Goal: Task Accomplishment & Management: Manage account settings

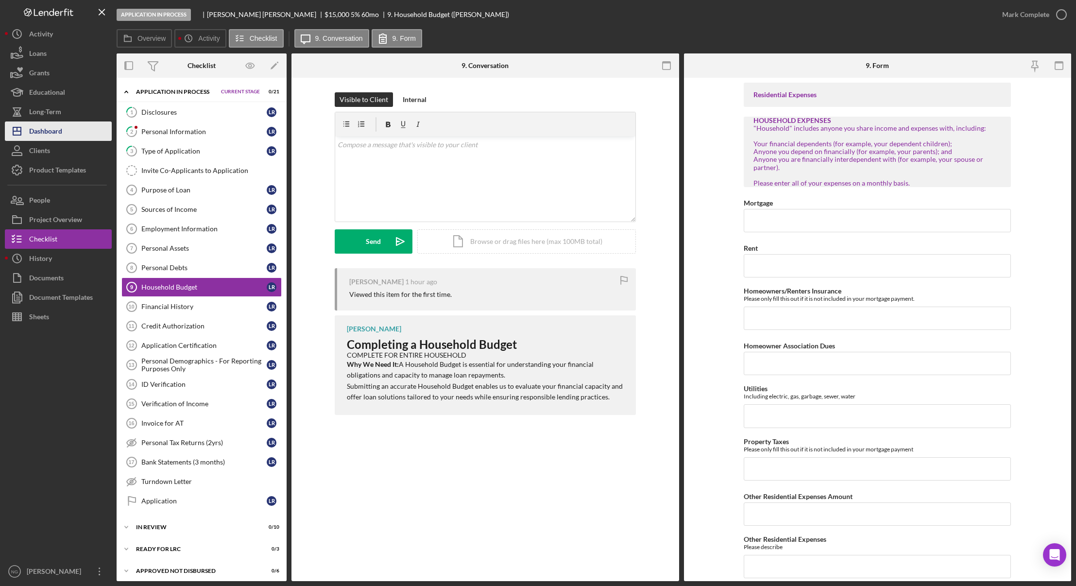
click at [69, 136] on button "Icon/Dashboard Dashboard" at bounding box center [58, 130] width 107 height 19
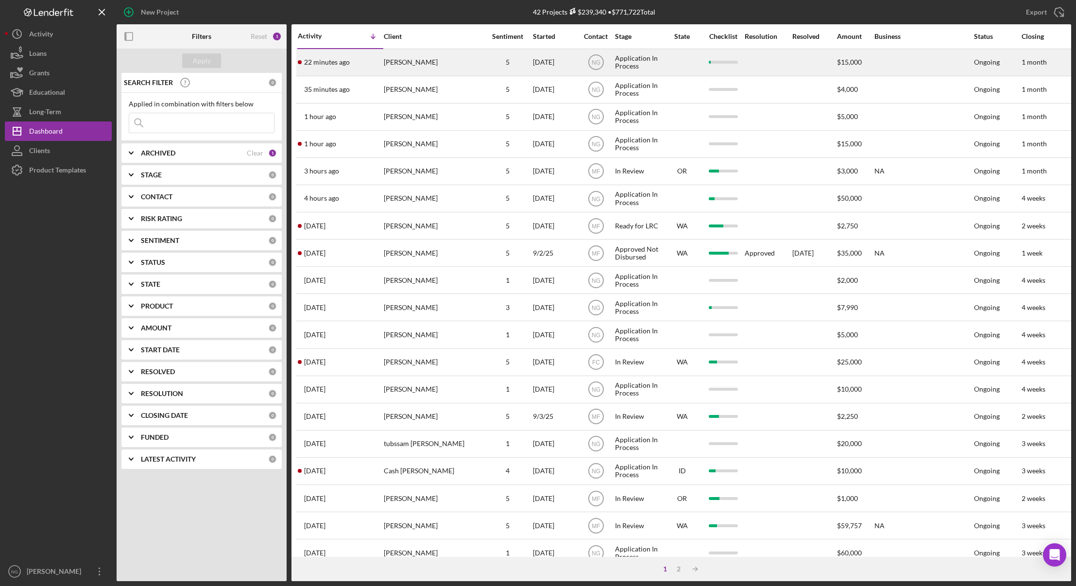
click at [381, 66] on div "22 minutes ago [PERSON_NAME]" at bounding box center [340, 63] width 85 height 26
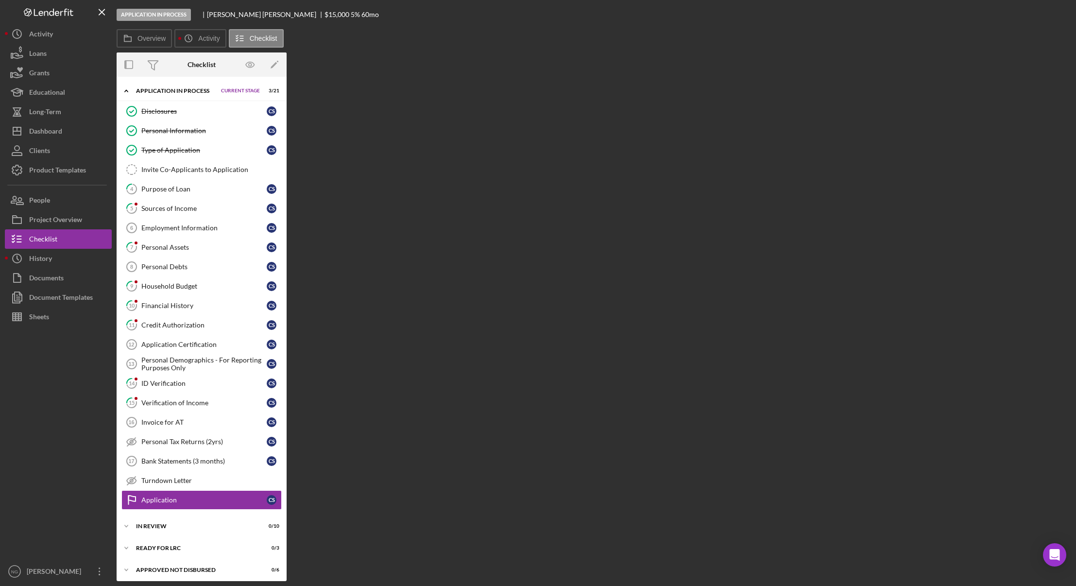
scroll to position [26, 0]
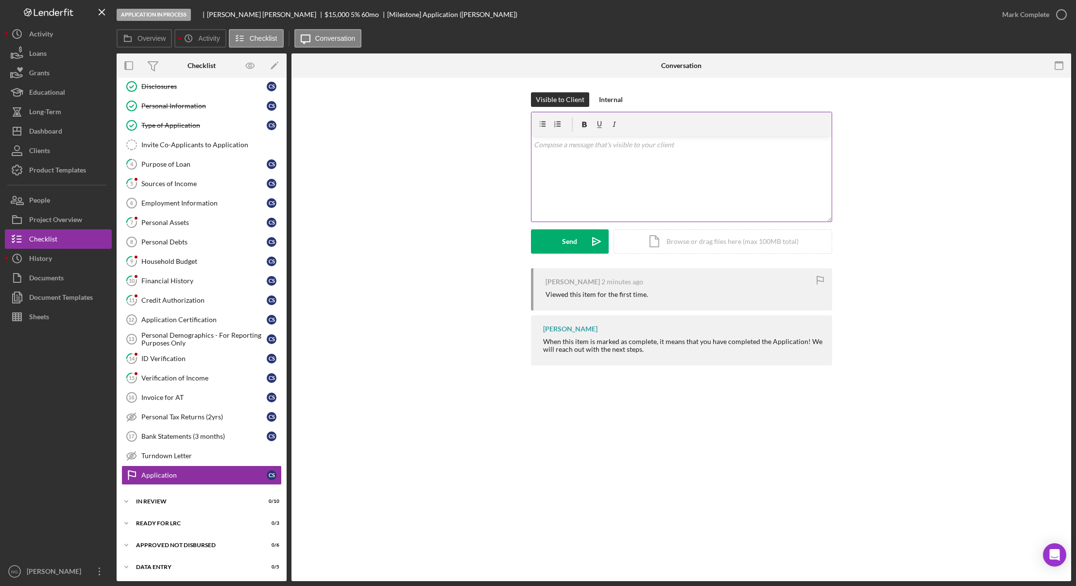
click at [689, 161] on div "v Color teal Color pink Remove color Add row above Add row below Add column bef…" at bounding box center [682, 179] width 300 height 85
click at [407, 303] on div "[PERSON_NAME] 3 minutes ago Viewed this item for the first time. [PERSON_NAME] …" at bounding box center [681, 318] width 751 height 102
click at [170, 168] on div "Purpose of Loan" at bounding box center [203, 164] width 125 height 8
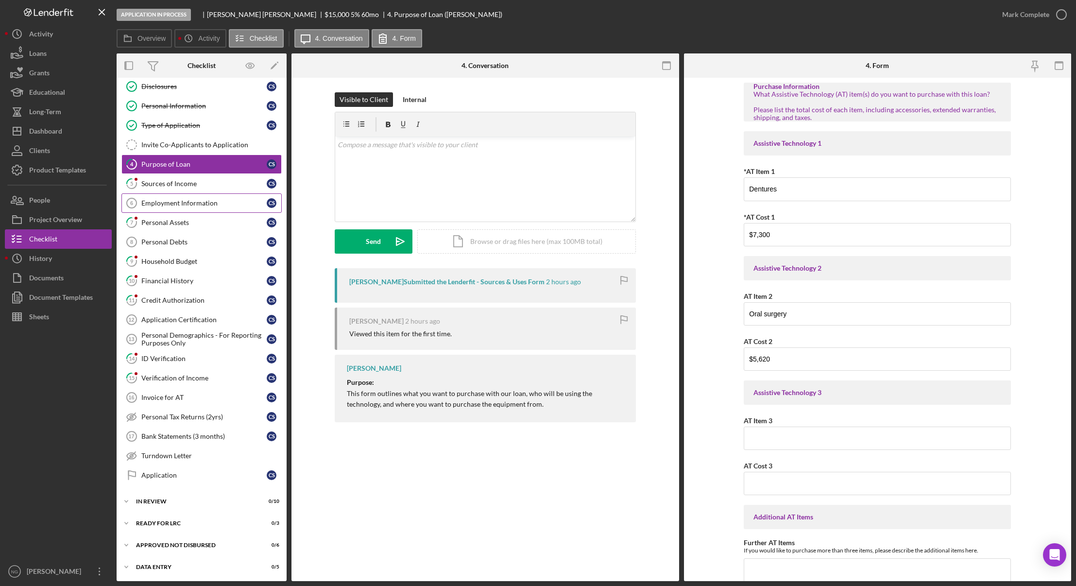
click at [178, 203] on div "Employment Information" at bounding box center [203, 203] width 125 height 8
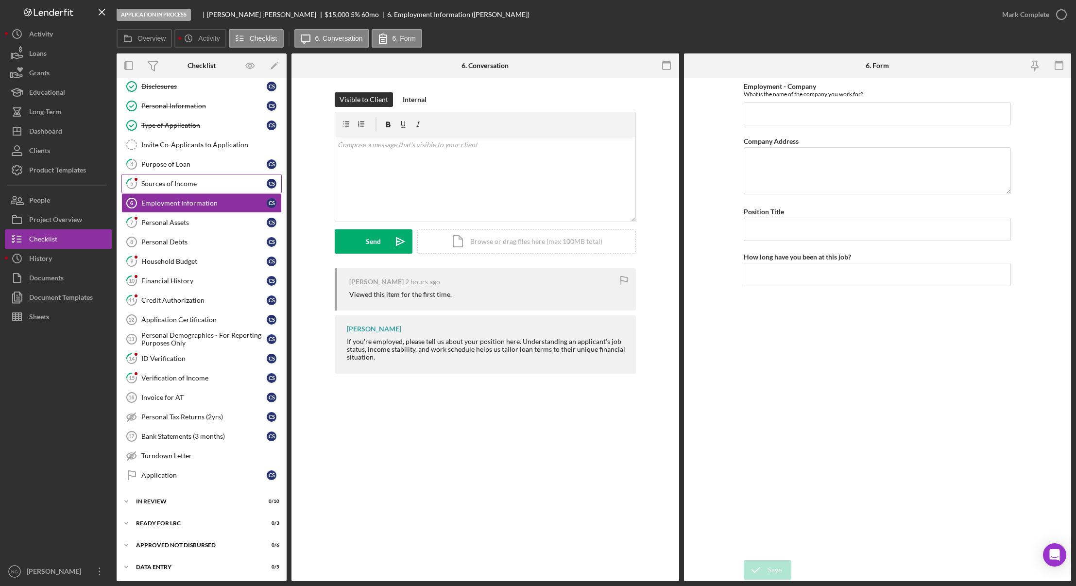
click at [171, 187] on div "Sources of Income" at bounding box center [203, 184] width 125 height 8
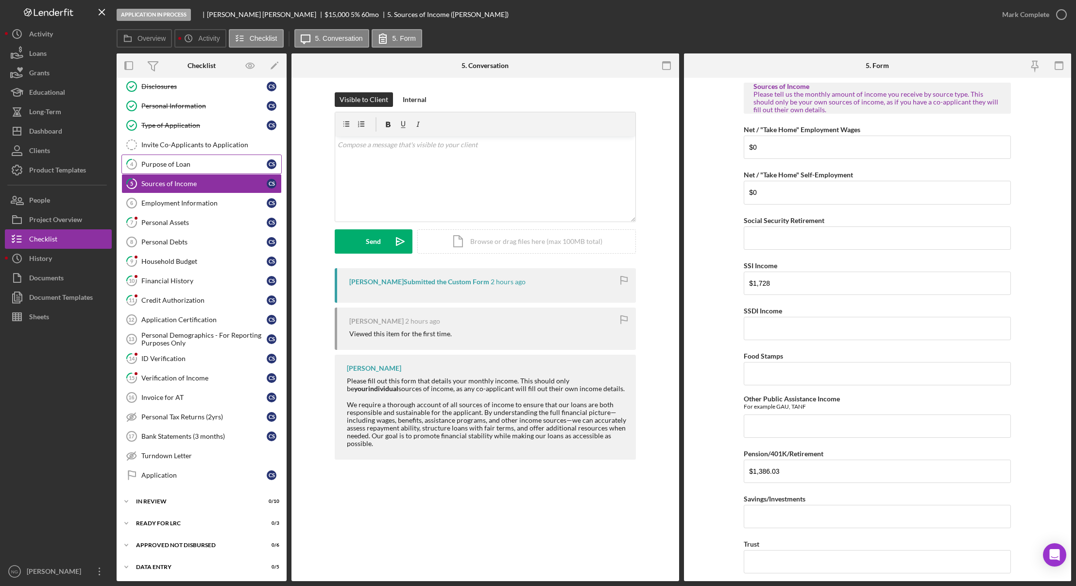
click at [174, 166] on div "Purpose of Loan" at bounding box center [203, 164] width 125 height 8
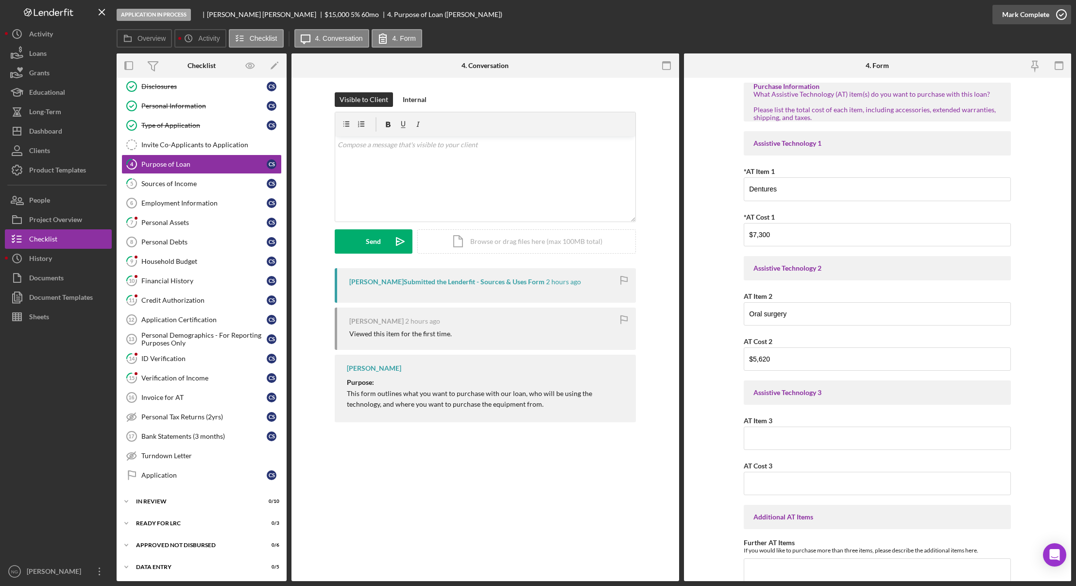
click at [1064, 19] on icon "button" at bounding box center [1062, 14] width 24 height 24
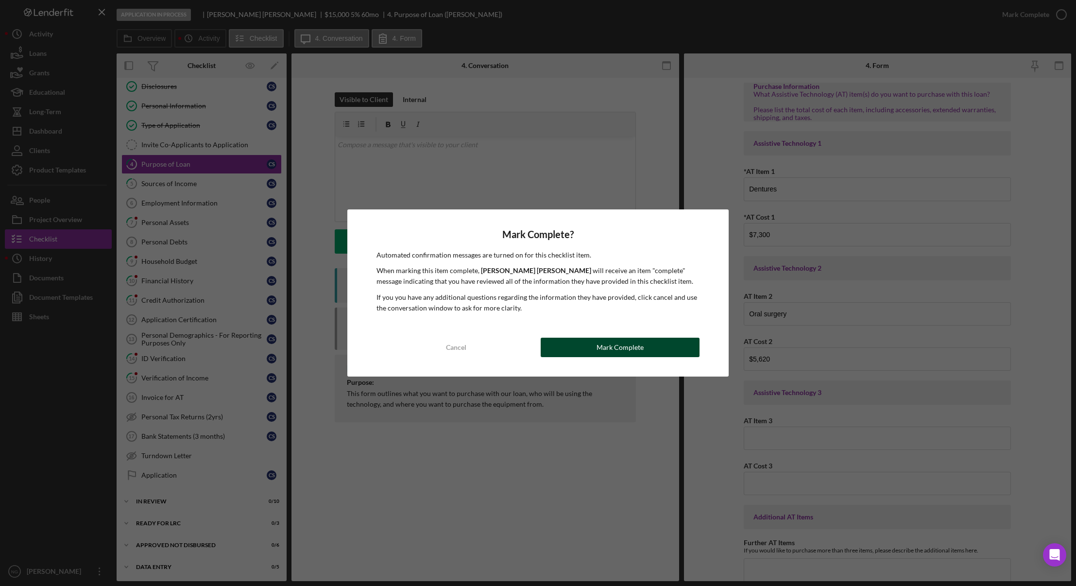
click at [614, 350] on div "Mark Complete" at bounding box center [620, 347] width 47 height 19
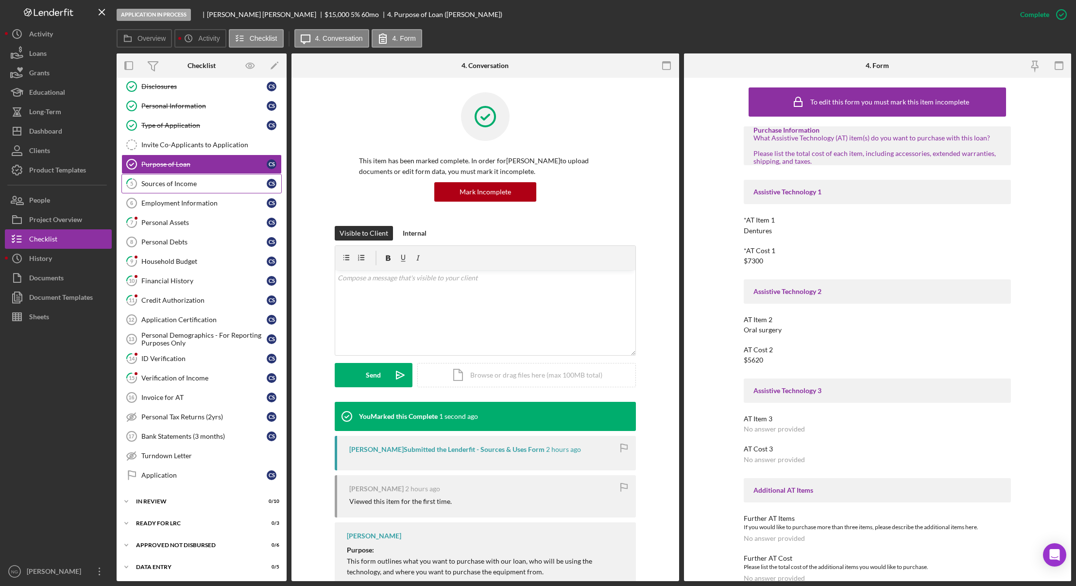
click at [202, 183] on div "Sources of Income" at bounding box center [203, 184] width 125 height 8
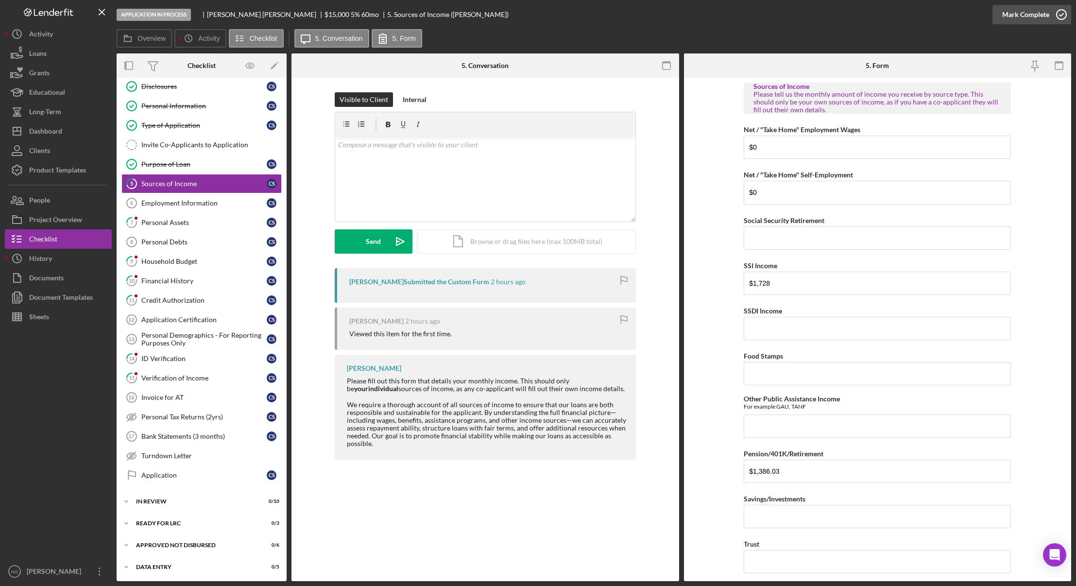
click at [1059, 14] on icon "button" at bounding box center [1062, 14] width 24 height 24
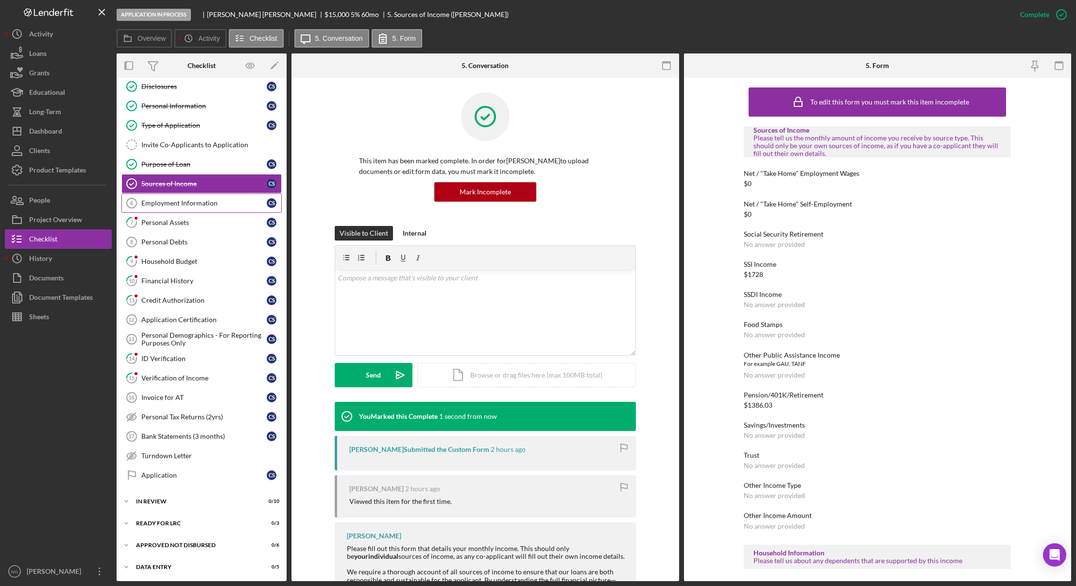
click at [201, 204] on div "Employment Information" at bounding box center [203, 203] width 125 height 8
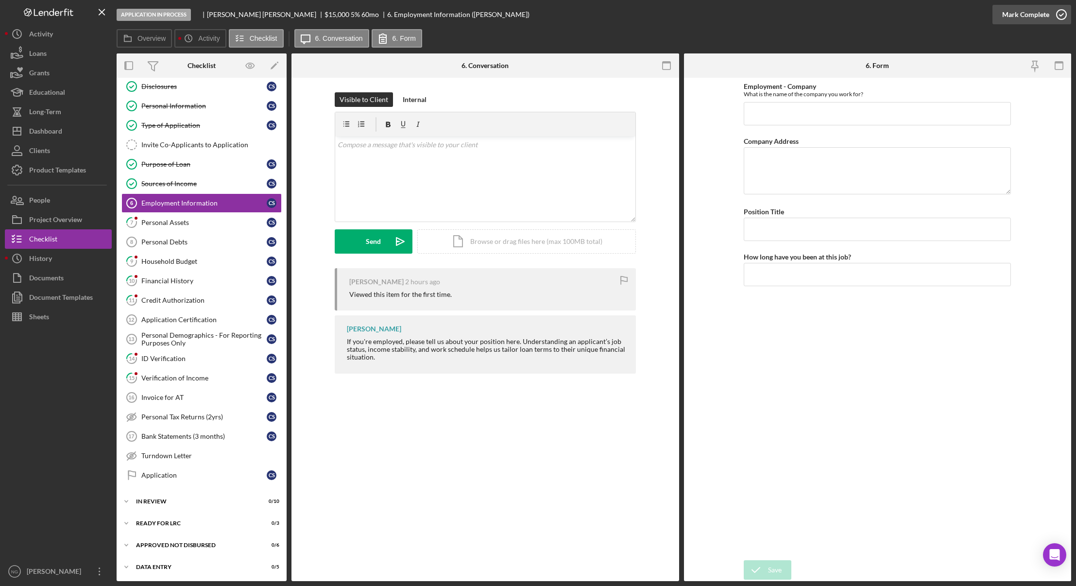
click at [1060, 19] on circle "button" at bounding box center [1062, 15] width 10 height 10
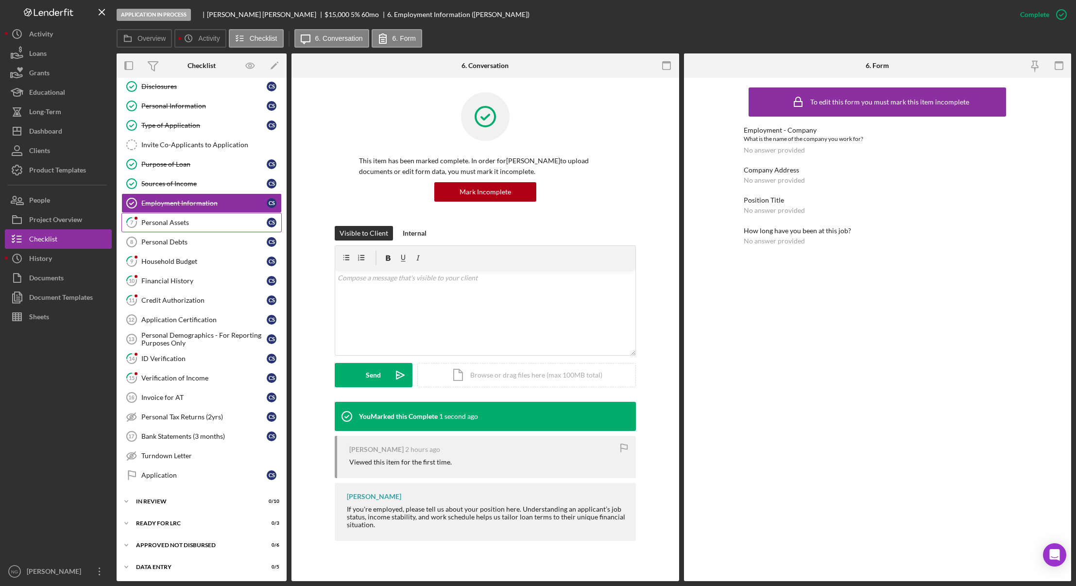
click at [184, 225] on div "Personal Assets" at bounding box center [203, 223] width 125 height 8
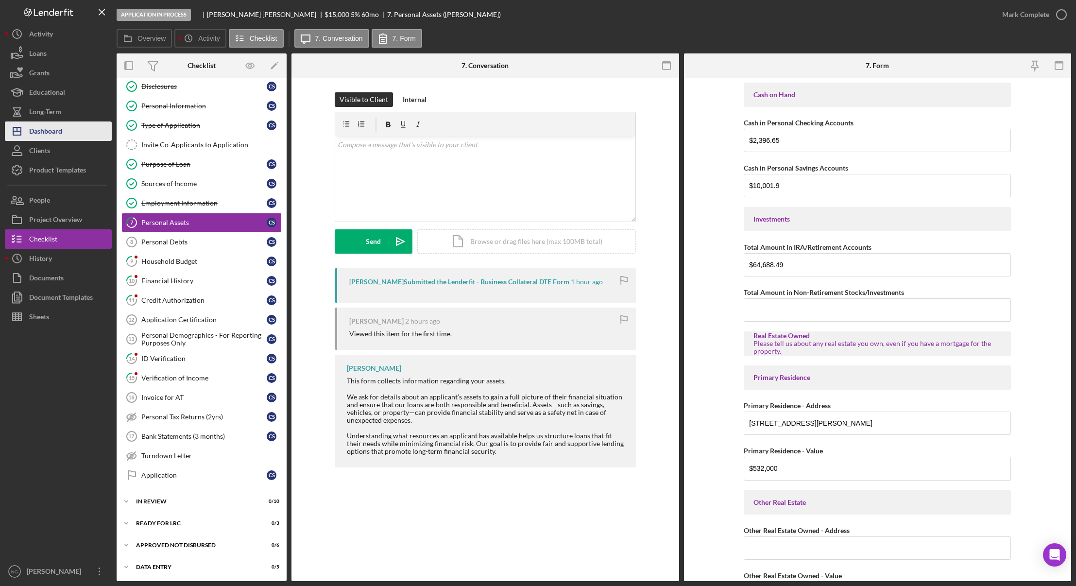
click at [48, 131] on div "Dashboard" at bounding box center [45, 132] width 33 height 22
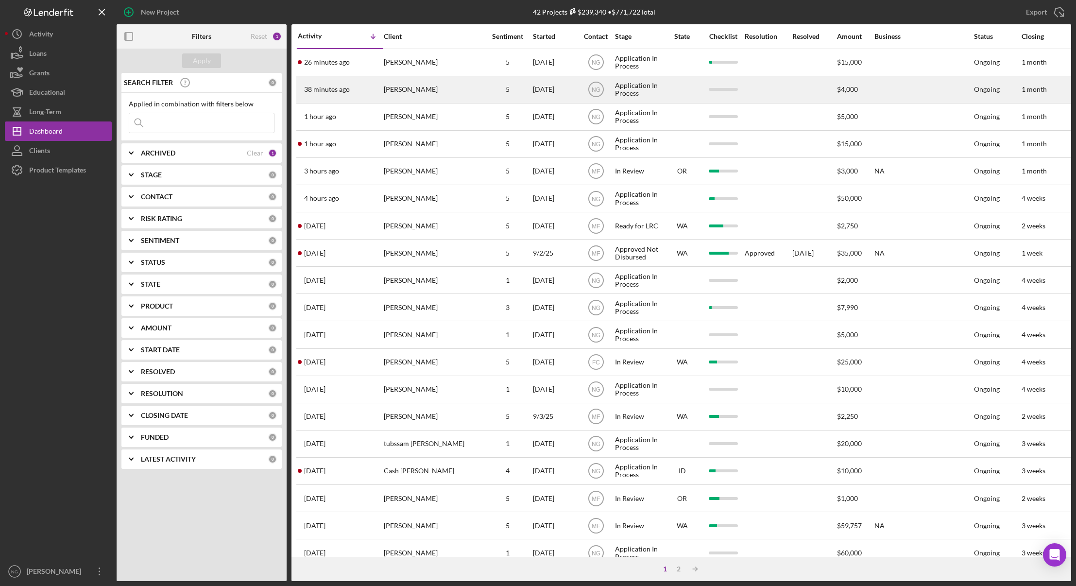
click at [354, 94] on div "38 minutes ago Richard Michalies" at bounding box center [340, 90] width 85 height 26
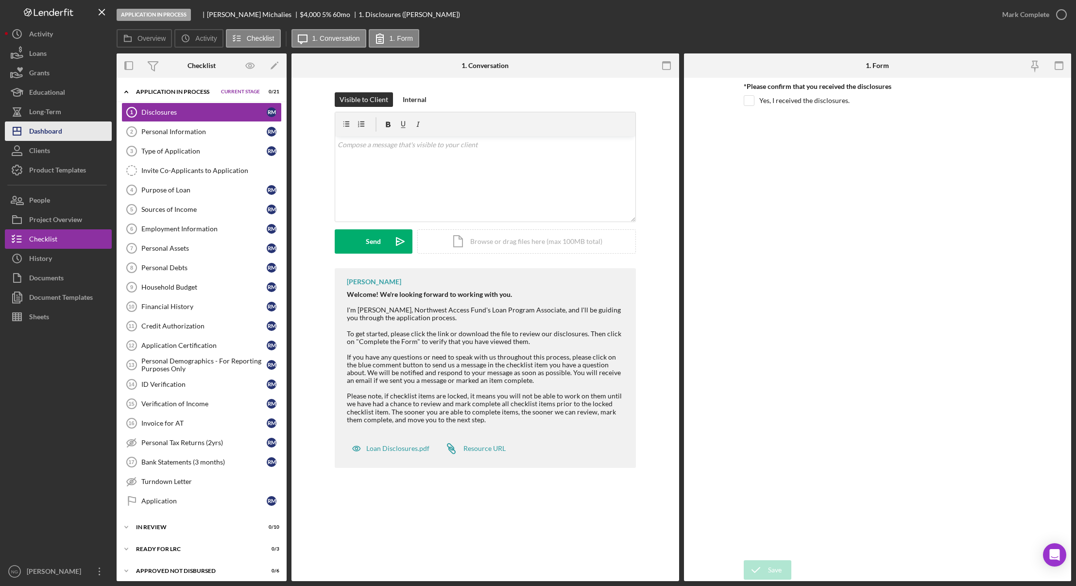
click at [54, 135] on div "Dashboard" at bounding box center [45, 132] width 33 height 22
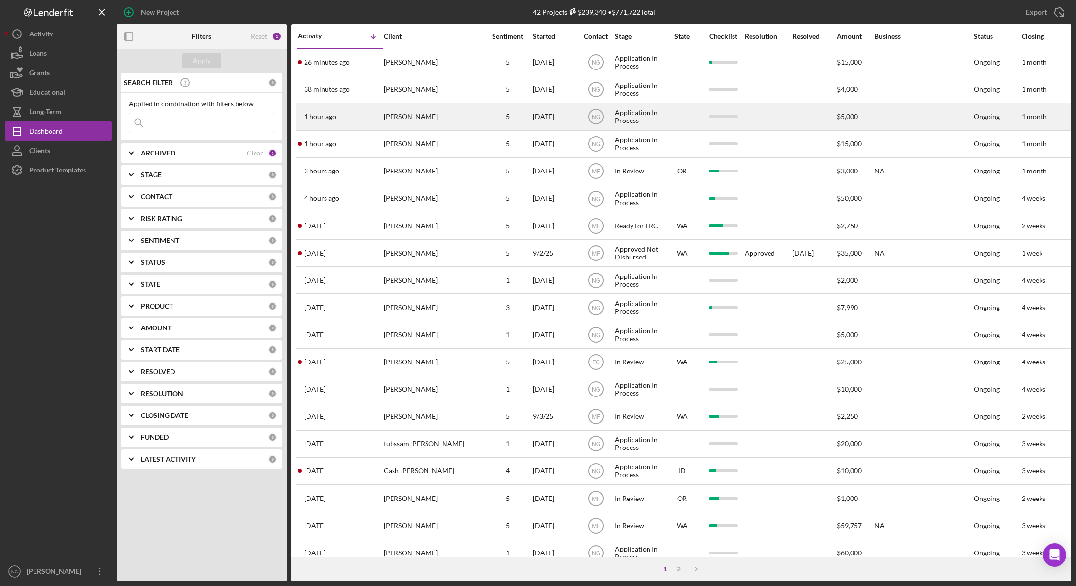
click at [419, 118] on div "[PERSON_NAME]" at bounding box center [432, 117] width 97 height 26
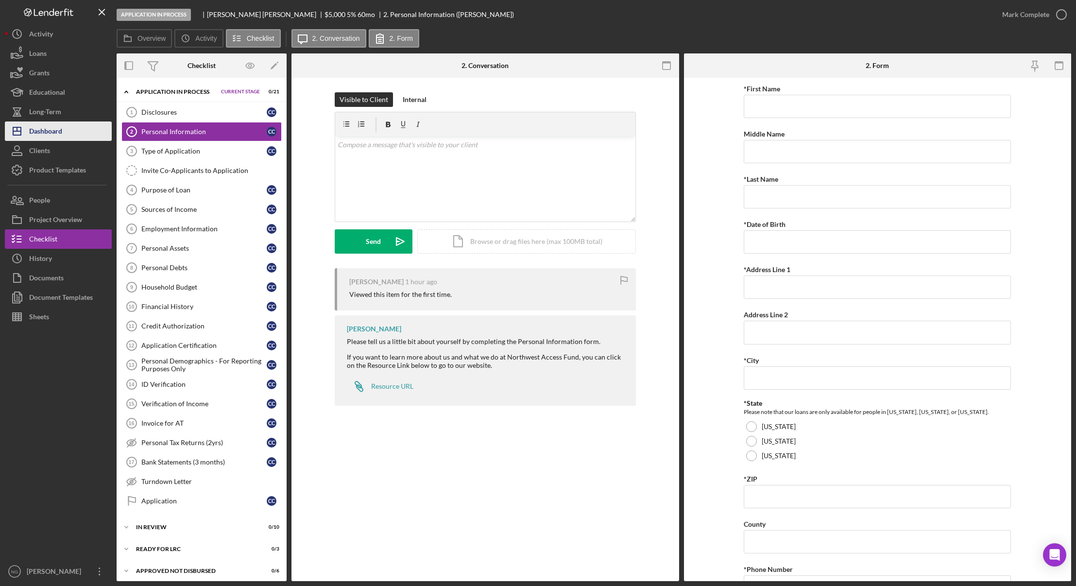
click at [56, 129] on div "Dashboard" at bounding box center [45, 132] width 33 height 22
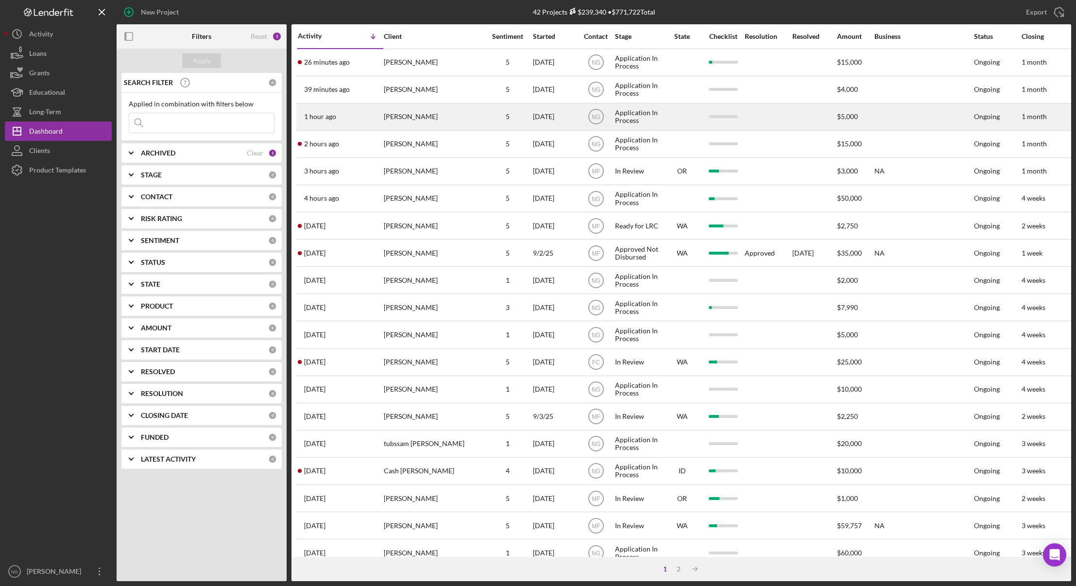
click at [368, 114] on div "1 hour ago Curtis Coleman" at bounding box center [340, 117] width 85 height 26
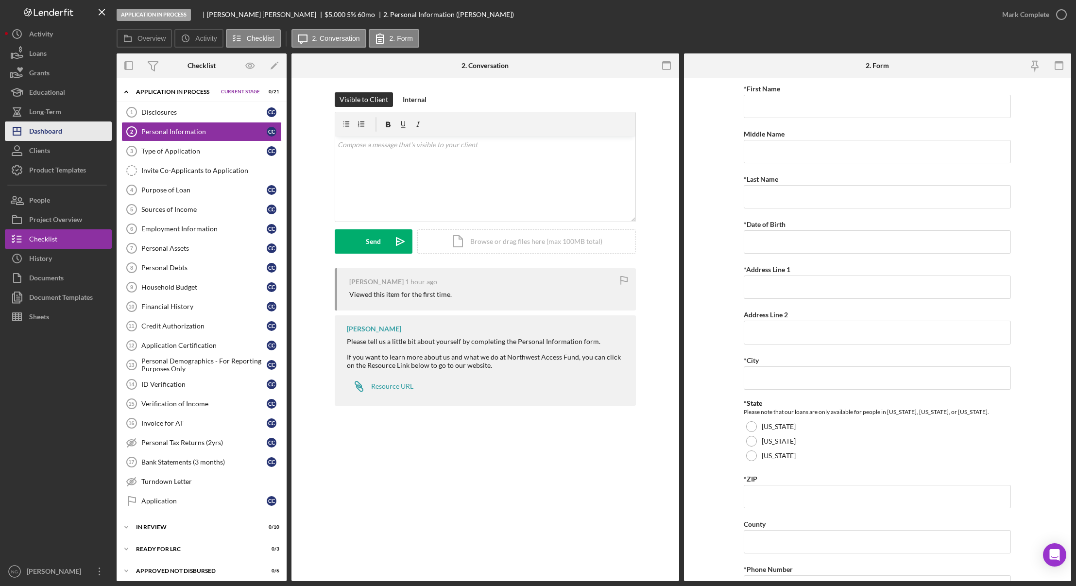
click at [50, 125] on div "Dashboard" at bounding box center [45, 132] width 33 height 22
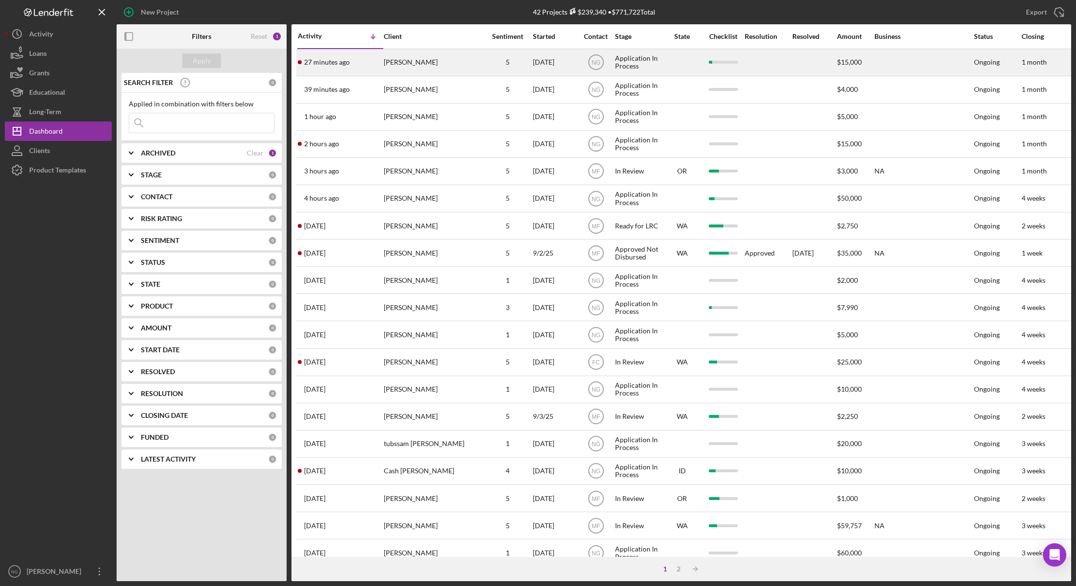
click at [446, 56] on div "[PERSON_NAME]" at bounding box center [432, 63] width 97 height 26
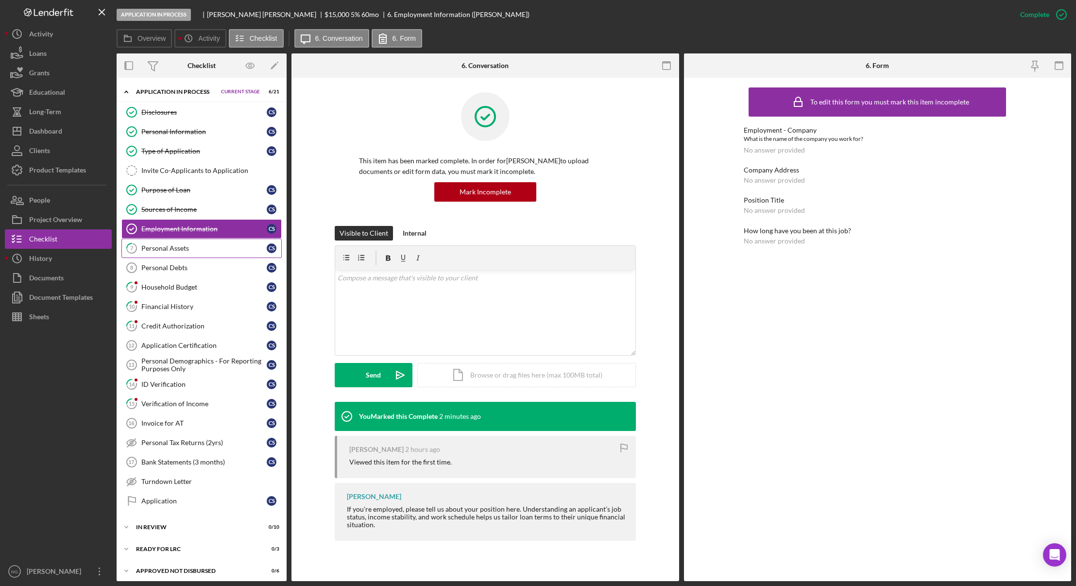
click at [150, 254] on link "7 Personal Assets C S" at bounding box center [201, 248] width 160 height 19
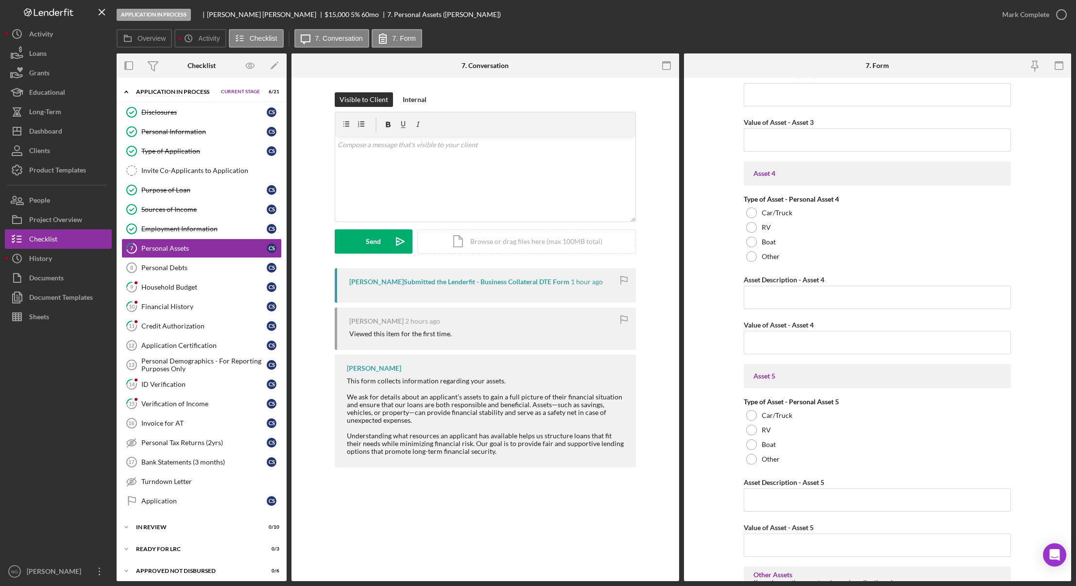
scroll to position [1254, 0]
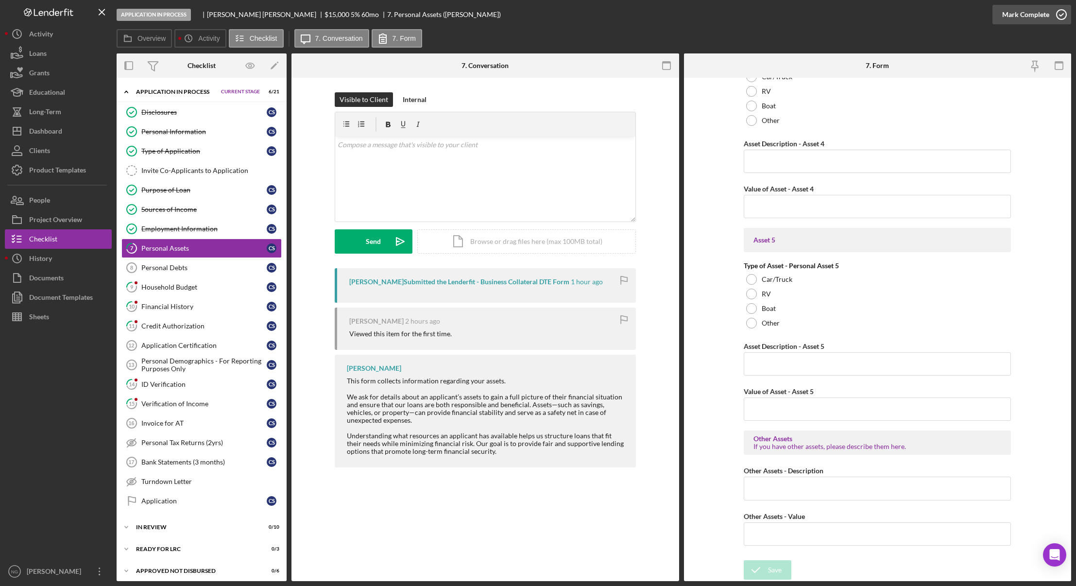
click at [1062, 17] on icon "button" at bounding box center [1062, 14] width 24 height 24
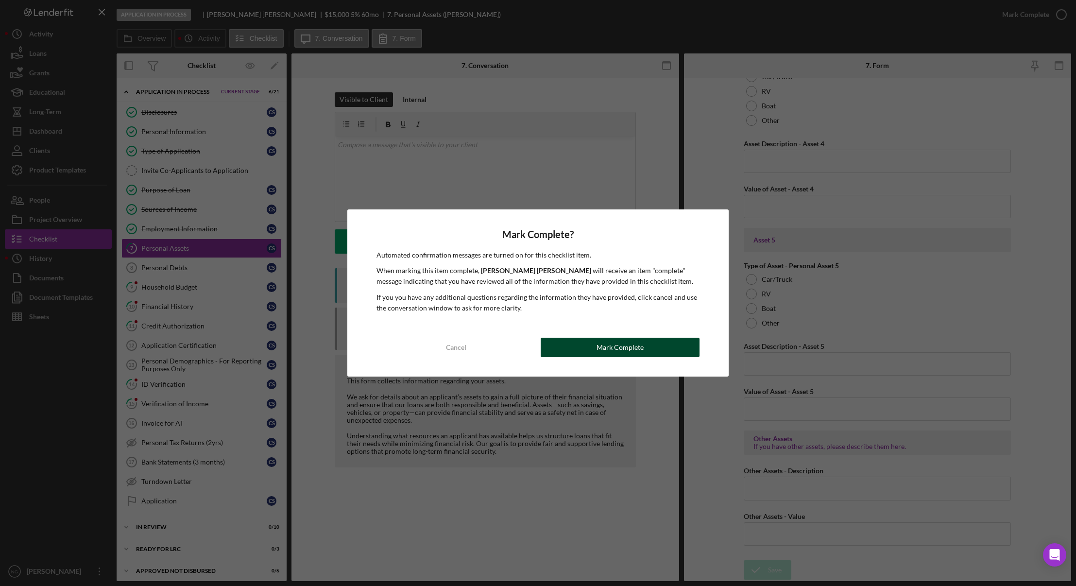
click at [632, 346] on div "Mark Complete" at bounding box center [620, 347] width 47 height 19
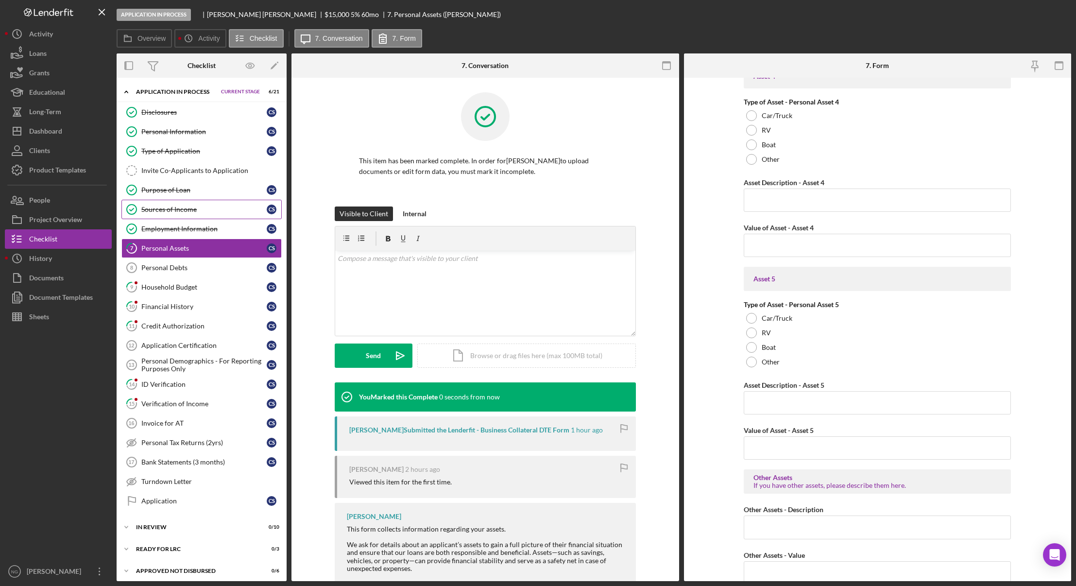
scroll to position [1293, 0]
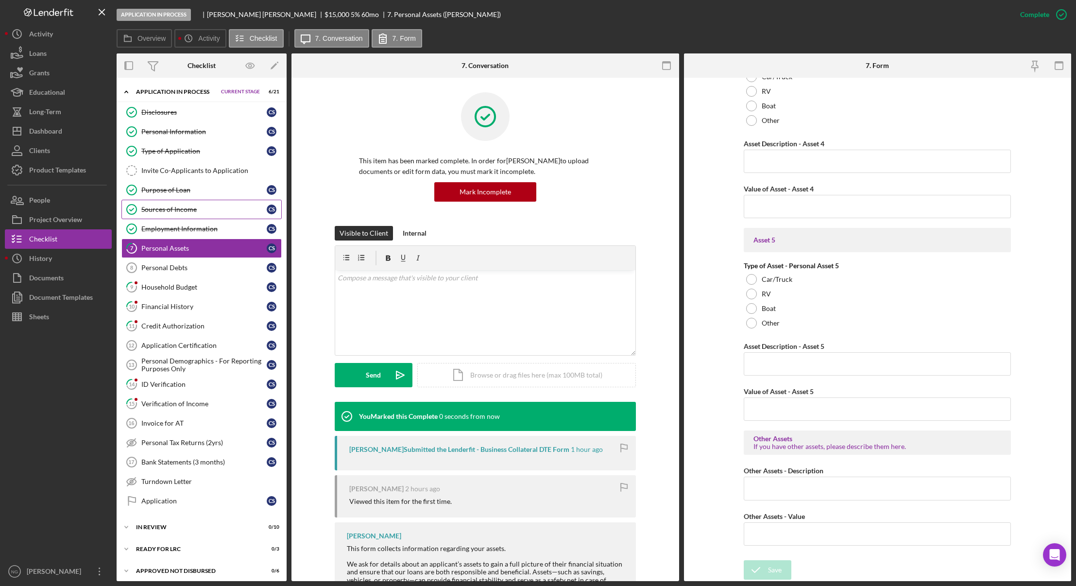
click at [177, 203] on link "Sources of Income Sources of Income C S" at bounding box center [201, 209] width 160 height 19
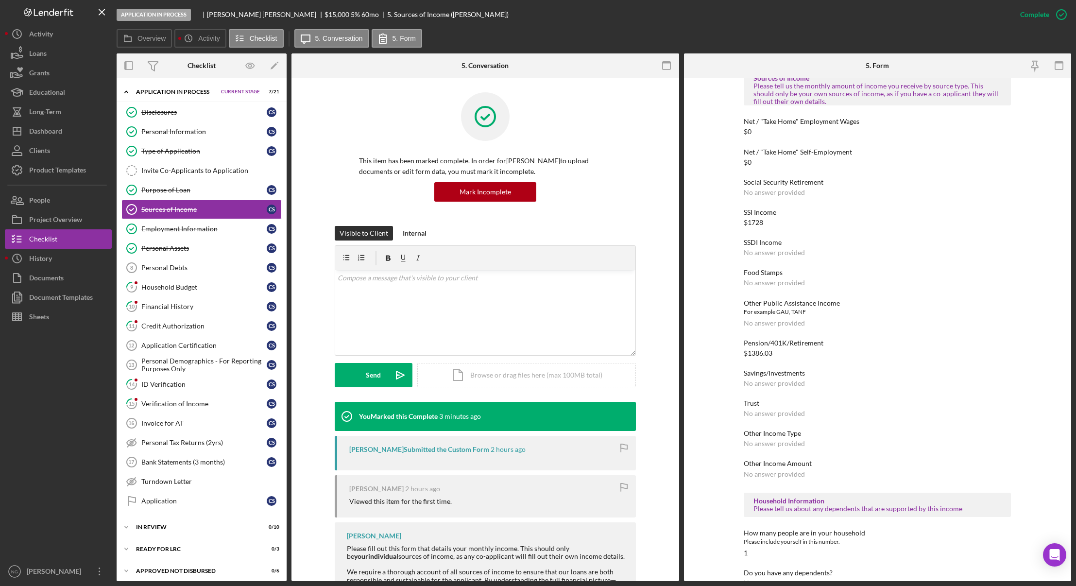
scroll to position [133, 0]
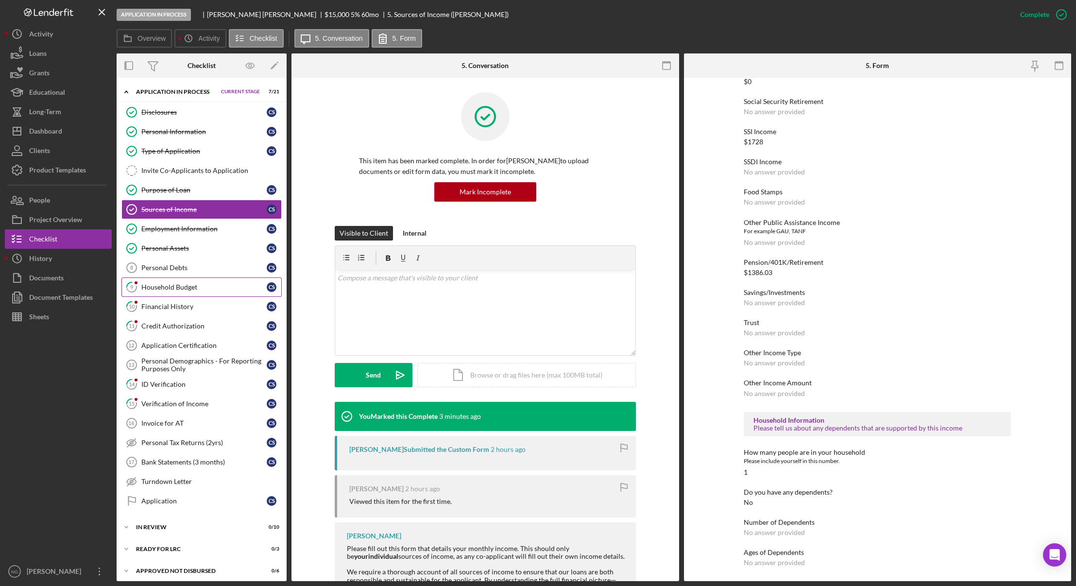
click at [183, 290] on div "Household Budget" at bounding box center [203, 287] width 125 height 8
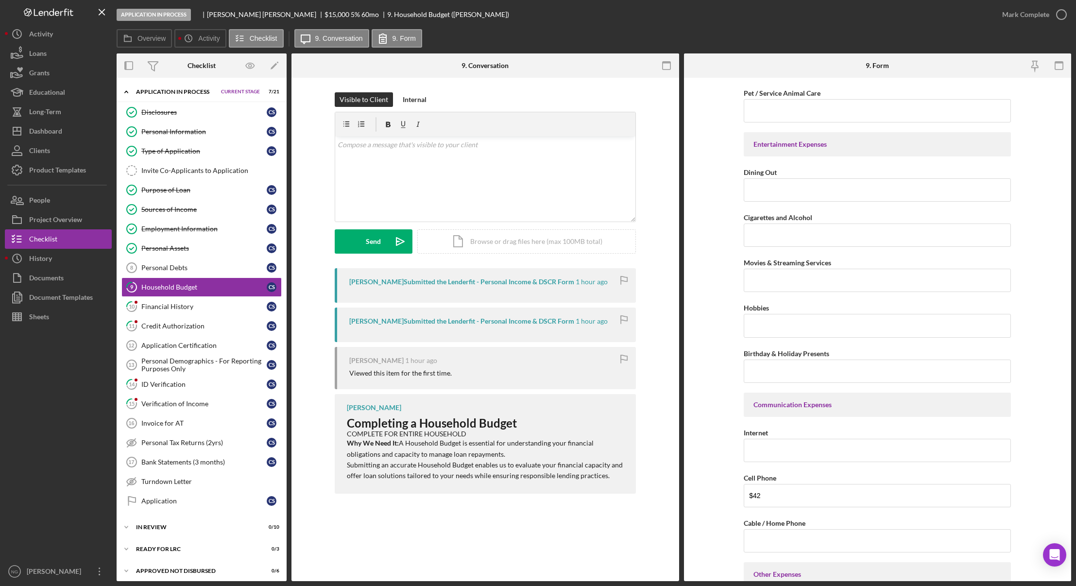
scroll to position [1360, 0]
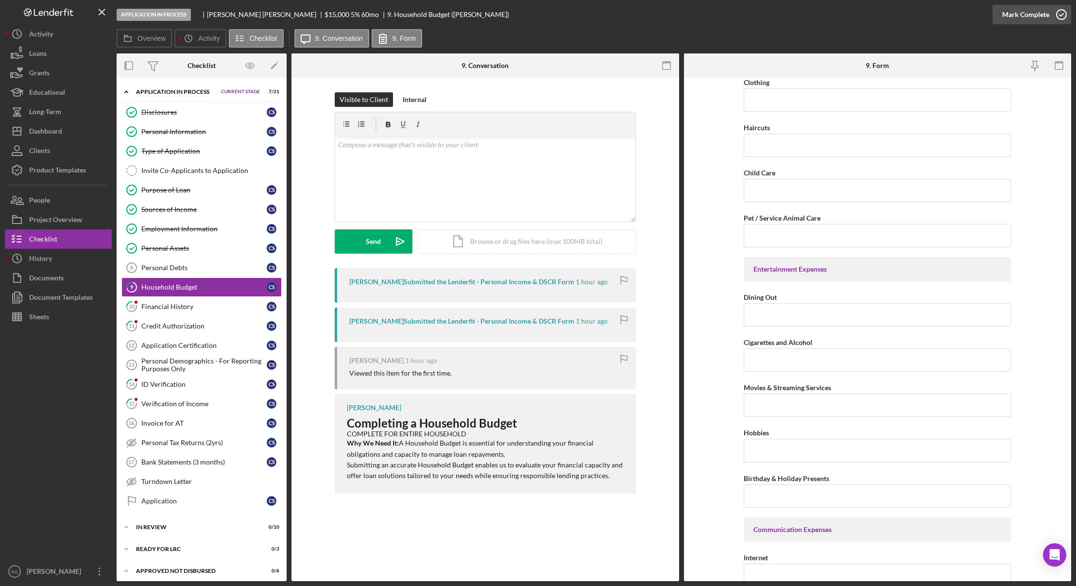
click at [1062, 20] on icon "button" at bounding box center [1062, 14] width 24 height 24
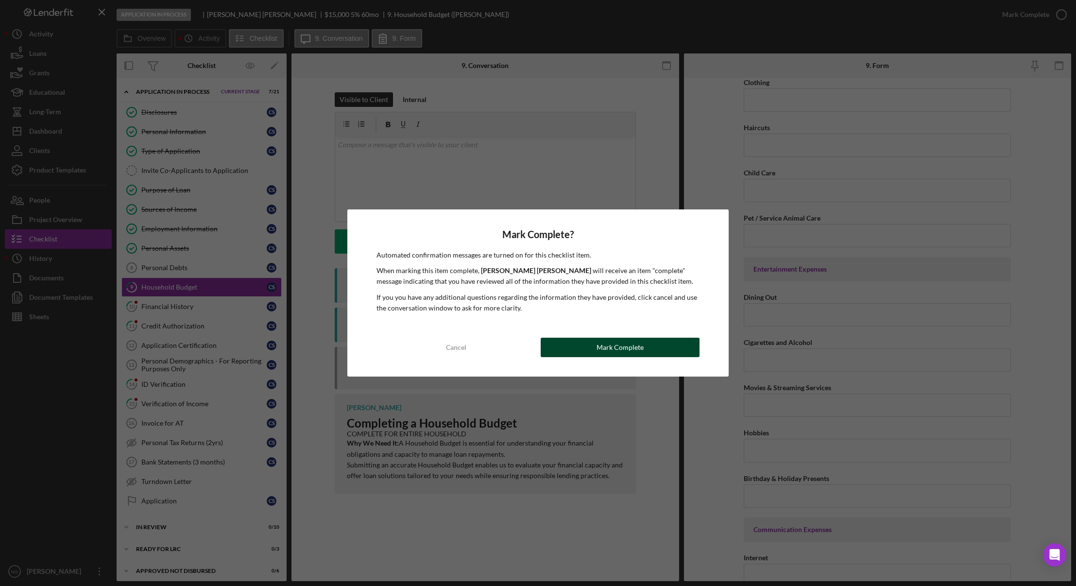
click at [650, 352] on button "Mark Complete" at bounding box center [620, 347] width 159 height 19
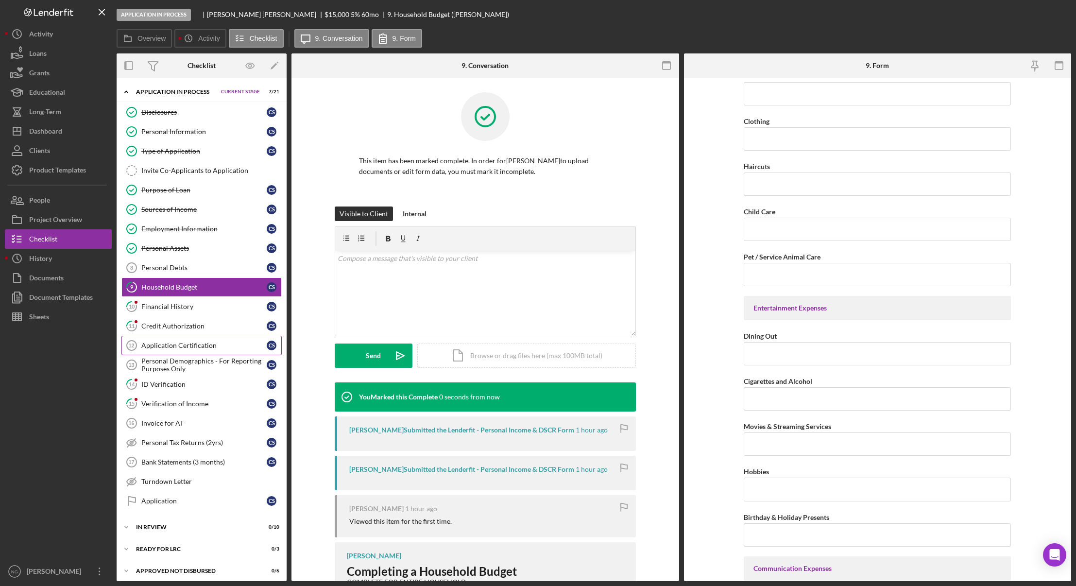
scroll to position [1399, 0]
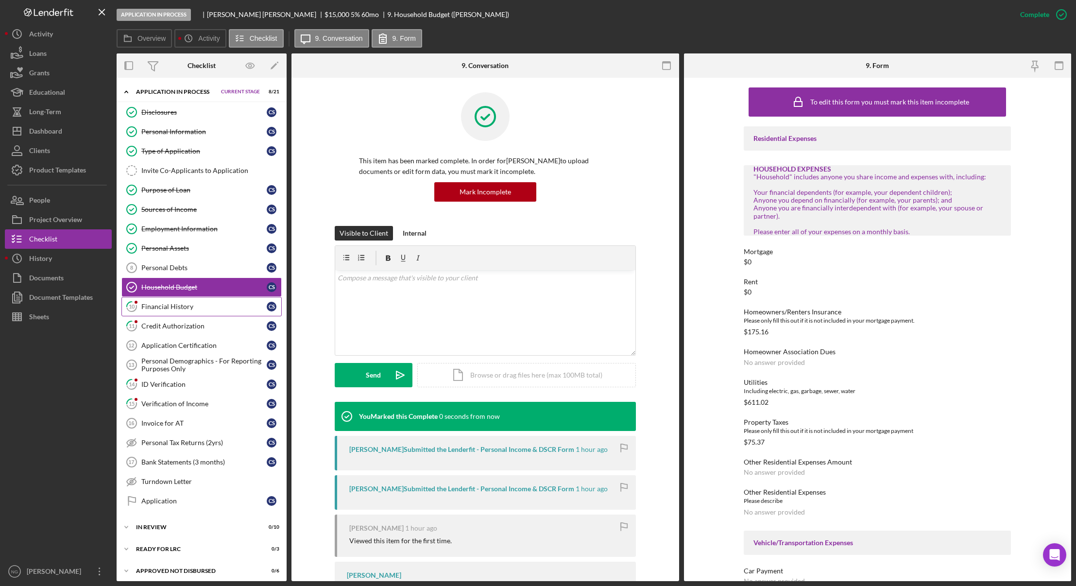
click at [173, 308] on div "Financial History" at bounding box center [203, 307] width 125 height 8
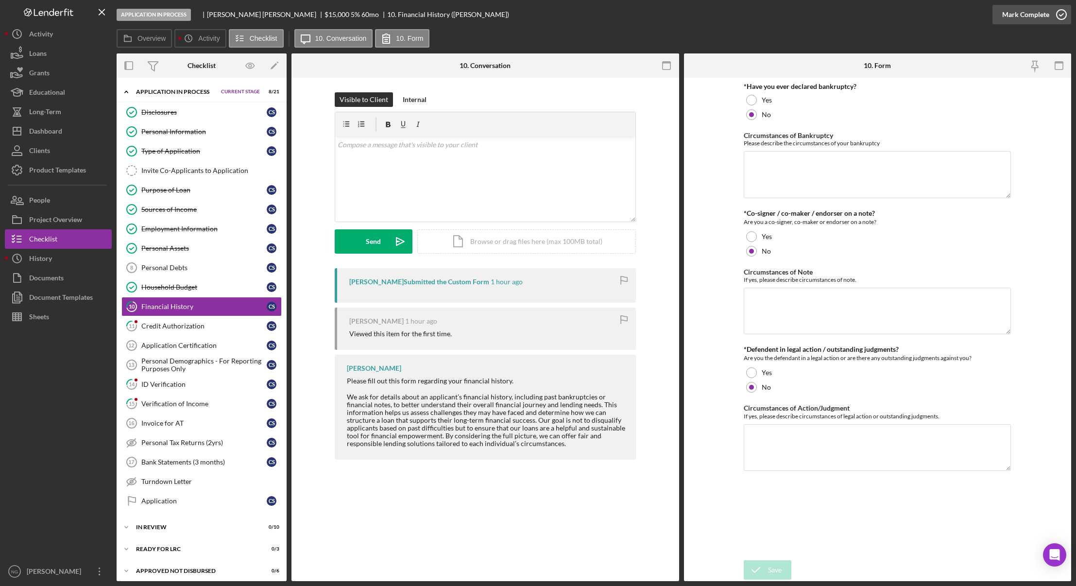
click at [1046, 14] on div "Mark Complete" at bounding box center [1026, 14] width 47 height 19
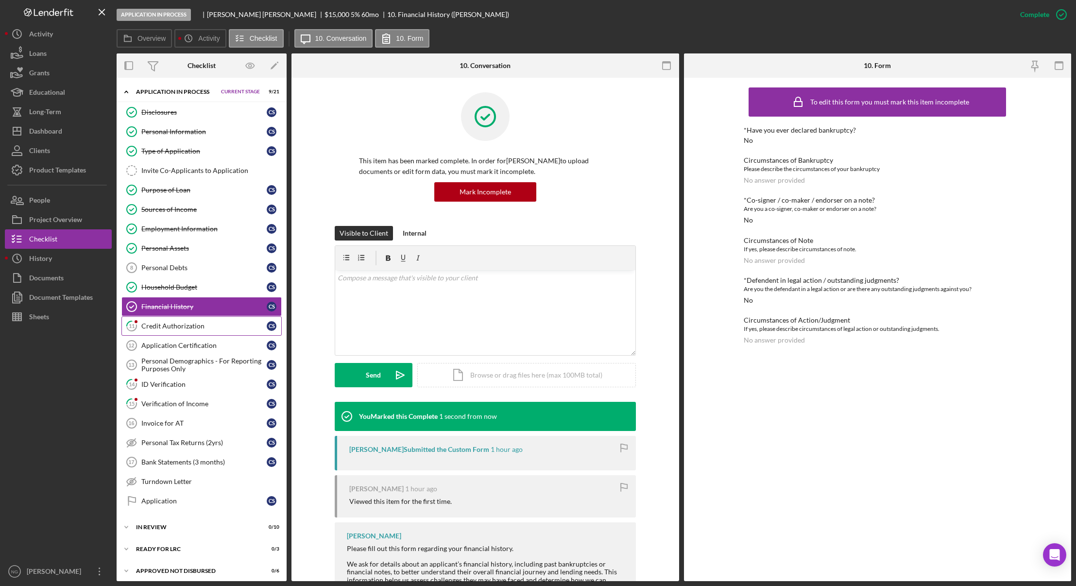
click at [205, 326] on div "Credit Authorization" at bounding box center [203, 326] width 125 height 8
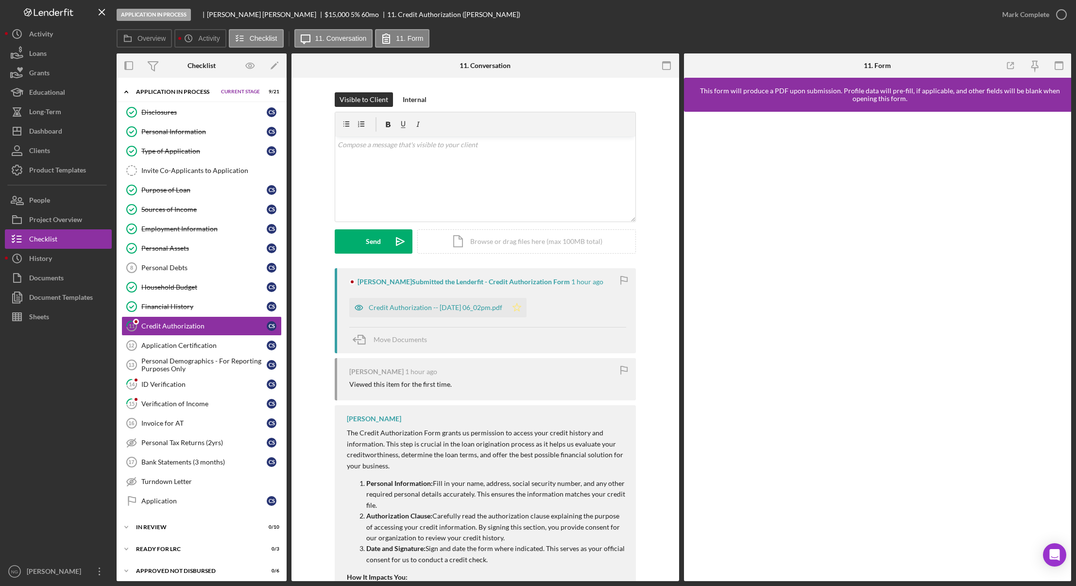
click at [521, 310] on polygon "button" at bounding box center [517, 307] width 8 height 8
click at [456, 310] on div "Credit Authorization -- [DATE] 06_02pm.pdf" at bounding box center [436, 308] width 134 height 8
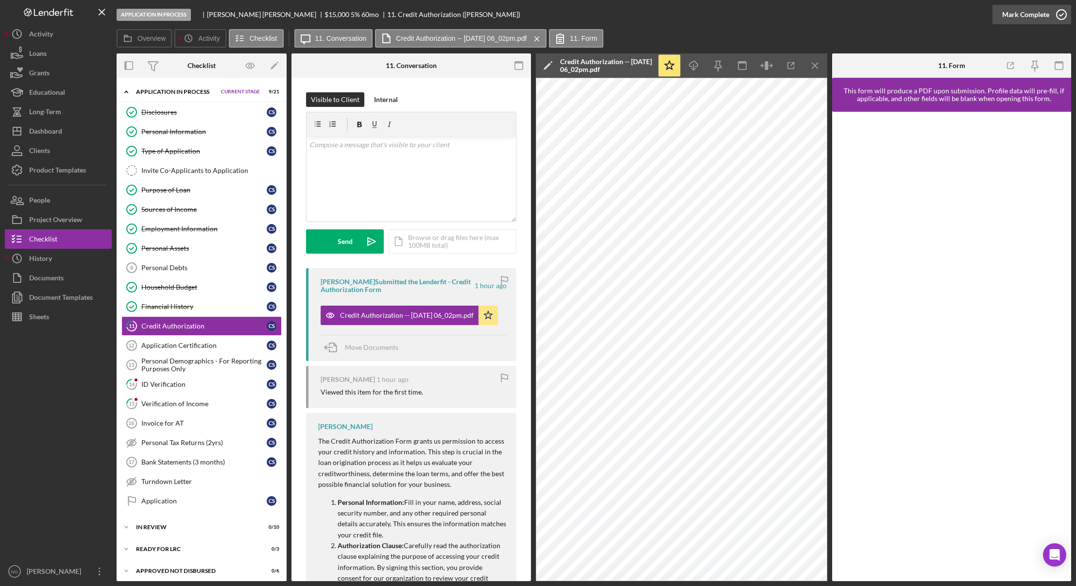
click at [1061, 19] on circle "button" at bounding box center [1062, 15] width 10 height 10
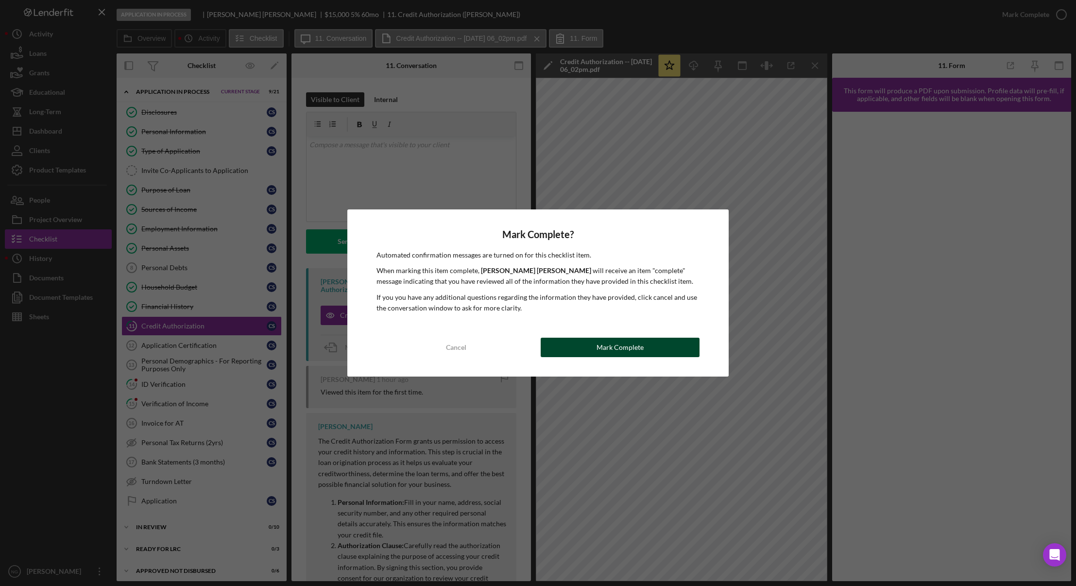
click at [640, 340] on div "Mark Complete" at bounding box center [620, 347] width 47 height 19
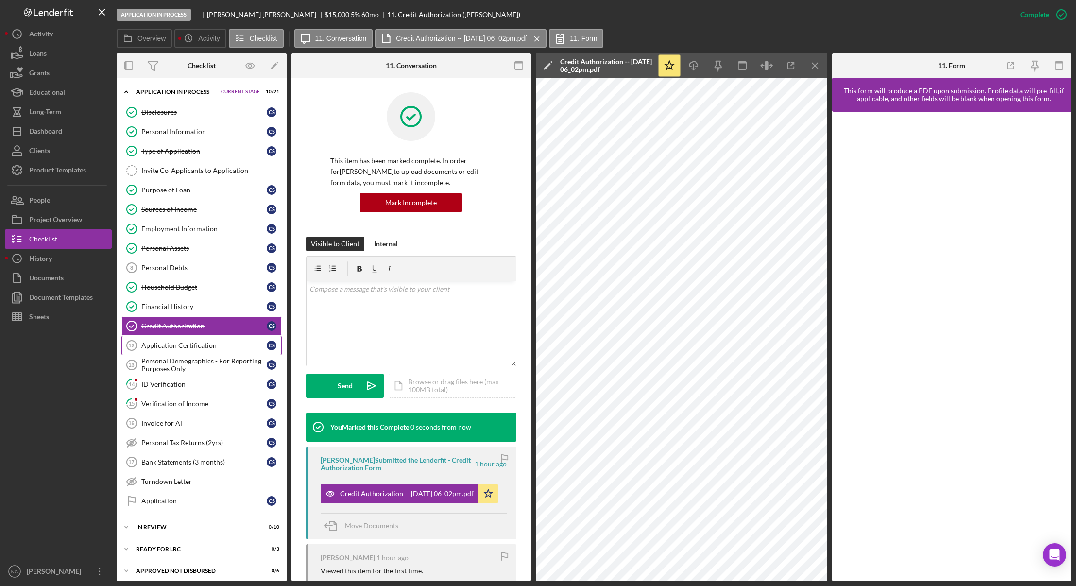
click at [177, 352] on link "Application Certification 12 Application Certification C S" at bounding box center [201, 345] width 160 height 19
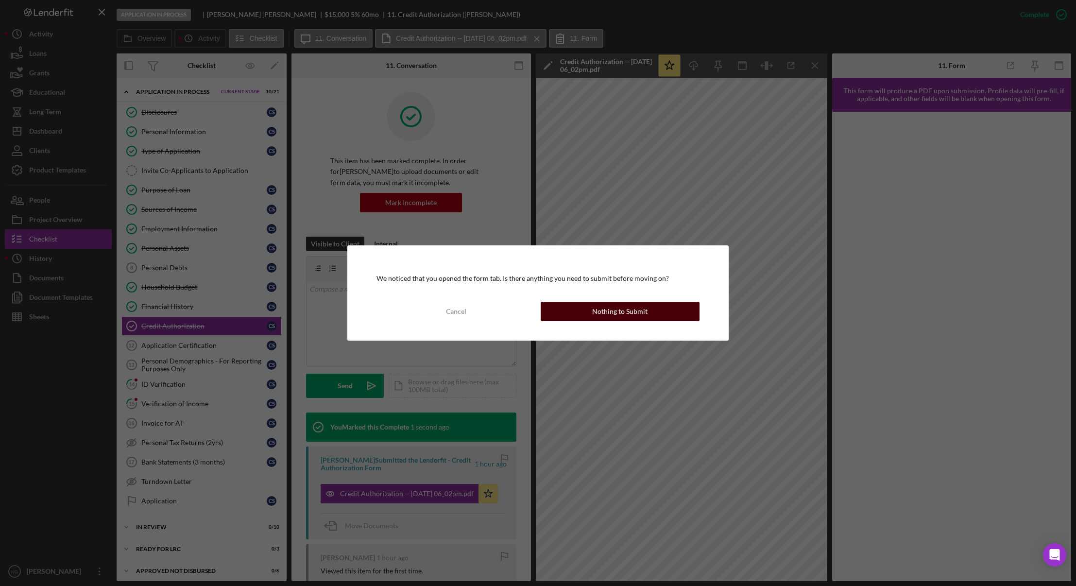
click at [627, 316] on div "Nothing to Submit" at bounding box center [619, 311] width 55 height 19
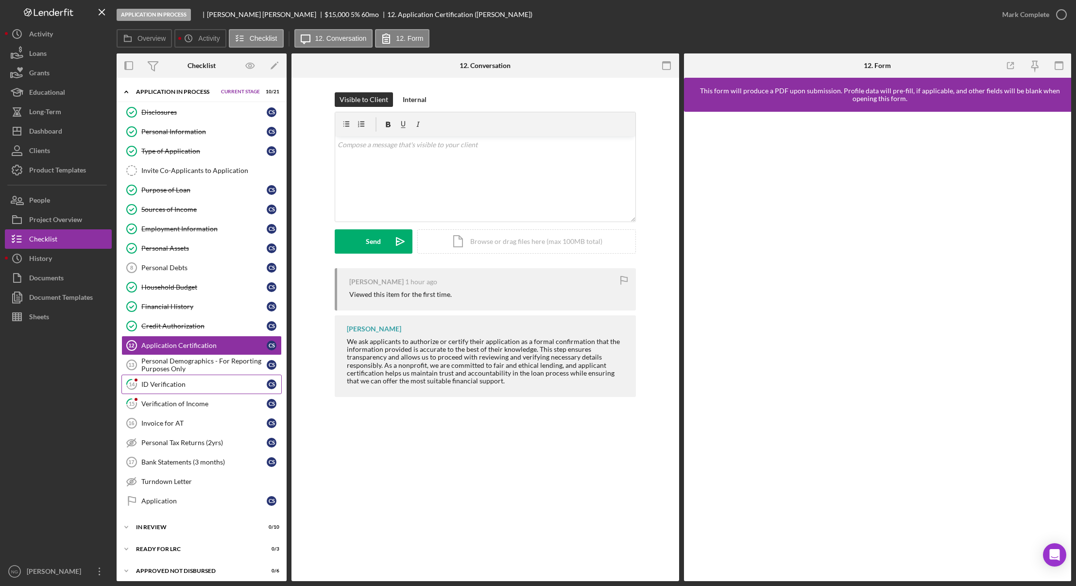
click at [189, 385] on div "ID Verification" at bounding box center [203, 385] width 125 height 8
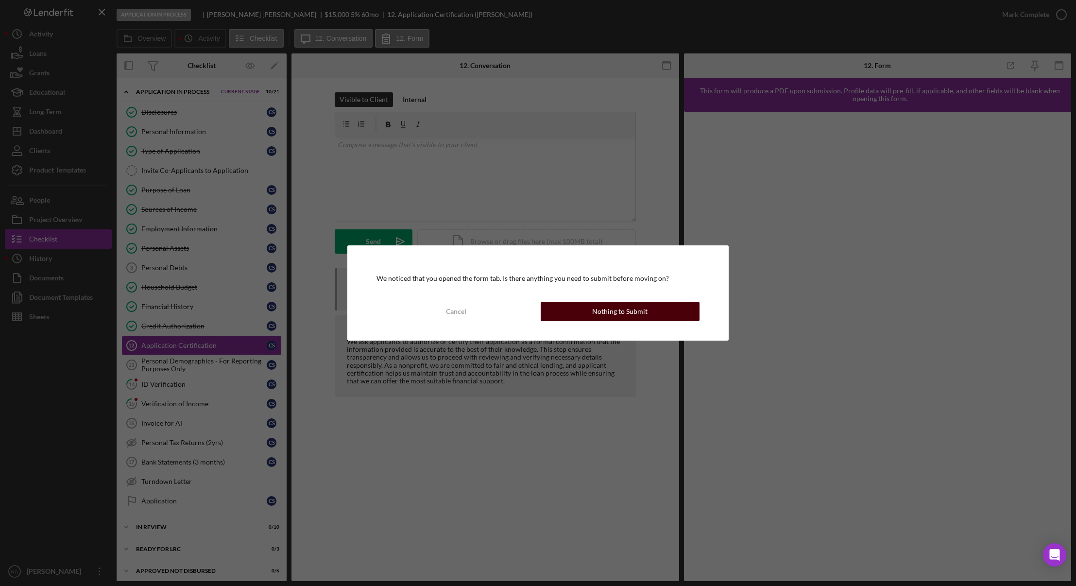
click at [610, 316] on div "Nothing to Submit" at bounding box center [619, 311] width 55 height 19
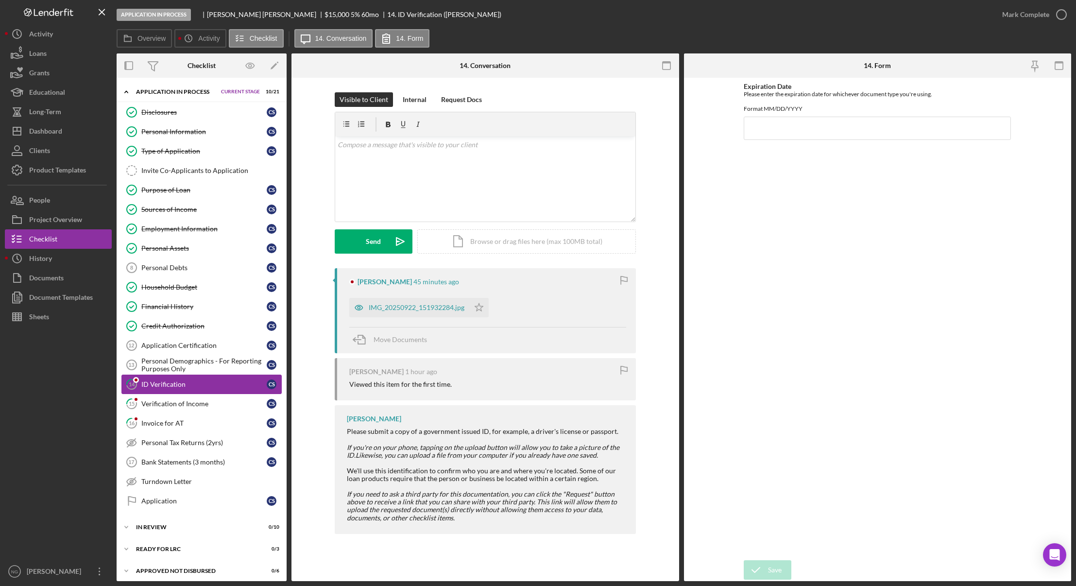
click at [184, 385] on div "ID Verification" at bounding box center [203, 385] width 125 height 8
click at [230, 403] on div "Verification of Income" at bounding box center [203, 404] width 125 height 8
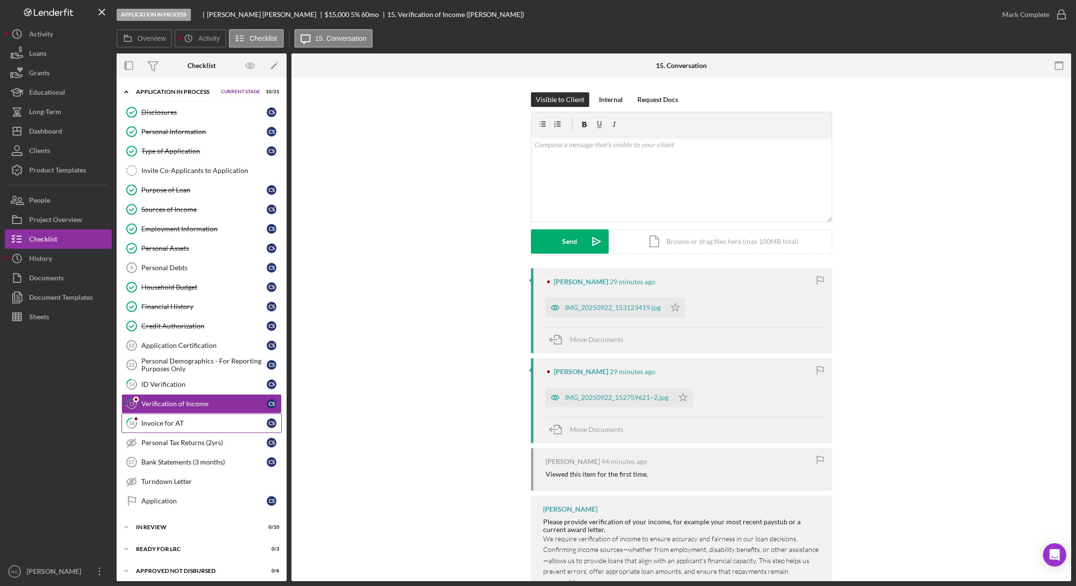
click at [213, 418] on link "16 Invoice for AT C S" at bounding box center [201, 423] width 160 height 19
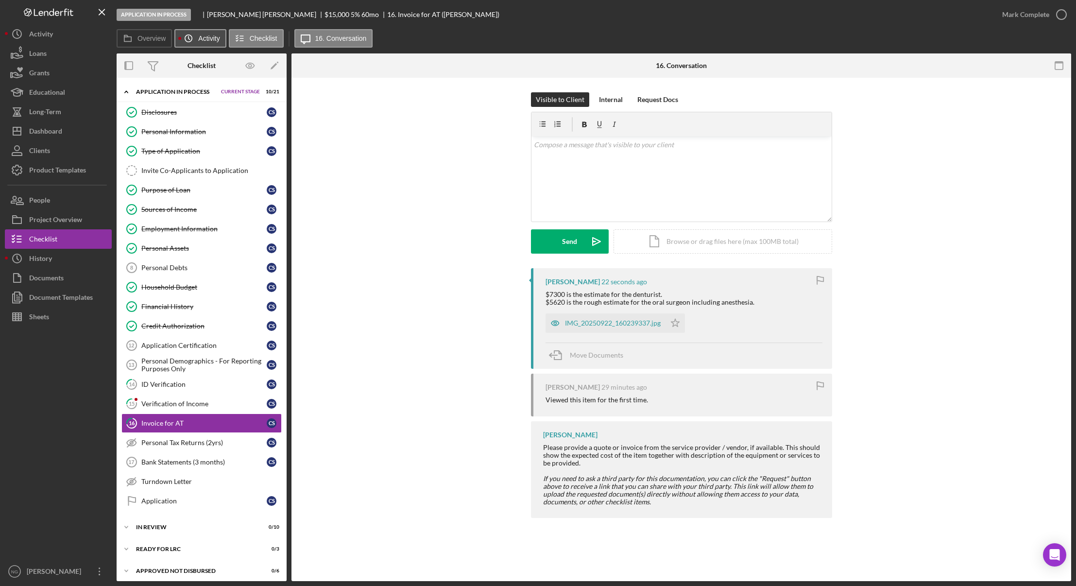
click at [180, 34] on icon "Icon/History" at bounding box center [188, 38] width 19 height 19
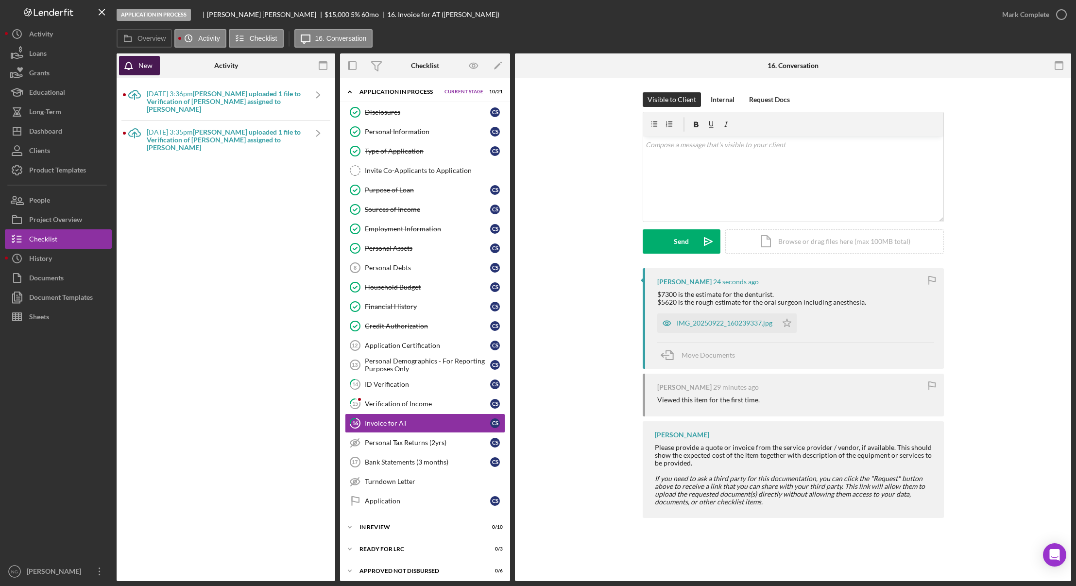
click at [144, 69] on div "New" at bounding box center [146, 65] width 14 height 19
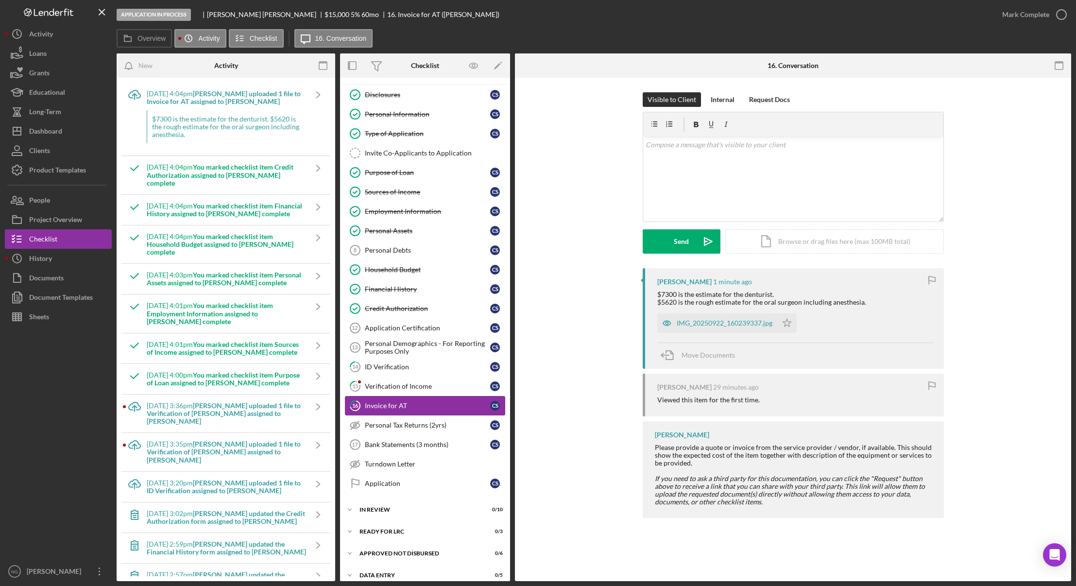
scroll to position [27, 0]
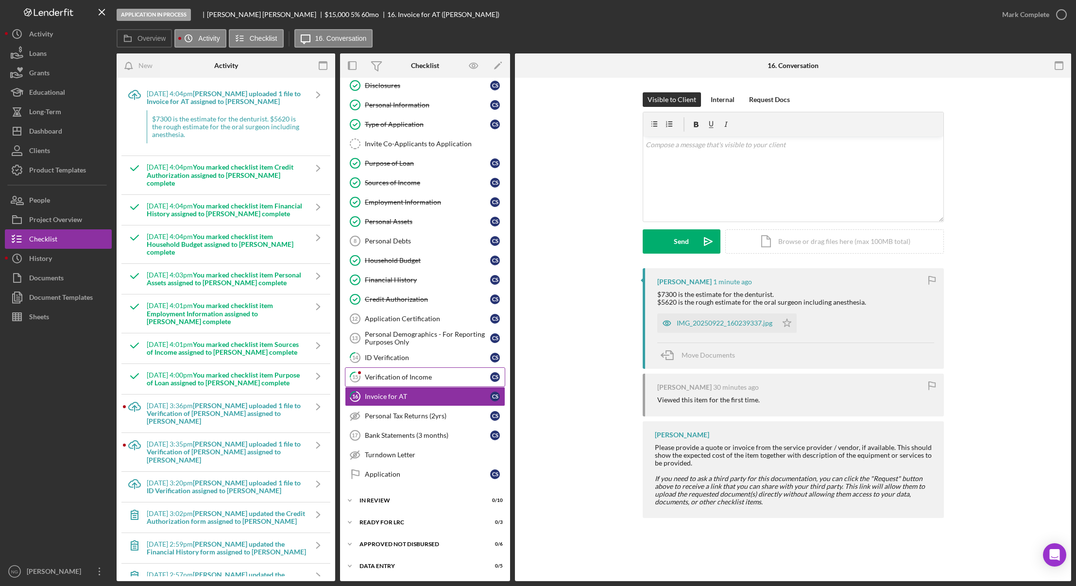
click at [406, 378] on div "Verification of Income" at bounding box center [427, 377] width 125 height 8
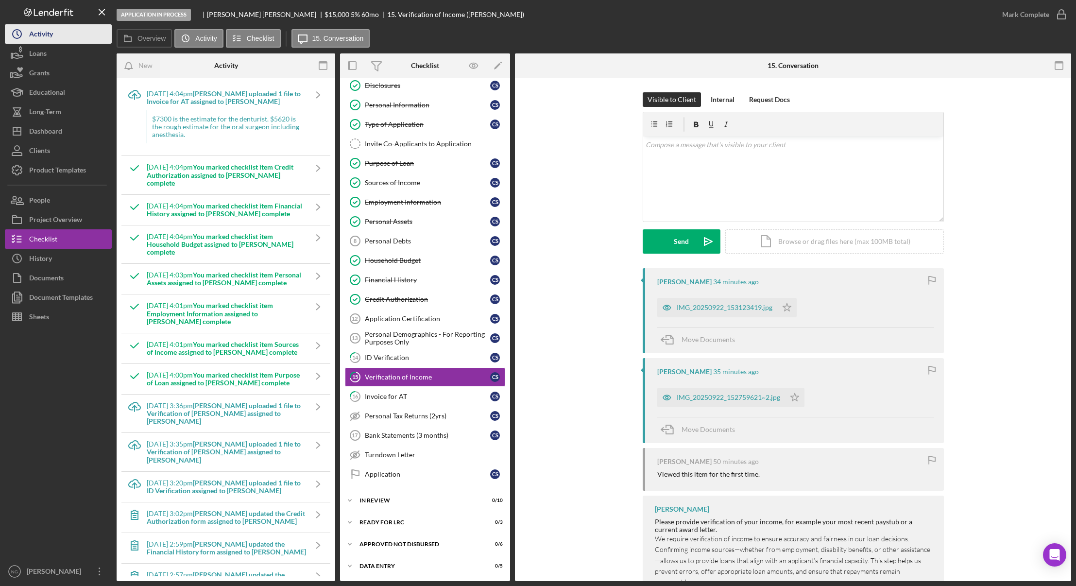
click at [52, 39] on div "Activity" at bounding box center [41, 35] width 24 height 22
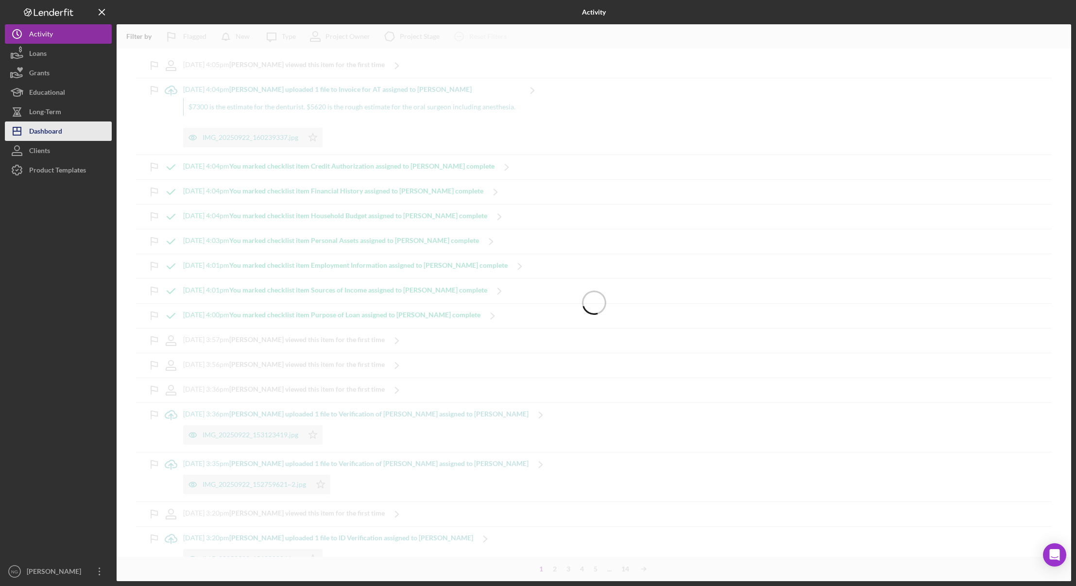
click at [58, 130] on div "Dashboard" at bounding box center [45, 132] width 33 height 22
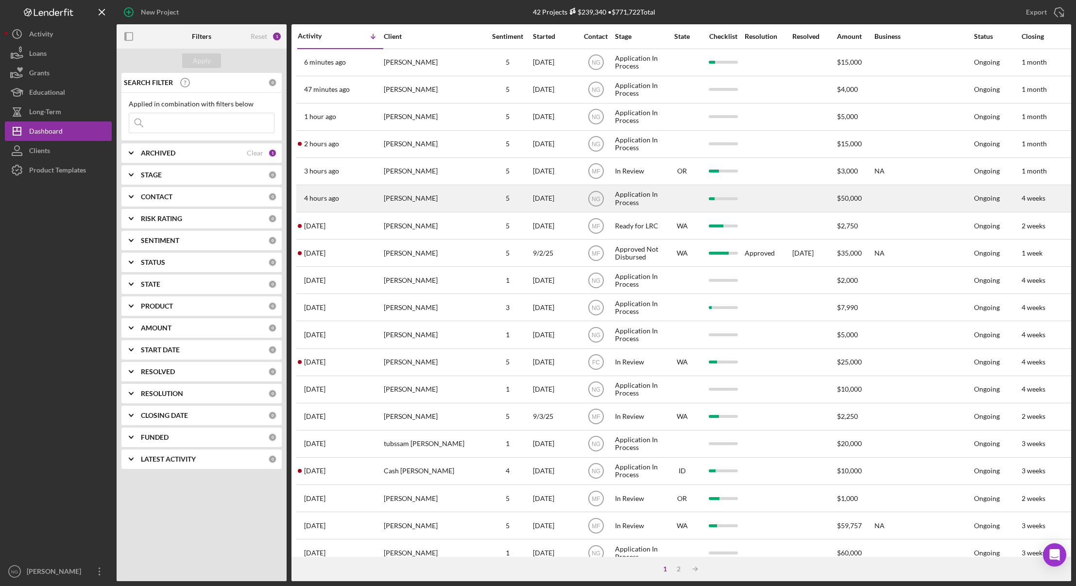
click at [446, 203] on div "[PERSON_NAME]" at bounding box center [432, 199] width 97 height 26
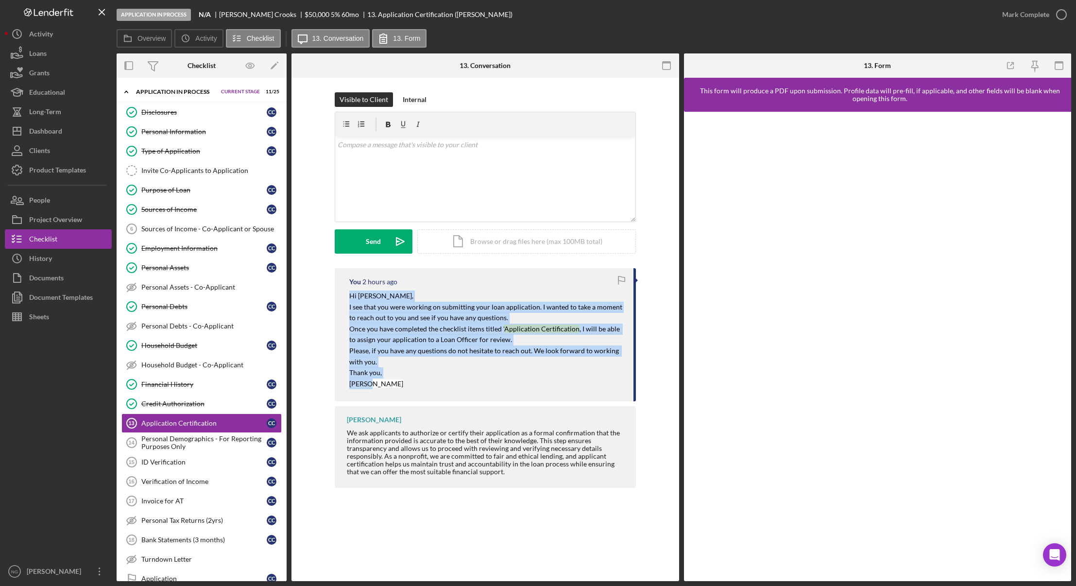
drag, startPoint x: 378, startPoint y: 385, endPoint x: 336, endPoint y: 297, distance: 97.8
click at [336, 297] on div "You 2 hours ago Hi Connie, I see that you were working on submitting your loan …" at bounding box center [485, 334] width 301 height 133
copy div "Hi Connie, I see that you were working on submitting your loan application. I w…"
click at [59, 127] on div "Dashboard" at bounding box center [45, 132] width 33 height 22
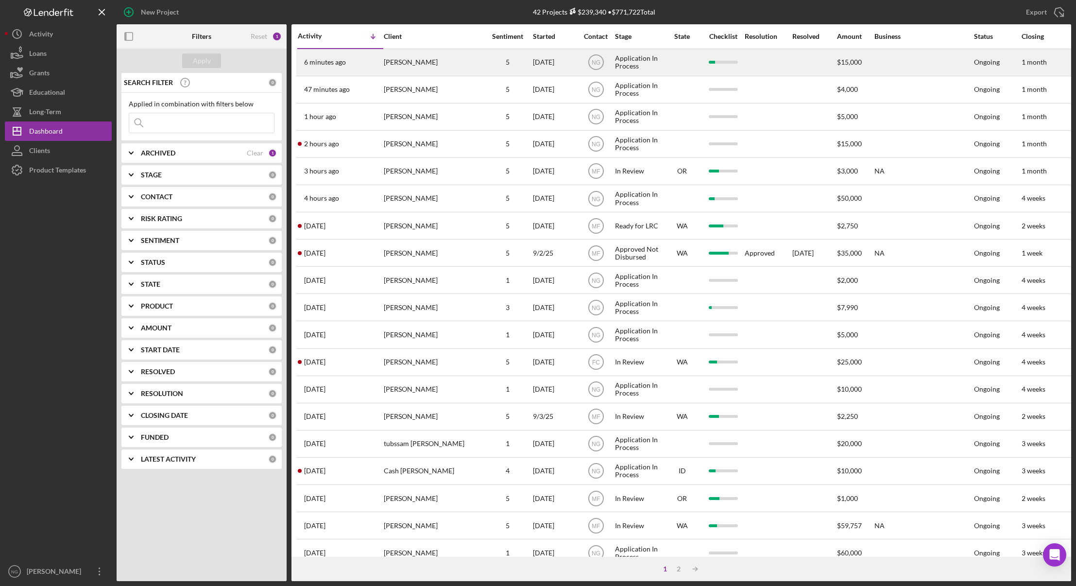
click at [358, 66] on div "6 minutes ago Cynthia Smith" at bounding box center [340, 63] width 85 height 26
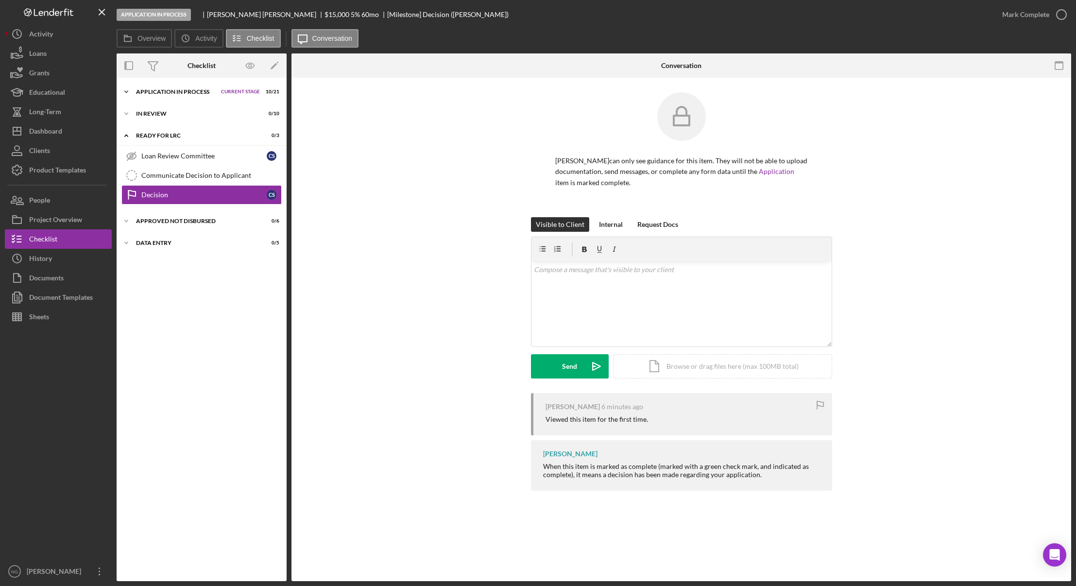
click at [192, 93] on div "Application In Process" at bounding box center [176, 92] width 80 height 6
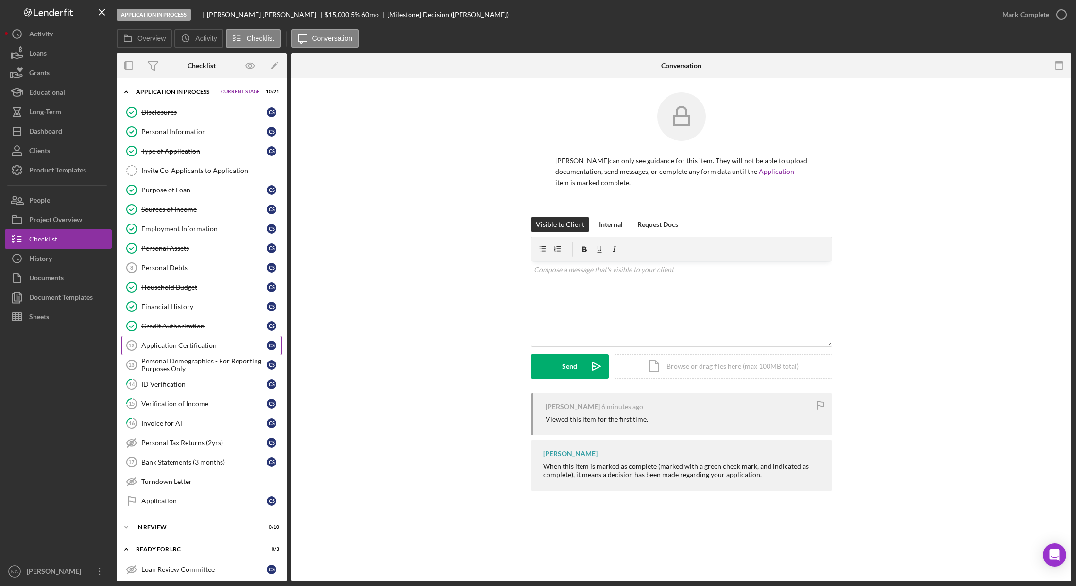
click at [208, 348] on div "Application Certification" at bounding box center [203, 346] width 125 height 8
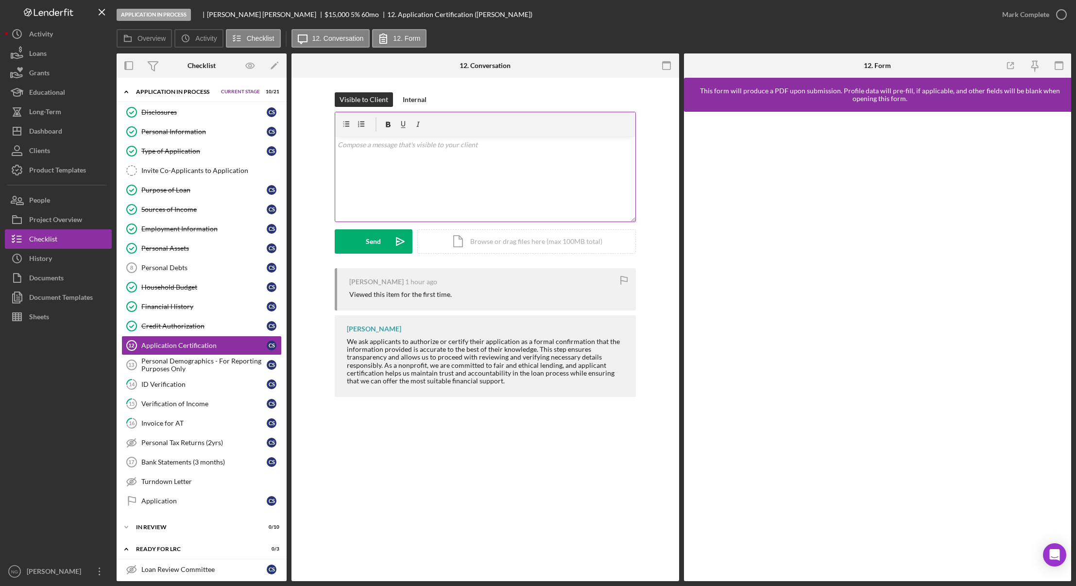
click at [461, 156] on div "v Color teal Color pink Remove color Add row above Add row below Add column bef…" at bounding box center [485, 179] width 300 height 85
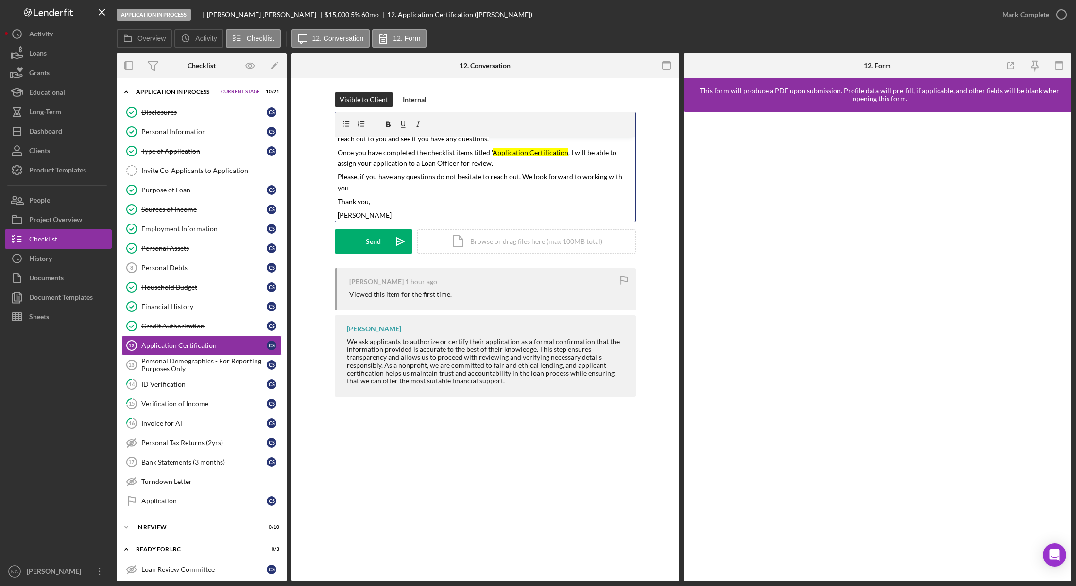
click at [550, 151] on mark "Application Certification'" at bounding box center [531, 152] width 76 height 8
click at [552, 151] on mark "Application Certification'" at bounding box center [531, 152] width 76 height 8
click at [565, 153] on mark ", I will be able to assign your application to a Loan Officer for review." at bounding box center [478, 157] width 280 height 19
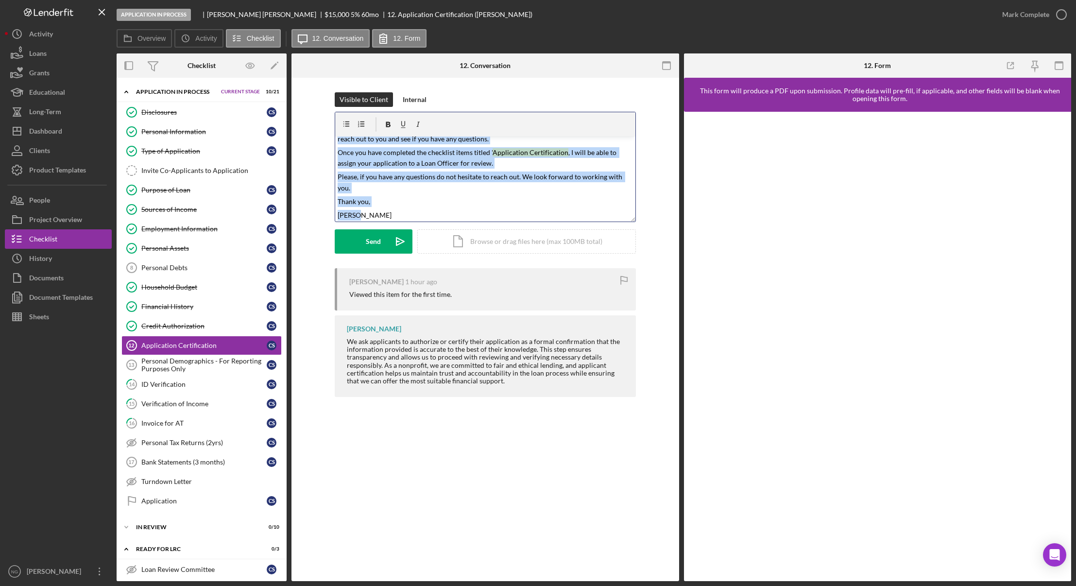
scroll to position [0, 0]
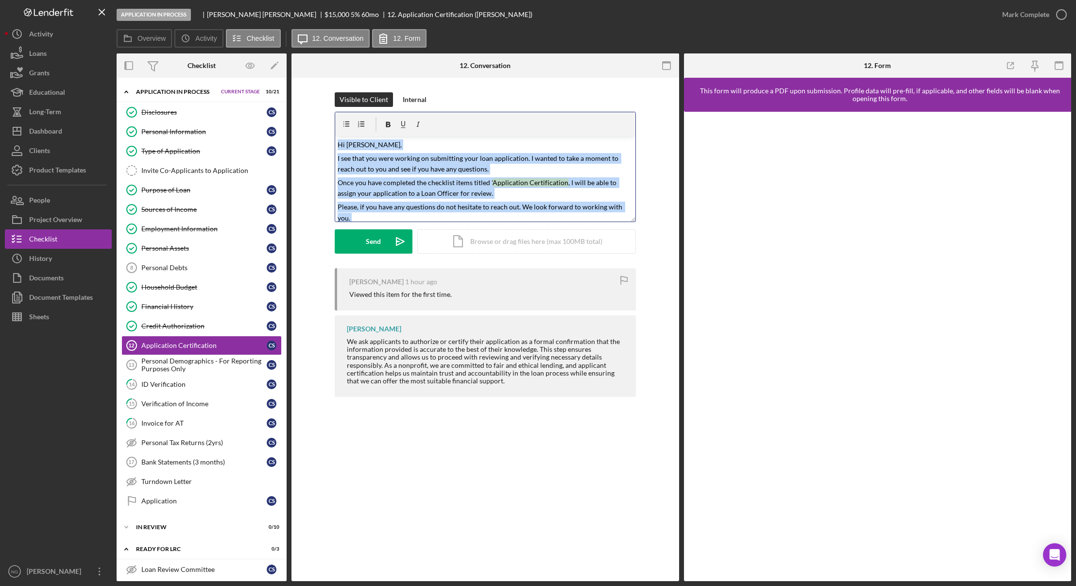
drag, startPoint x: 391, startPoint y: 216, endPoint x: 298, endPoint y: 100, distance: 149.1
click at [298, 100] on div "Visible to Client Internal v Color teal Color pink Remove color Add row above A…" at bounding box center [486, 247] width 388 height 339
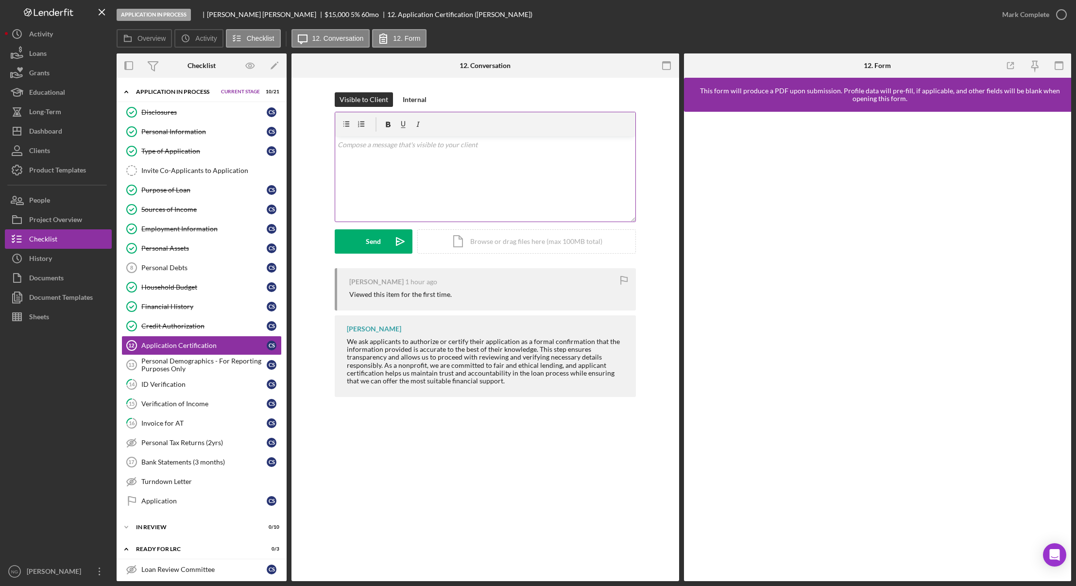
click at [381, 175] on div "v Color teal Color pink Remove color Add row above Add row below Add column bef…" at bounding box center [485, 179] width 300 height 85
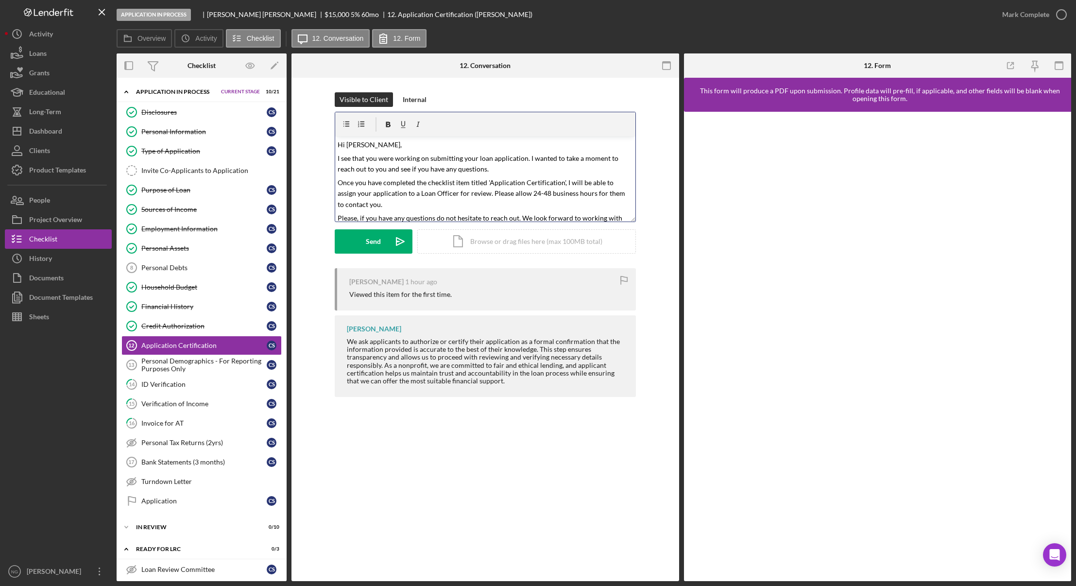
click at [382, 157] on span "I see that you were working on submitting your loan application. I wanted to ta…" at bounding box center [479, 163] width 282 height 19
click at [441, 170] on span "I see that you have been working on submitting your loan application. I wanted …" at bounding box center [483, 163] width 290 height 19
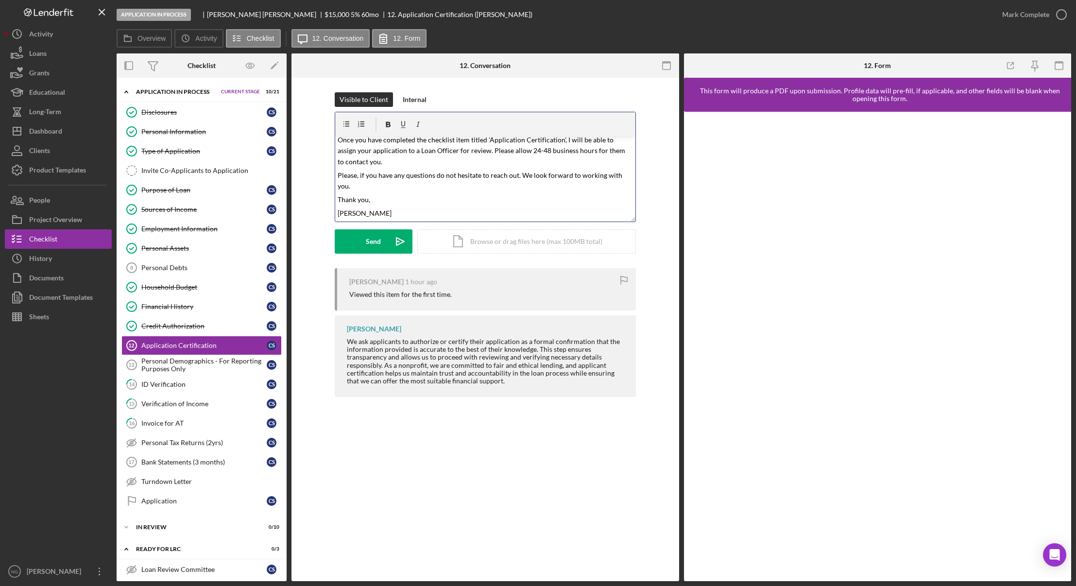
click at [346, 175] on span "Please, if you have any questions do not hesitate to reach out. We look forward…" at bounding box center [481, 180] width 286 height 19
drag, startPoint x: 544, startPoint y: 176, endPoint x: 508, endPoint y: 175, distance: 36.0
click at [508, 175] on span "In the meantime, if you have any questions do not hesitate to reach out. We loo…" at bounding box center [475, 180] width 274 height 19
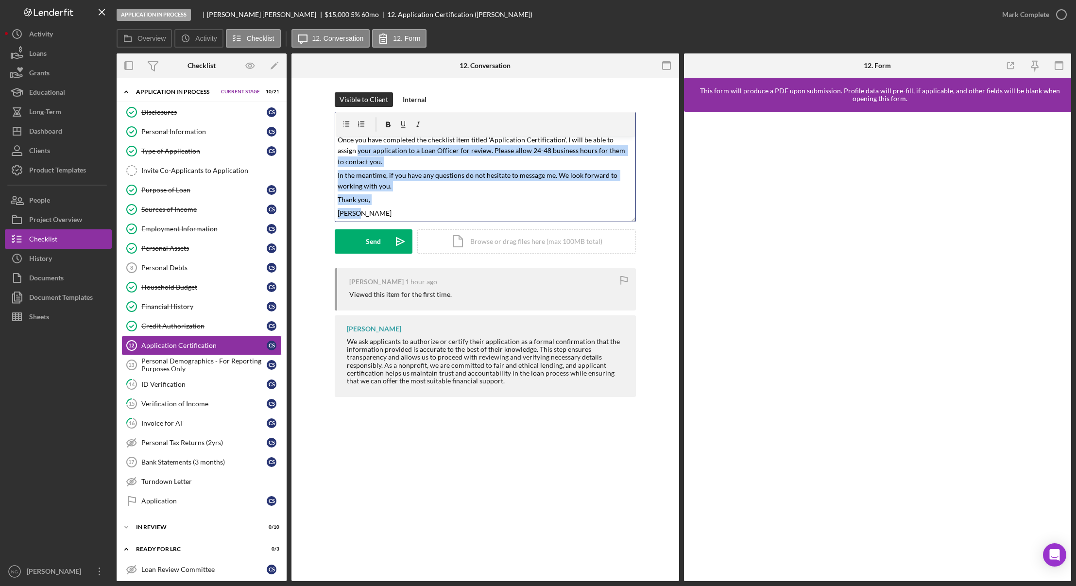
scroll to position [0, 0]
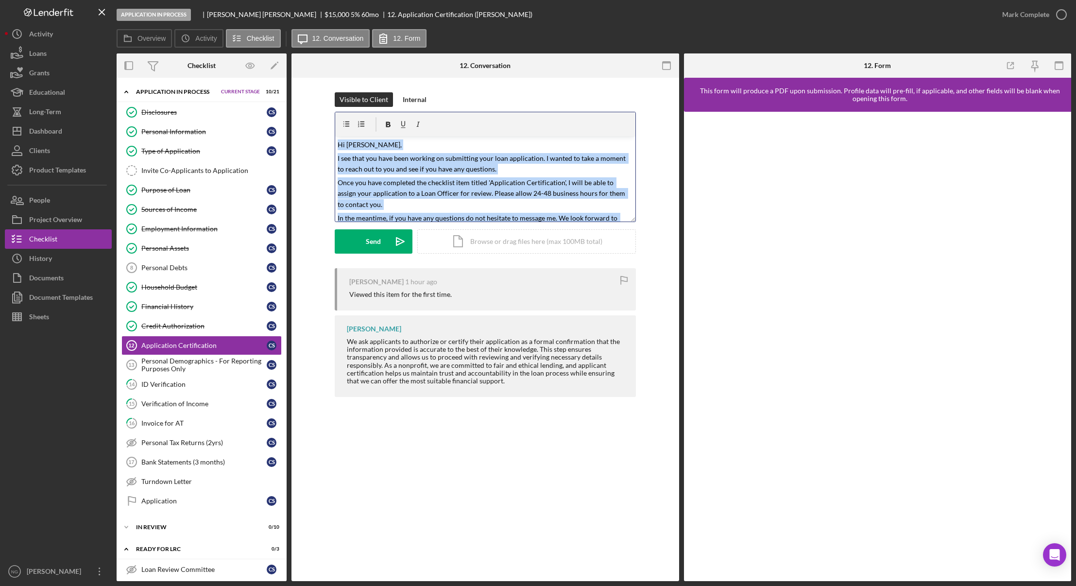
drag, startPoint x: 364, startPoint y: 216, endPoint x: 326, endPoint y: 105, distance: 117.0
click at [326, 105] on div "Visible to Client Internal v Color teal Color pink Remove color Add row above A…" at bounding box center [485, 180] width 359 height 176
copy div "Hi Cynthia, I see that you have been working on submitting your loan applicatio…"
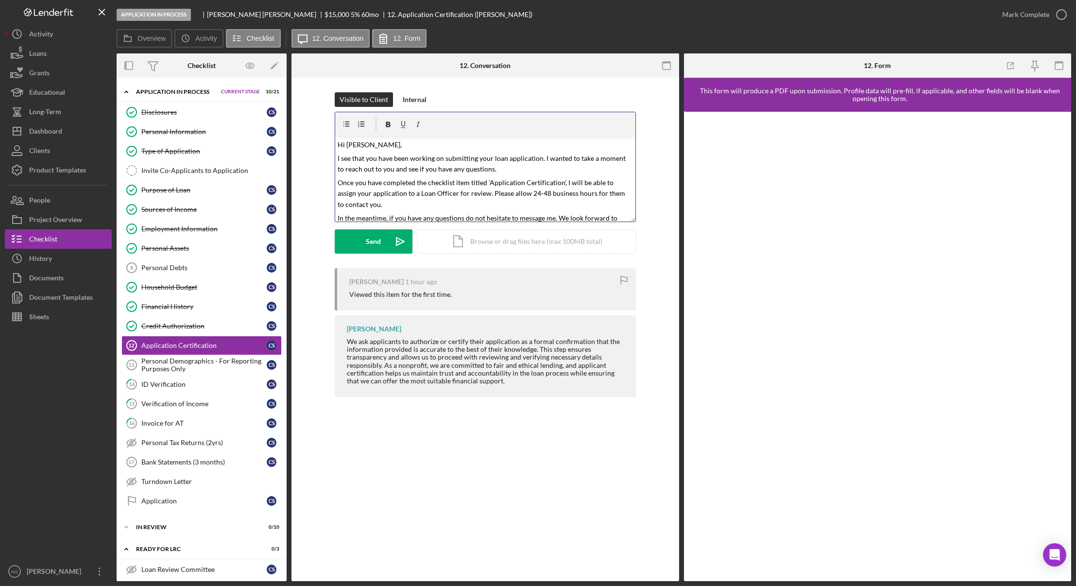
click at [478, 97] on div "Visible to Client Internal" at bounding box center [485, 99] width 301 height 15
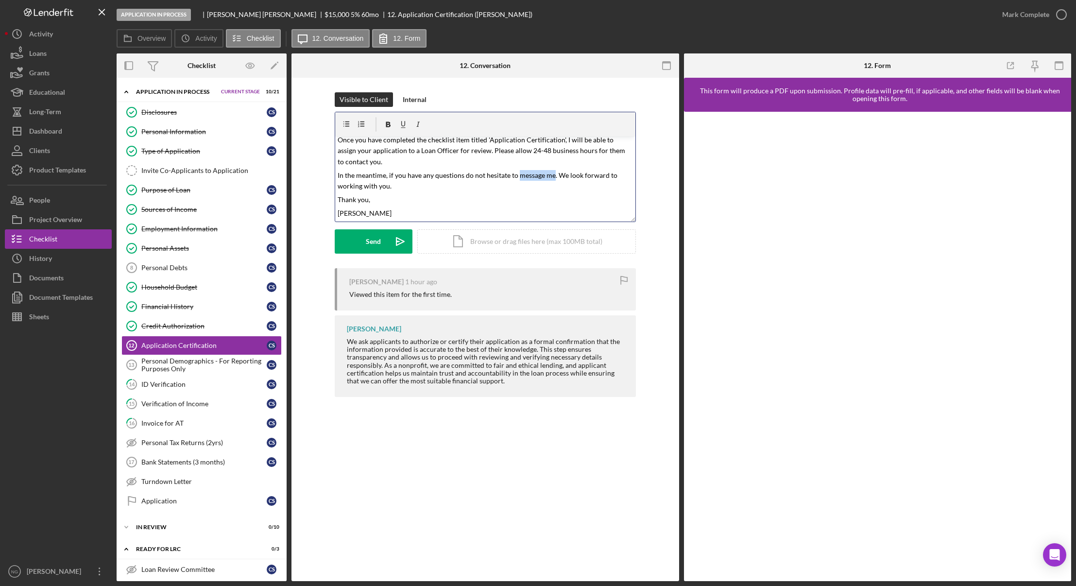
drag, startPoint x: 553, startPoint y: 175, endPoint x: 519, endPoint y: 176, distance: 34.5
click at [519, 176] on span "In the meantime, if you have any questions do not hesitate to message me. We lo…" at bounding box center [478, 180] width 281 height 19
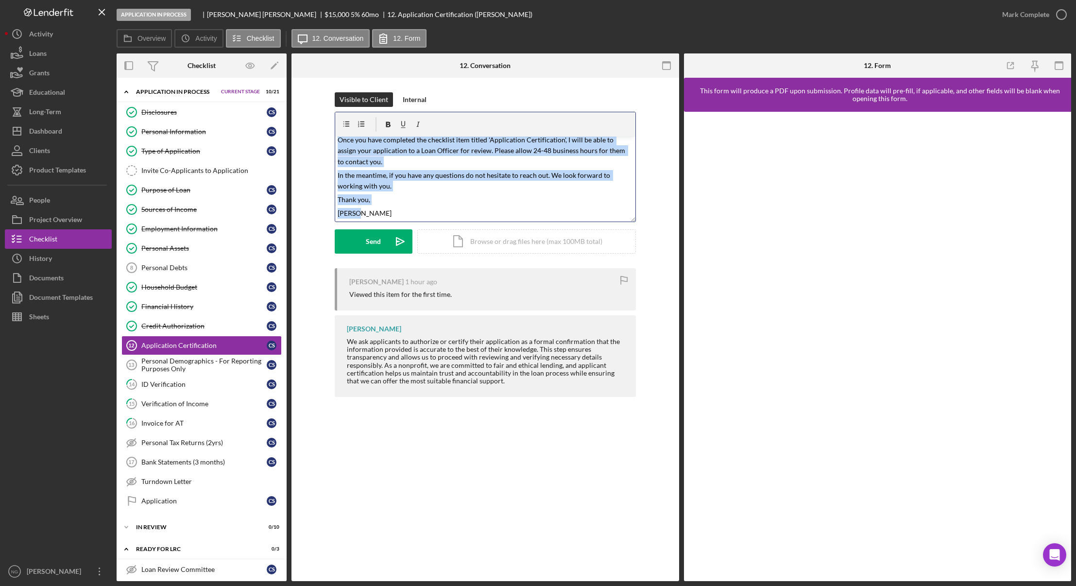
scroll to position [0, 0]
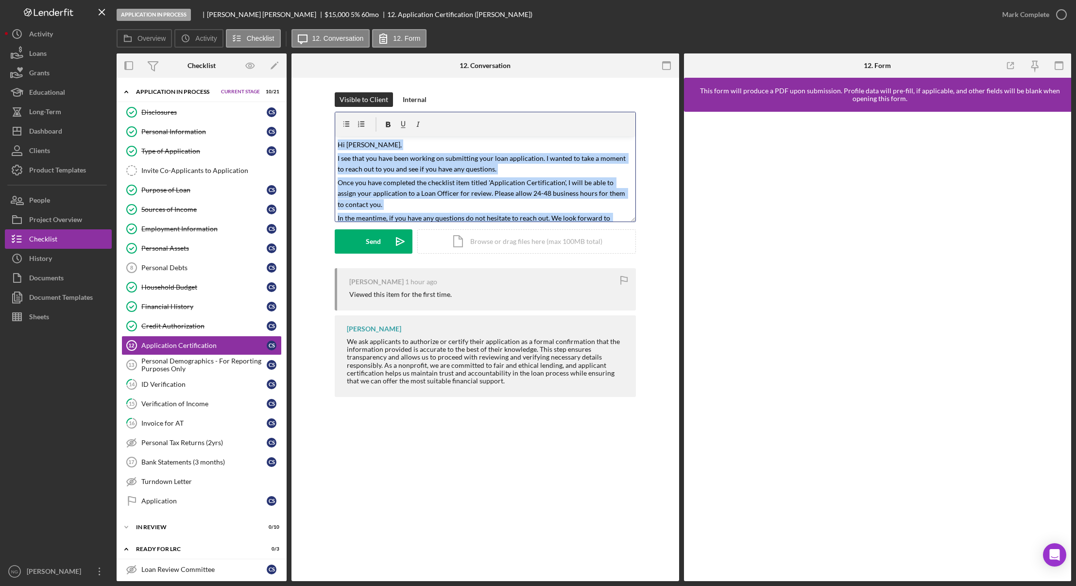
drag, startPoint x: 395, startPoint y: 215, endPoint x: 315, endPoint y: 116, distance: 127.3
click at [315, 116] on div "Visible to Client Internal v Color teal Color pink Remove color Add row above A…" at bounding box center [485, 180] width 359 height 176
copy div "Hi Cynthia, I see that you have been working on submitting your loan applicatio…"
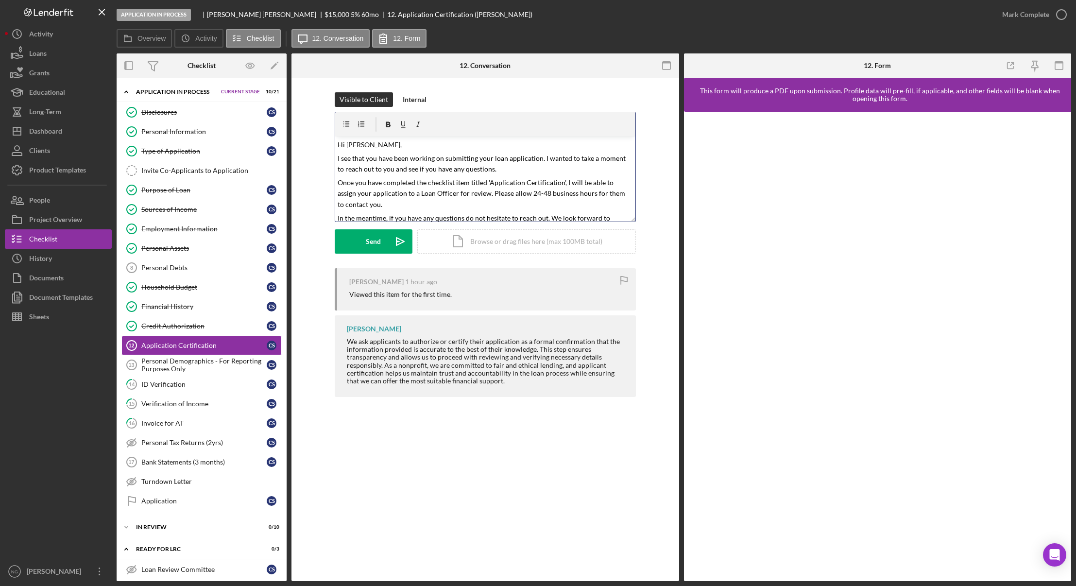
click at [549, 131] on div at bounding box center [485, 124] width 300 height 24
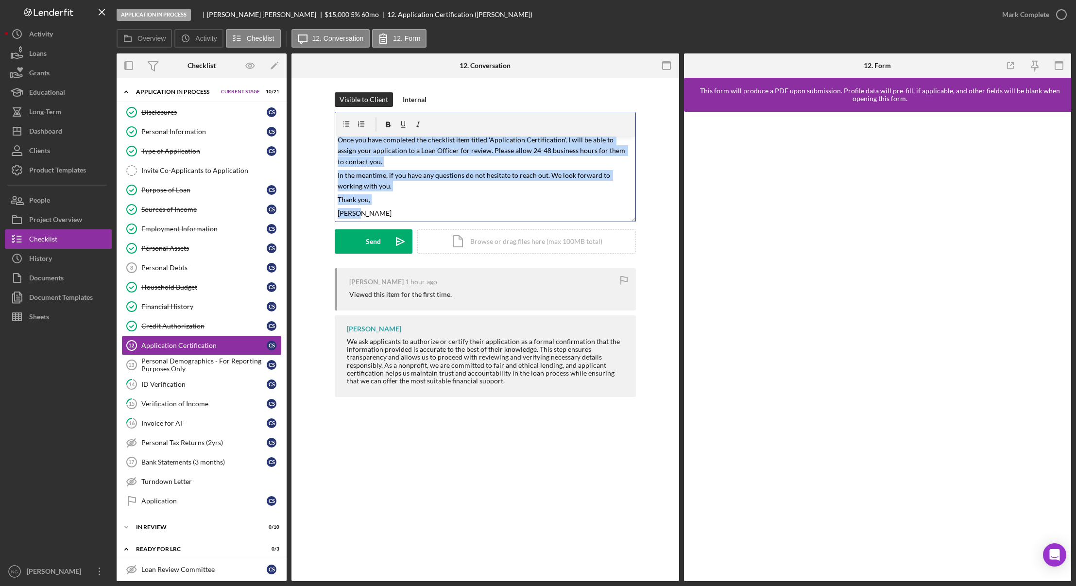
click at [372, 214] on p "[PERSON_NAME]" at bounding box center [485, 213] width 295 height 11
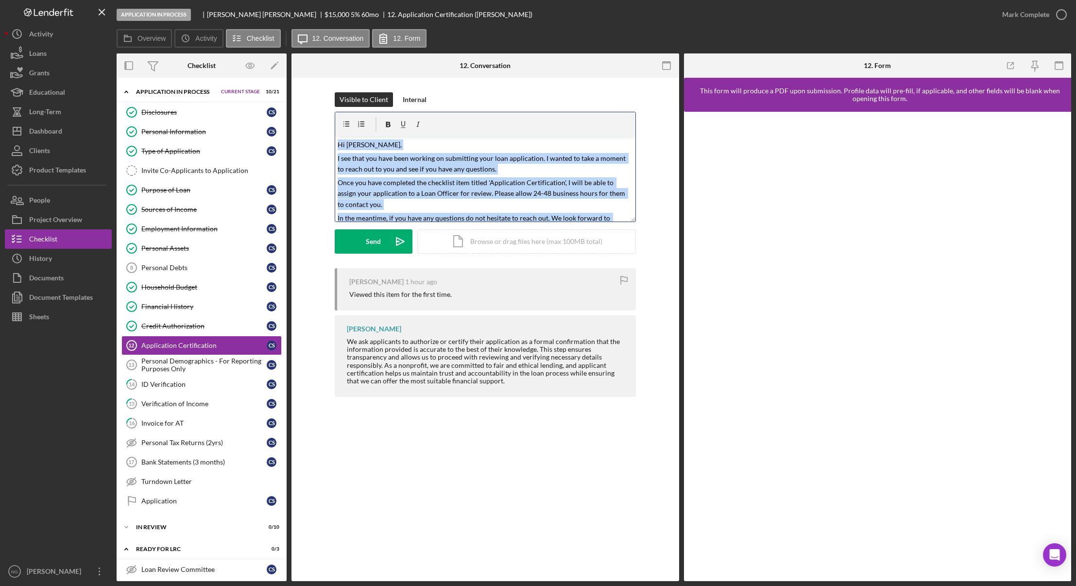
drag, startPoint x: 373, startPoint y: 215, endPoint x: 327, endPoint y: 114, distance: 111.1
click at [327, 114] on div "Visible to Client Internal v Color teal Color pink Remove color Add row above A…" at bounding box center [485, 180] width 359 height 176
copy div "Hi Cynthia, I see that you have been working on submitting your loan applicatio…"
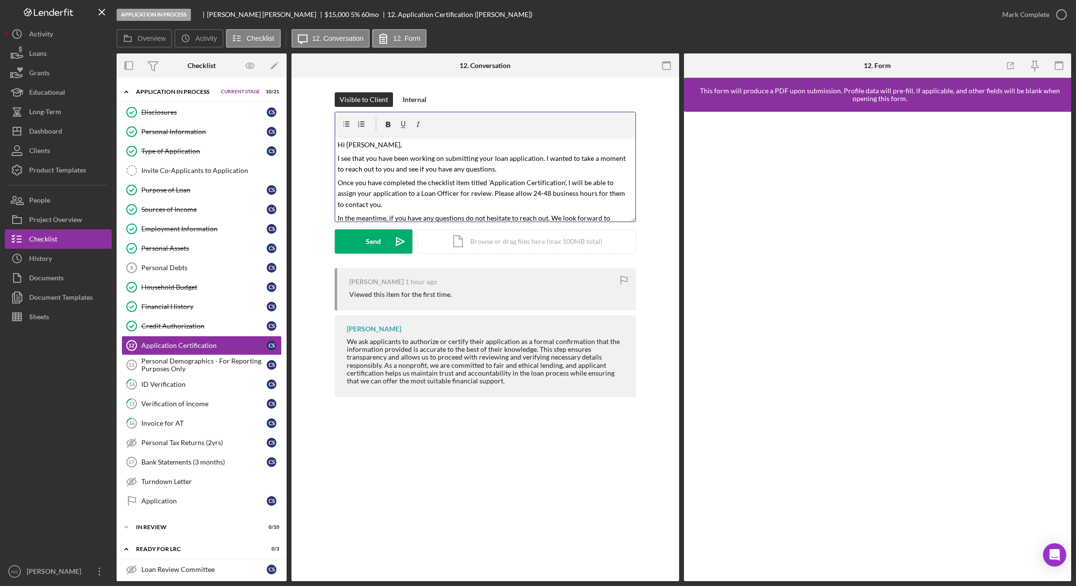
click at [316, 204] on div "Visible to Client Internal v Color teal Color pink Remove color Add row above A…" at bounding box center [485, 180] width 359 height 176
click at [438, 171] on span "I see that you have been working on submitting your loan application. I wanted …" at bounding box center [483, 163] width 290 height 19
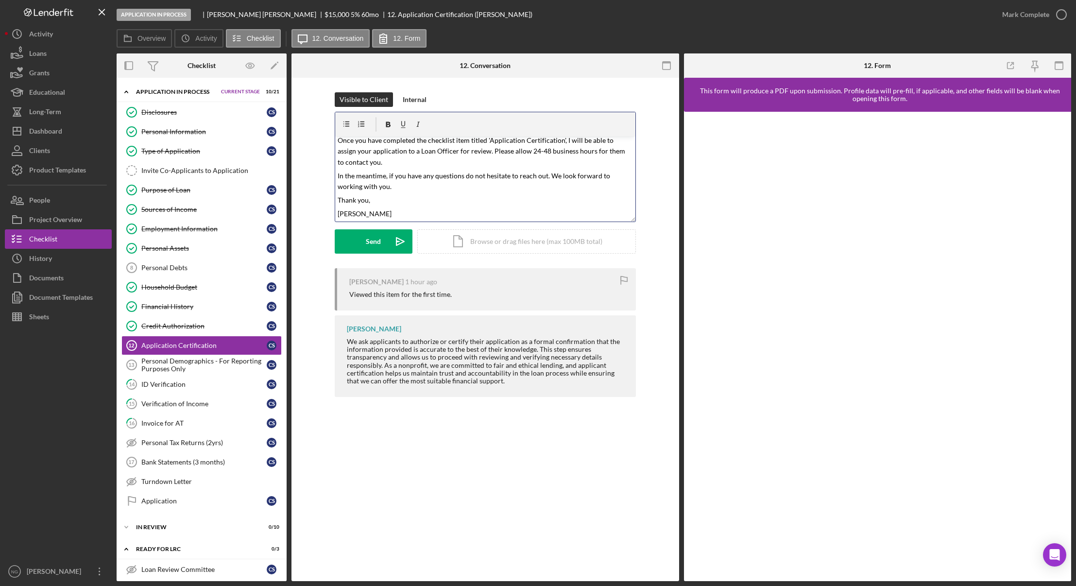
scroll to position [43, 0]
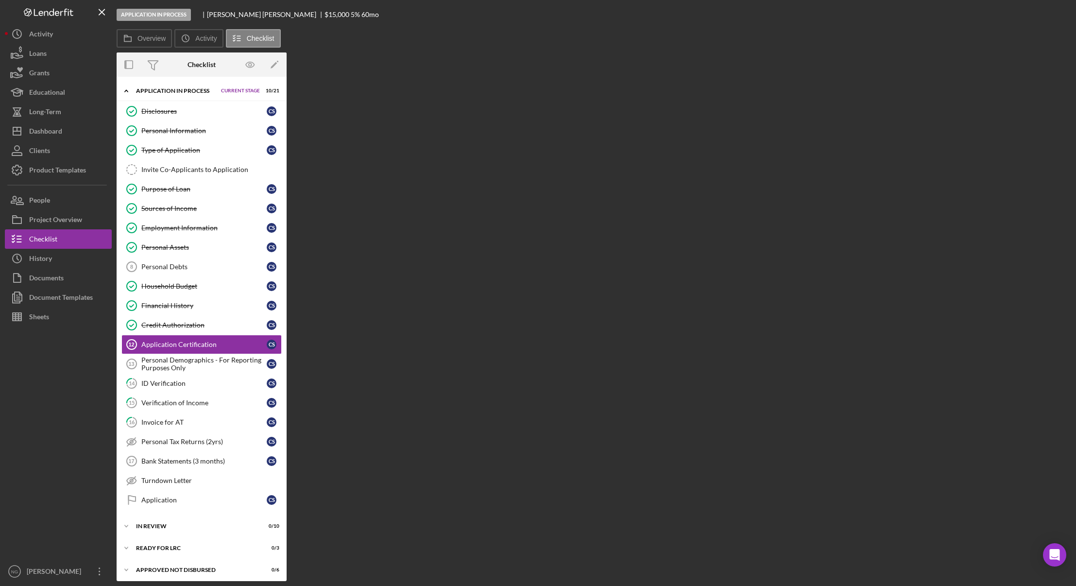
scroll to position [16, 0]
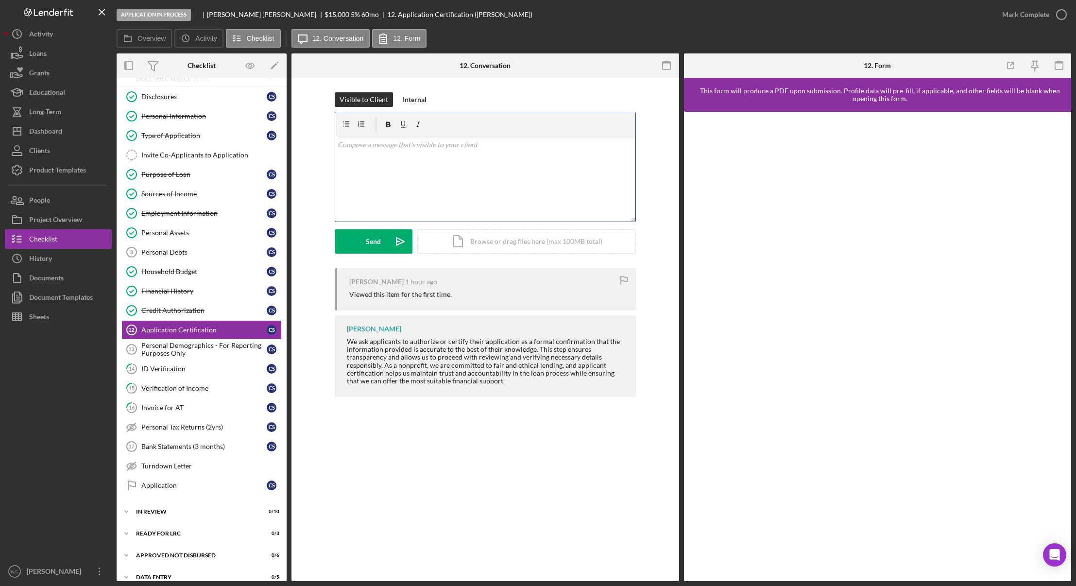
click at [356, 153] on div "v Color teal Color pink Remove color Add row above Add row below Add column bef…" at bounding box center [485, 179] width 300 height 85
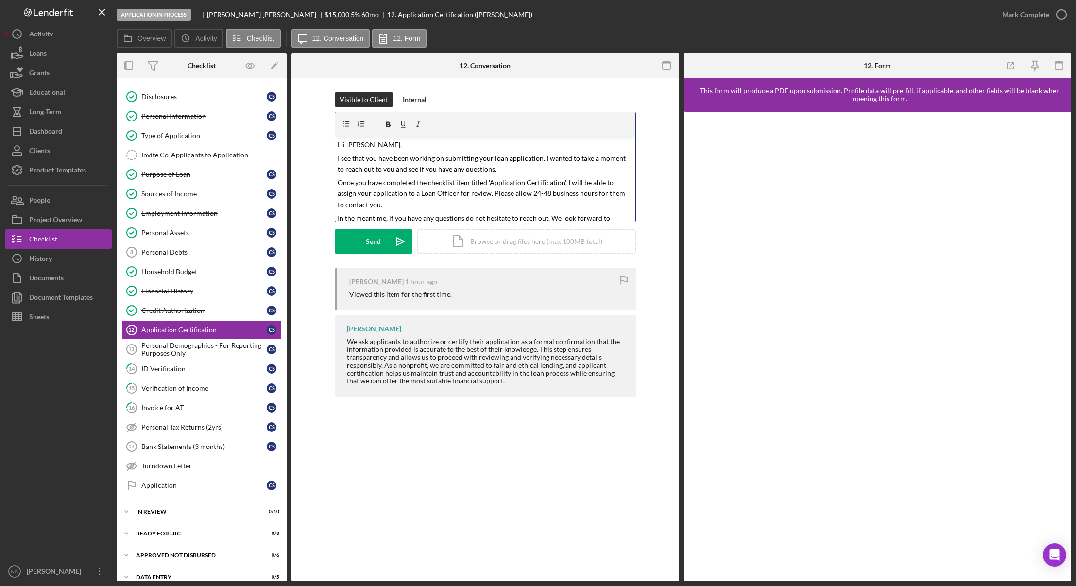
scroll to position [43, 0]
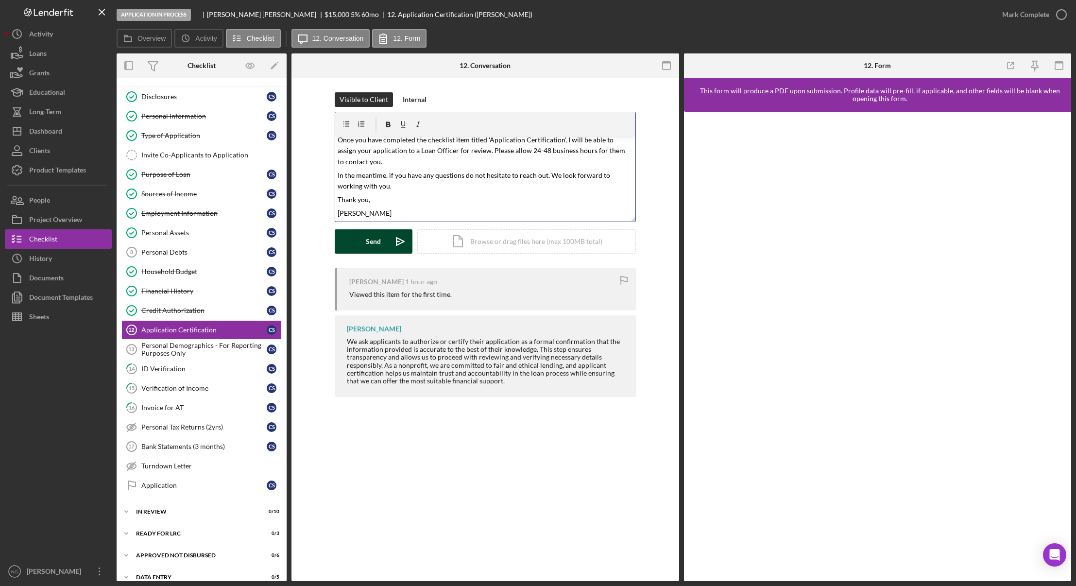
click at [374, 245] on div "Send" at bounding box center [373, 241] width 15 height 24
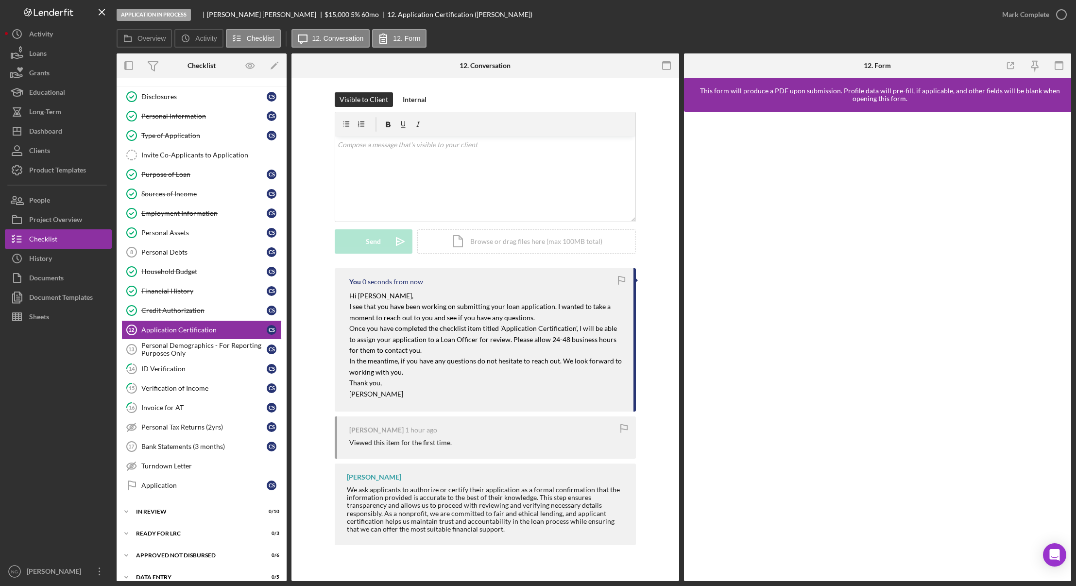
scroll to position [0, 0]
click at [153, 41] on label "Overview" at bounding box center [152, 39] width 28 height 8
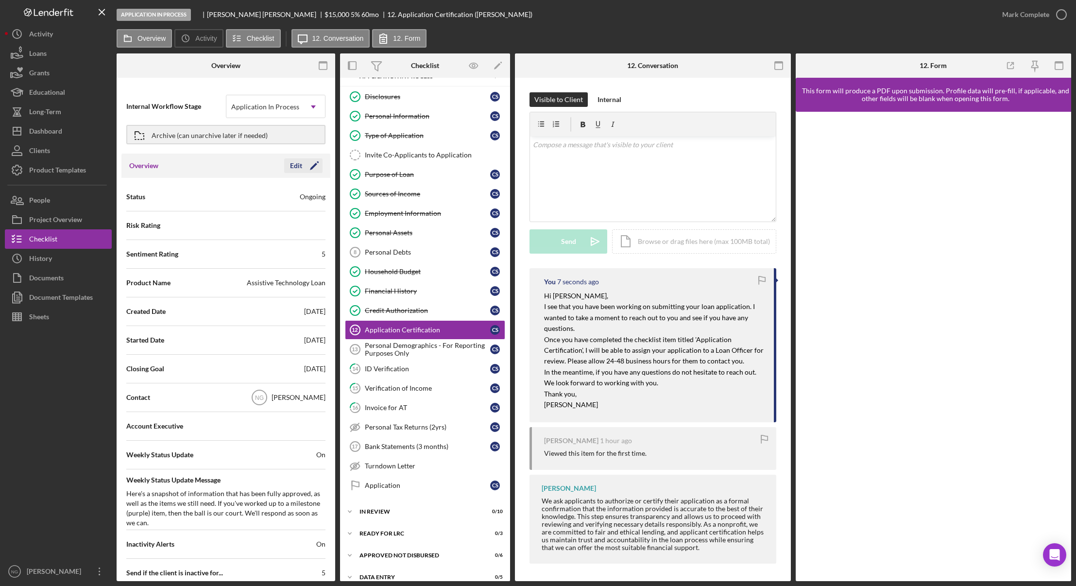
click at [312, 165] on polygon "button" at bounding box center [313, 166] width 7 height 7
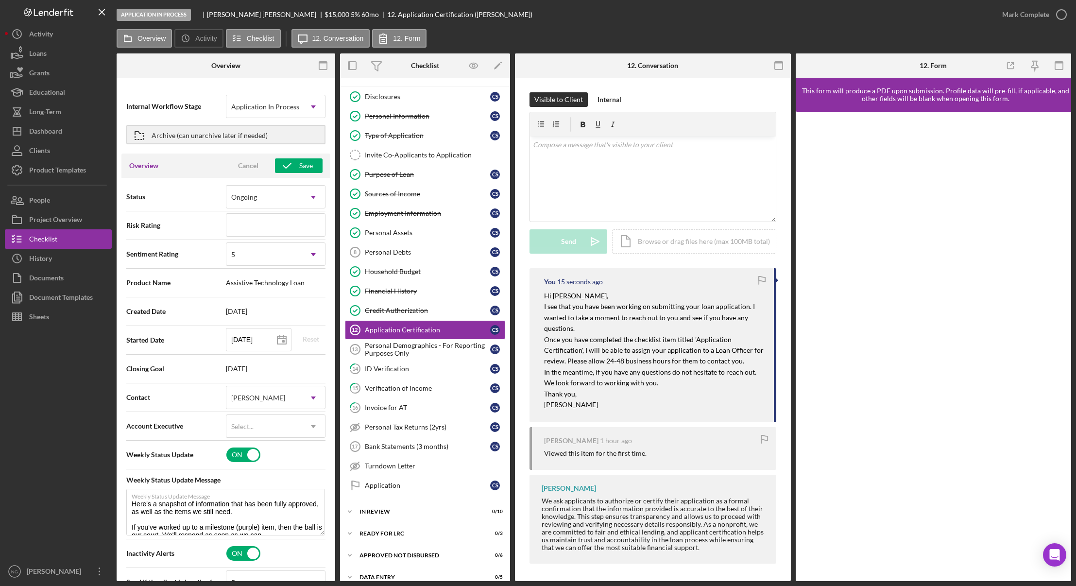
click at [95, 402] on div at bounding box center [58, 444] width 107 height 235
click at [37, 127] on div "Dashboard" at bounding box center [45, 132] width 33 height 22
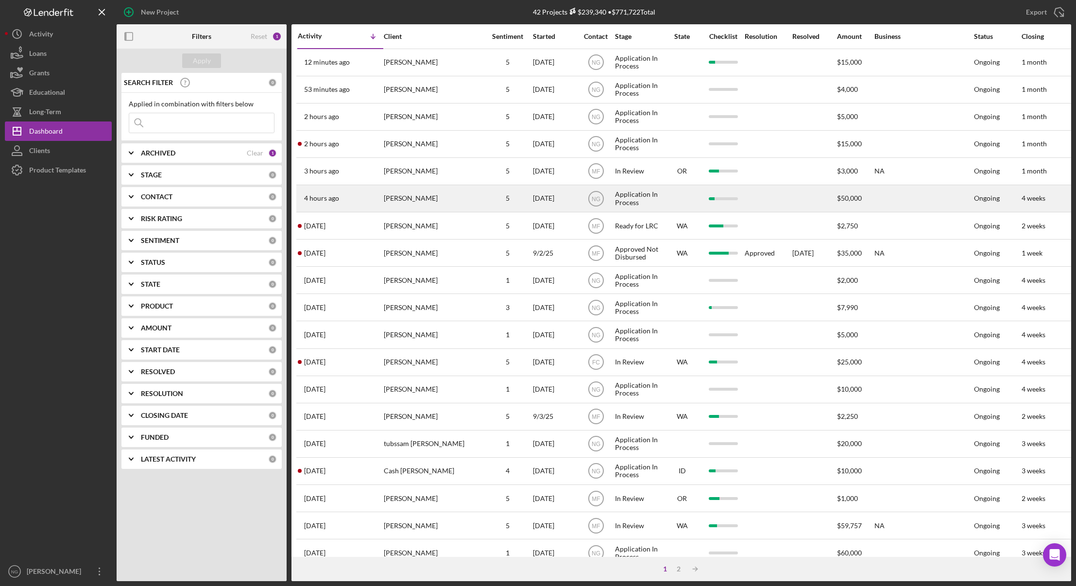
click at [462, 193] on div "[PERSON_NAME]" at bounding box center [432, 199] width 97 height 26
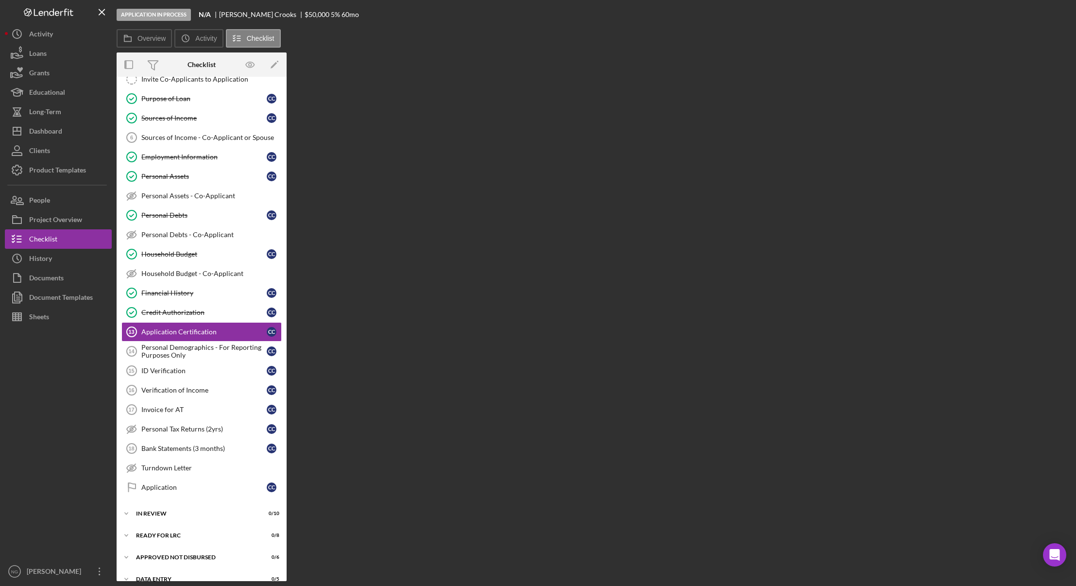
scroll to position [93, 0]
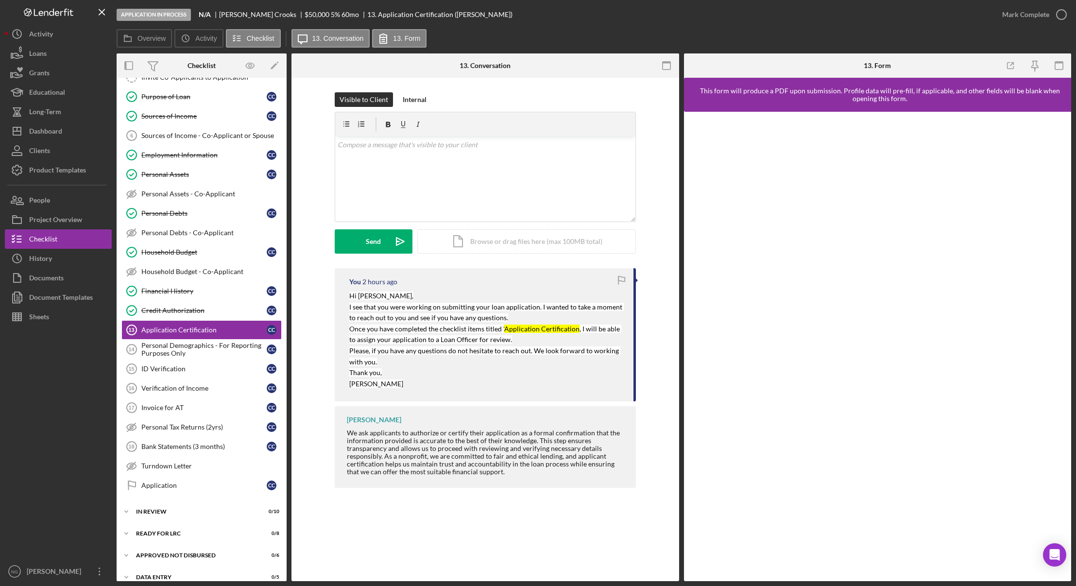
click at [507, 382] on p "[PERSON_NAME]" at bounding box center [486, 384] width 275 height 11
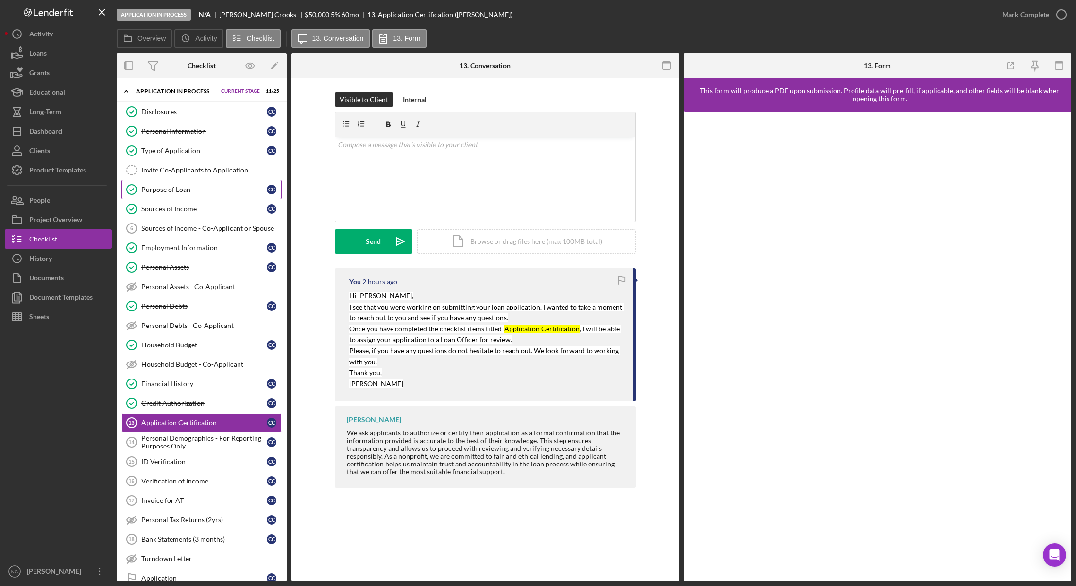
scroll to position [0, 0]
click at [63, 189] on div "Icon/History Activity Loans Grants Educational Long-Term Icon/Dashboard Dashboa…" at bounding box center [58, 302] width 107 height 557
click at [60, 206] on button "People" at bounding box center [58, 200] width 107 height 19
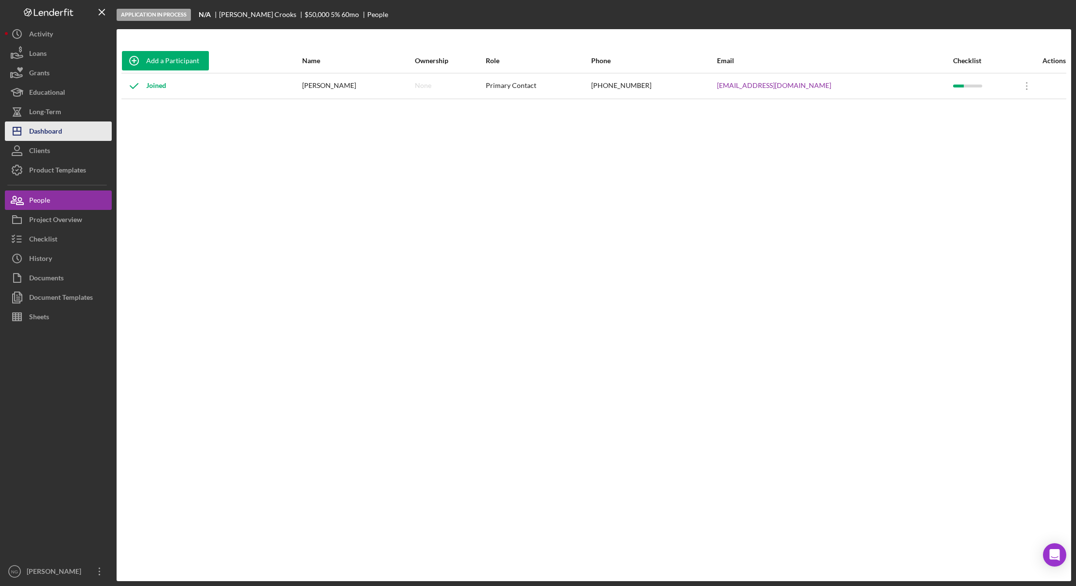
click at [67, 132] on button "Icon/Dashboard Dashboard" at bounding box center [58, 130] width 107 height 19
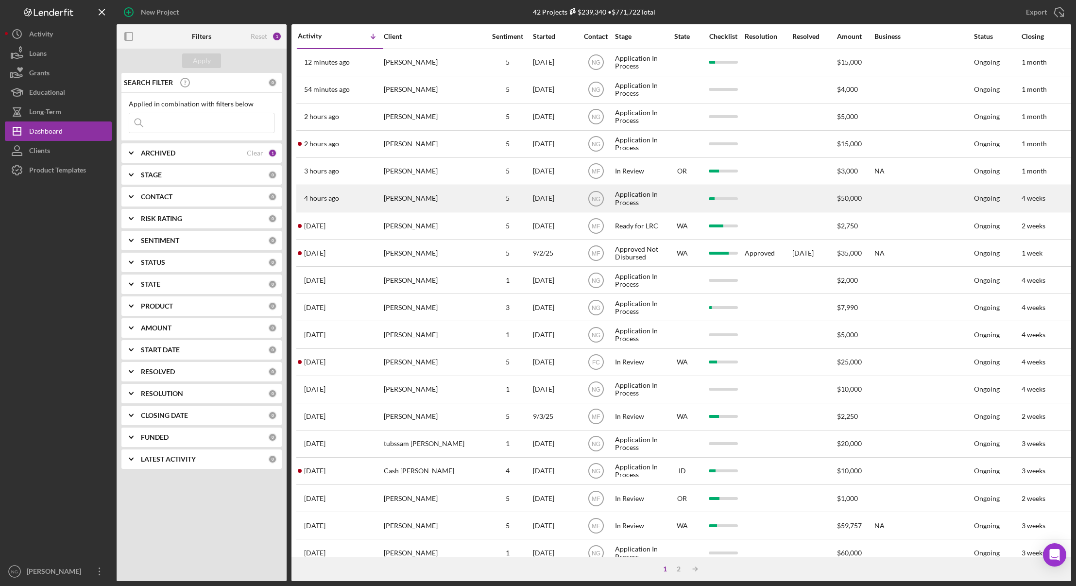
click at [441, 198] on div "[PERSON_NAME]" at bounding box center [432, 199] width 97 height 26
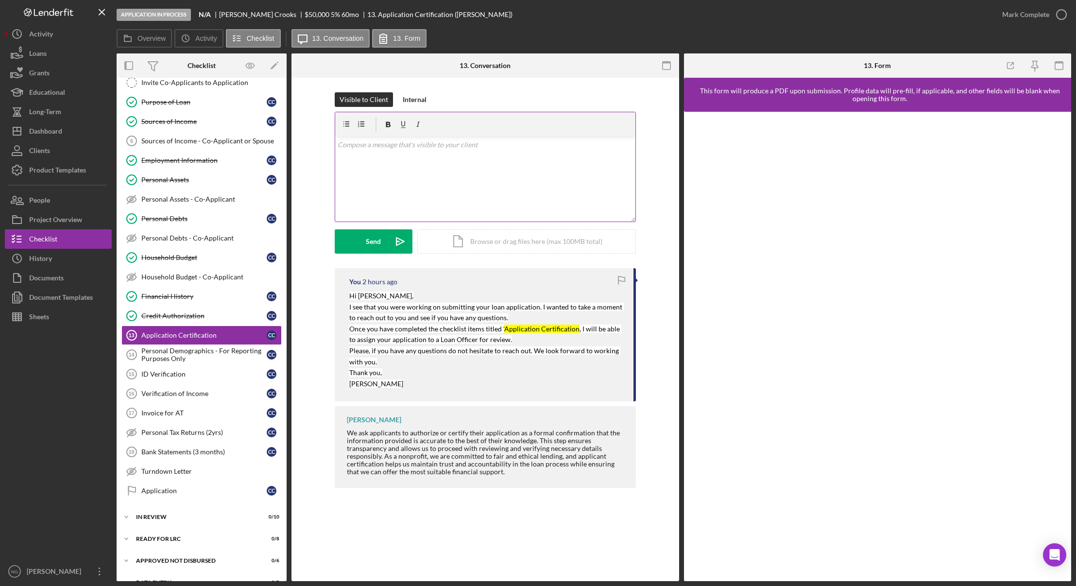
scroll to position [93, 0]
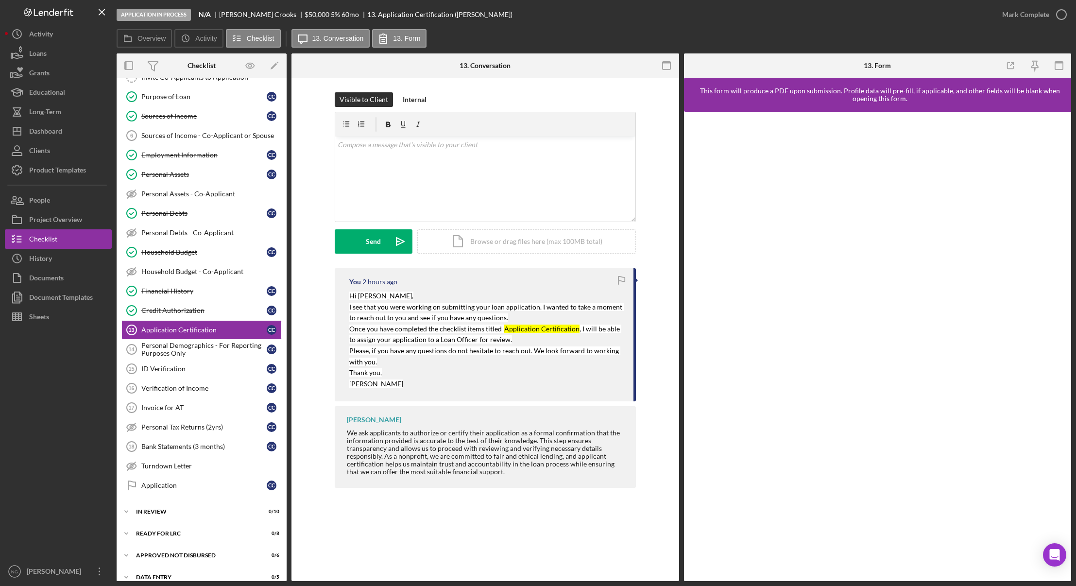
click at [400, 531] on div "Application Certification 13 Application Certification Visible to Client Intern…" at bounding box center [486, 329] width 388 height 503
click at [36, 466] on div at bounding box center [58, 444] width 107 height 235
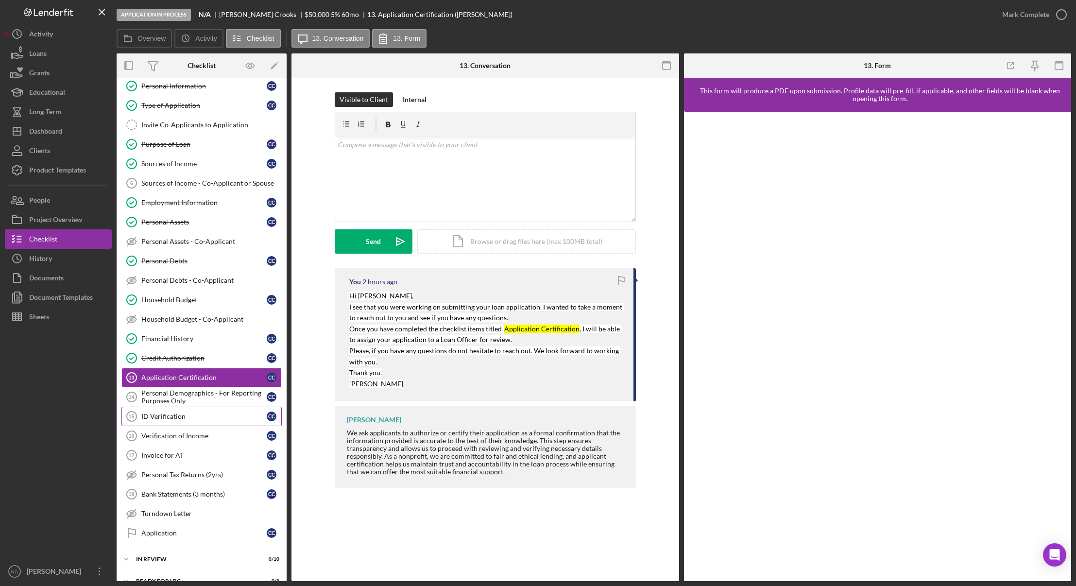
scroll to position [0, 0]
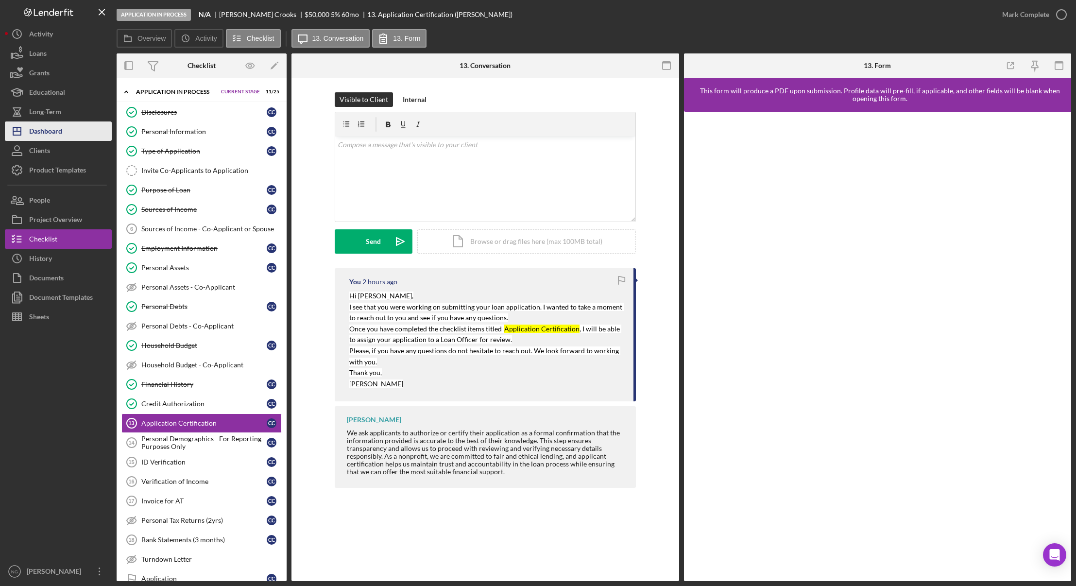
drag, startPoint x: 47, startPoint y: 124, endPoint x: 57, endPoint y: 123, distance: 10.3
click at [47, 124] on div "Dashboard" at bounding box center [45, 132] width 33 height 22
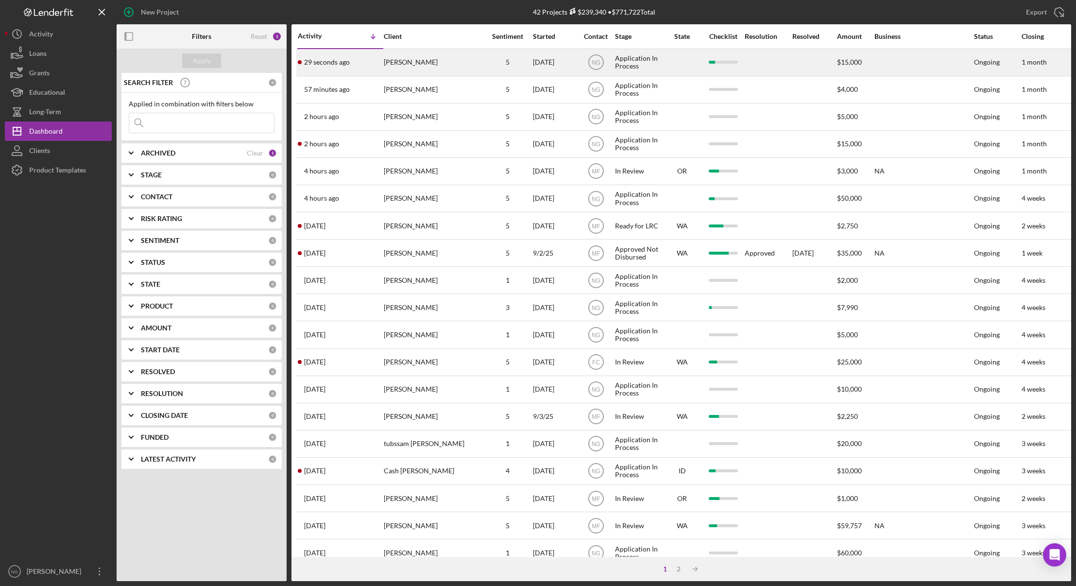
click at [396, 59] on div "[PERSON_NAME]" at bounding box center [432, 63] width 97 height 26
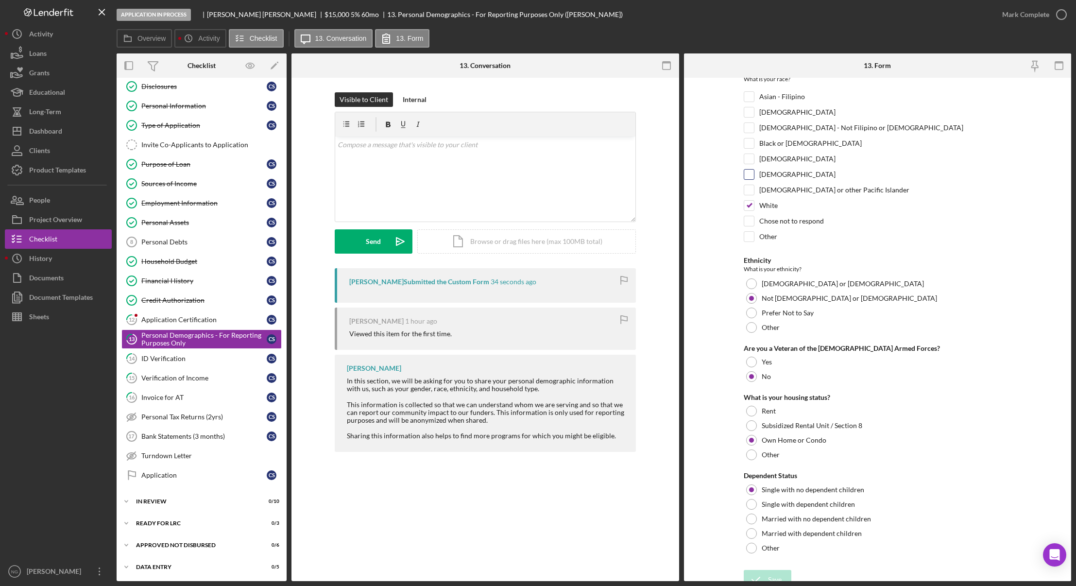
scroll to position [148, 0]
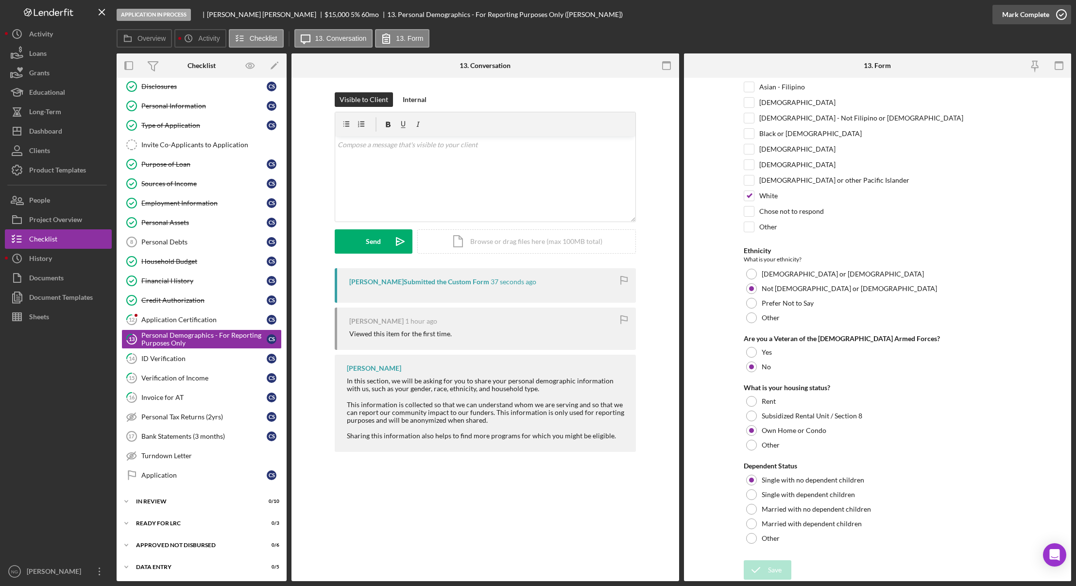
drag, startPoint x: 1066, startPoint y: 10, endPoint x: 1056, endPoint y: 10, distance: 10.7
click at [1066, 10] on icon "button" at bounding box center [1062, 14] width 24 height 24
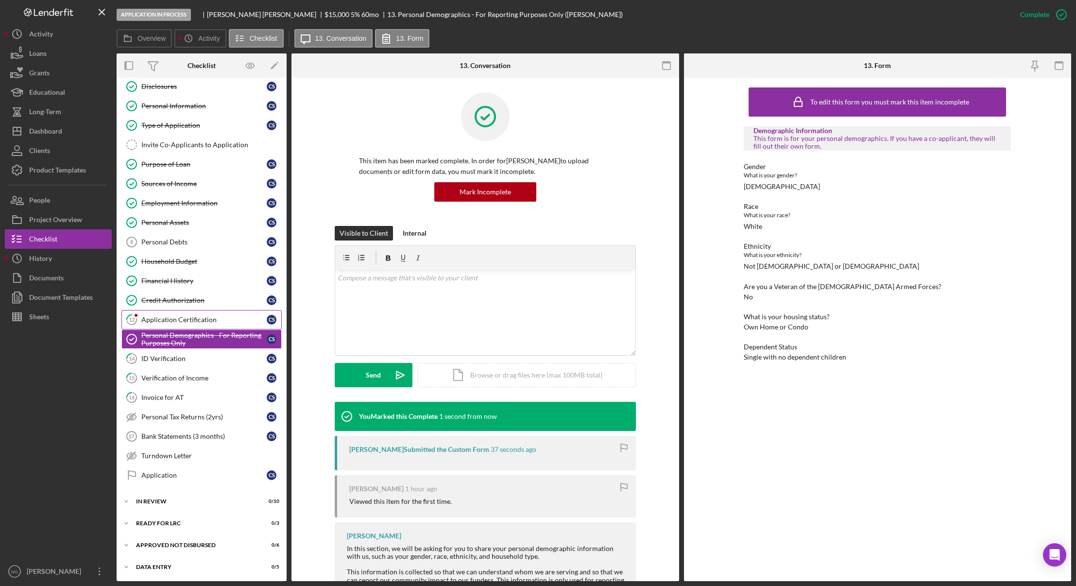
click at [227, 319] on div "Application Certification" at bounding box center [203, 320] width 125 height 8
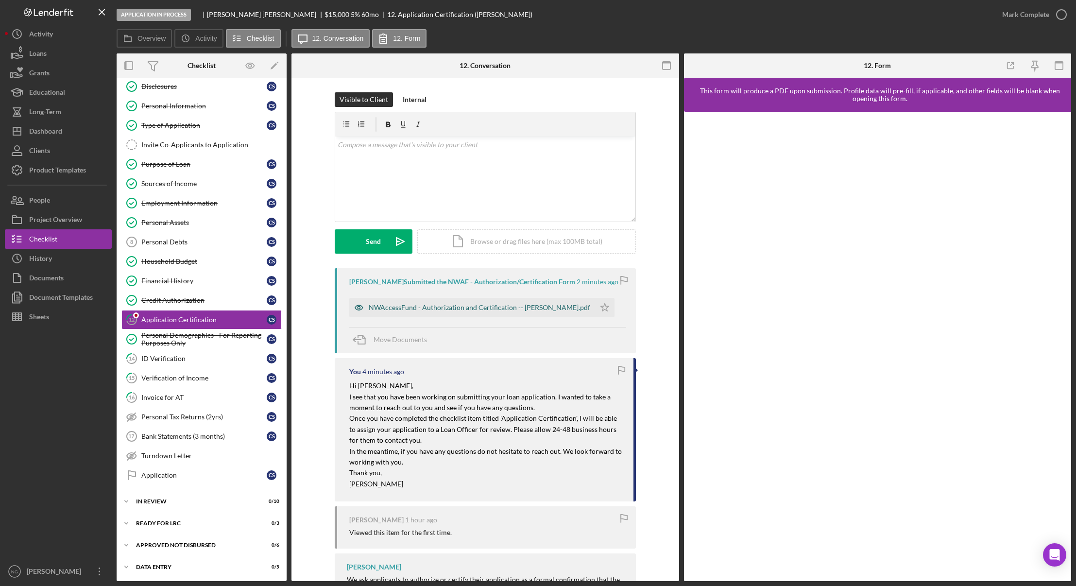
click at [405, 304] on div "NWAccessFund - Authorization and Certification -- [PERSON_NAME].pdf" at bounding box center [480, 308] width 222 height 8
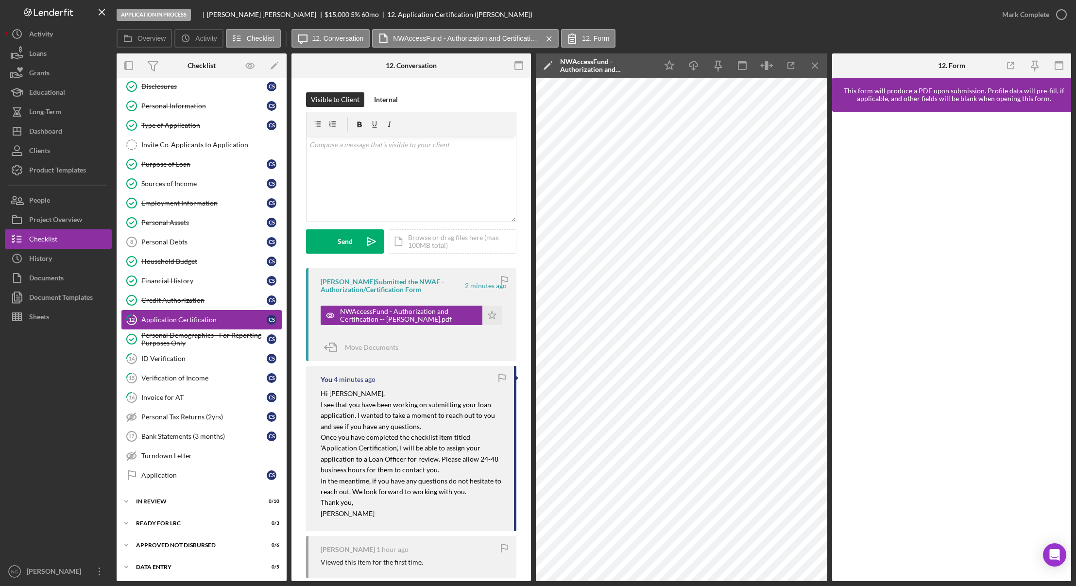
click at [198, 326] on link "12 Application Certification C S" at bounding box center [201, 319] width 160 height 19
click at [201, 302] on div "Credit Authorization" at bounding box center [203, 300] width 125 height 8
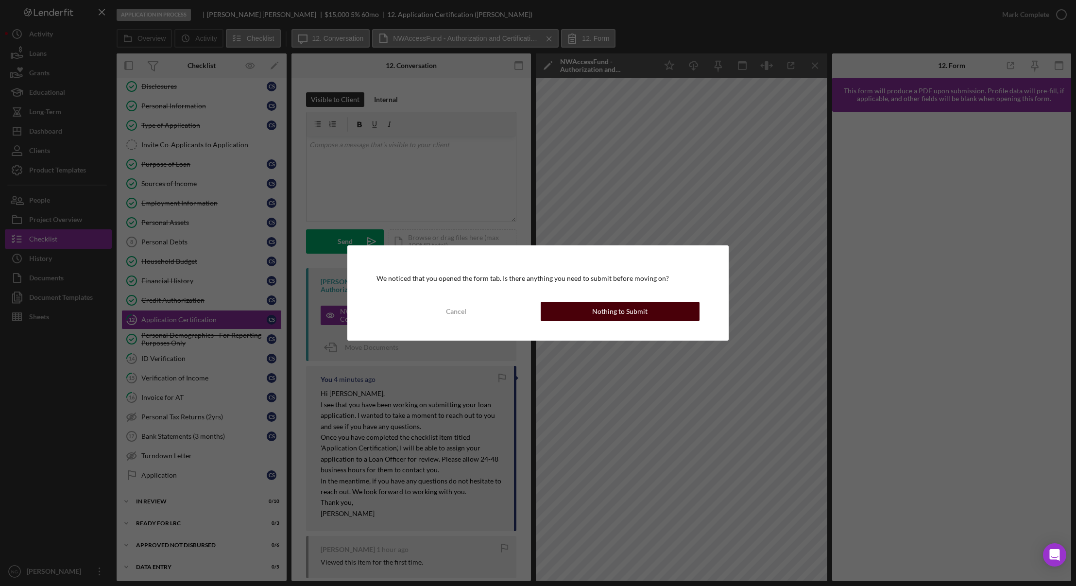
click at [603, 314] on div "Nothing to Submit" at bounding box center [619, 311] width 55 height 19
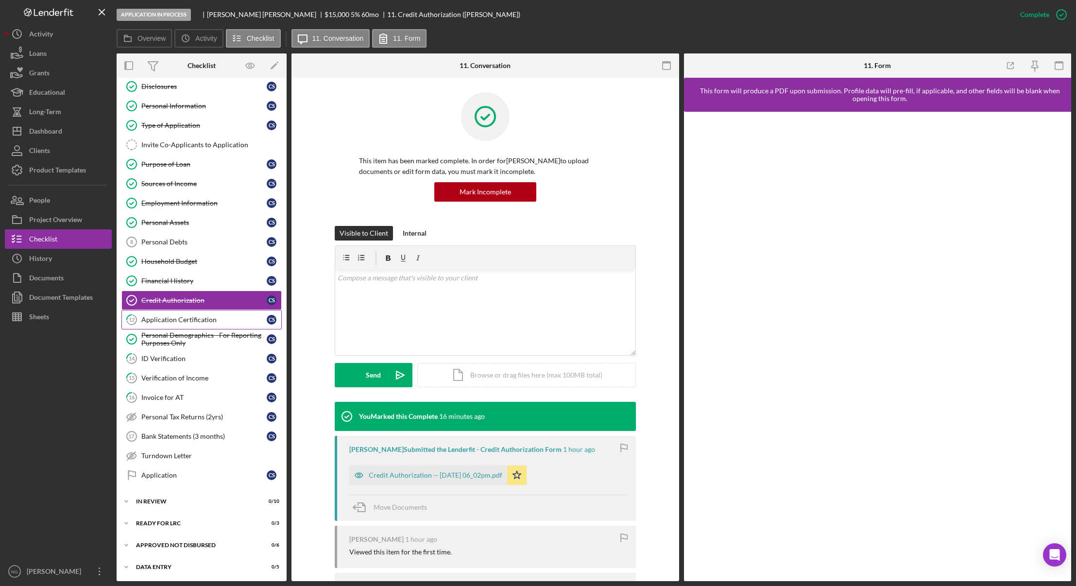
click at [208, 317] on div "Application Certification" at bounding box center [203, 320] width 125 height 8
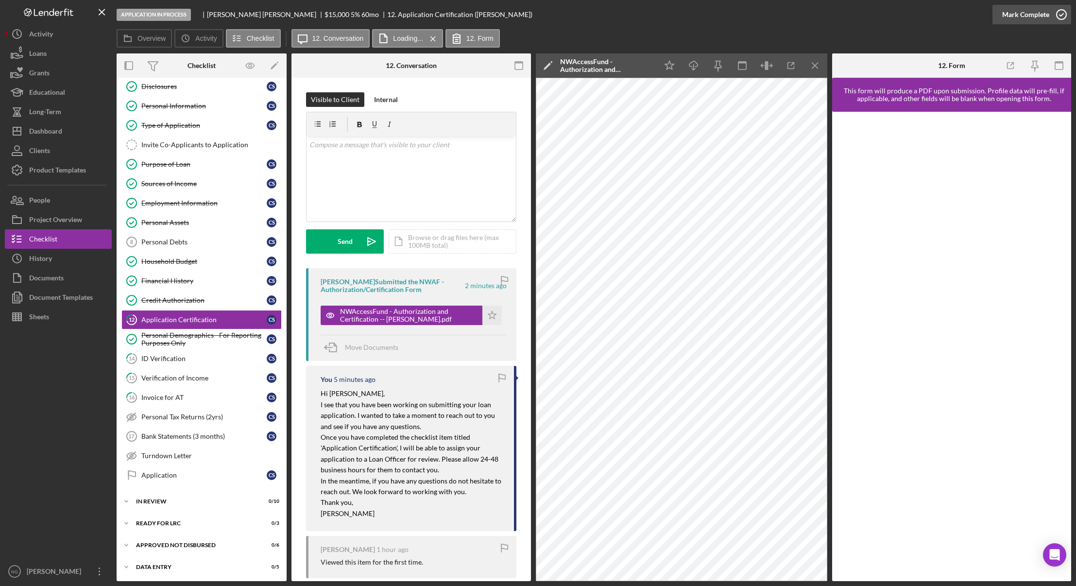
click at [1064, 16] on icon "button" at bounding box center [1062, 14] width 24 height 24
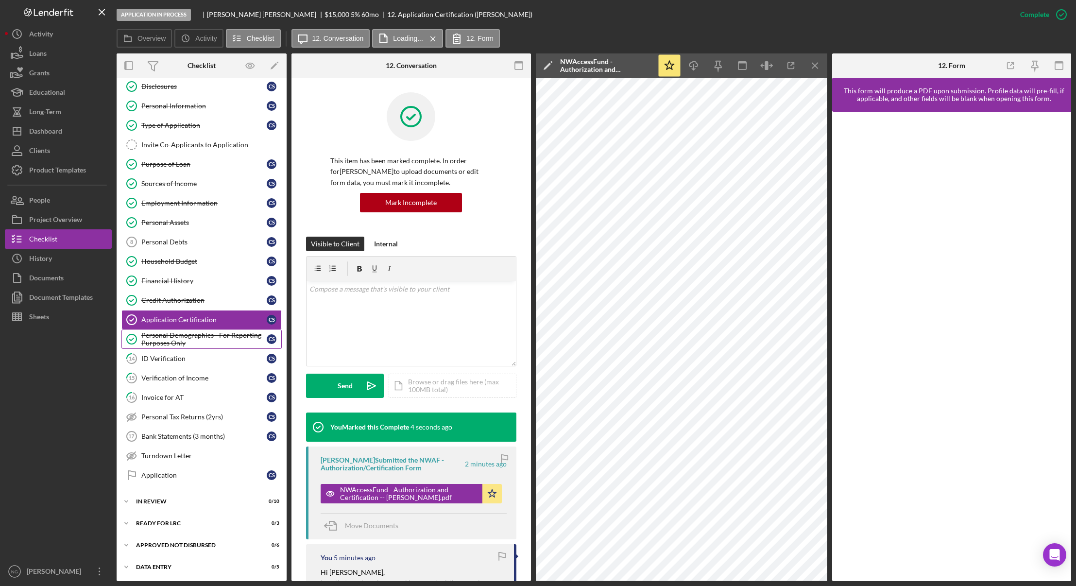
scroll to position [27, 0]
click at [179, 499] on div "In Review" at bounding box center [185, 501] width 98 height 6
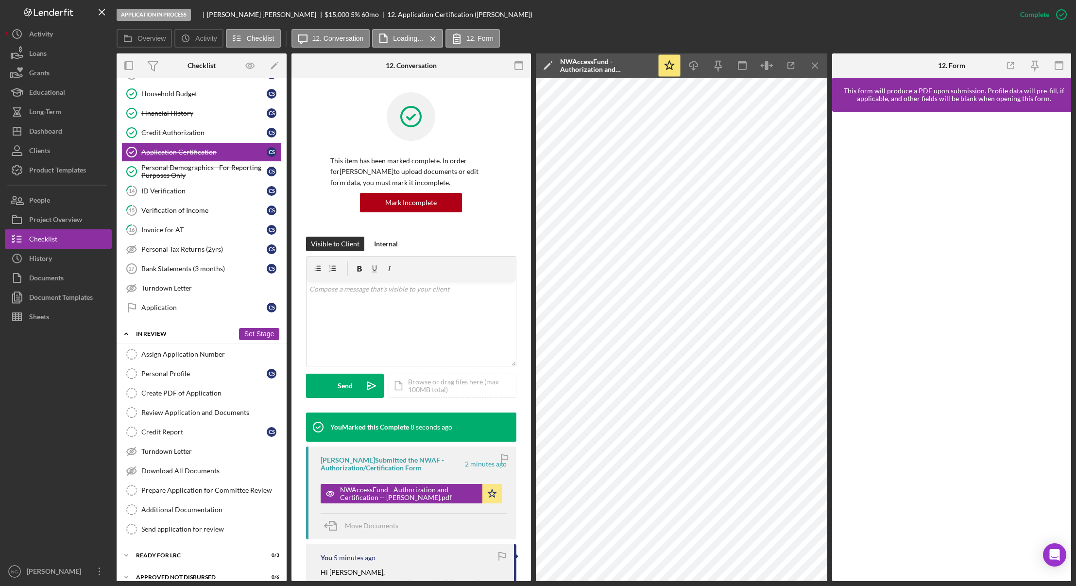
scroll to position [226, 0]
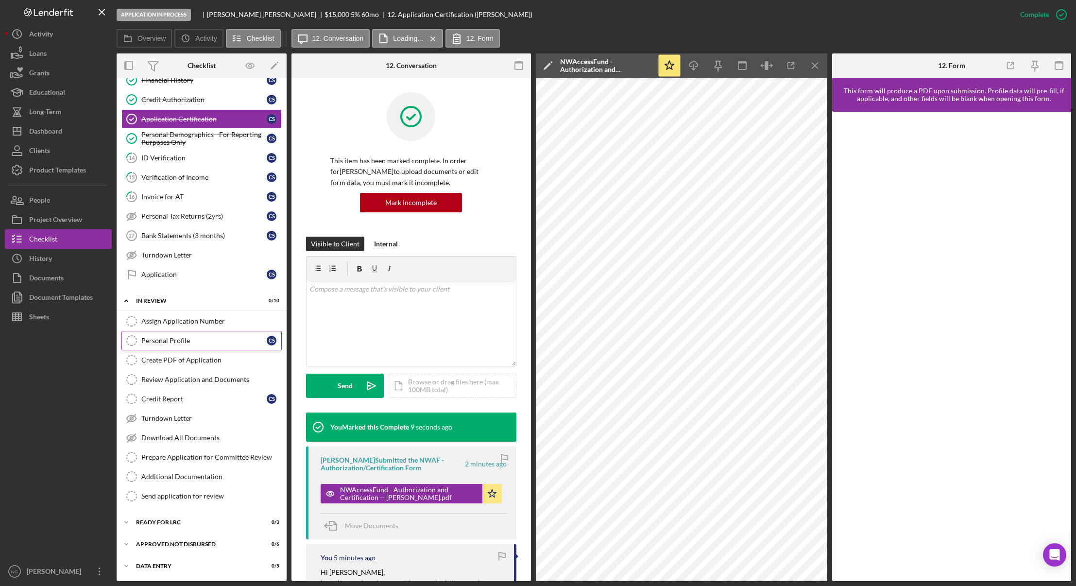
click at [176, 342] on div "Personal Profile" at bounding box center [203, 341] width 125 height 8
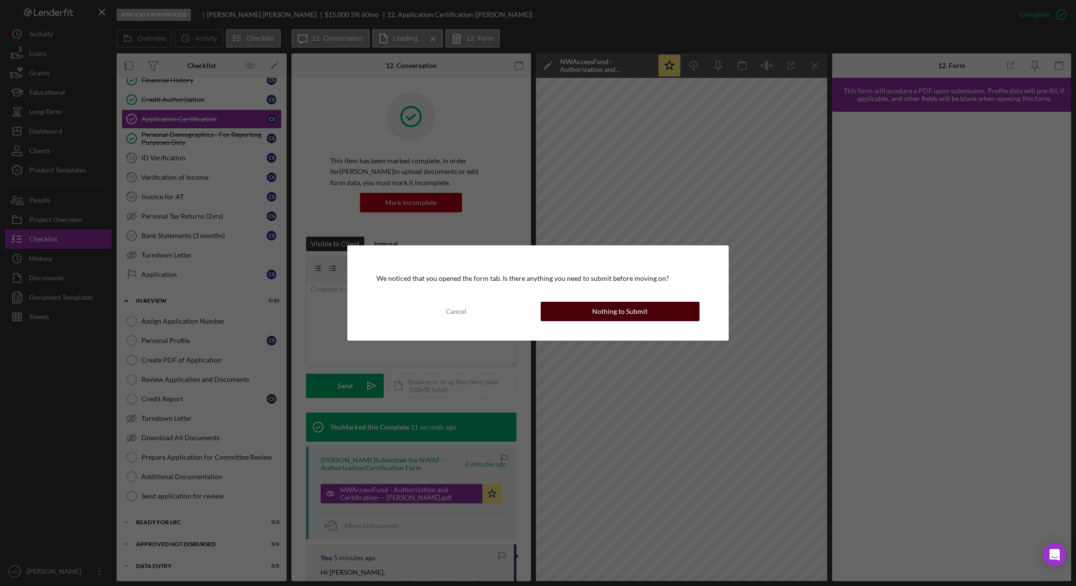
click at [580, 310] on button "Nothing to Submit" at bounding box center [620, 311] width 159 height 19
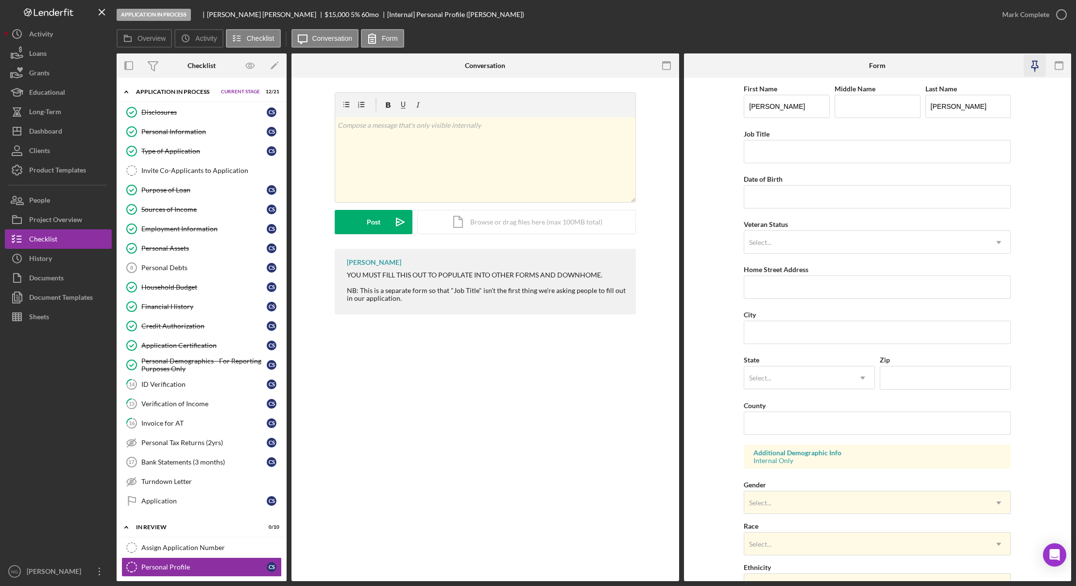
click at [1035, 64] on icon "button" at bounding box center [1035, 66] width 22 height 22
click at [665, 67] on icon "button" at bounding box center [667, 66] width 22 height 22
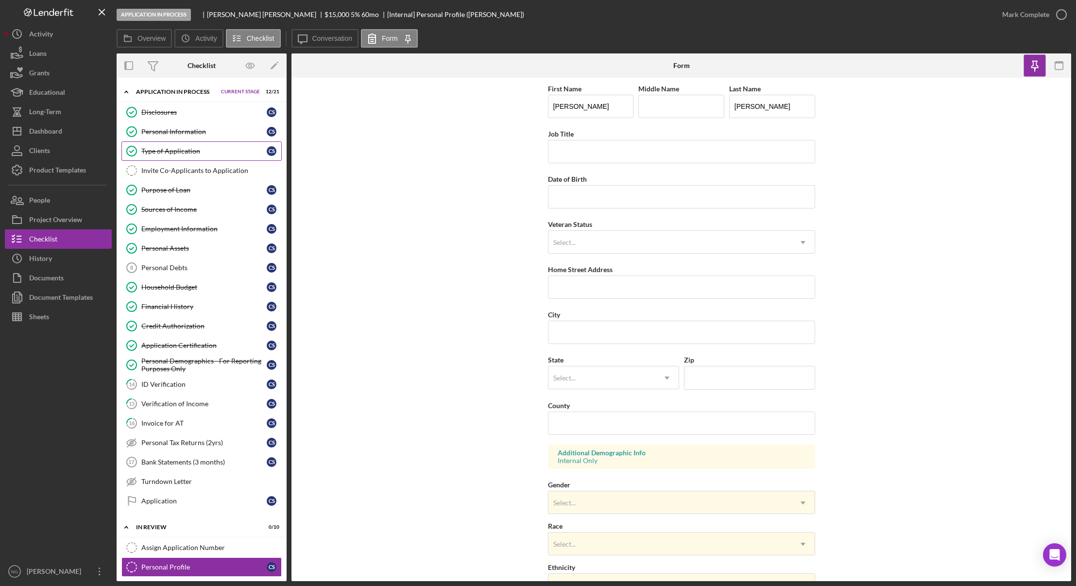
click at [221, 153] on div "Type of Application" at bounding box center [203, 151] width 125 height 8
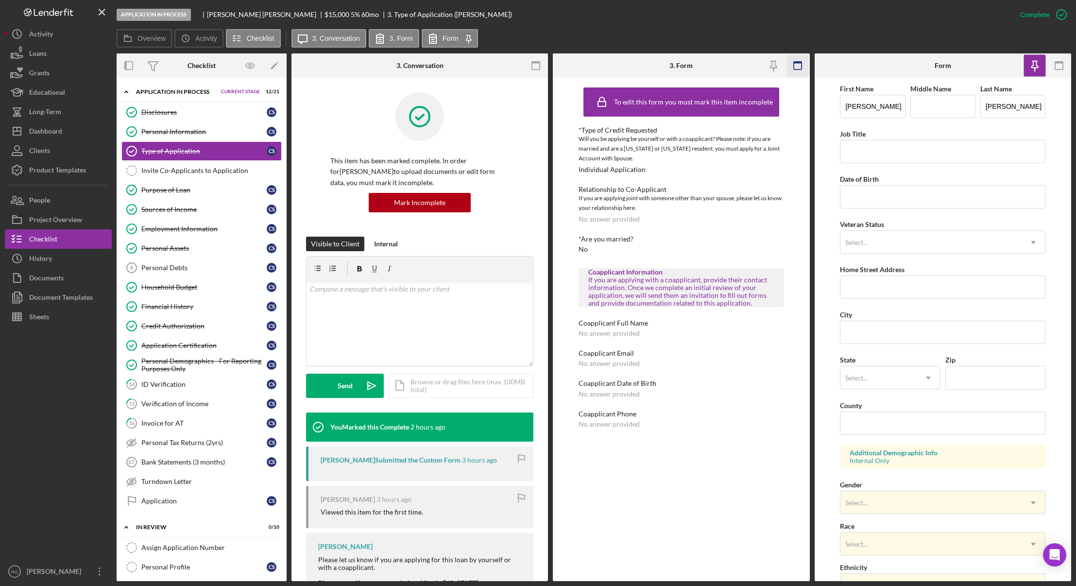
click at [800, 69] on icon "button" at bounding box center [798, 66] width 22 height 22
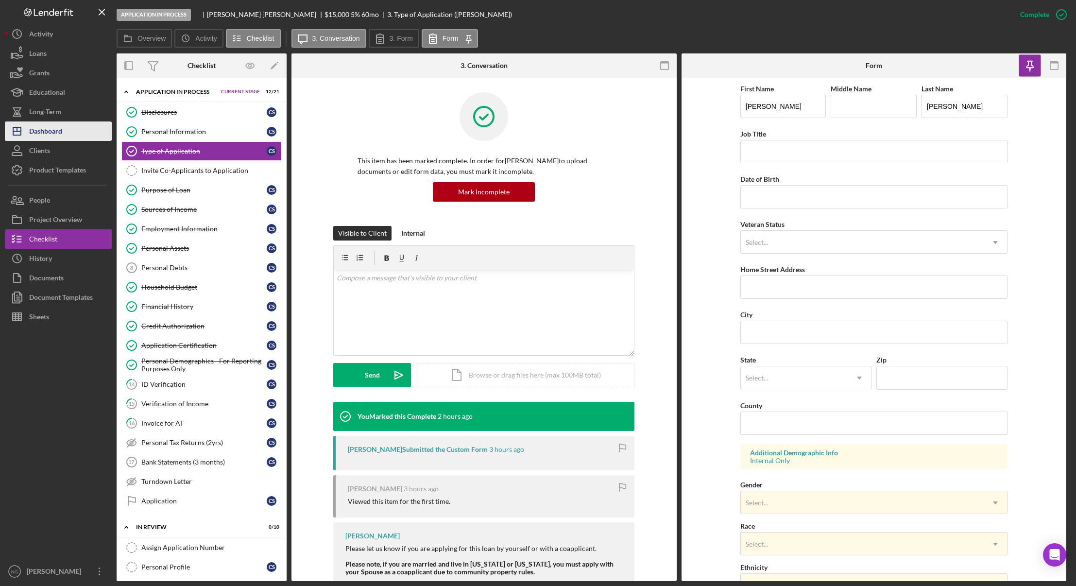
click at [61, 137] on div "Dashboard" at bounding box center [45, 132] width 33 height 22
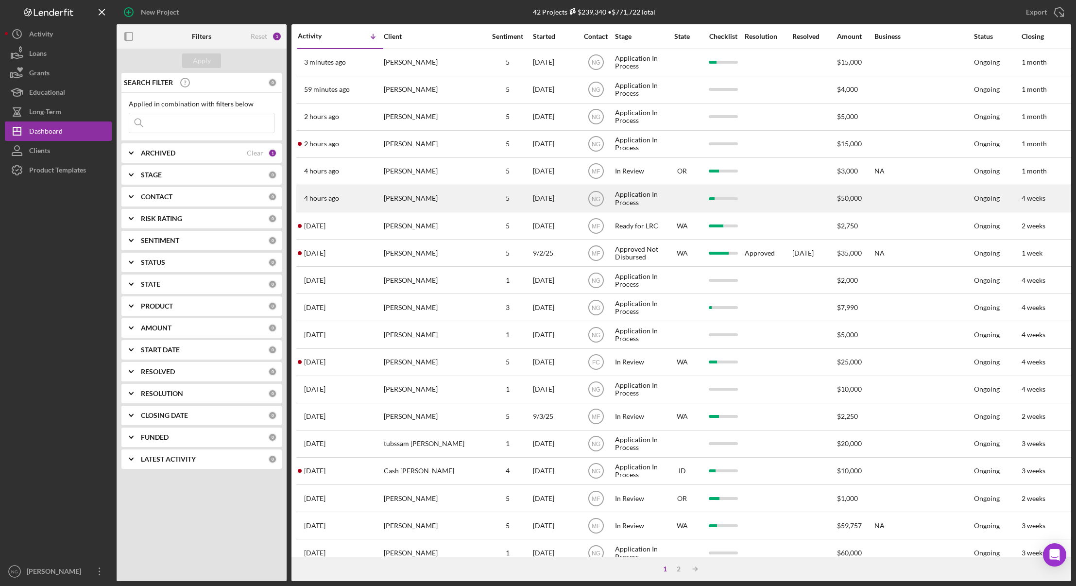
click at [409, 195] on div "[PERSON_NAME]" at bounding box center [432, 199] width 97 height 26
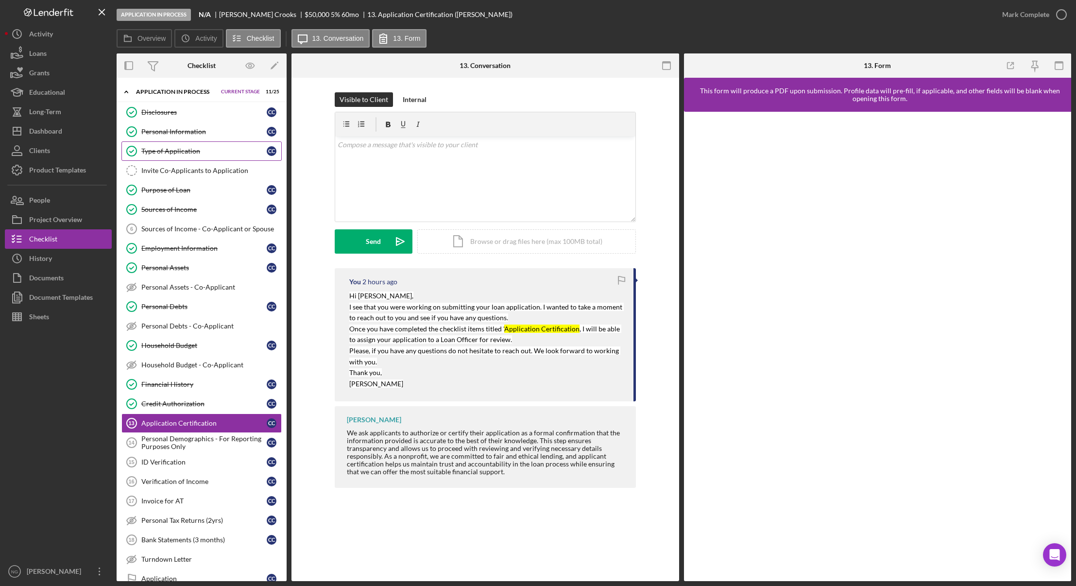
click at [198, 146] on link "Type of Application Type of Application C C" at bounding box center [201, 150] width 160 height 19
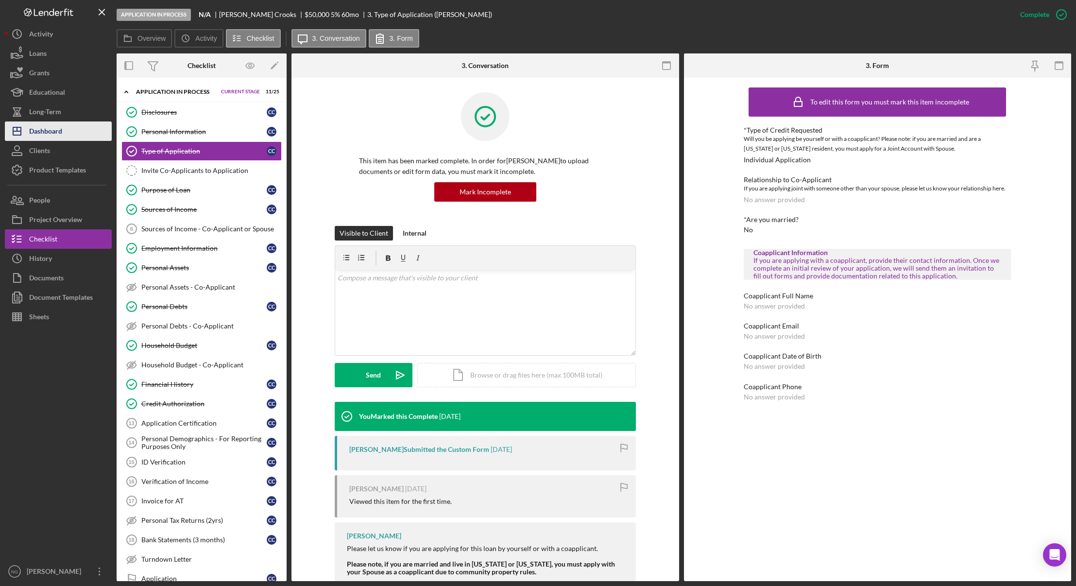
click at [63, 131] on button "Icon/Dashboard Dashboard" at bounding box center [58, 130] width 107 height 19
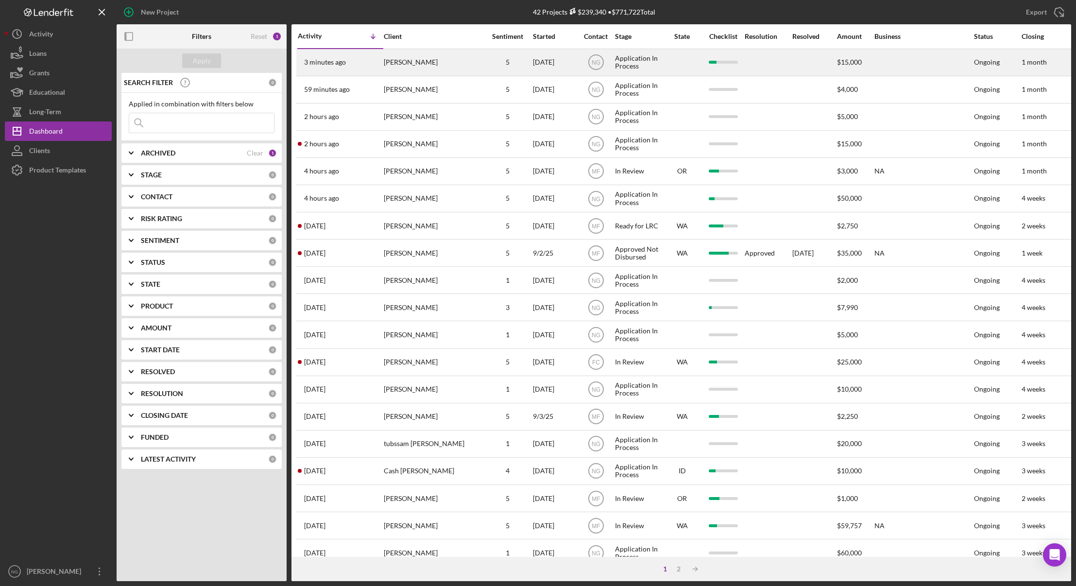
click at [443, 68] on div "[PERSON_NAME]" at bounding box center [432, 63] width 97 height 26
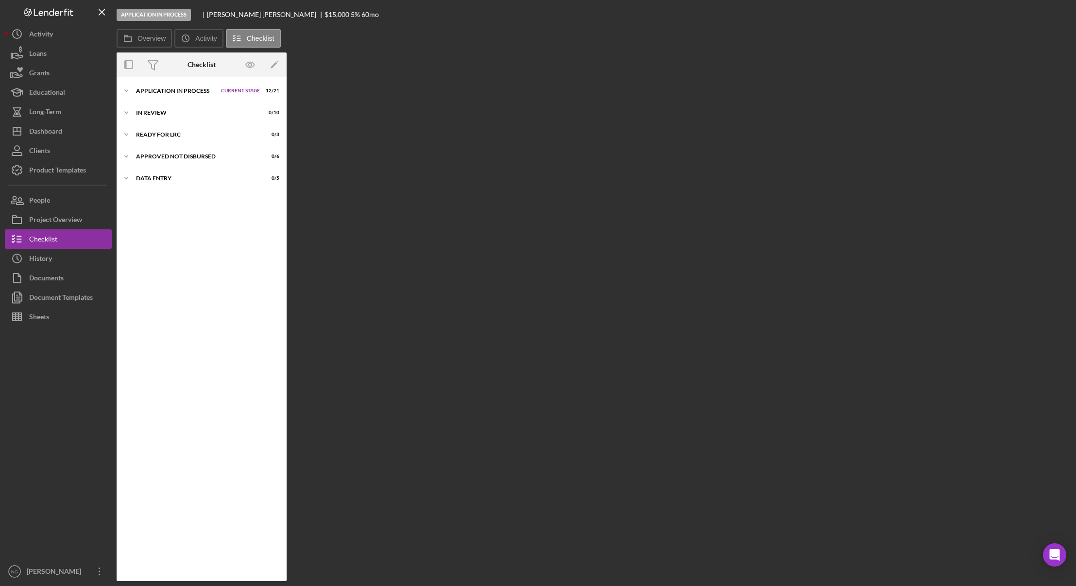
scroll to position [16, 0]
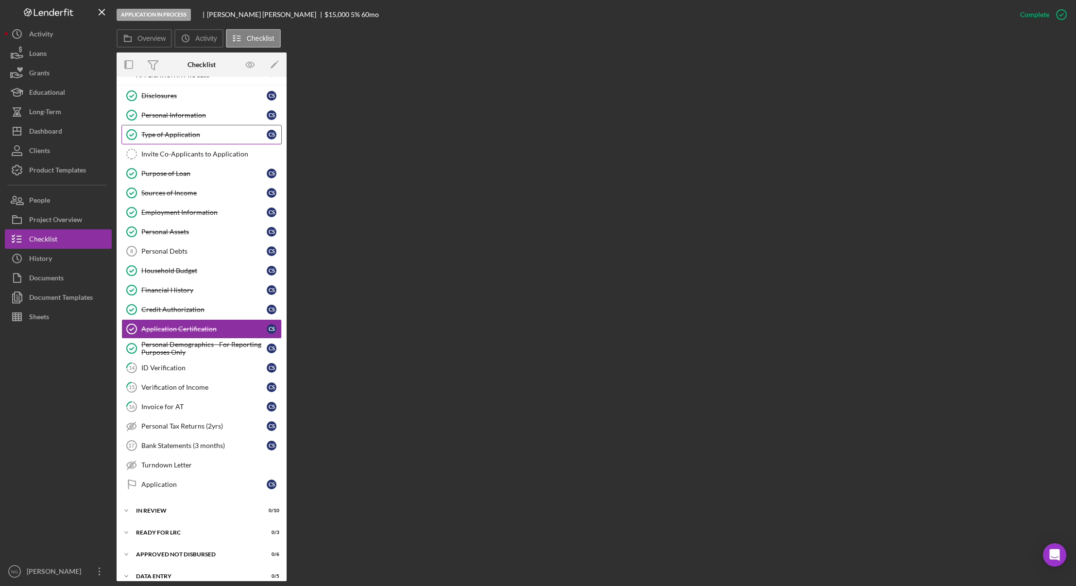
click at [195, 131] on div "Type of Application" at bounding box center [203, 135] width 125 height 8
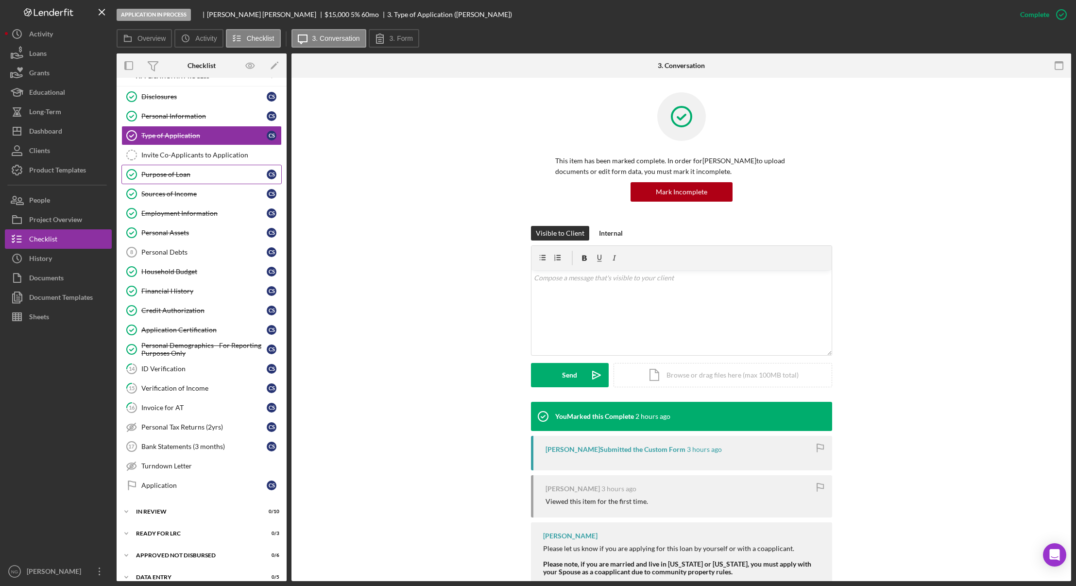
click at [164, 177] on div "Purpose of Loan" at bounding box center [203, 175] width 125 height 8
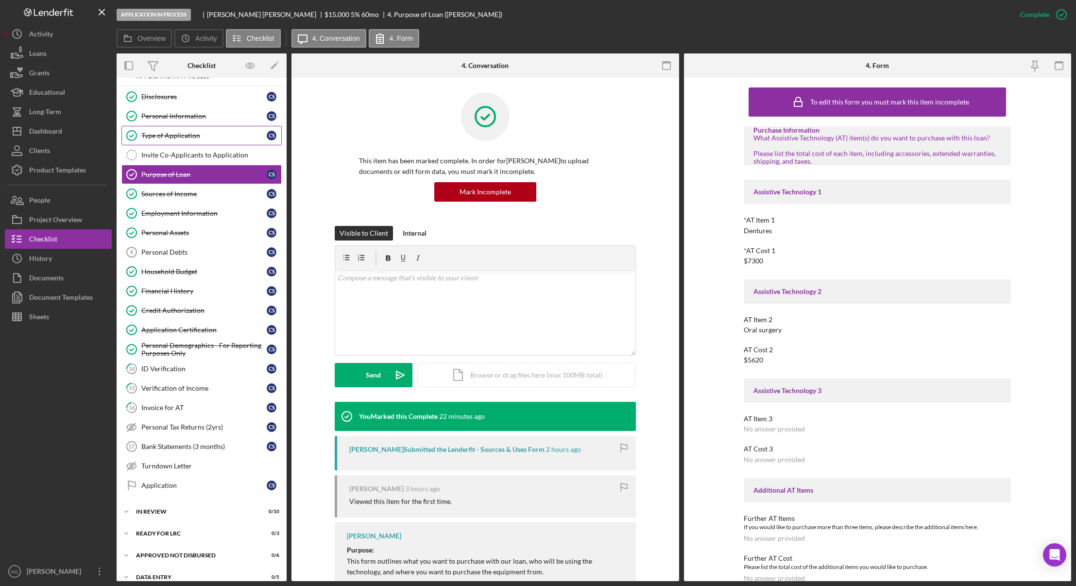
click at [184, 131] on link "Type of Application Type of Application C S" at bounding box center [201, 135] width 160 height 19
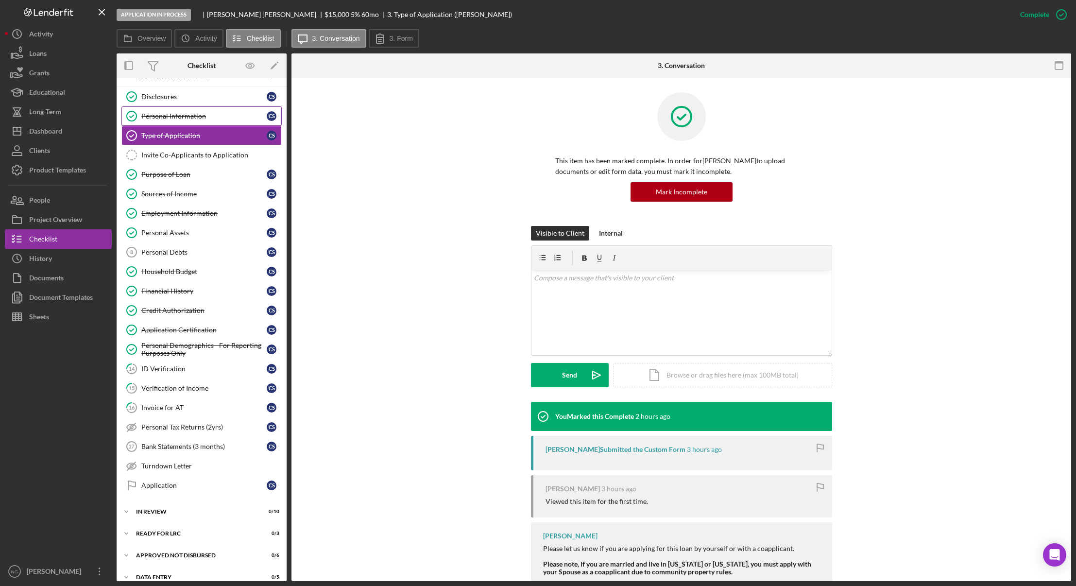
click at [185, 124] on link "Personal Information Personal Information C S" at bounding box center [201, 115] width 160 height 19
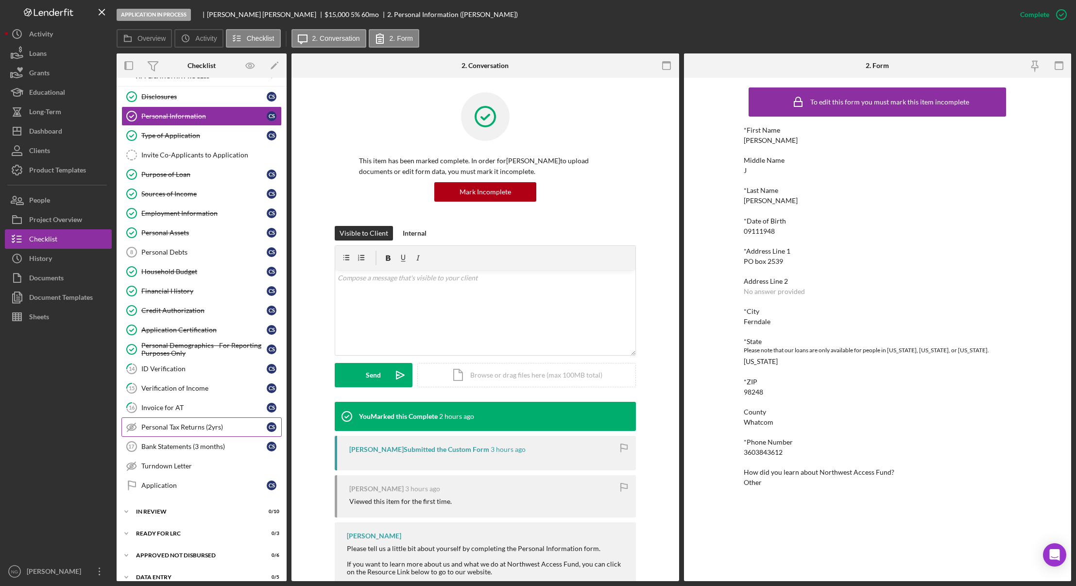
click at [169, 426] on div "Personal Tax Returns (2yrs)" at bounding box center [203, 427] width 125 height 8
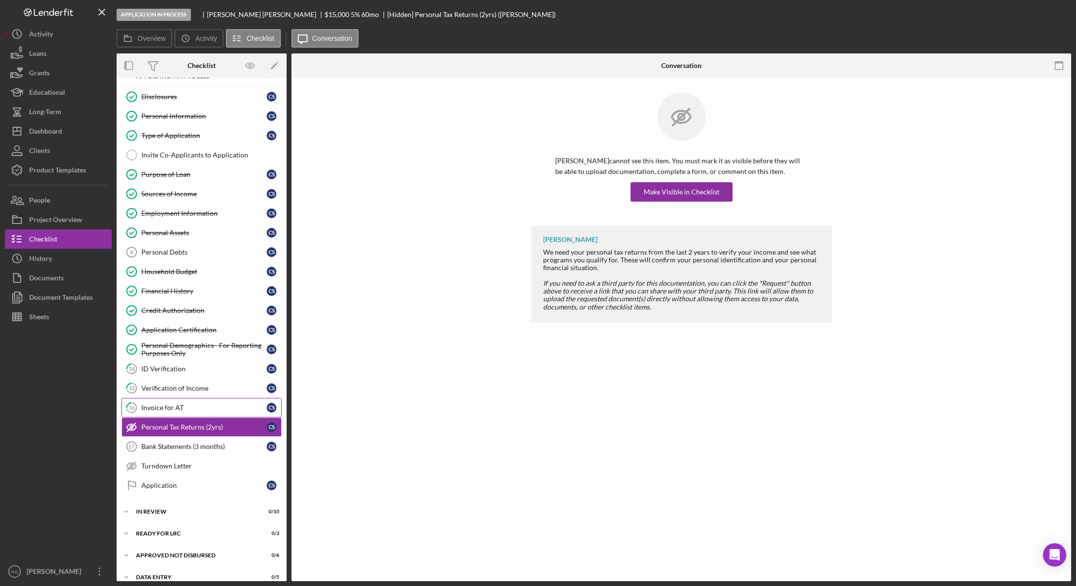
click at [186, 408] on div "Invoice for AT" at bounding box center [203, 408] width 125 height 8
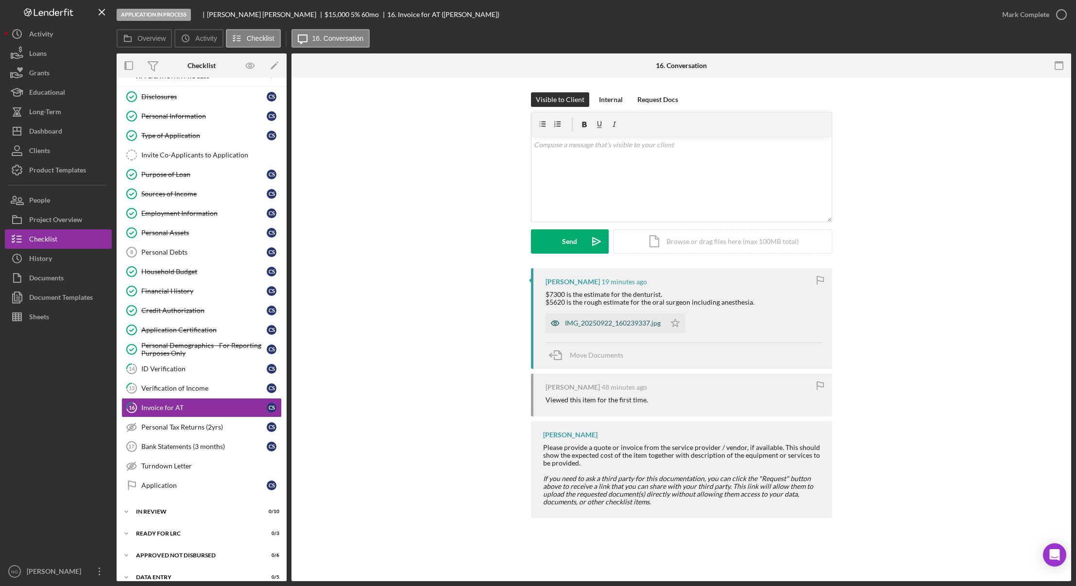
click at [596, 323] on div "IMG_20250922_160239337.jpg" at bounding box center [613, 323] width 96 height 8
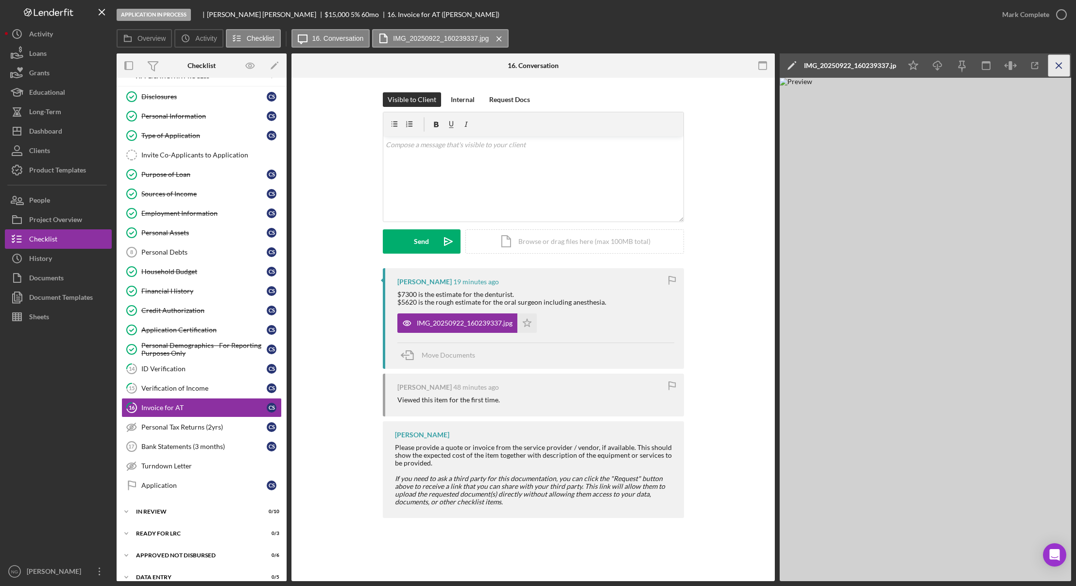
click at [1061, 61] on icon "Icon/Menu Close" at bounding box center [1060, 66] width 22 height 22
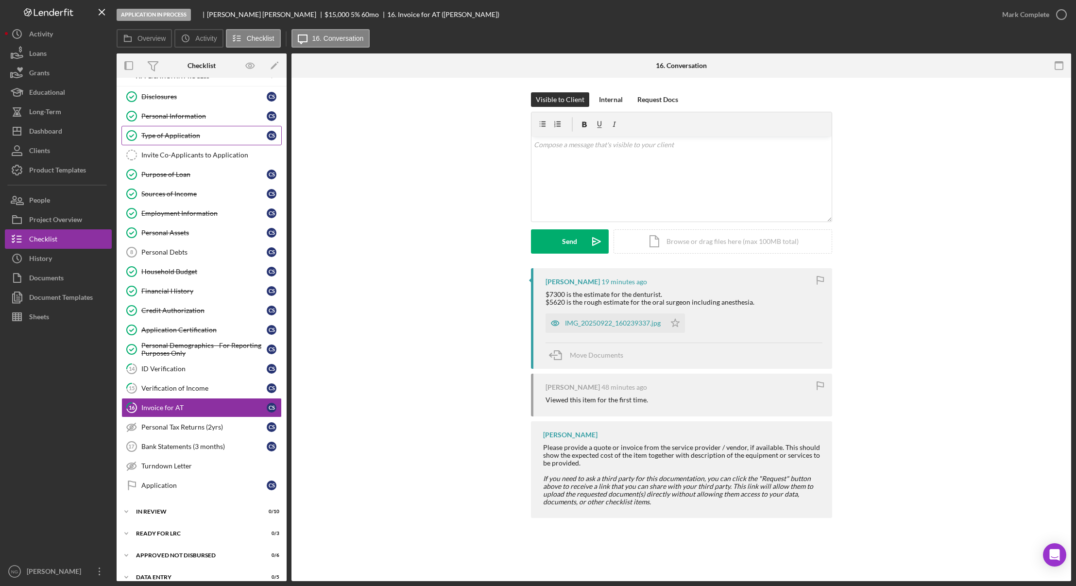
click at [207, 143] on link "Type of Application Type of Application C S" at bounding box center [201, 135] width 160 height 19
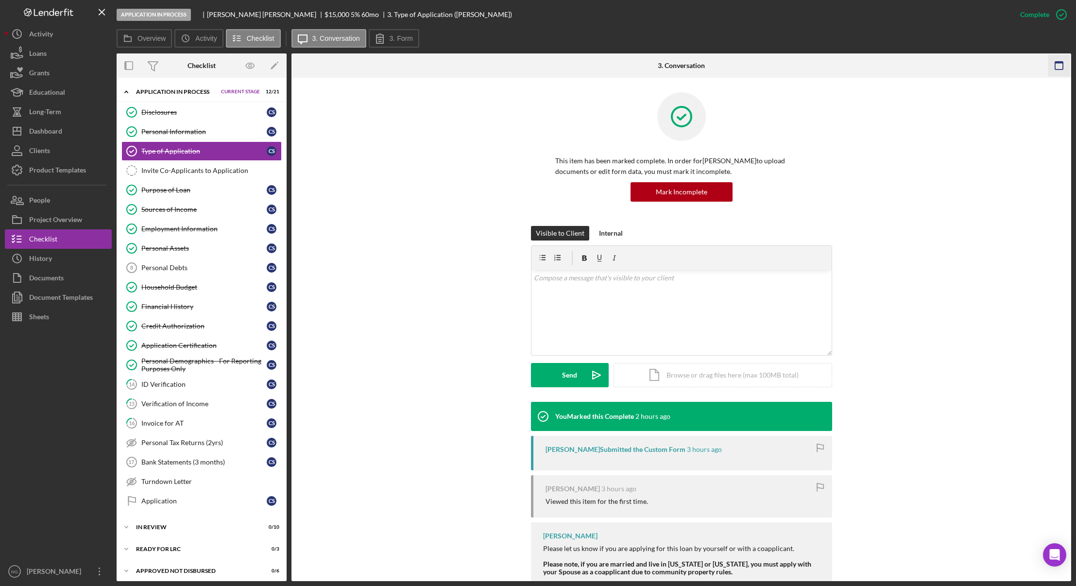
click at [1058, 67] on icon "button" at bounding box center [1060, 66] width 22 height 22
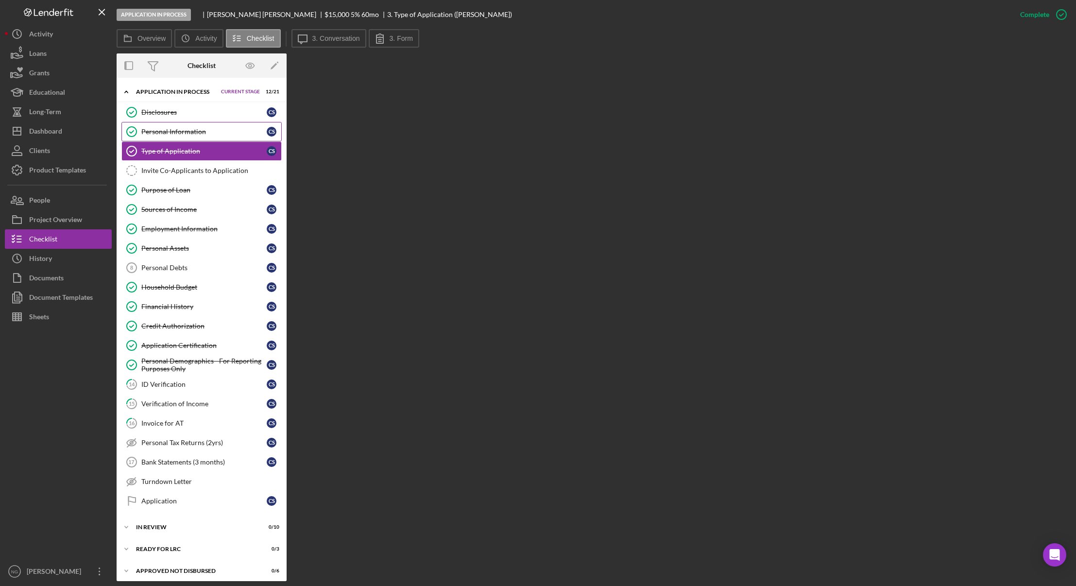
click at [213, 137] on link "Personal Information Personal Information C S" at bounding box center [201, 131] width 160 height 19
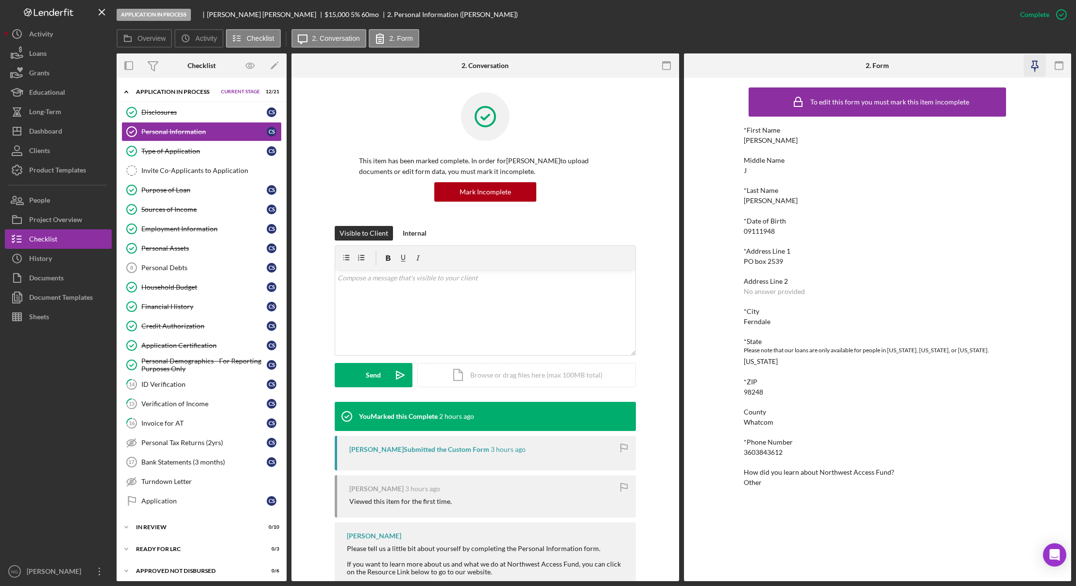
click at [1036, 63] on icon "button" at bounding box center [1035, 66] width 22 height 22
click at [661, 62] on icon "button" at bounding box center [667, 66] width 22 height 22
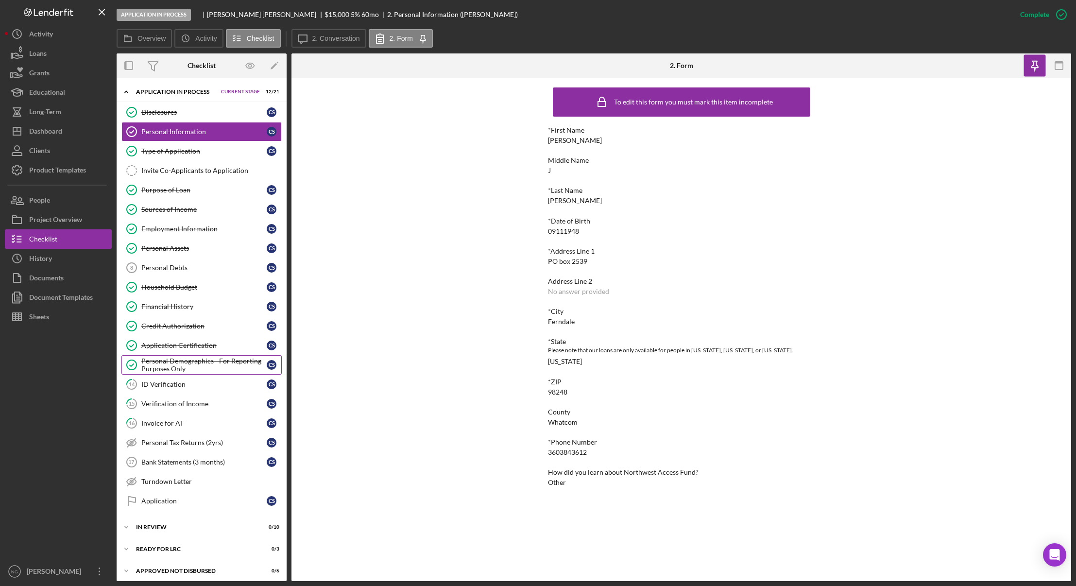
click at [194, 363] on div "Personal Demographics - For Reporting Purposes Only" at bounding box center [203, 365] width 125 height 16
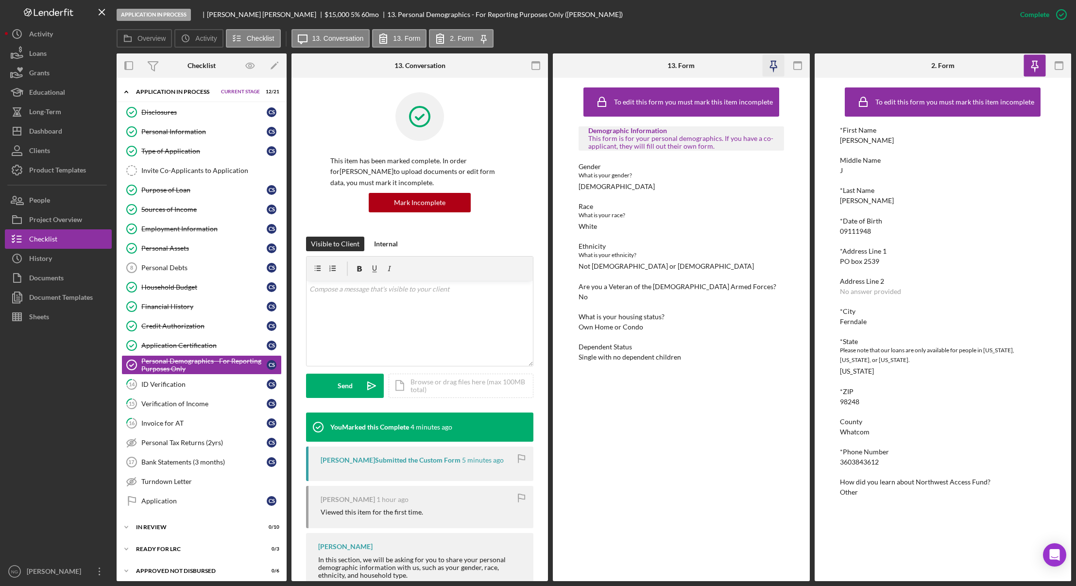
click at [773, 66] on icon "button" at bounding box center [773, 66] width 22 height 22
click at [532, 64] on rect "button" at bounding box center [536, 66] width 8 height 8
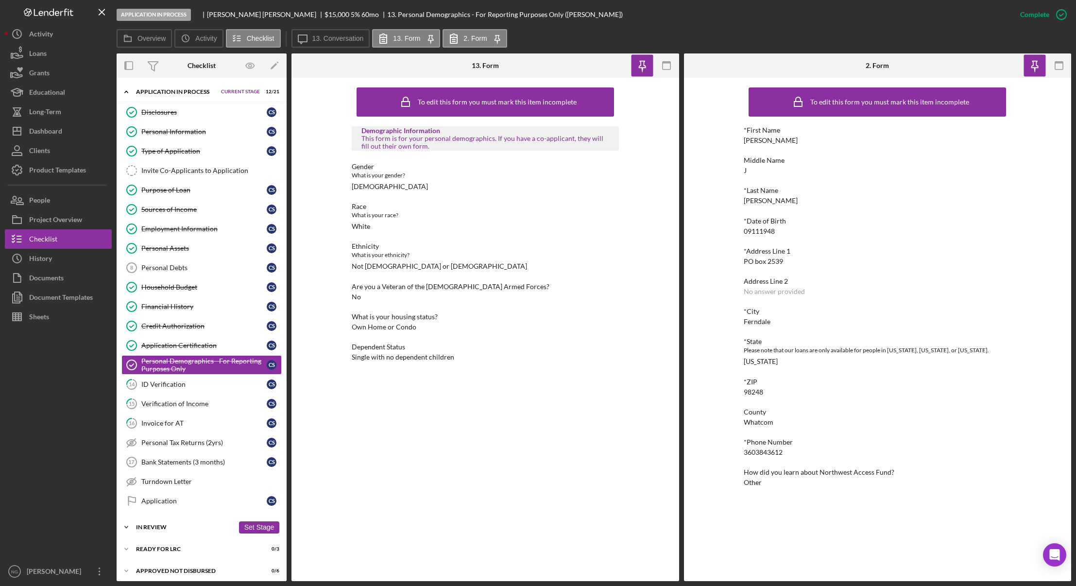
click at [171, 527] on div "In Review" at bounding box center [185, 527] width 98 height 6
click at [173, 567] on div "Personal Profile" at bounding box center [203, 567] width 125 height 8
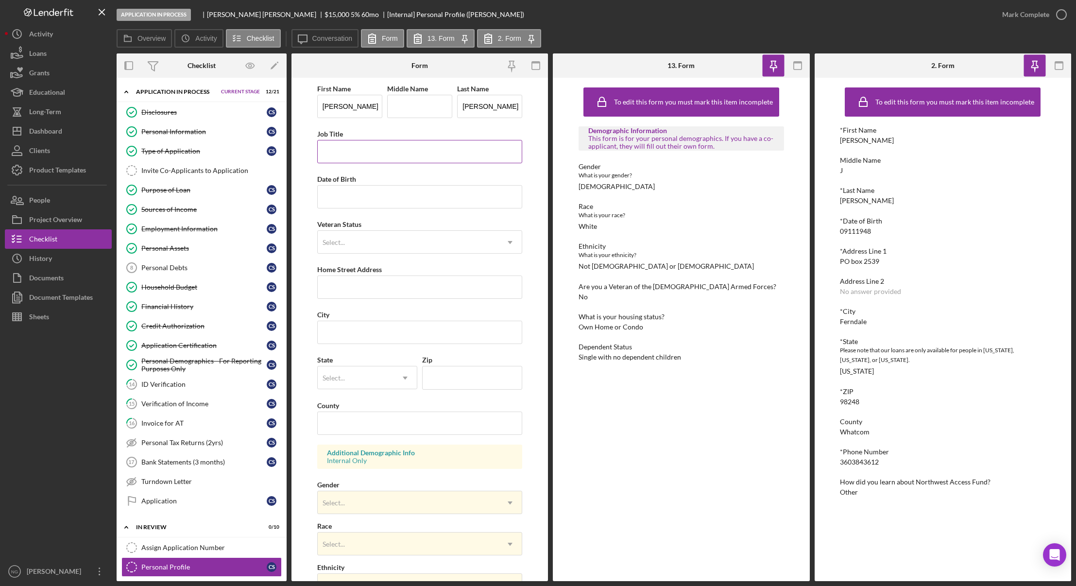
click at [345, 147] on input "Job Title" at bounding box center [420, 151] width 206 height 23
click at [344, 197] on input "Date of Birth" at bounding box center [420, 196] width 206 height 23
type input "[DATE]"
click at [444, 252] on div "Select..." at bounding box center [408, 242] width 181 height 22
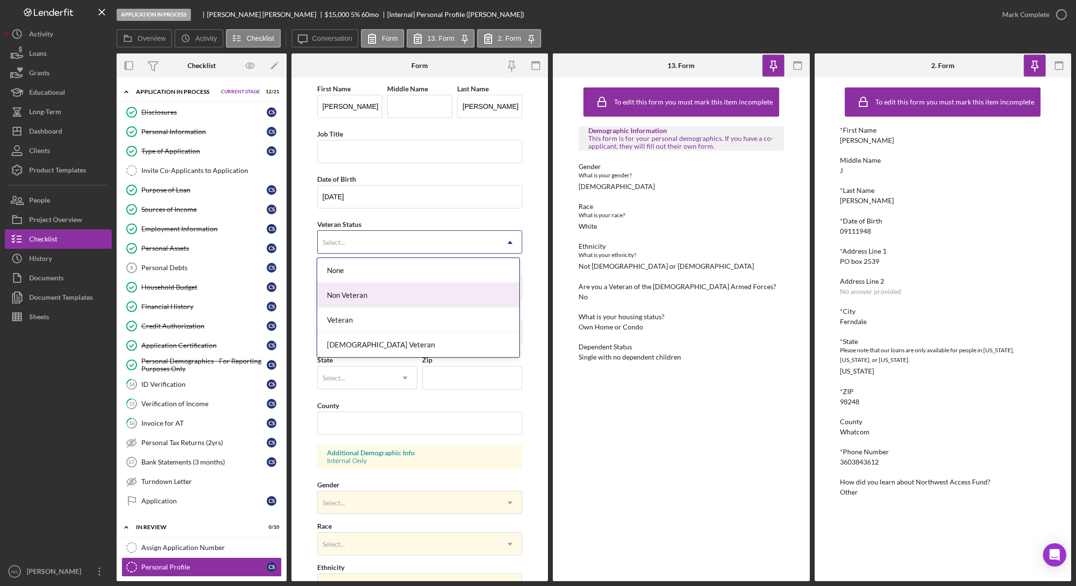
click at [435, 302] on div "Non Veteran" at bounding box center [418, 295] width 202 height 25
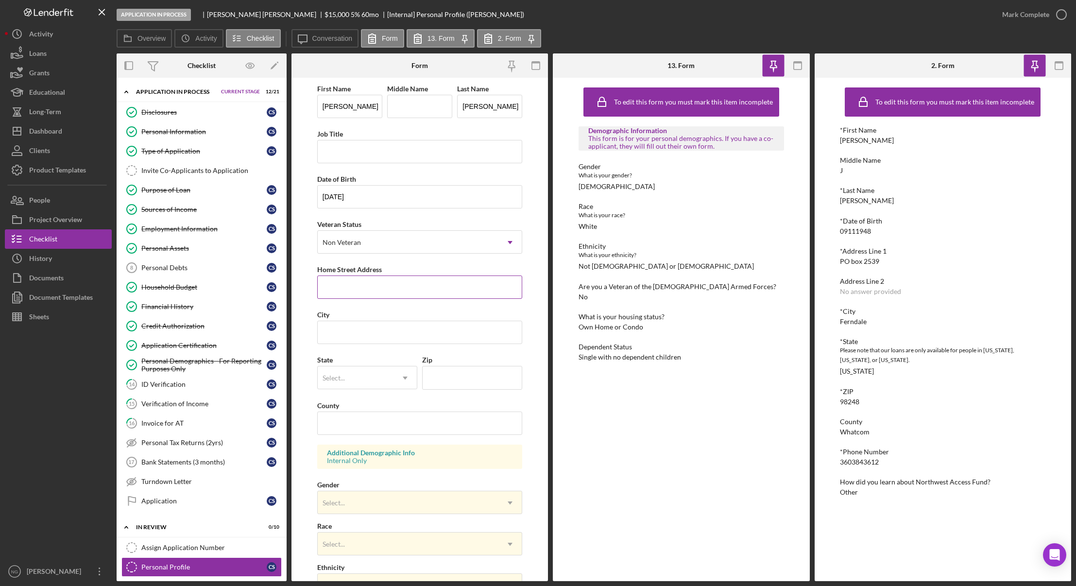
click at [405, 291] on input "Home Street Address" at bounding box center [420, 287] width 206 height 23
drag, startPoint x: 884, startPoint y: 263, endPoint x: 833, endPoint y: 258, distance: 51.3
click at [833, 258] on div "To edit this form you must mark this item incomplete *First Name [PERSON_NAME] …" at bounding box center [943, 329] width 257 height 503
copy div "PO box 2539"
click at [355, 289] on input "Home Street Address" at bounding box center [420, 287] width 206 height 23
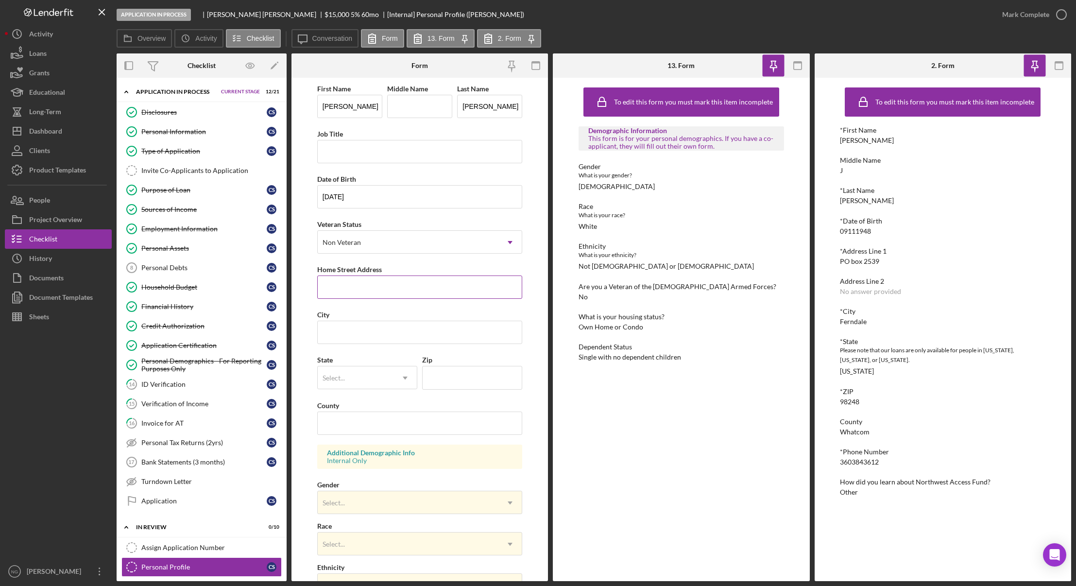
paste input "PO box 2539"
type input "PO box 2539"
type input "Ferndale"
type input "WA"
click at [381, 382] on div "DE" at bounding box center [356, 378] width 76 height 22
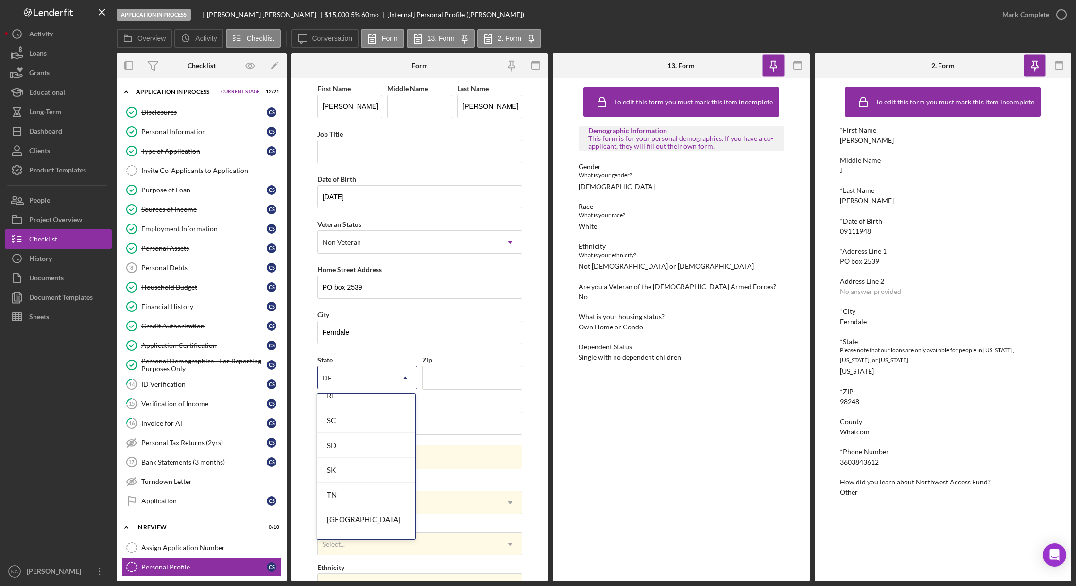
scroll to position [1738, 0]
click at [376, 425] on div "WA" at bounding box center [366, 428] width 98 height 25
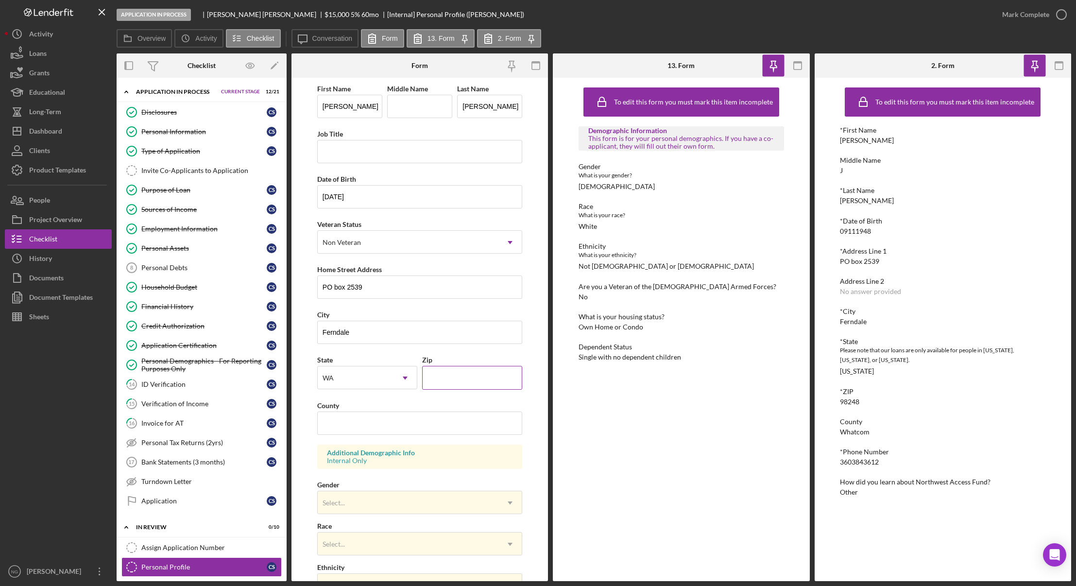
click at [453, 382] on input "Zip" at bounding box center [472, 377] width 100 height 23
type input "98248"
type input "Whatcom"
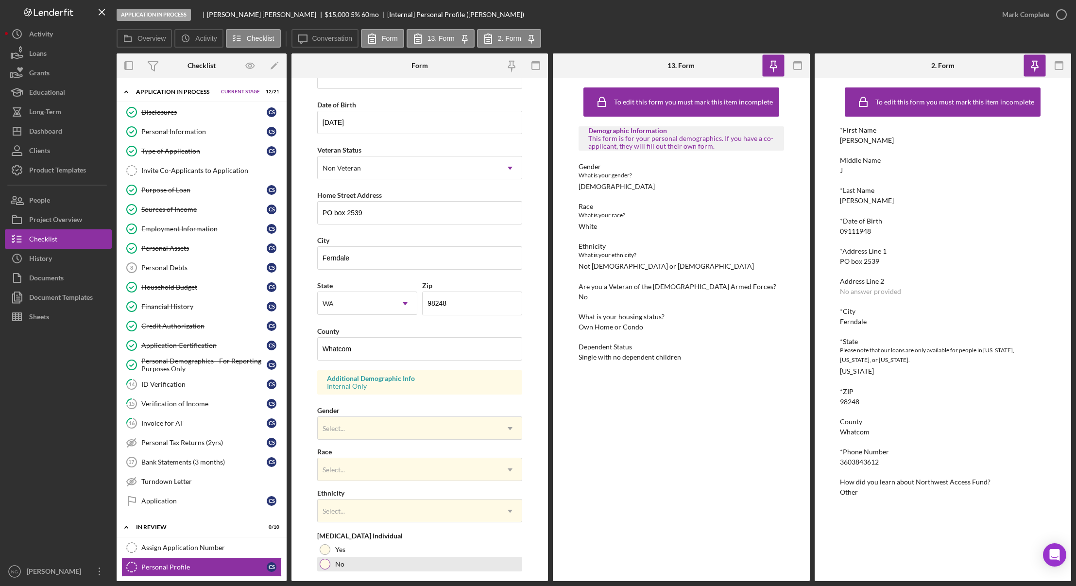
scroll to position [145, 0]
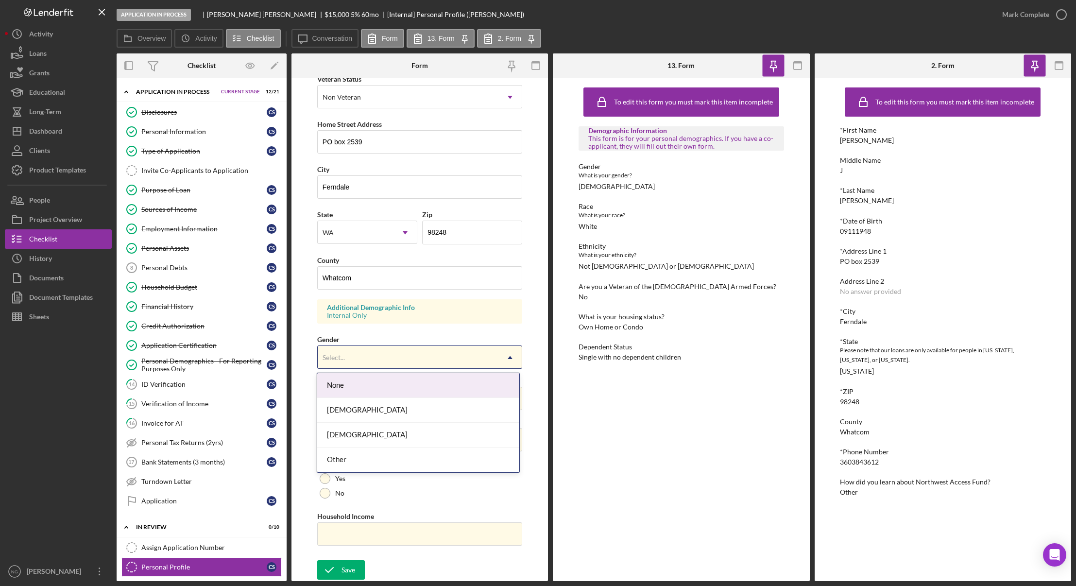
click at [378, 349] on div "Select..." at bounding box center [408, 357] width 181 height 22
click at [363, 410] on div "[DEMOGRAPHIC_DATA]" at bounding box center [418, 410] width 202 height 25
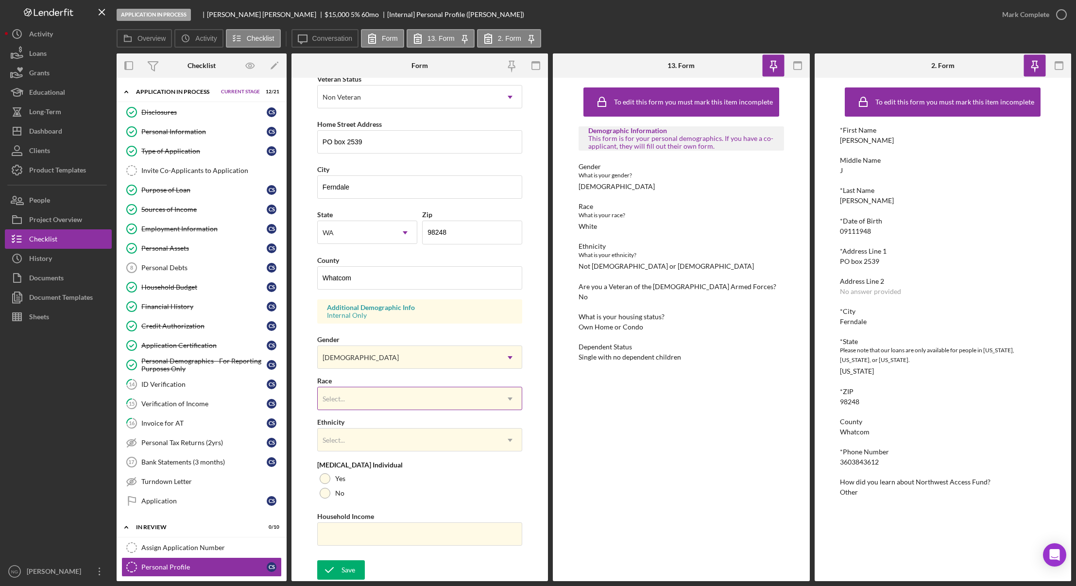
click at [364, 400] on div "Select..." at bounding box center [408, 399] width 181 height 22
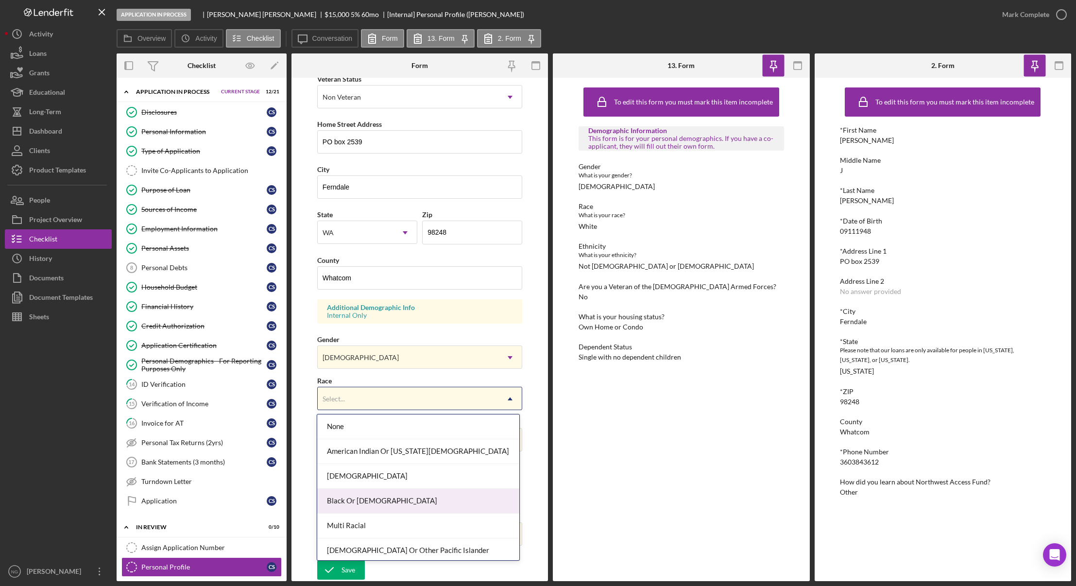
scroll to position [52, 0]
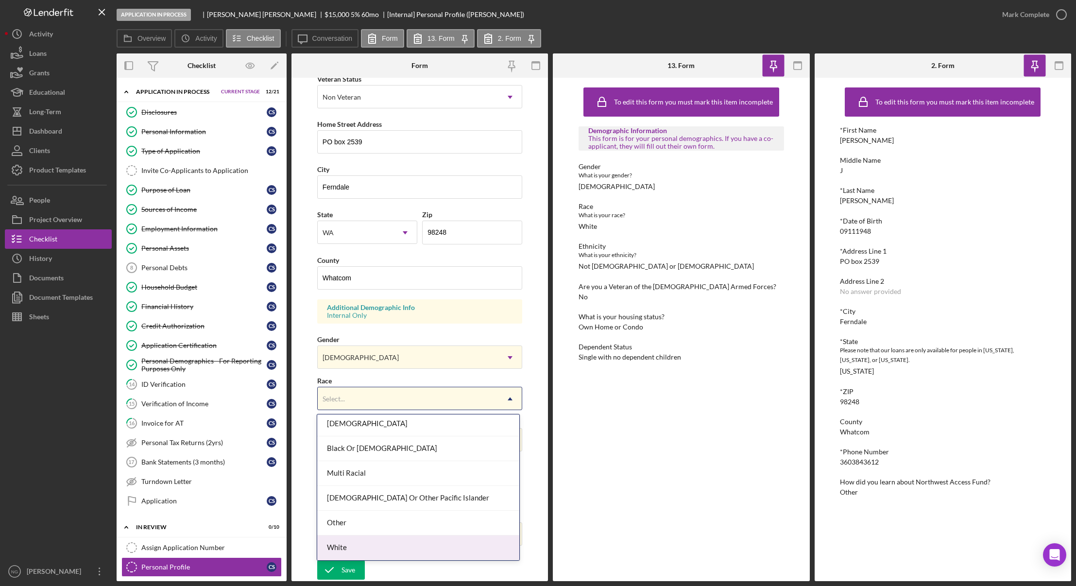
click at [362, 541] on div "White" at bounding box center [418, 548] width 202 height 25
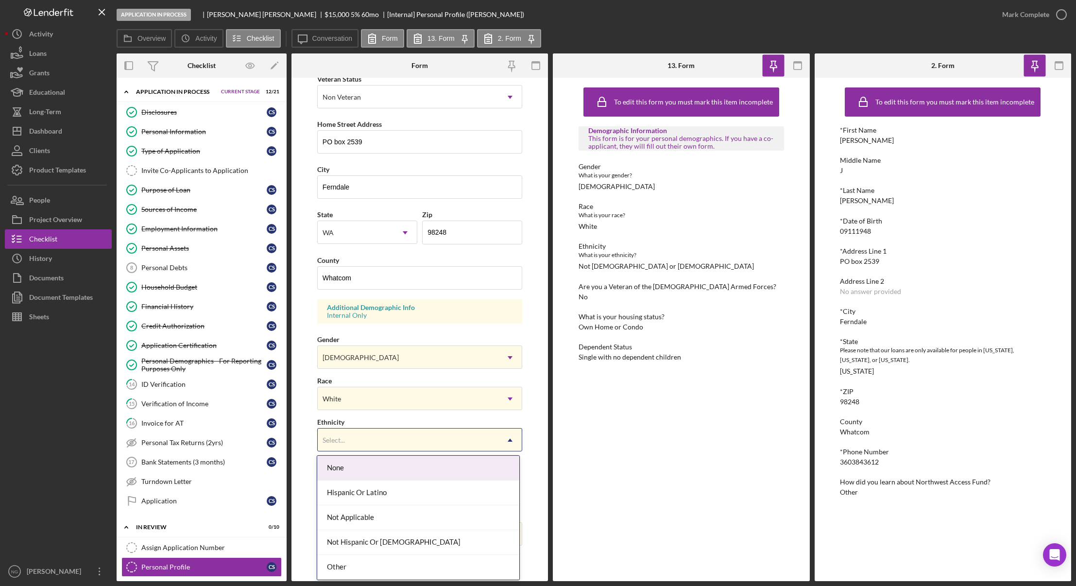
click at [360, 442] on div "Select..." at bounding box center [408, 440] width 181 height 22
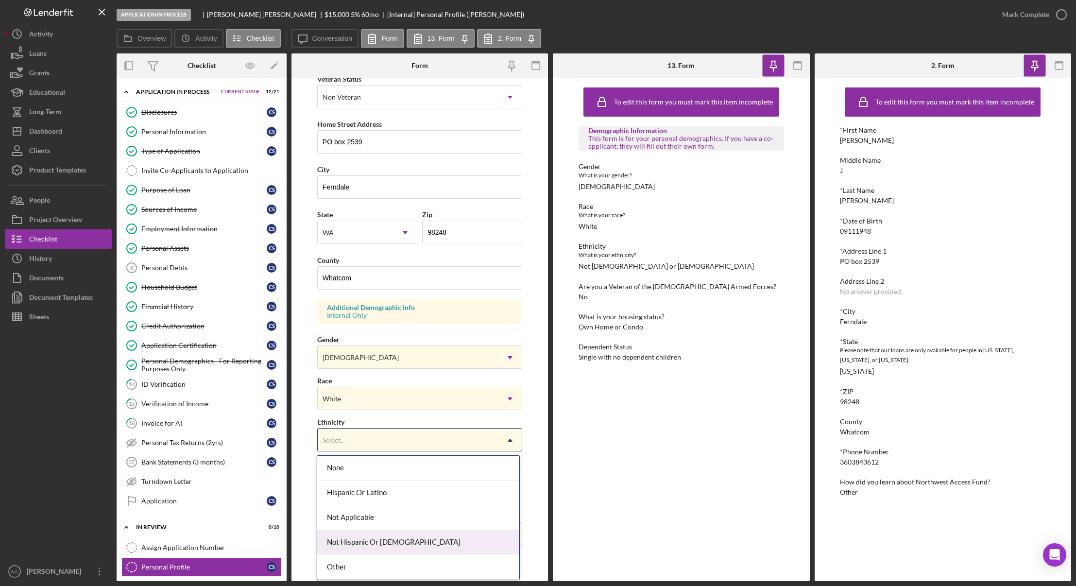
click at [375, 544] on div "Not Hispanic Or [DEMOGRAPHIC_DATA]" at bounding box center [418, 542] width 202 height 25
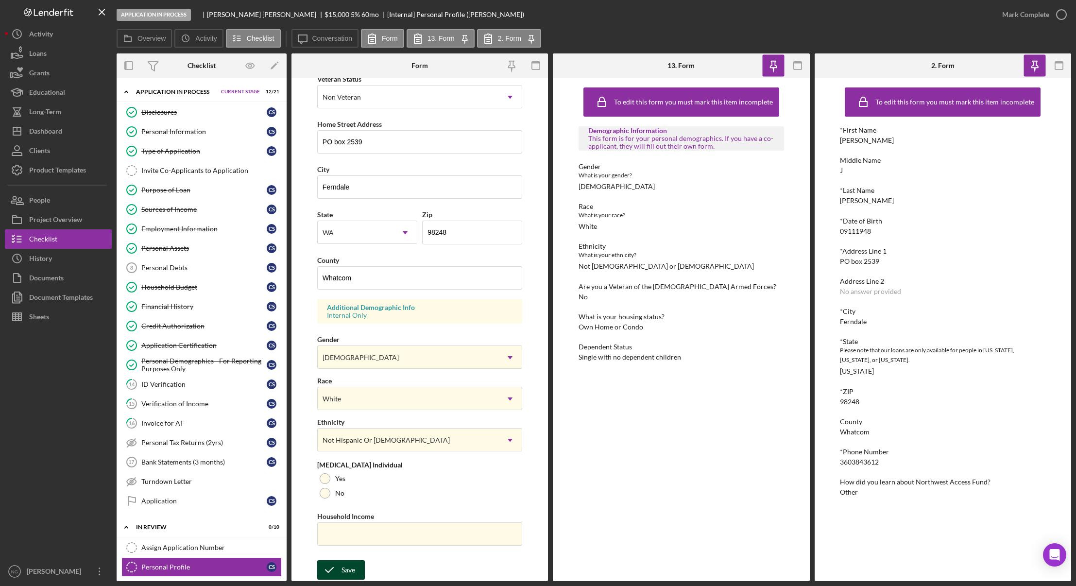
click at [346, 569] on div "Save" at bounding box center [349, 569] width 14 height 19
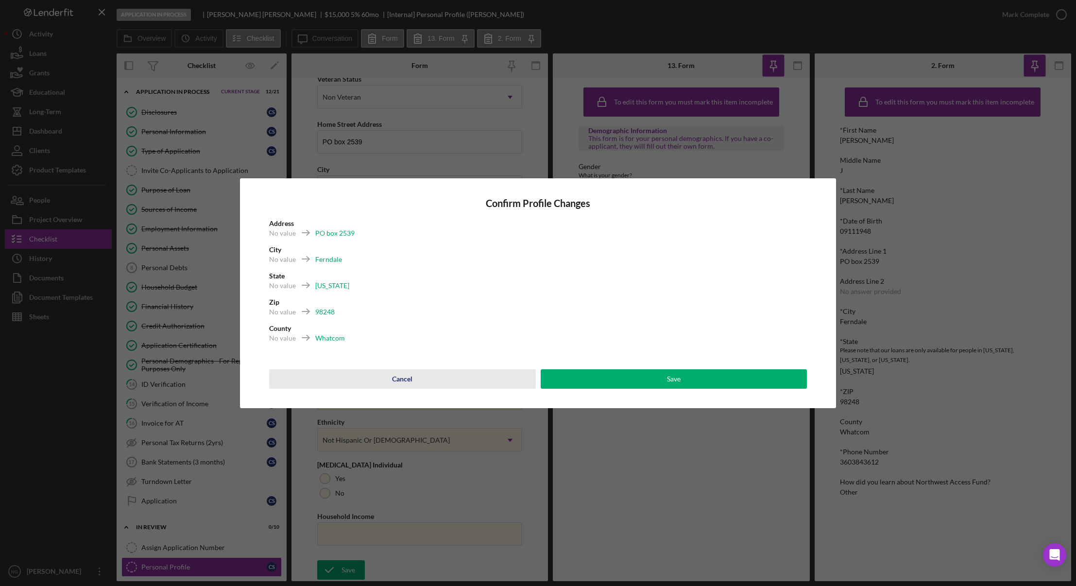
click at [416, 377] on button "Cancel" at bounding box center [402, 378] width 267 height 19
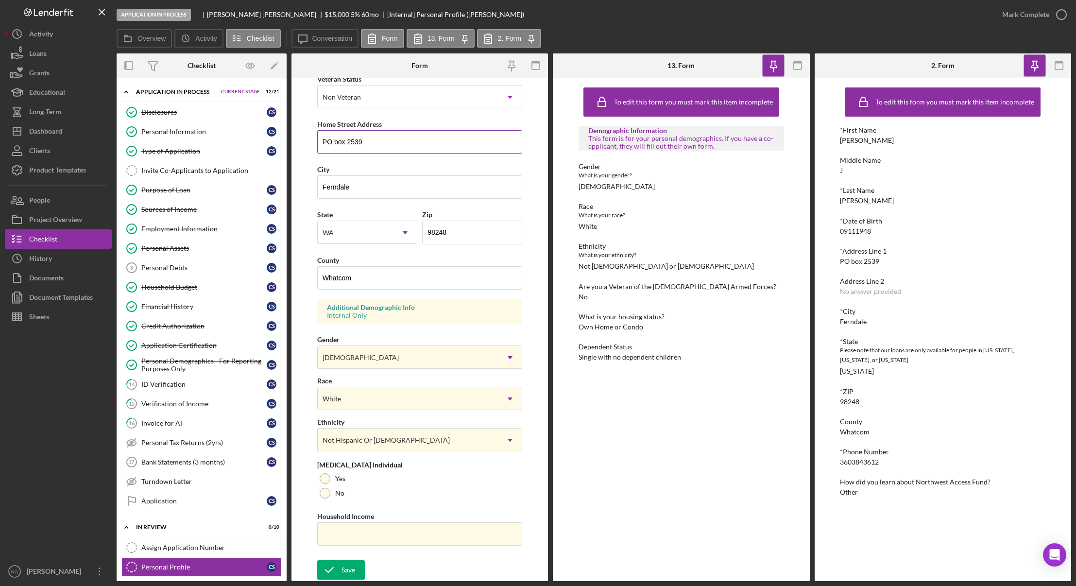
click at [336, 143] on input "PO box 2539" at bounding box center [420, 141] width 206 height 23
type input "PO Box 2539"
click at [340, 572] on icon "submit" at bounding box center [329, 570] width 24 height 24
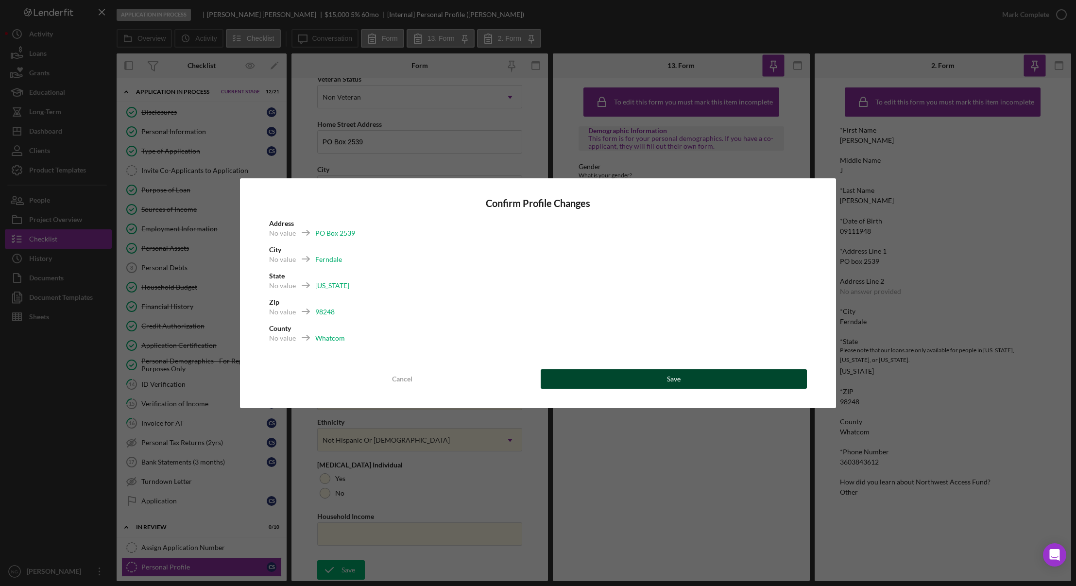
click at [686, 380] on button "Save" at bounding box center [674, 378] width 267 height 19
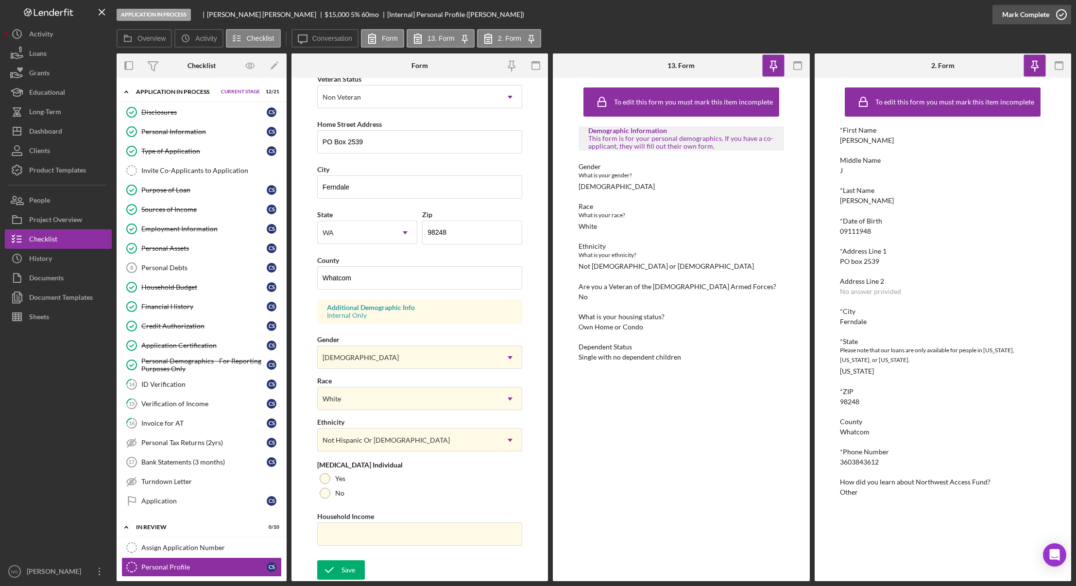
click at [1058, 13] on icon "button" at bounding box center [1062, 14] width 24 height 24
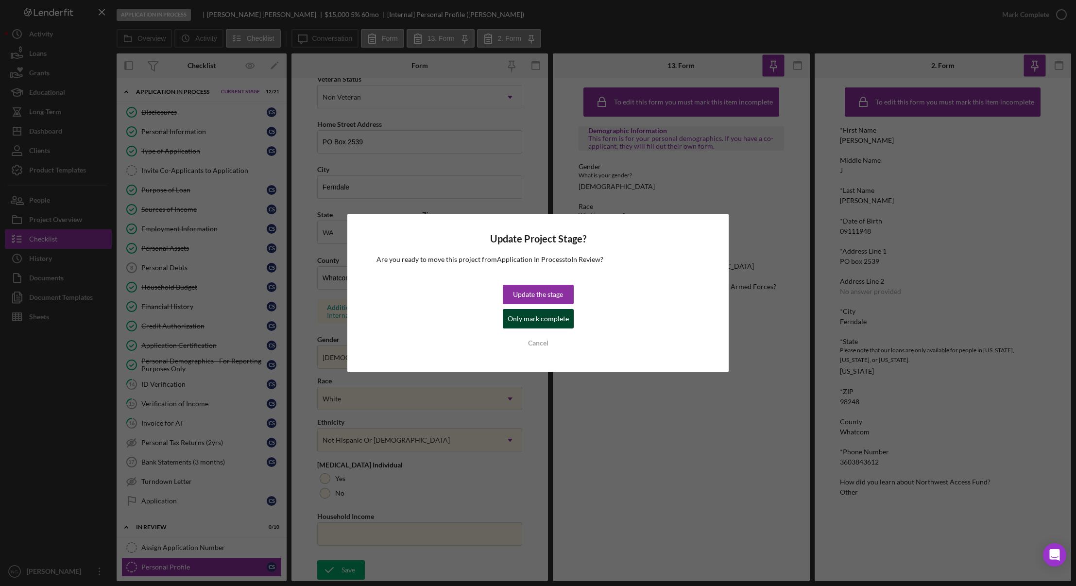
click at [546, 322] on div "Only mark complete" at bounding box center [538, 318] width 61 height 19
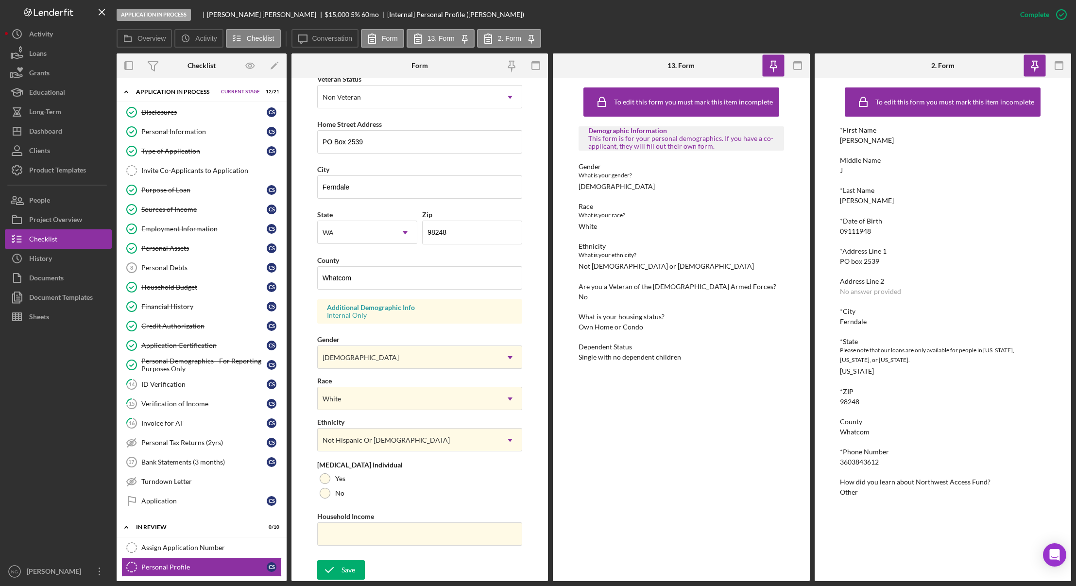
scroll to position [0, 0]
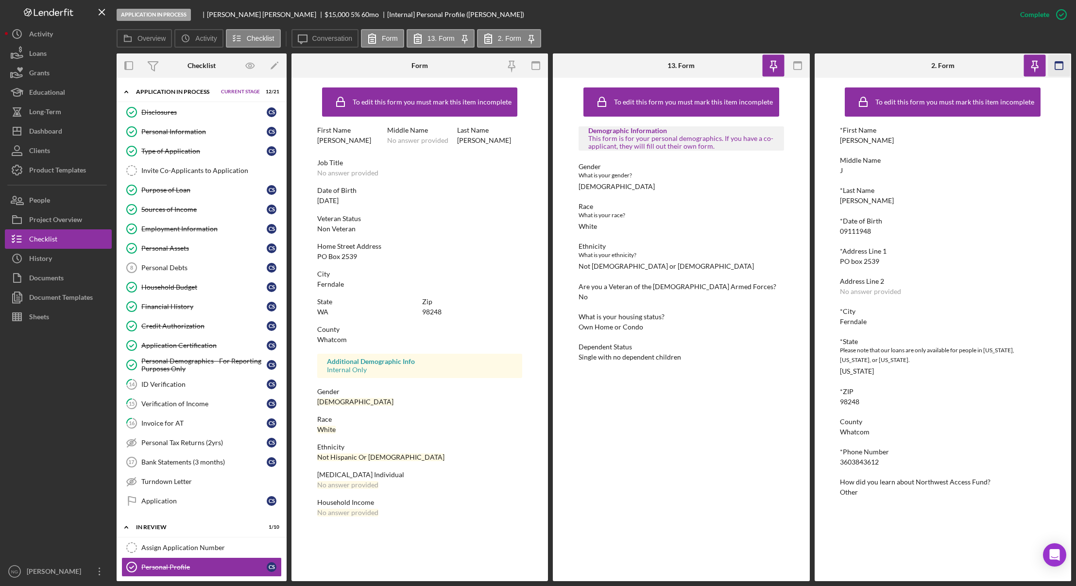
click at [1066, 64] on icon "button" at bounding box center [1059, 66] width 22 height 22
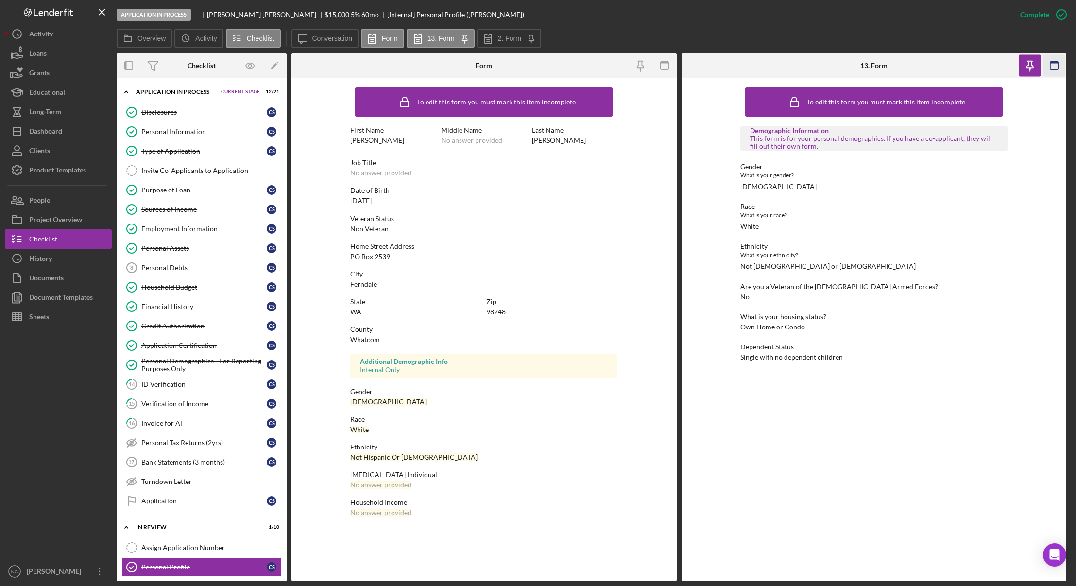
click at [1054, 69] on rect "button" at bounding box center [1055, 66] width 8 height 8
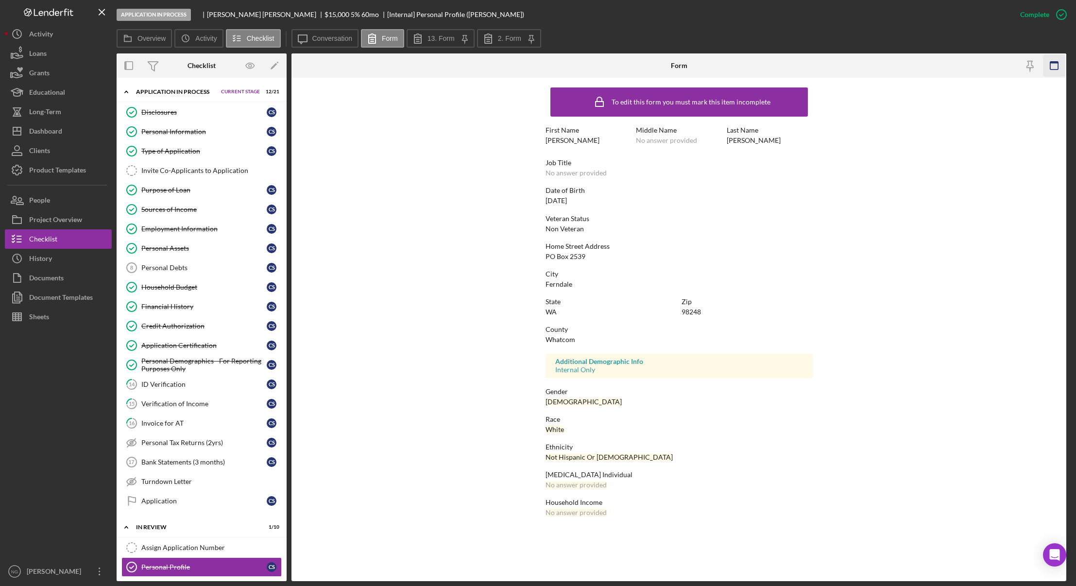
click at [1048, 66] on icon "button" at bounding box center [1055, 66] width 22 height 22
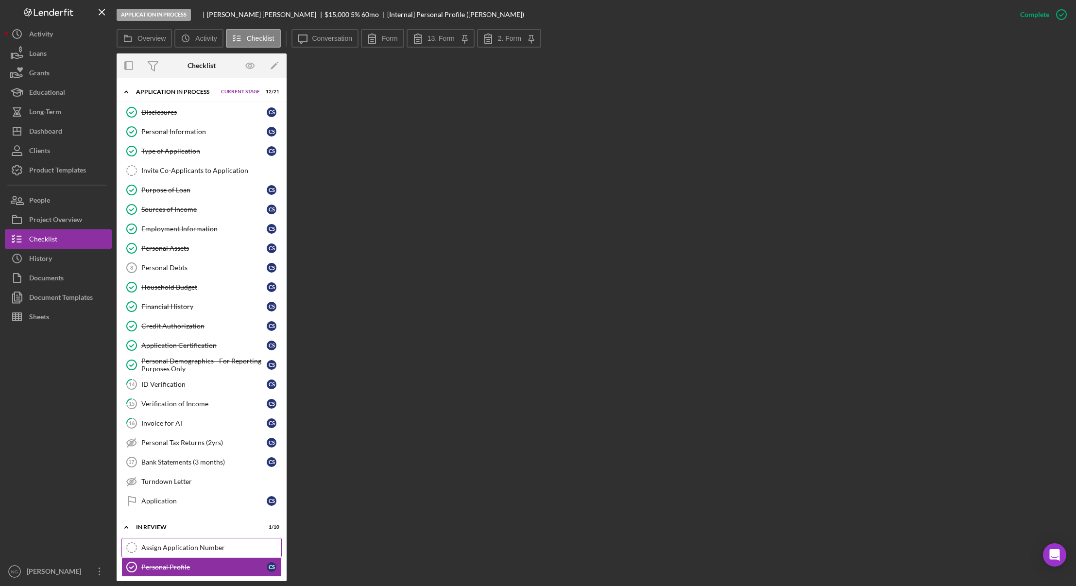
click at [189, 548] on div "Assign Application Number" at bounding box center [211, 548] width 140 height 8
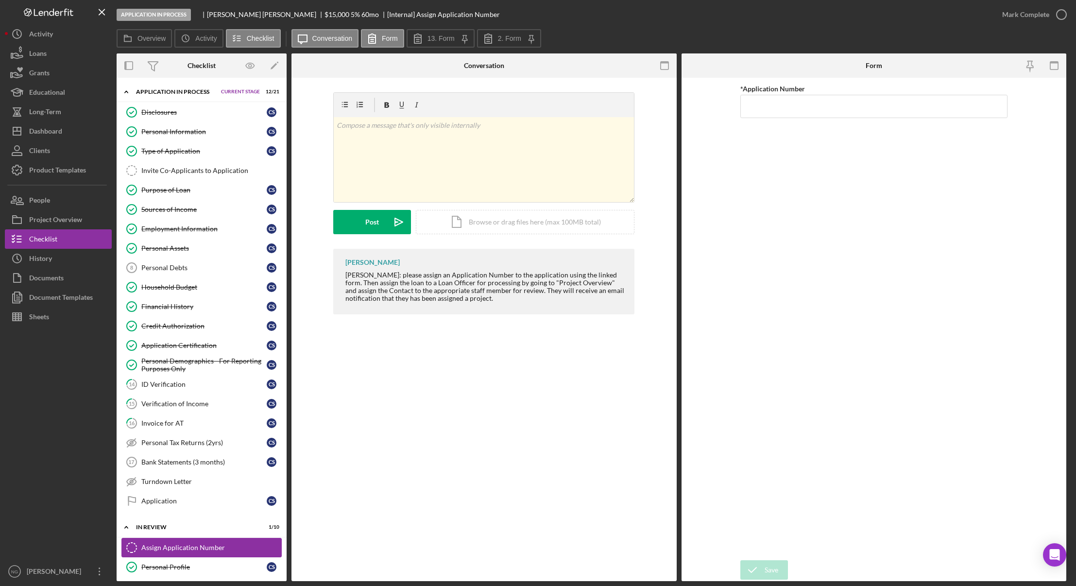
scroll to position [97, 0]
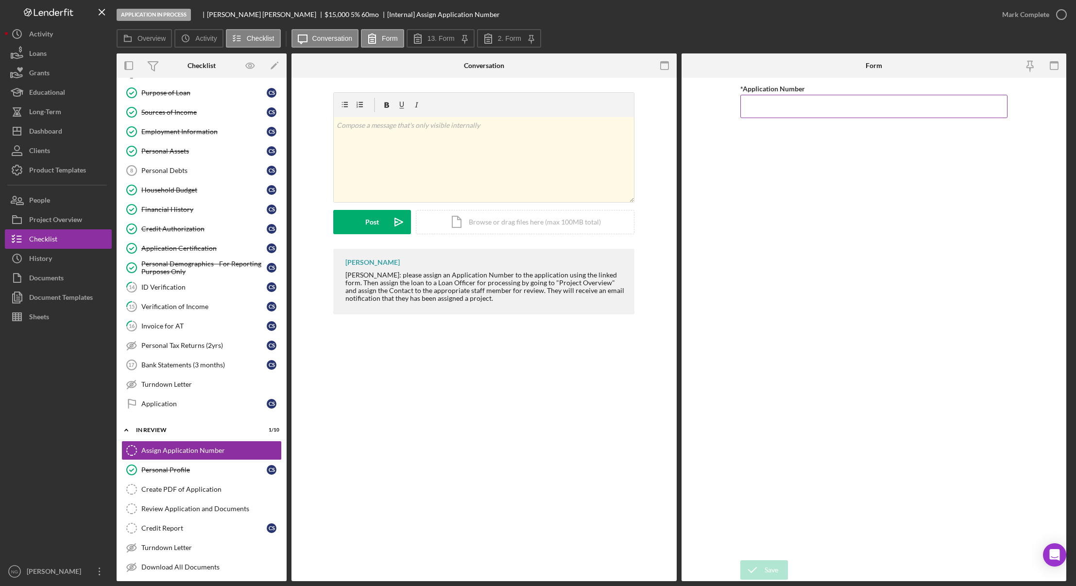
click at [777, 115] on input "*Application Number" at bounding box center [874, 106] width 267 height 23
type input "5549"
click at [763, 571] on icon "submit" at bounding box center [753, 570] width 24 height 24
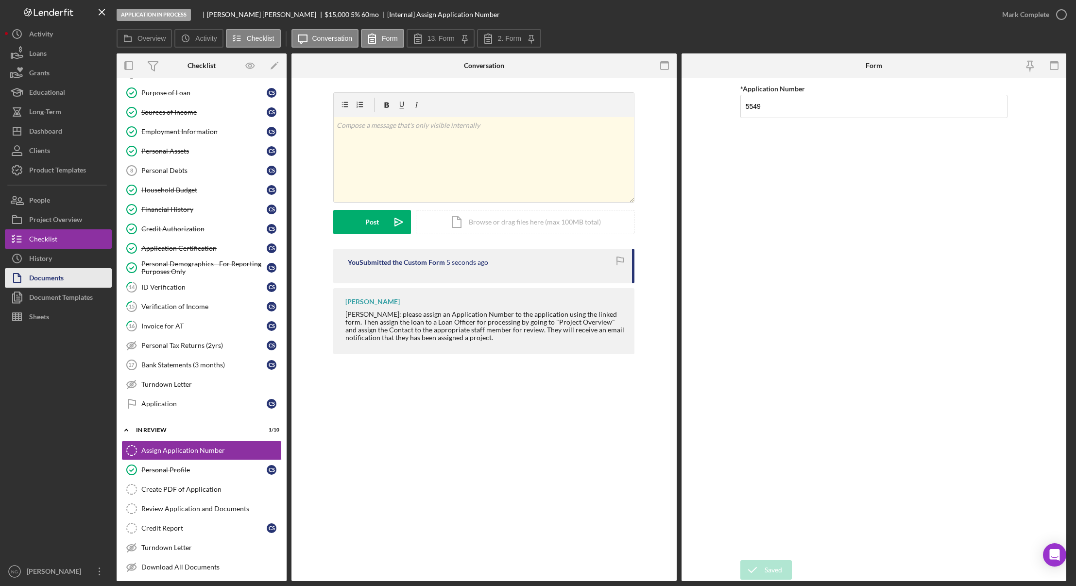
click at [43, 279] on div "Documents" at bounding box center [46, 279] width 35 height 22
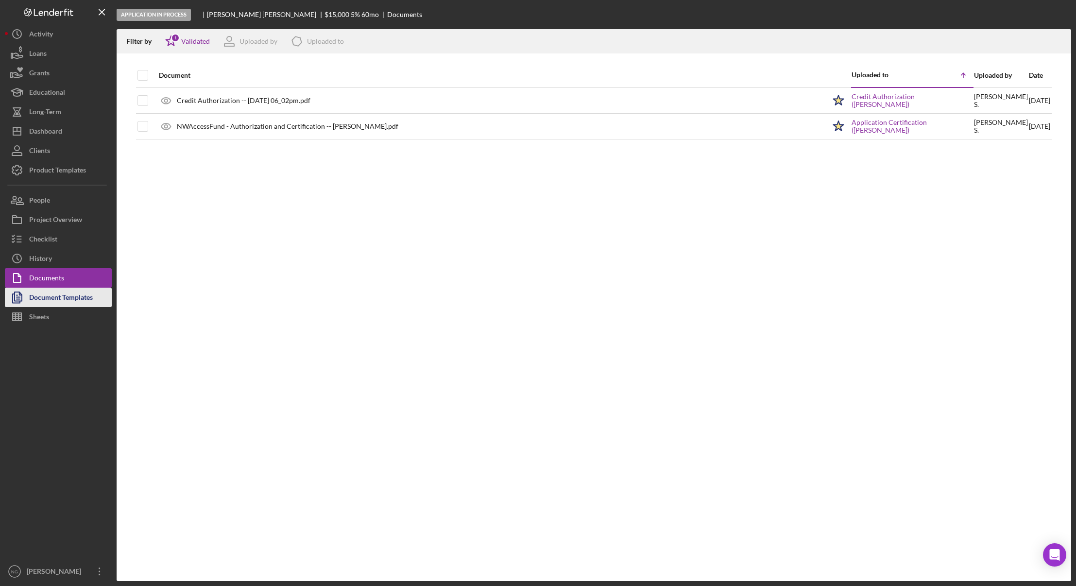
click at [79, 297] on div "Document Templates" at bounding box center [61, 299] width 64 height 22
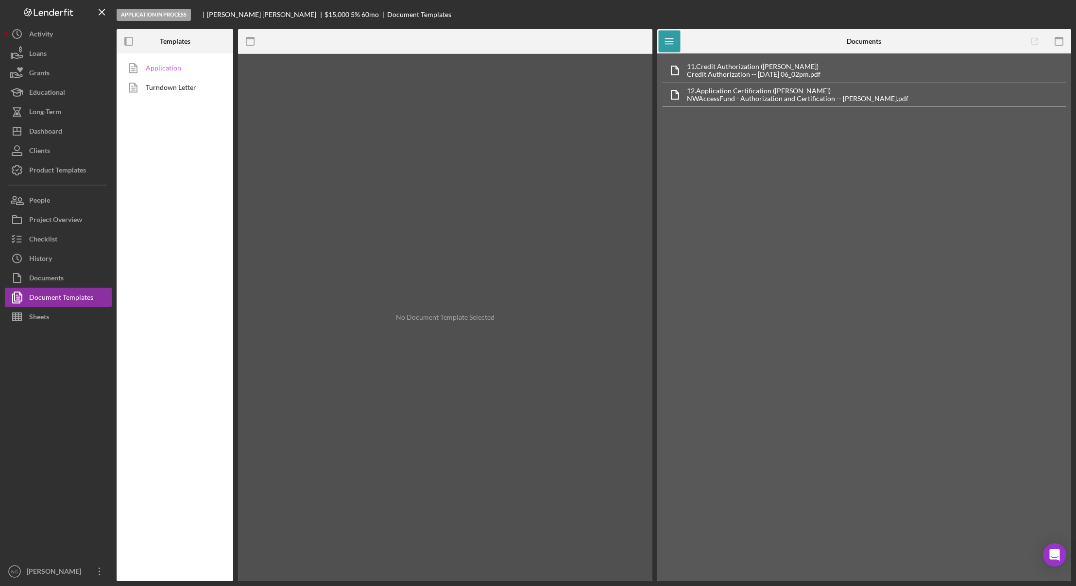
click at [177, 71] on link "Application" at bounding box center [172, 67] width 102 height 19
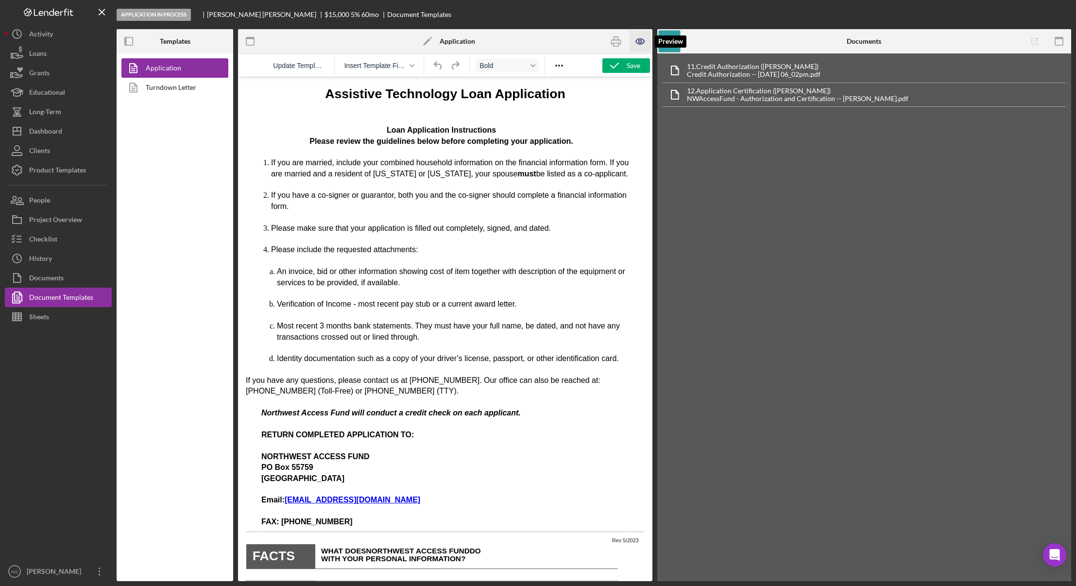
click at [640, 40] on icon "button" at bounding box center [640, 41] width 3 height 3
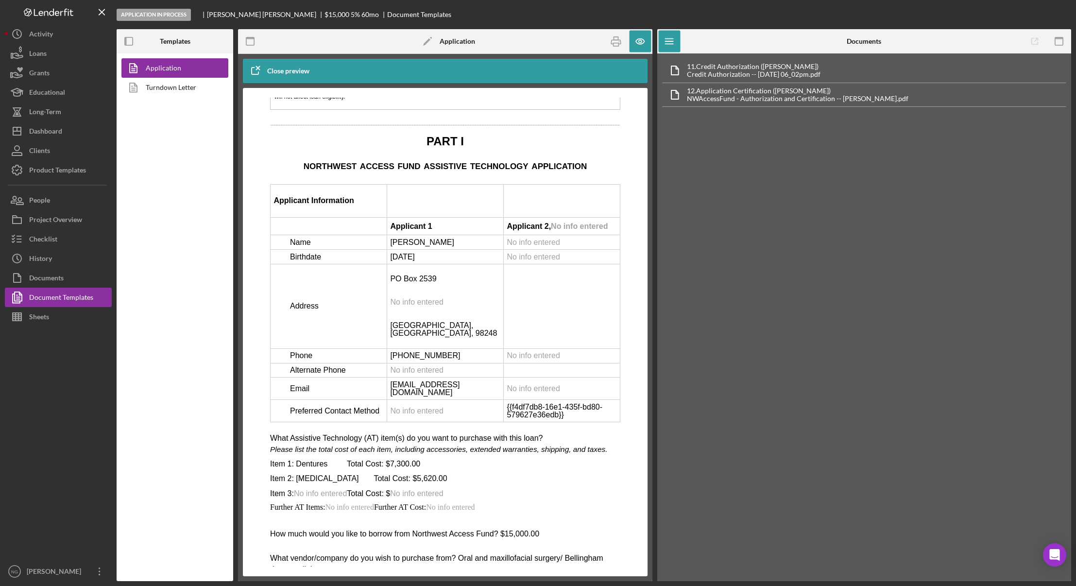
scroll to position [1458, 0]
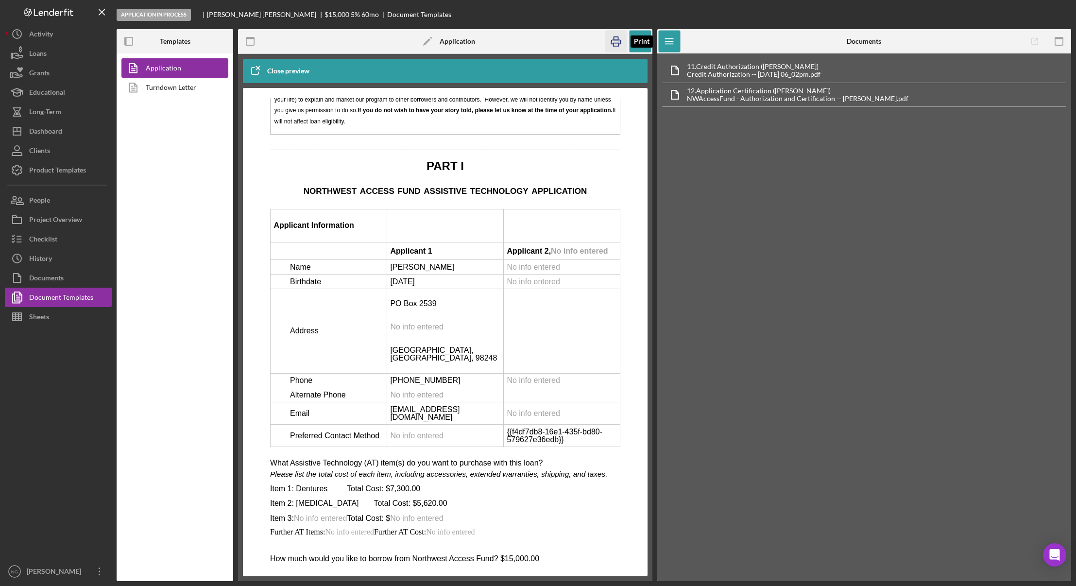
click at [616, 45] on icon "button" at bounding box center [616, 42] width 22 height 22
click at [37, 248] on div "Checklist" at bounding box center [43, 240] width 28 height 22
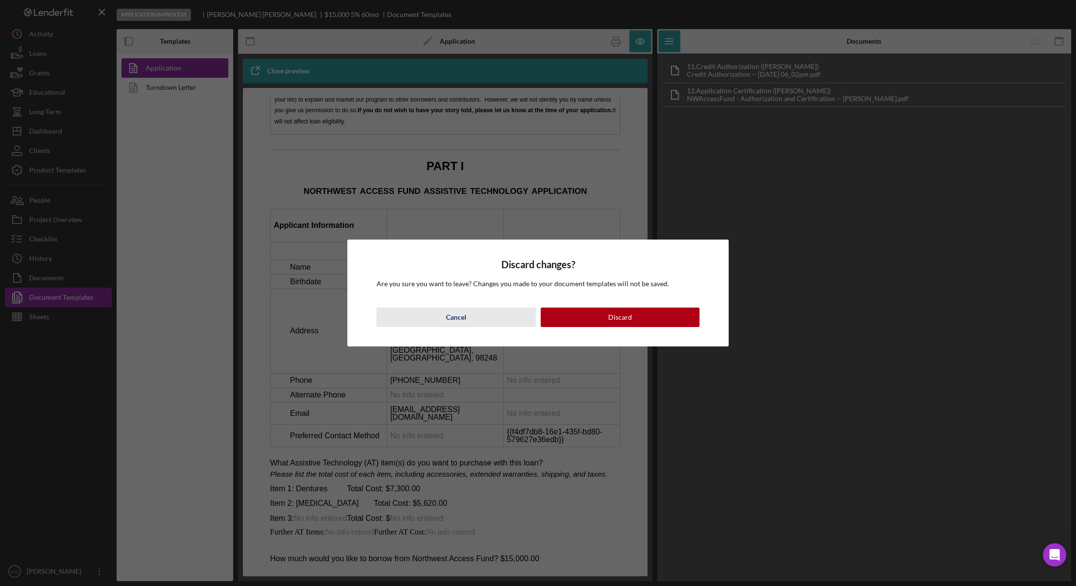
click at [469, 313] on button "Cancel" at bounding box center [456, 317] width 159 height 19
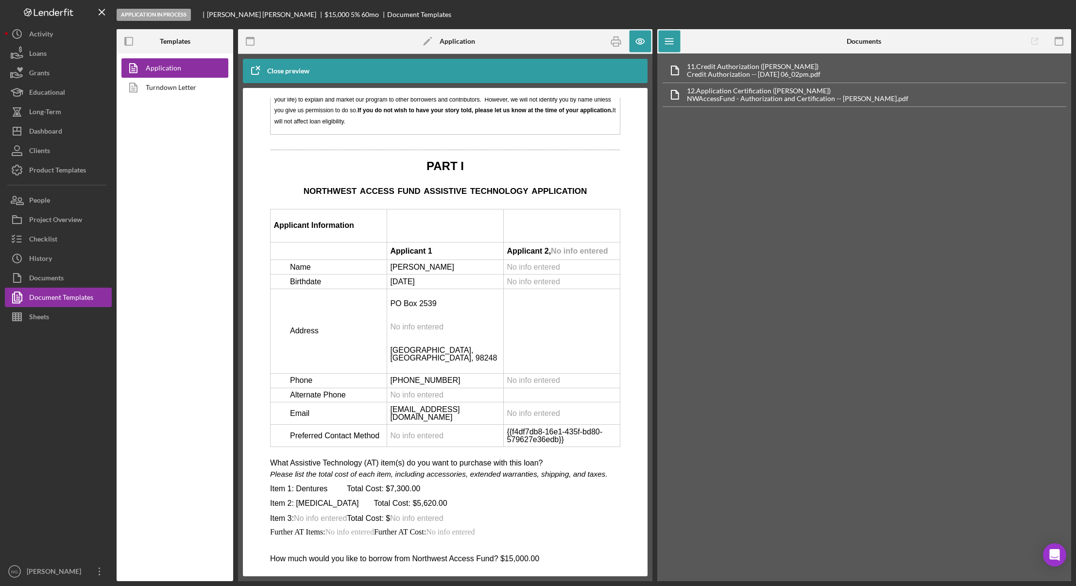
click at [251, 66] on icon "button" at bounding box center [255, 71] width 24 height 24
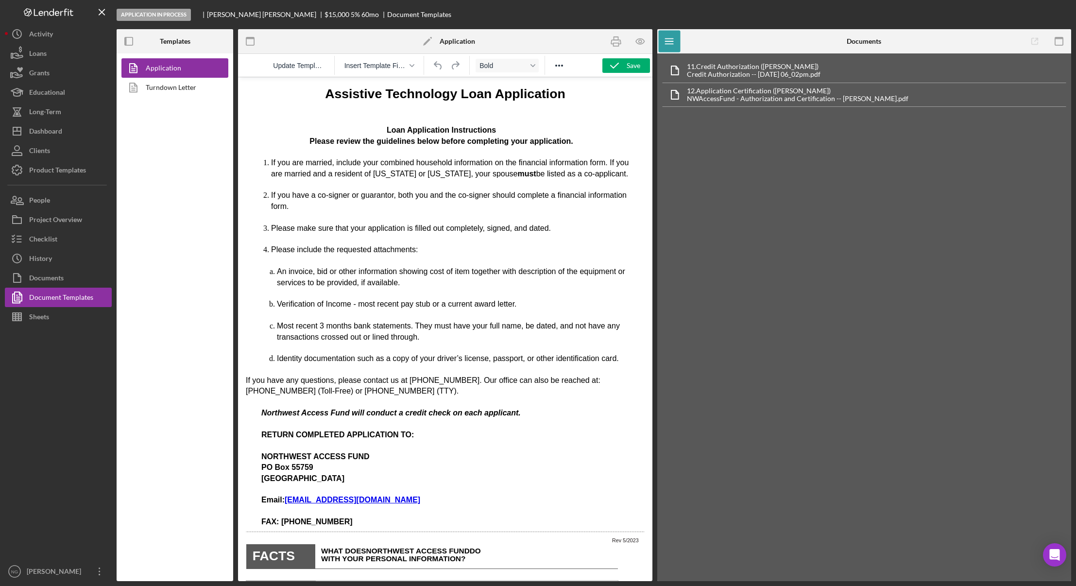
scroll to position [0, 0]
click at [637, 69] on div "Save" at bounding box center [634, 65] width 14 height 15
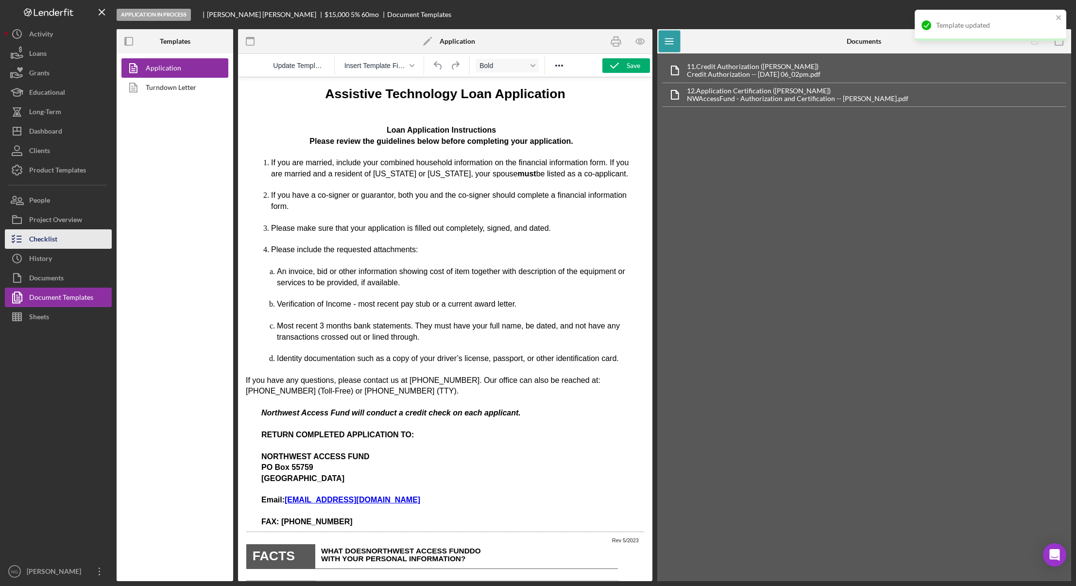
click at [68, 239] on button "Checklist" at bounding box center [58, 238] width 107 height 19
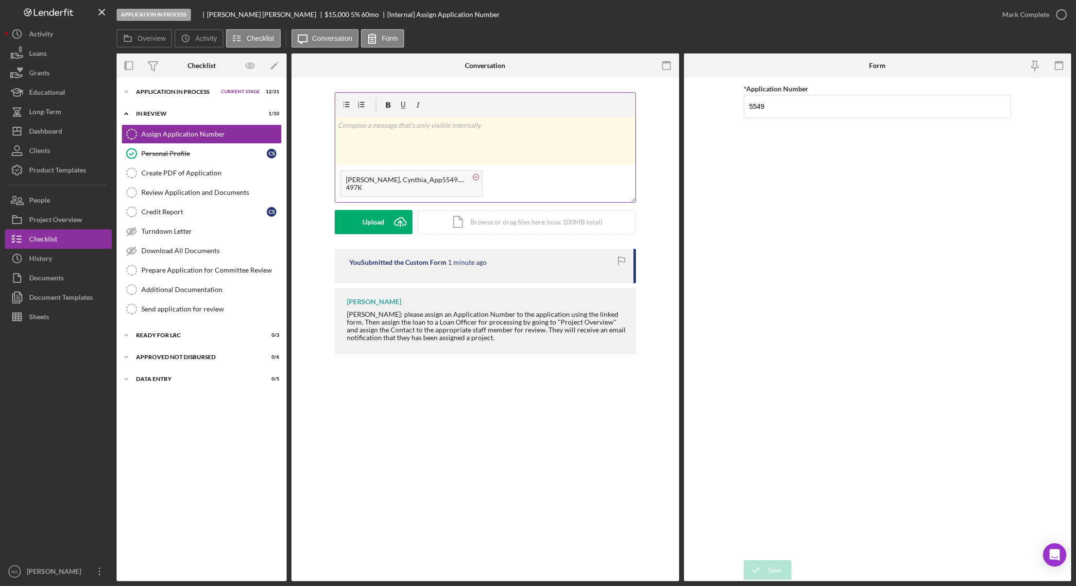
click at [473, 176] on circle at bounding box center [476, 177] width 6 height 6
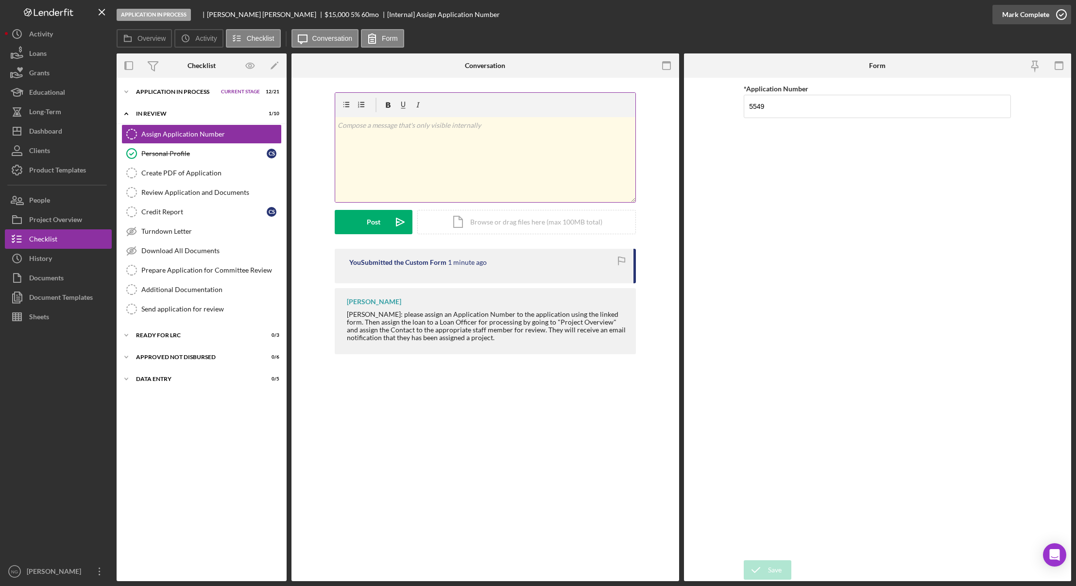
click at [1065, 16] on icon "button" at bounding box center [1062, 14] width 24 height 24
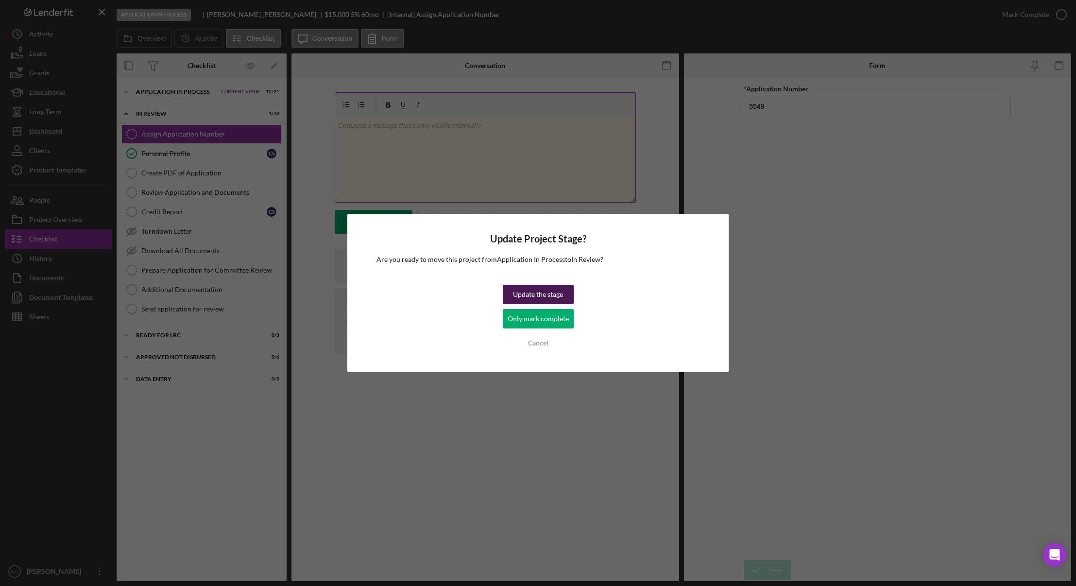
click at [536, 296] on div "Update the stage" at bounding box center [538, 294] width 50 height 19
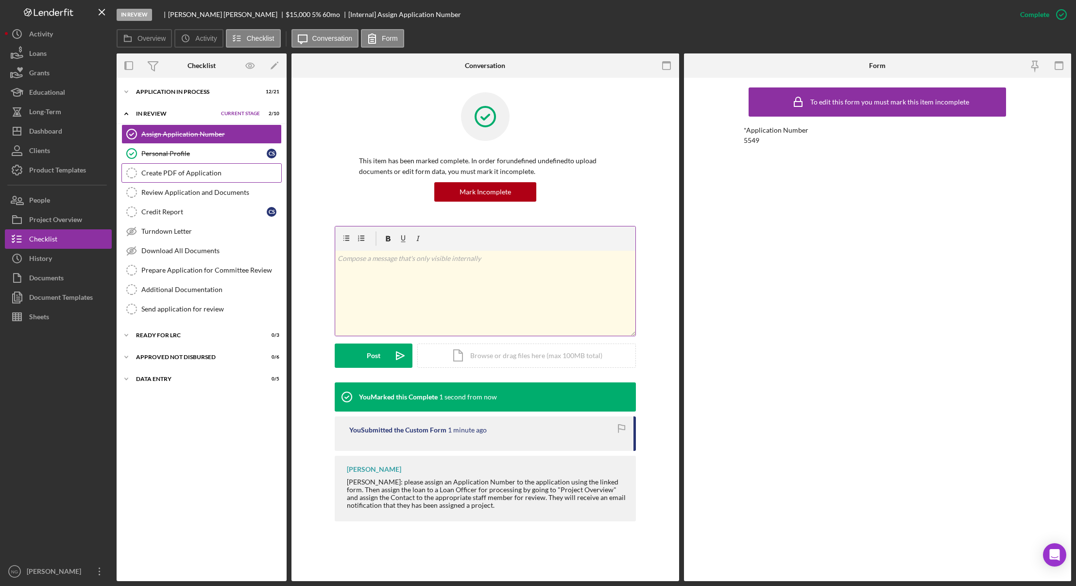
click at [183, 171] on div "Create PDF of Application" at bounding box center [211, 173] width 140 height 8
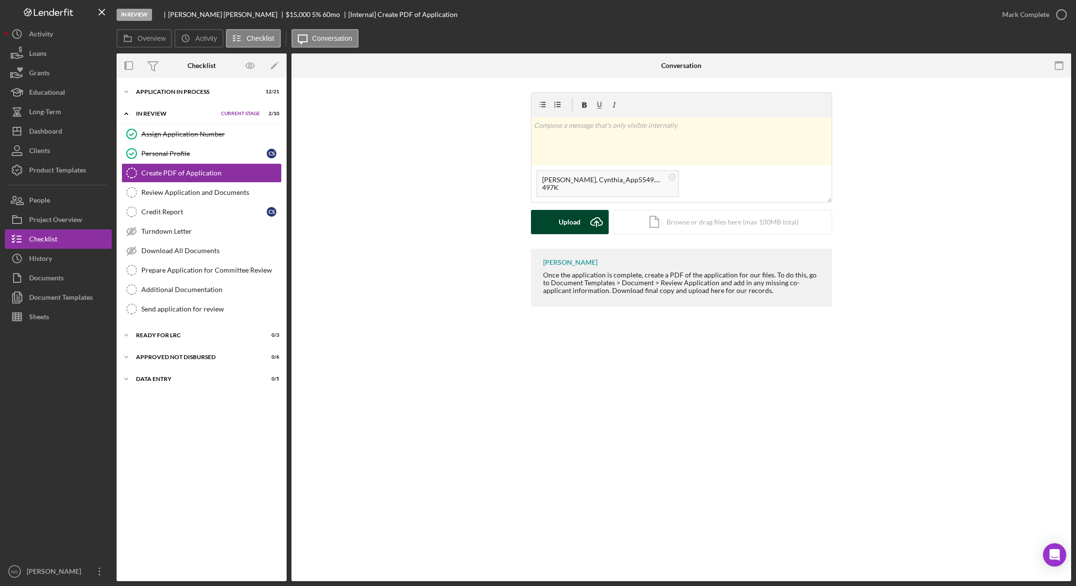
click at [571, 221] on div "Upload" at bounding box center [570, 222] width 22 height 24
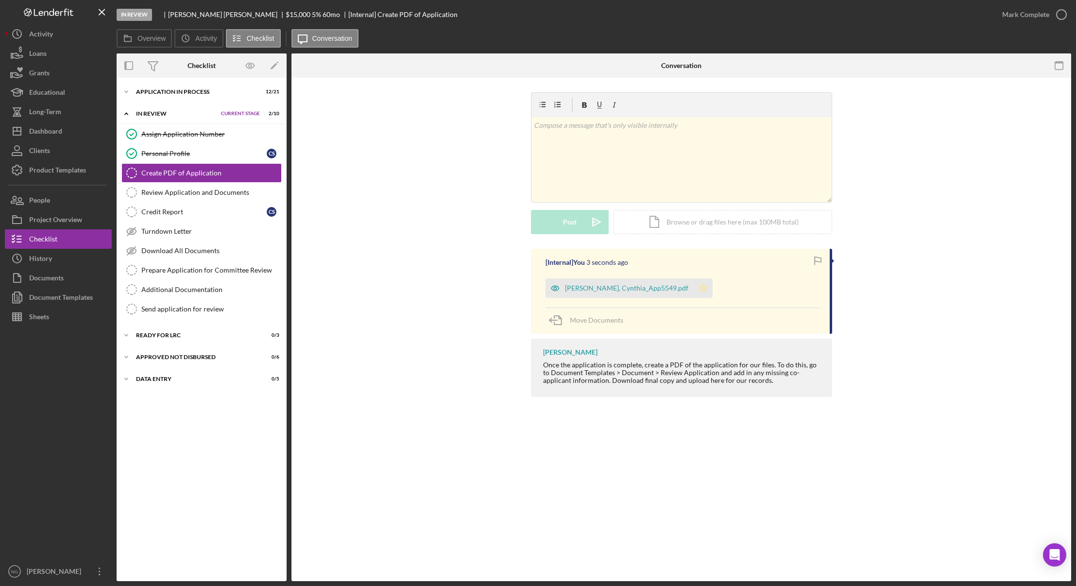
click at [693, 292] on icon "Icon/Star" at bounding box center [702, 287] width 19 height 19
click at [1061, 18] on icon "button" at bounding box center [1062, 14] width 24 height 24
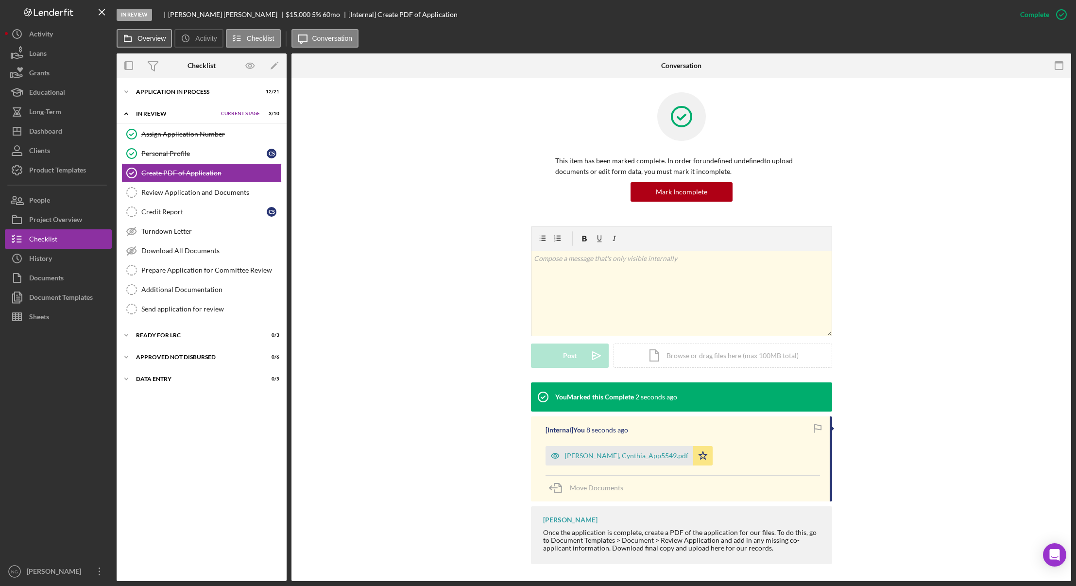
click at [147, 39] on label "Overview" at bounding box center [152, 39] width 28 height 8
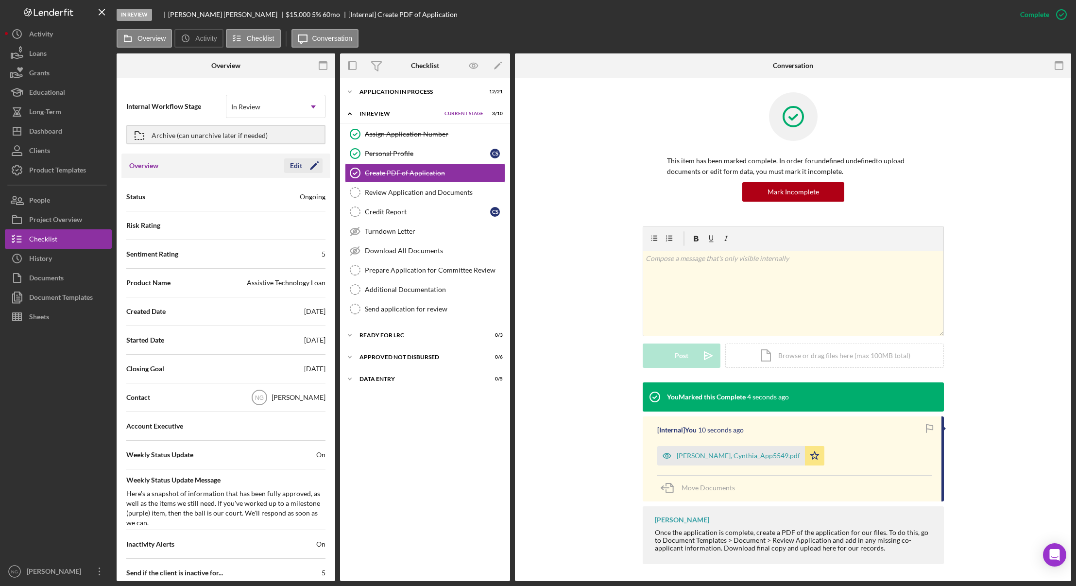
click at [308, 167] on icon "Icon/Edit" at bounding box center [314, 166] width 24 height 24
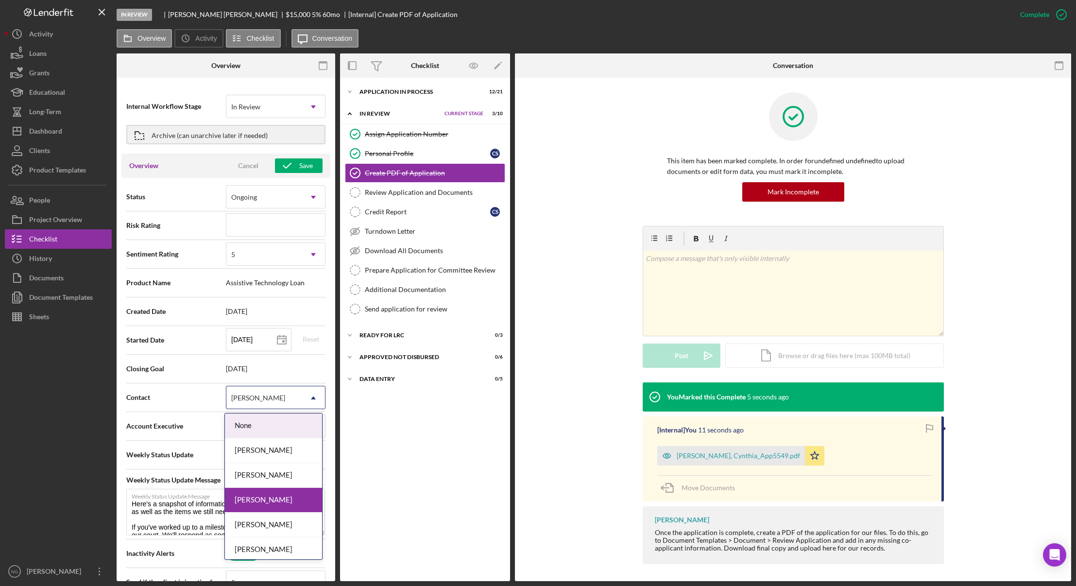
click at [293, 399] on div "[PERSON_NAME]" at bounding box center [263, 398] width 75 height 22
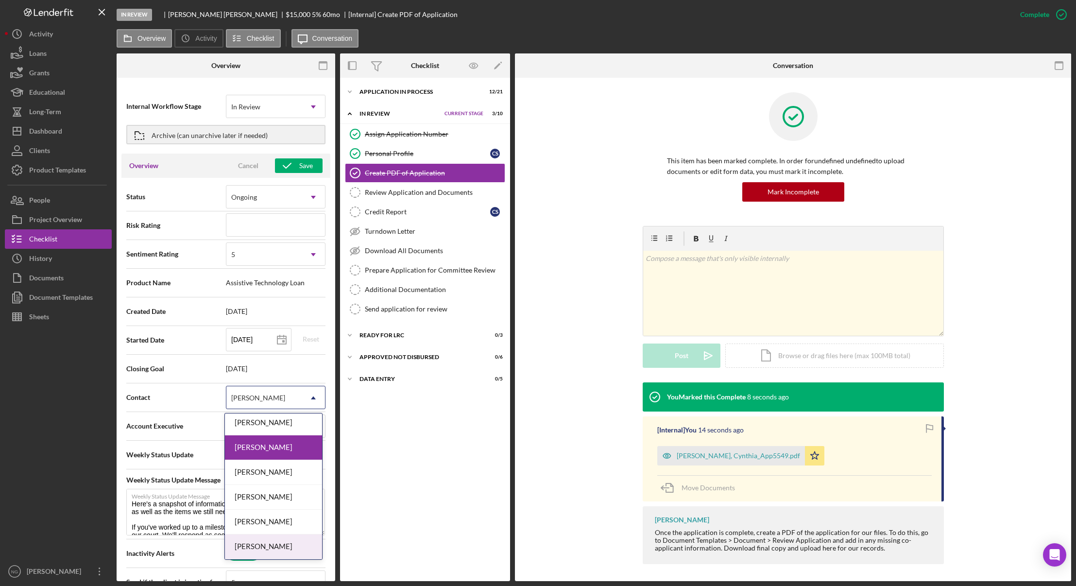
click at [260, 546] on div "[PERSON_NAME]" at bounding box center [273, 547] width 97 height 25
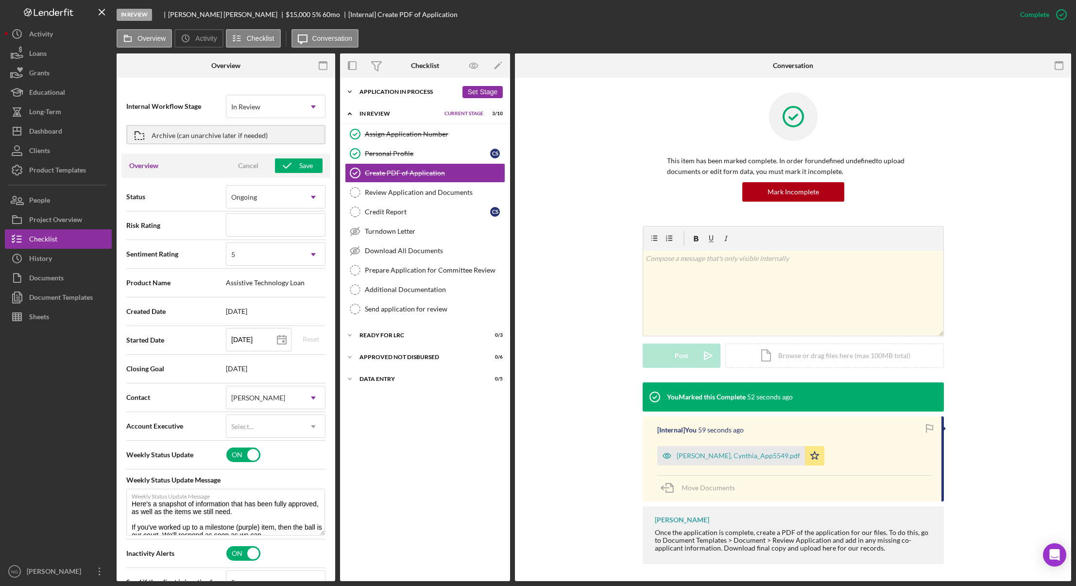
click at [411, 96] on div "Icon/Expander Application In Process 12 / 21 Set Stage" at bounding box center [425, 91] width 170 height 19
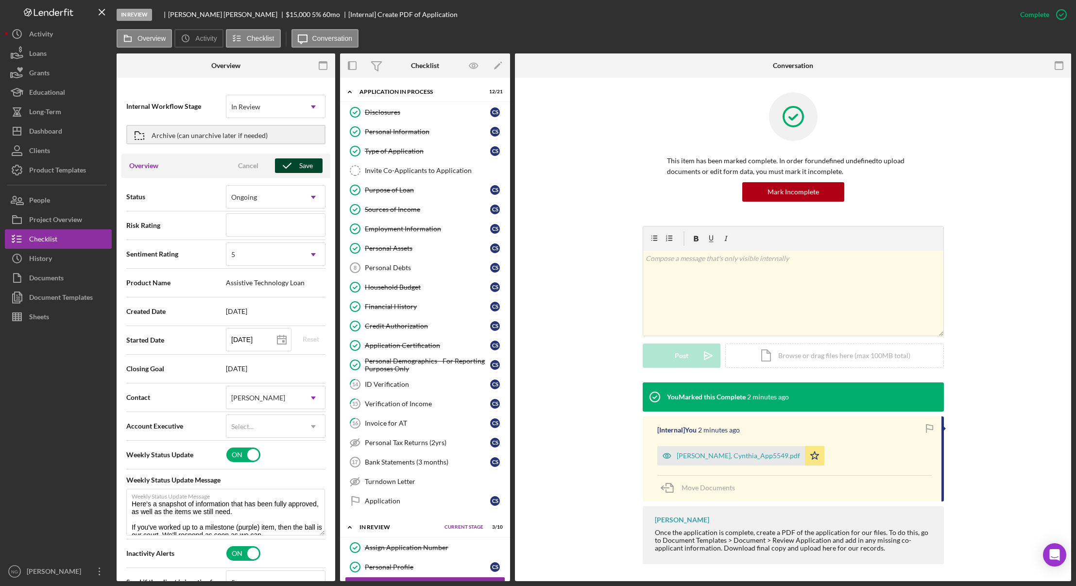
click at [300, 167] on div "Save" at bounding box center [306, 165] width 14 height 15
type textarea "Here's a snapshot of information that has been fully approved, as well as the i…"
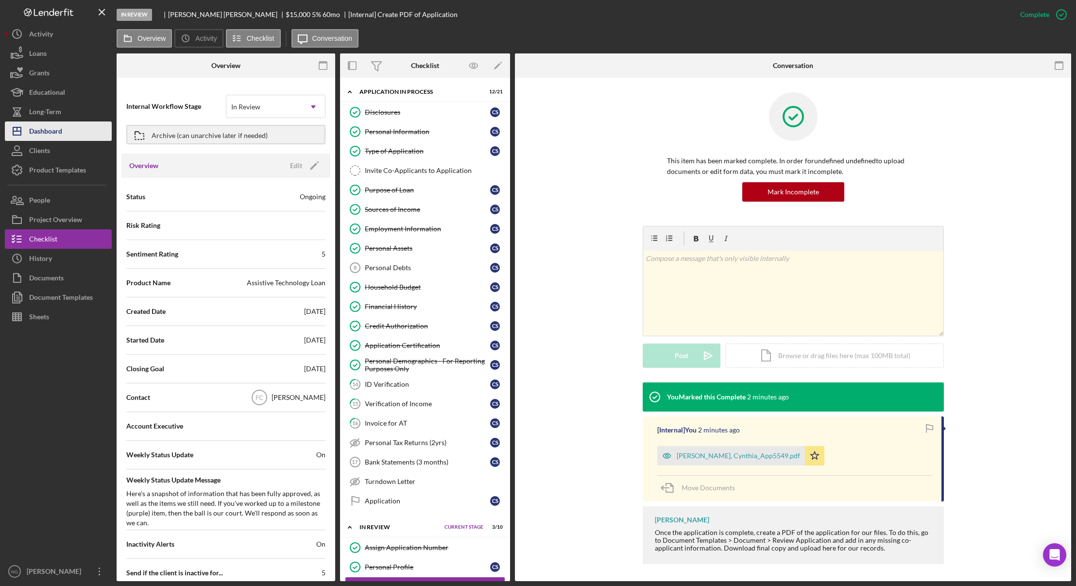
click at [65, 129] on button "Icon/Dashboard Dashboard" at bounding box center [58, 130] width 107 height 19
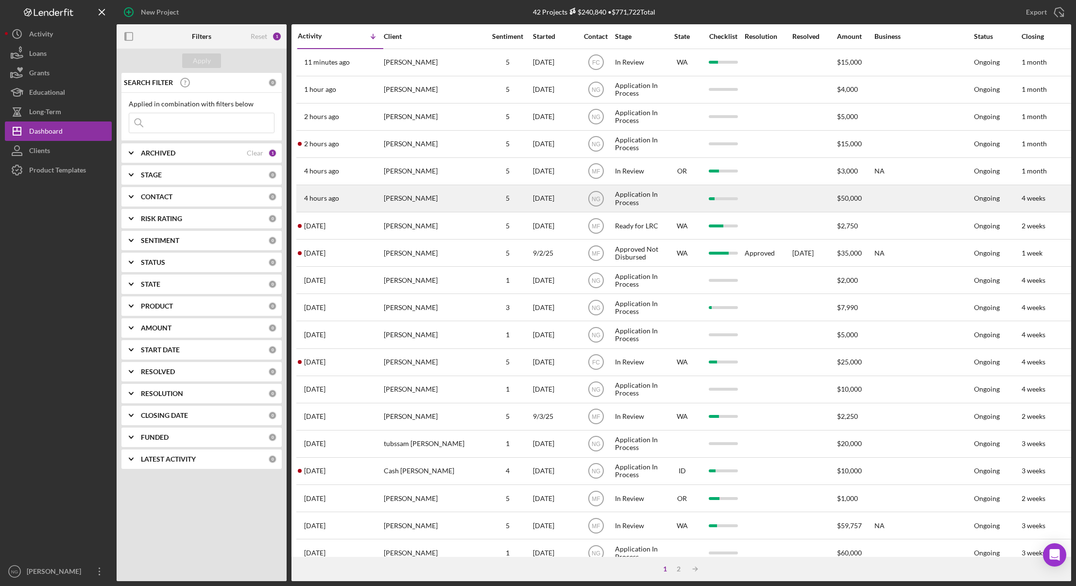
click at [434, 198] on div "[PERSON_NAME]" at bounding box center [432, 199] width 97 height 26
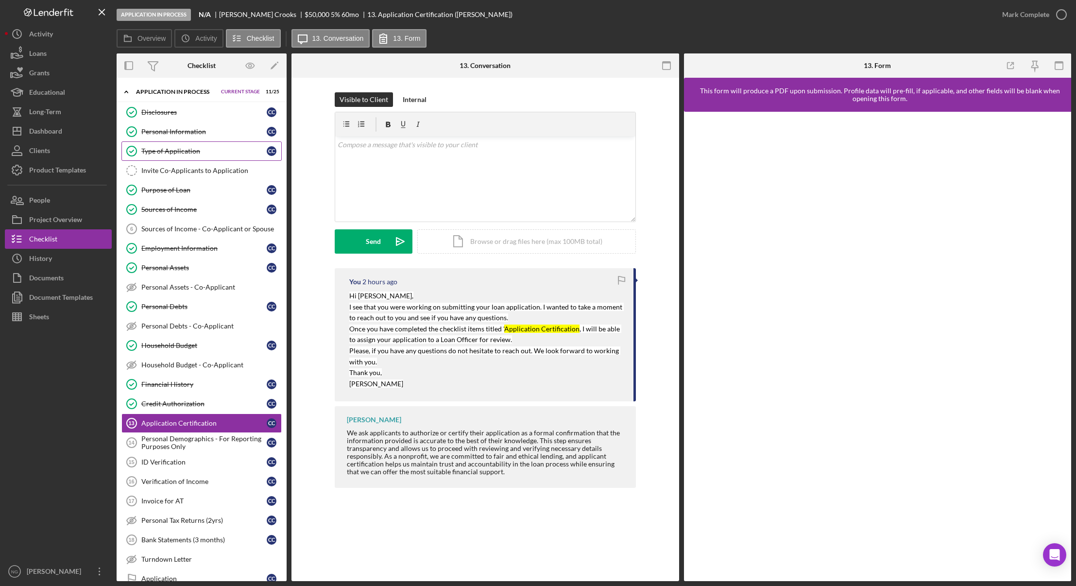
click at [174, 151] on div "Type of Application" at bounding box center [203, 151] width 125 height 8
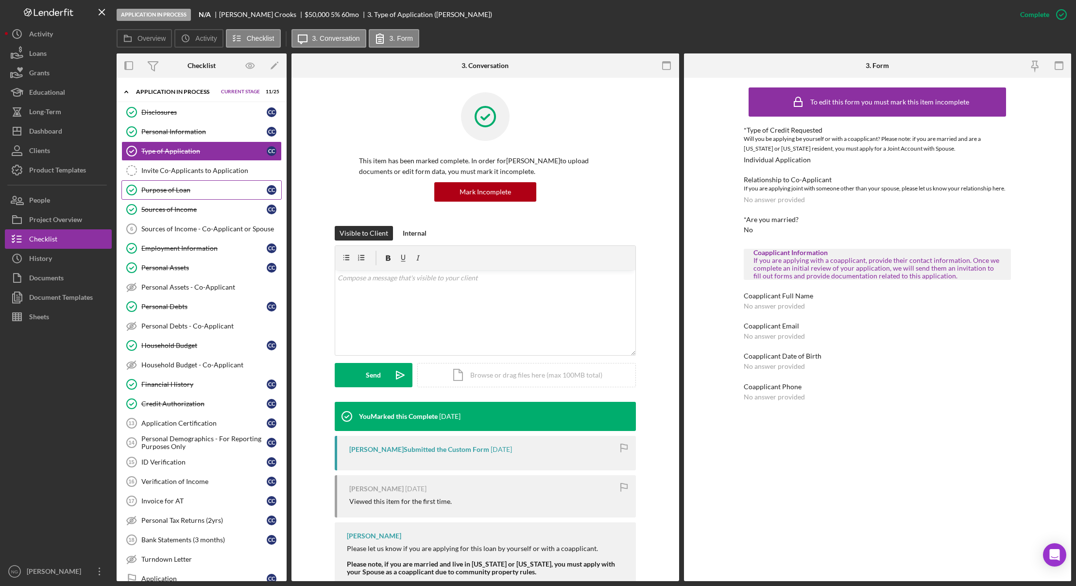
click at [177, 191] on div "Purpose of Loan" at bounding box center [203, 190] width 125 height 8
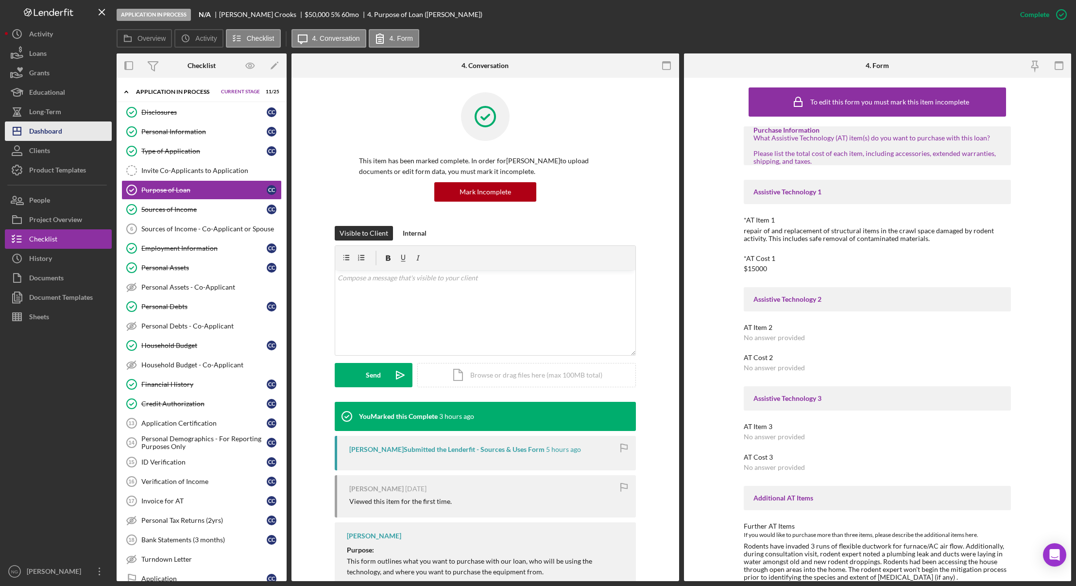
click at [55, 125] on div "Dashboard" at bounding box center [45, 132] width 33 height 22
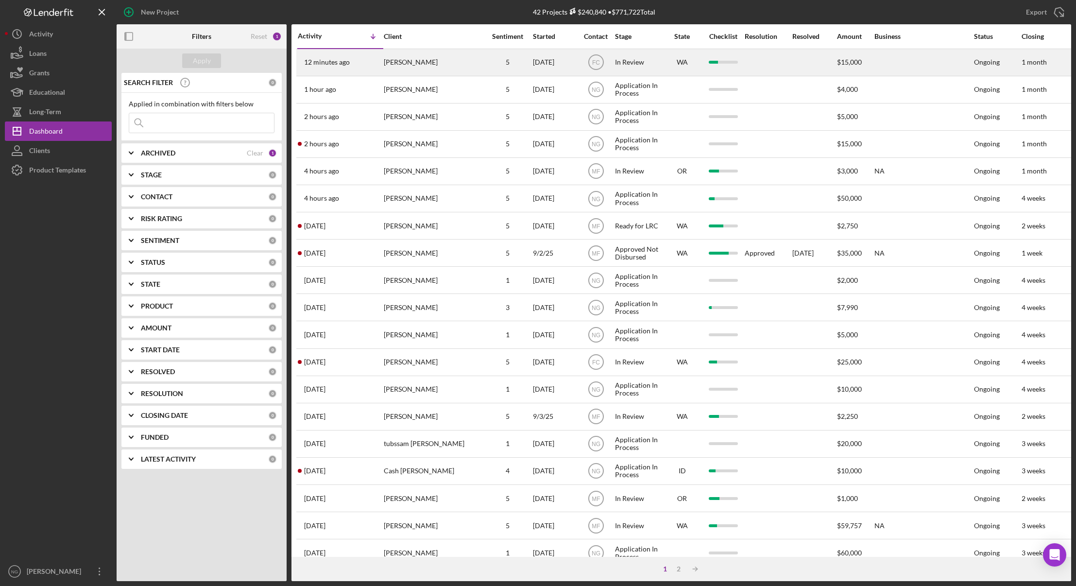
click at [418, 67] on div "[PERSON_NAME]" at bounding box center [432, 63] width 97 height 26
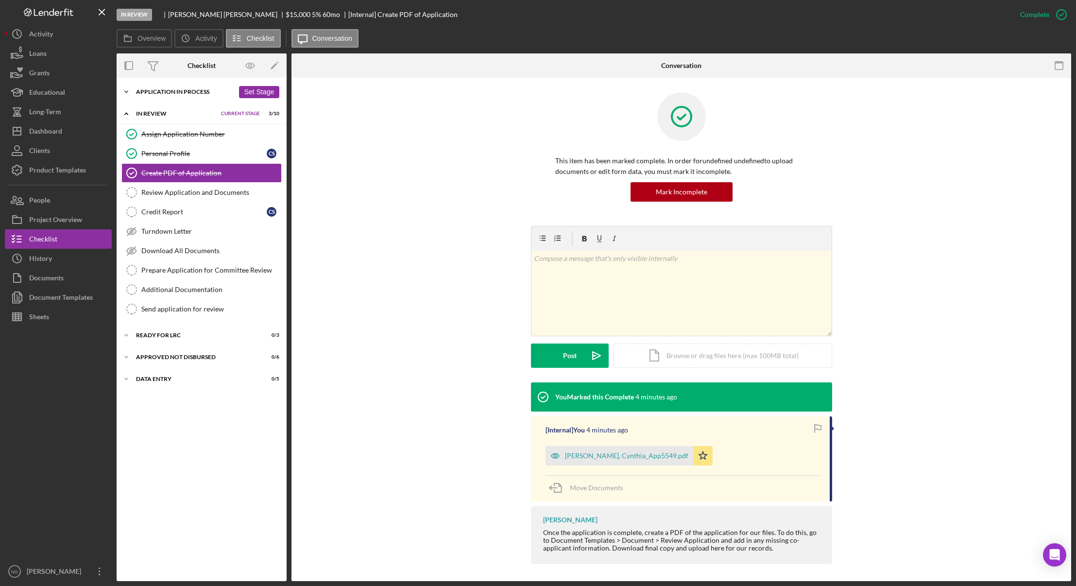
click at [168, 94] on div "Application In Process" at bounding box center [185, 92] width 98 height 6
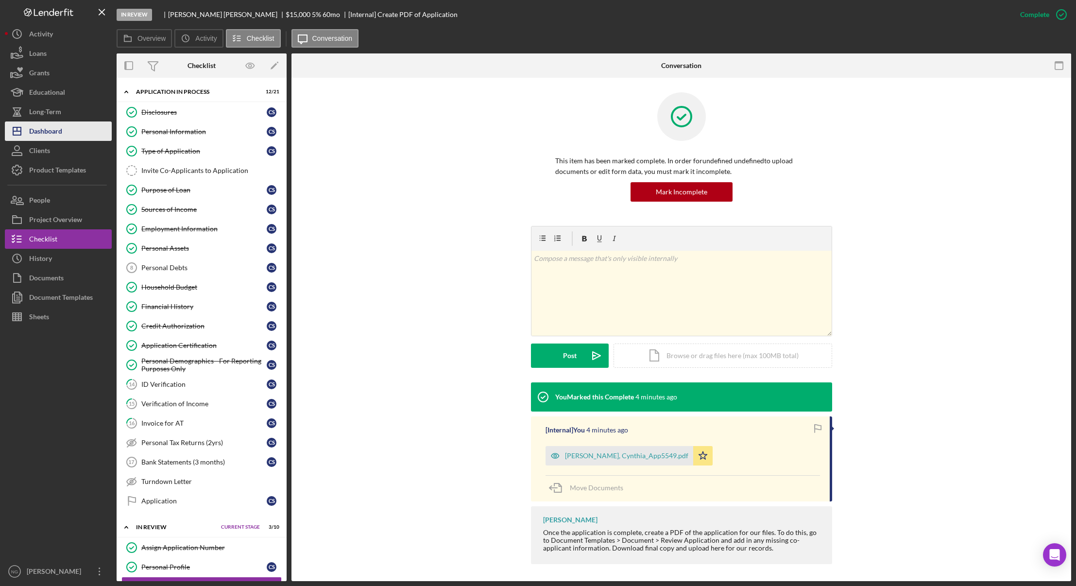
click at [54, 135] on div "Dashboard" at bounding box center [45, 132] width 33 height 22
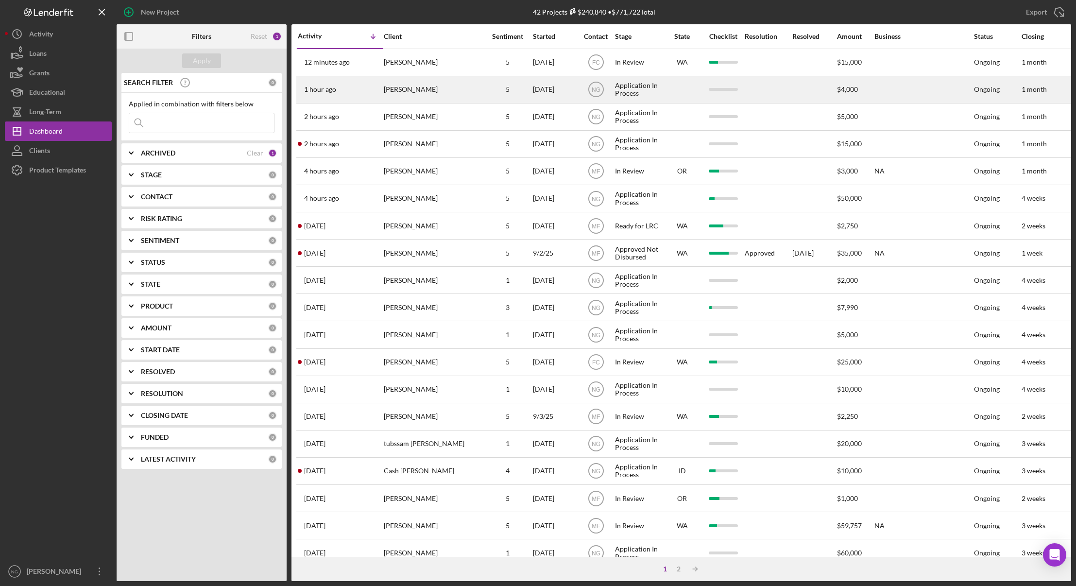
click at [416, 90] on div "[PERSON_NAME]" at bounding box center [432, 90] width 97 height 26
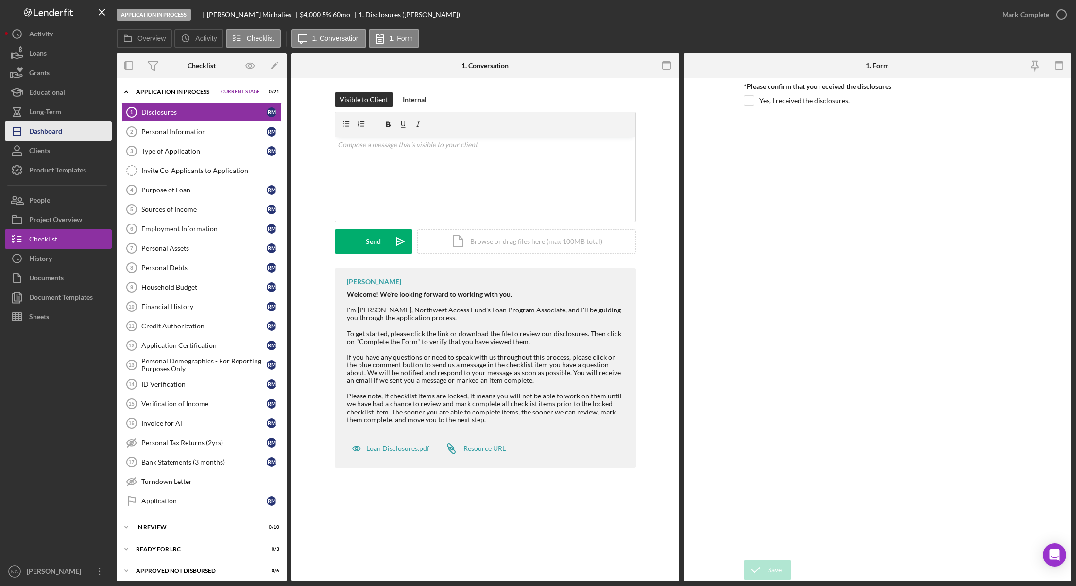
click at [50, 122] on div "Dashboard" at bounding box center [45, 132] width 33 height 22
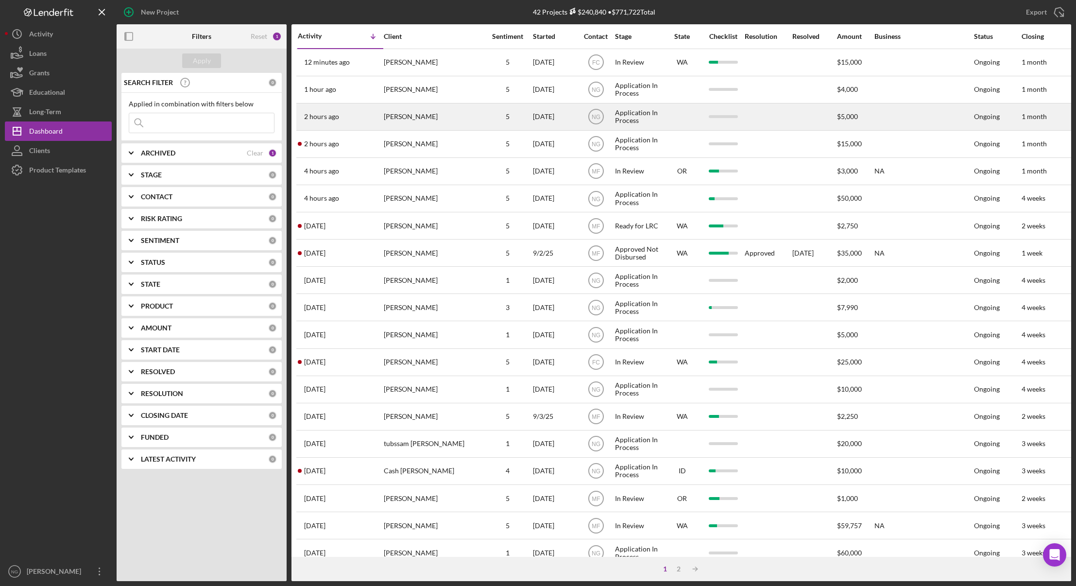
click at [417, 118] on div "[PERSON_NAME]" at bounding box center [432, 117] width 97 height 26
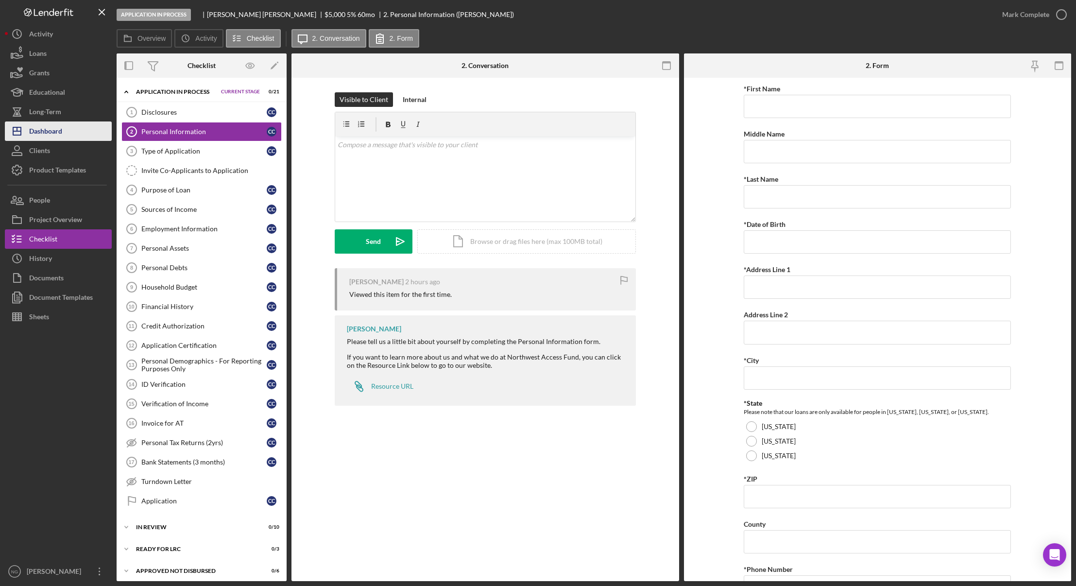
click at [51, 138] on div "Dashboard" at bounding box center [45, 132] width 33 height 22
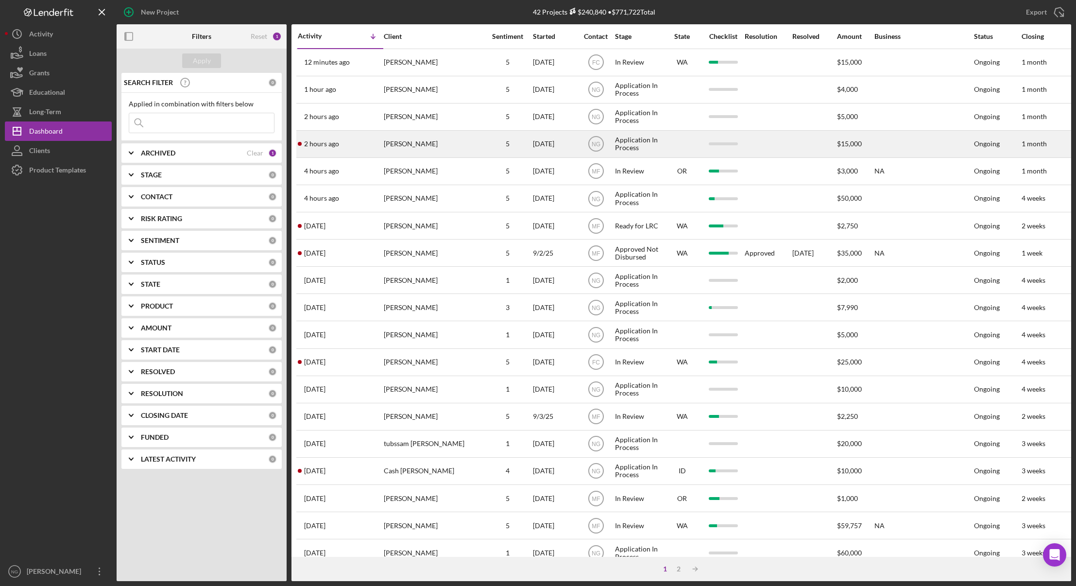
click at [332, 141] on time "2 hours ago" at bounding box center [321, 144] width 35 height 8
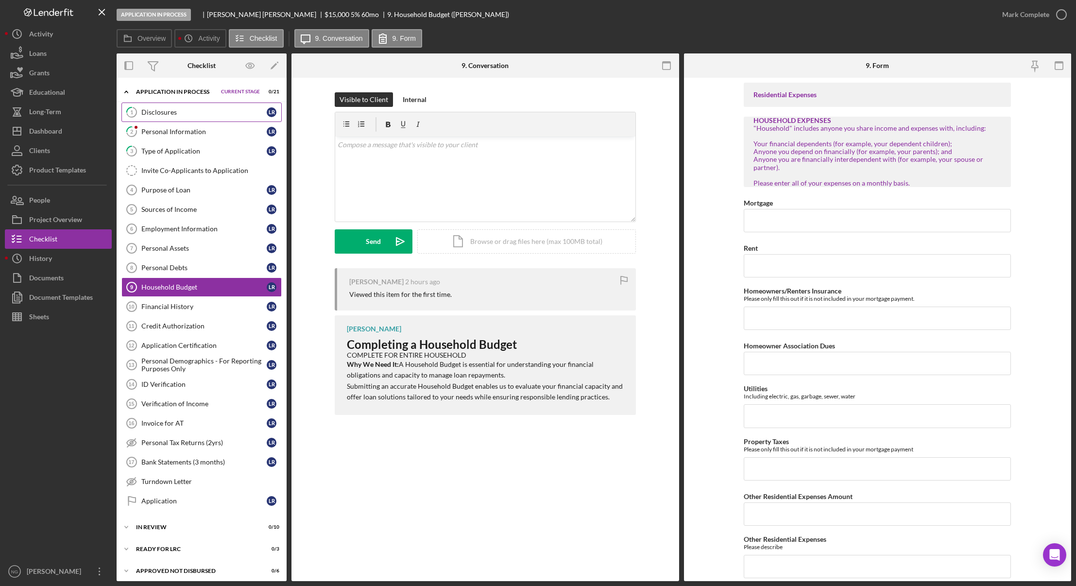
click at [174, 118] on link "1 Disclosures L R" at bounding box center [201, 112] width 160 height 19
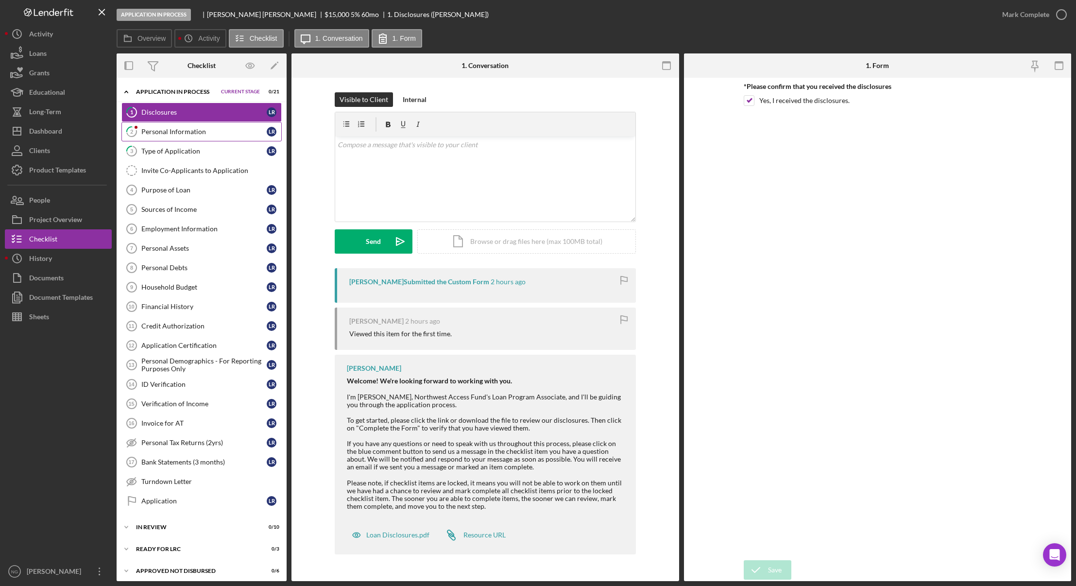
click at [185, 140] on link "2 Personal Information L R" at bounding box center [201, 131] width 160 height 19
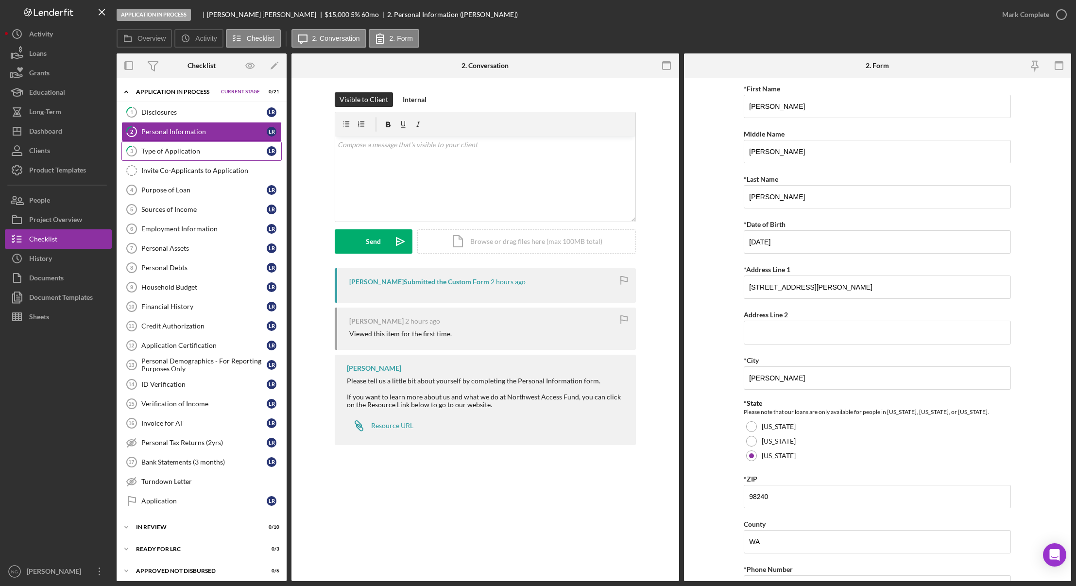
click at [173, 156] on link "3 Type of Application L R" at bounding box center [201, 150] width 160 height 19
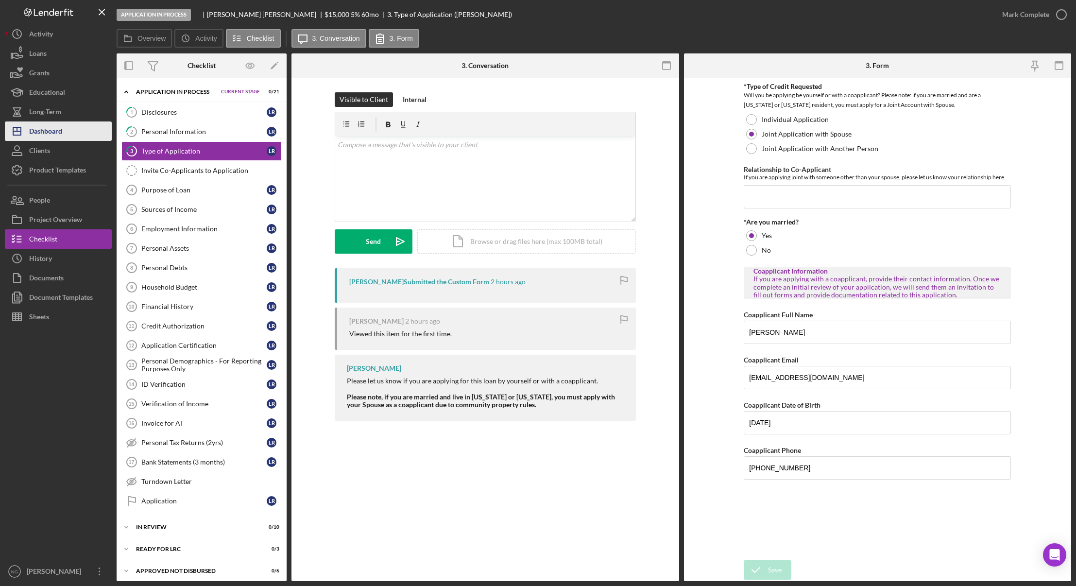
click at [66, 130] on button "Icon/Dashboard Dashboard" at bounding box center [58, 130] width 107 height 19
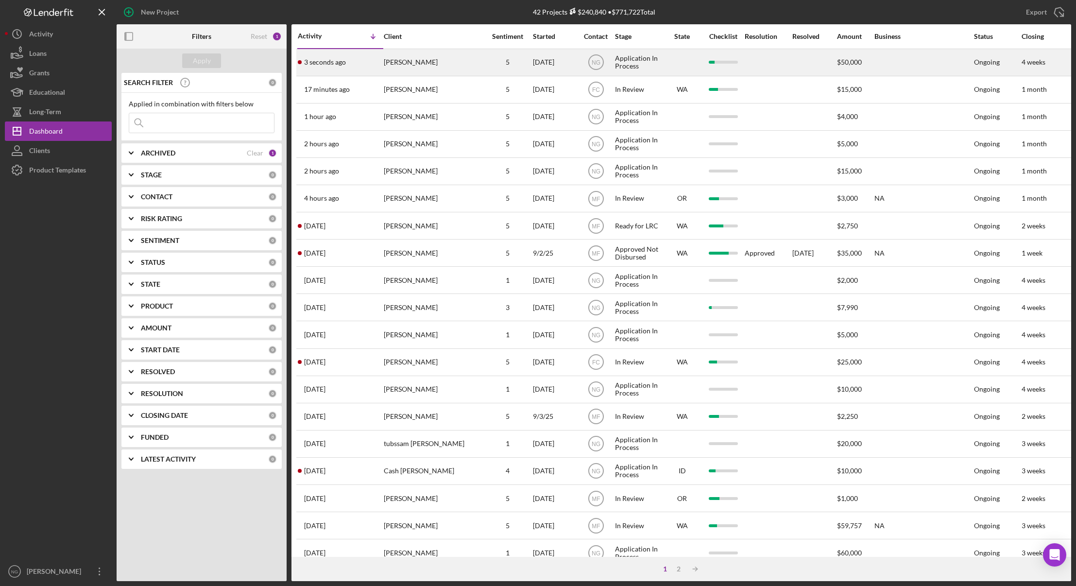
click at [462, 68] on div "[PERSON_NAME]" at bounding box center [432, 63] width 97 height 26
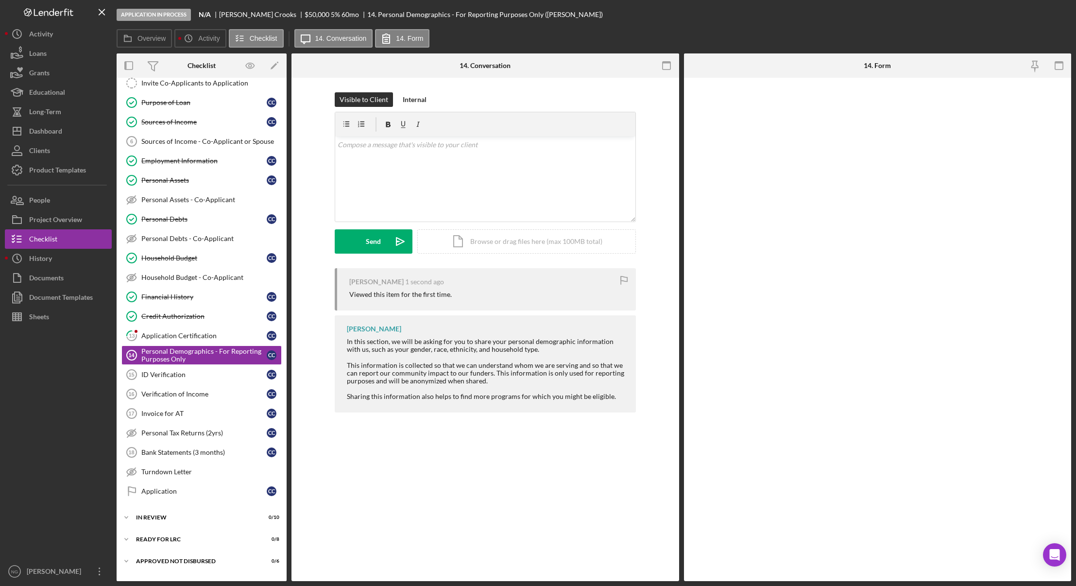
scroll to position [104, 0]
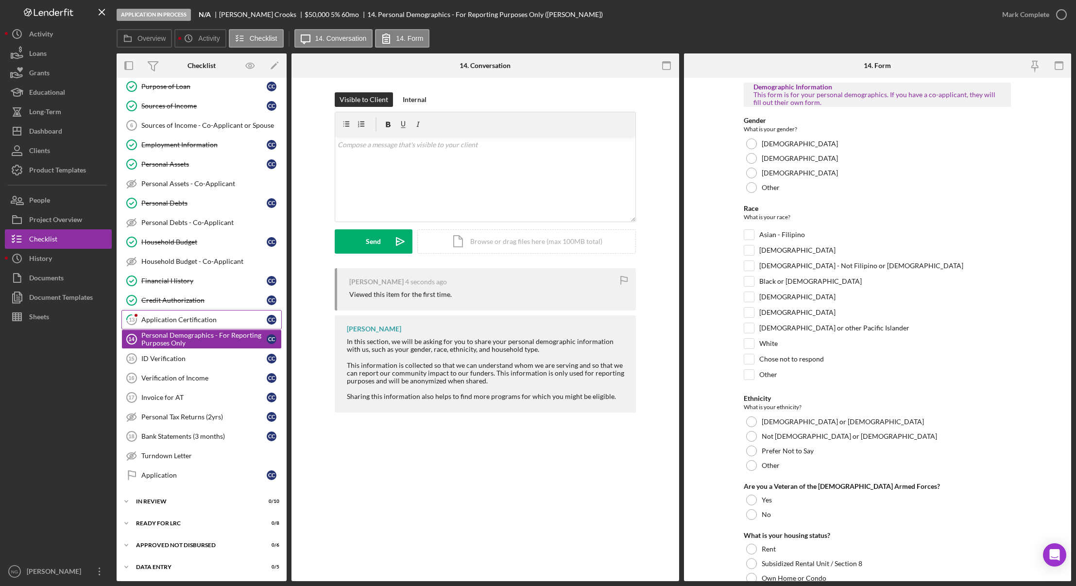
click at [202, 318] on div "Application Certification" at bounding box center [203, 320] width 125 height 8
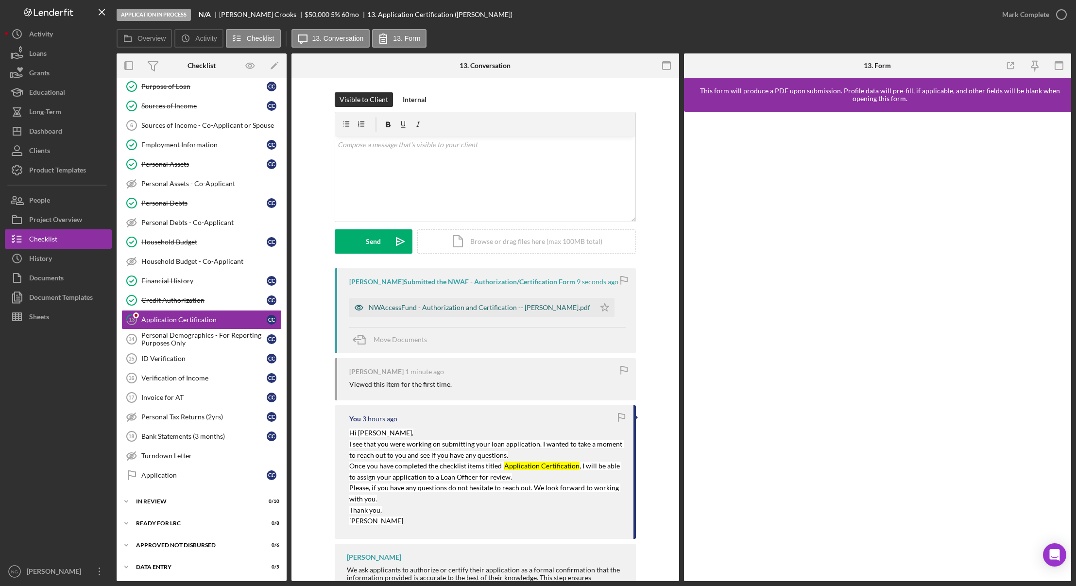
click at [490, 304] on div "NWAccessFund - Authorization and Certification -- [PERSON_NAME].pdf" at bounding box center [480, 308] width 222 height 8
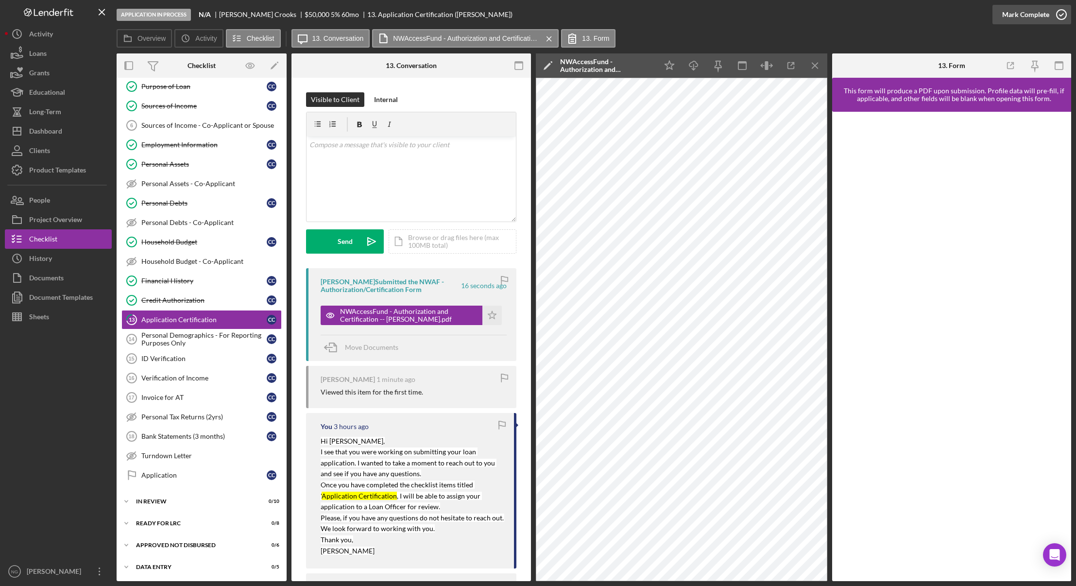
click at [1065, 15] on icon "button" at bounding box center [1062, 14] width 24 height 24
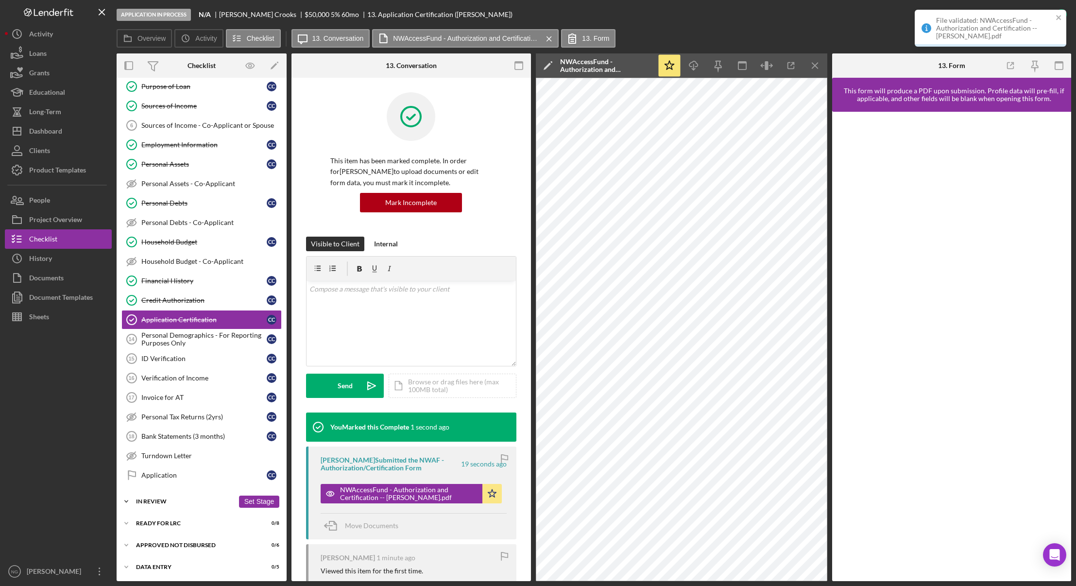
scroll to position [104, 0]
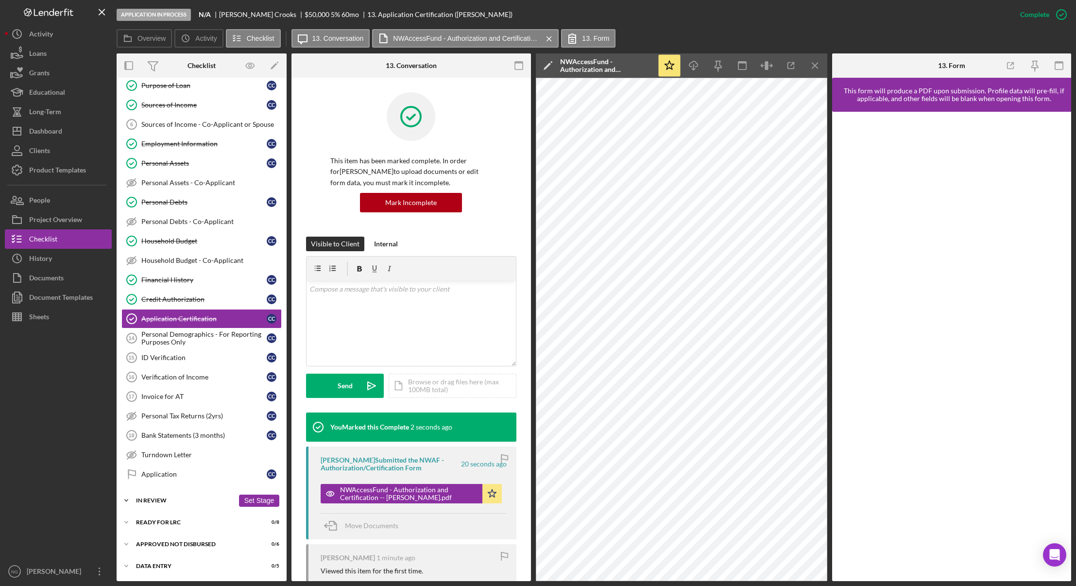
click at [181, 499] on div "In Review" at bounding box center [185, 501] width 98 height 6
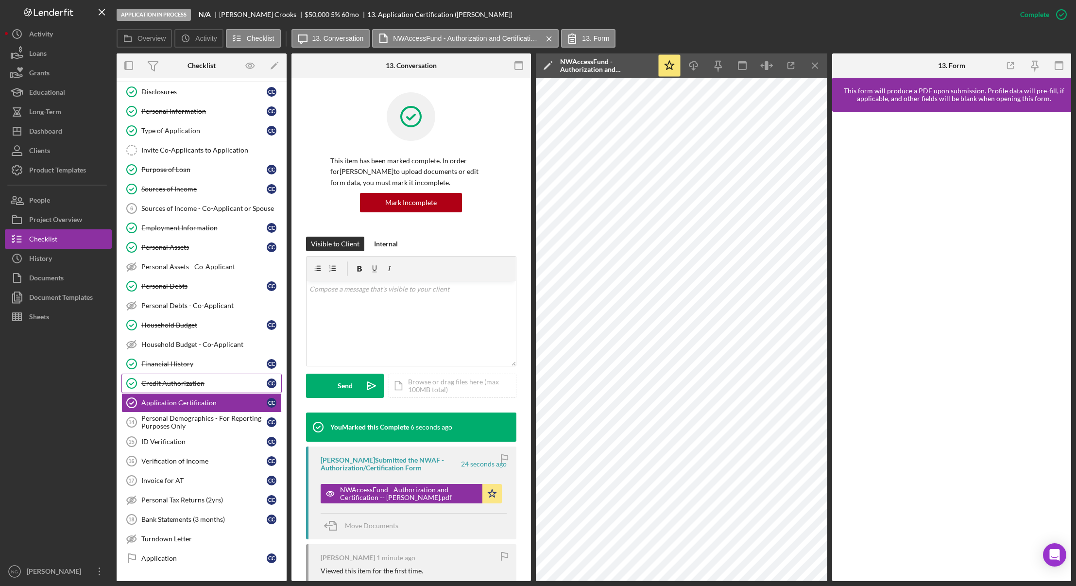
scroll to position [0, 0]
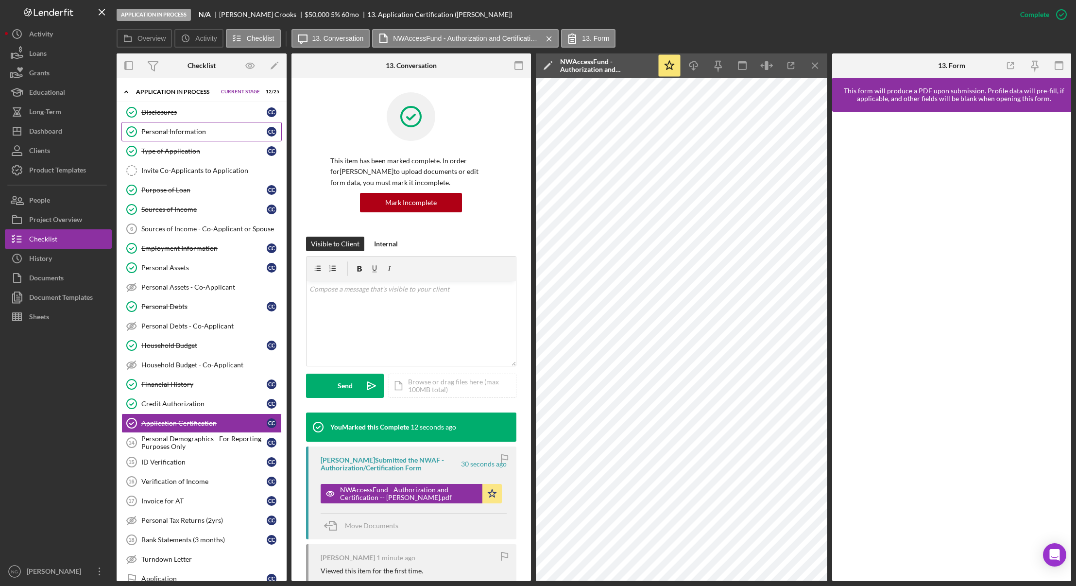
click at [186, 135] on div "Personal Information" at bounding box center [203, 132] width 125 height 8
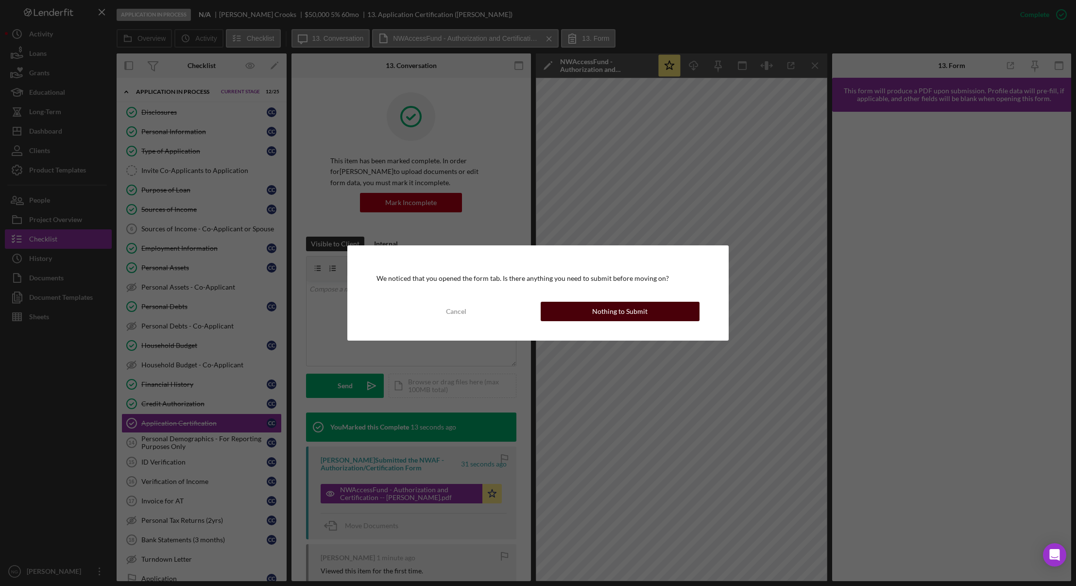
click at [617, 310] on div "Nothing to Submit" at bounding box center [619, 311] width 55 height 19
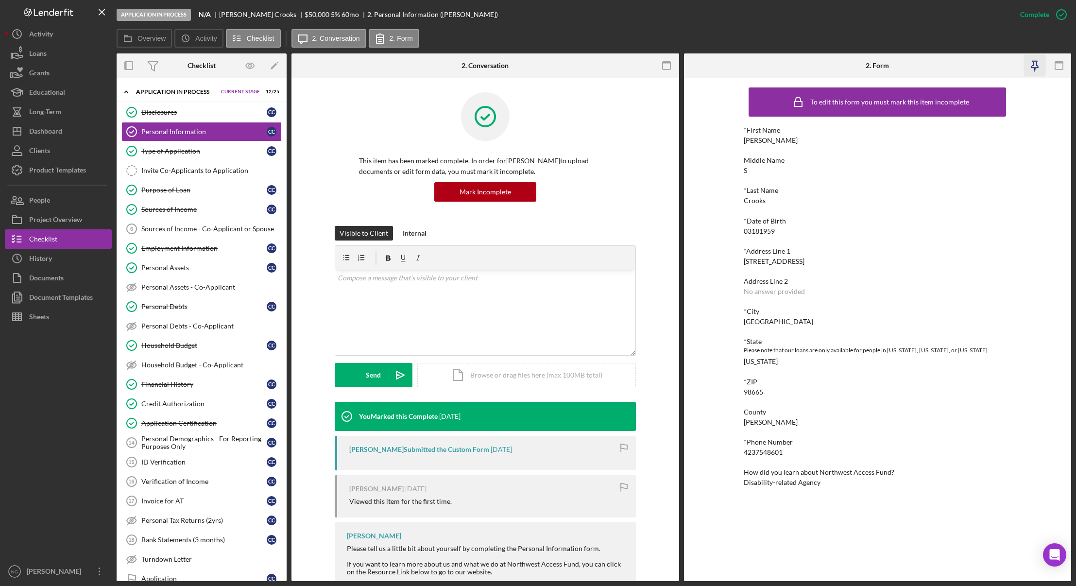
click at [1041, 66] on icon "button" at bounding box center [1035, 66] width 22 height 22
click at [199, 439] on div "Personal Demographics - For Reporting Purposes Only" at bounding box center [203, 443] width 125 height 16
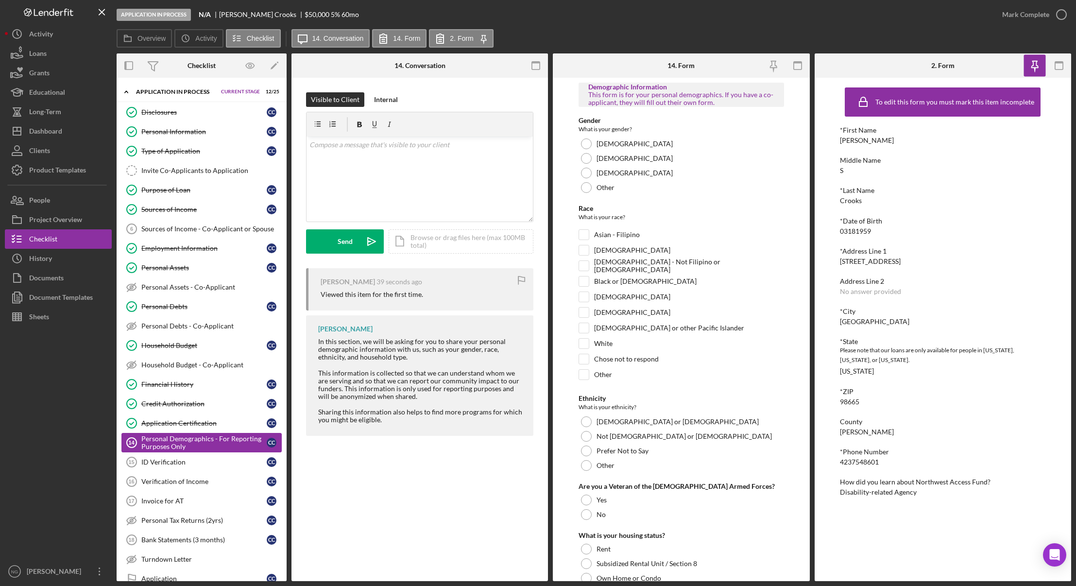
checkbox input "true"
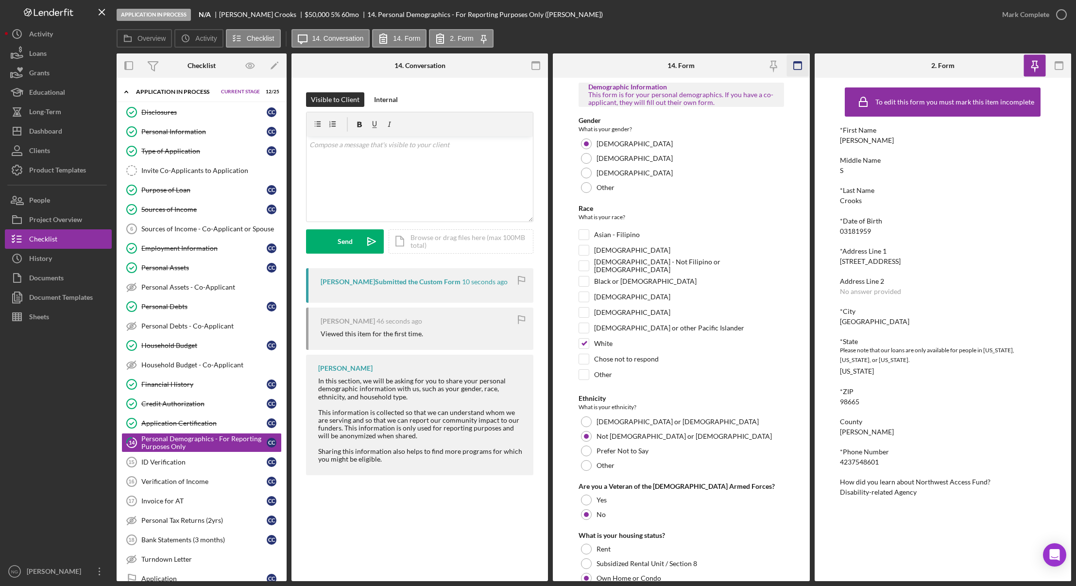
click at [801, 68] on icon "button" at bounding box center [798, 66] width 22 height 22
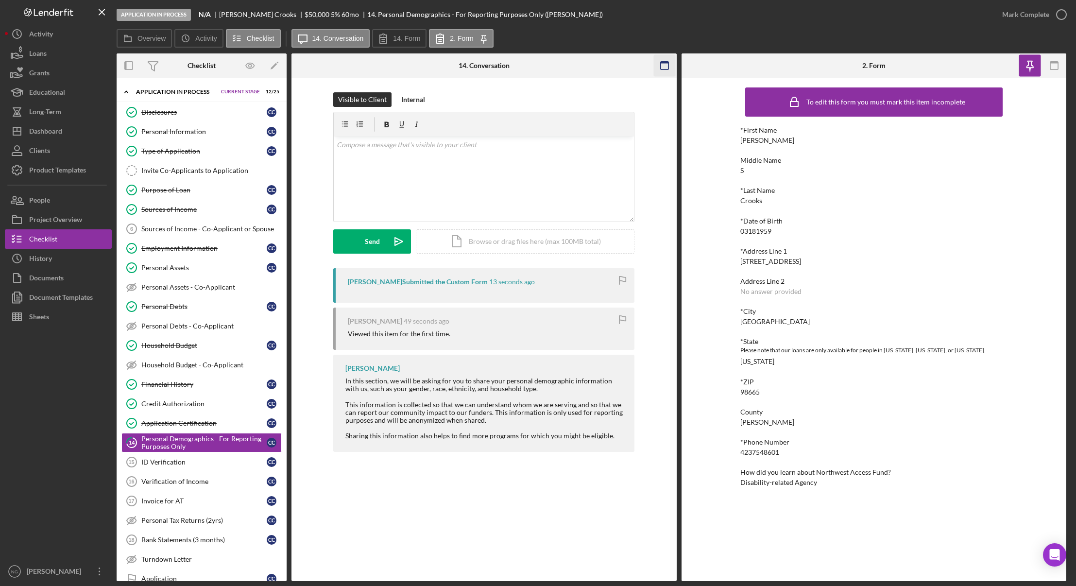
click at [663, 62] on rect "button" at bounding box center [664, 63] width 8 height 2
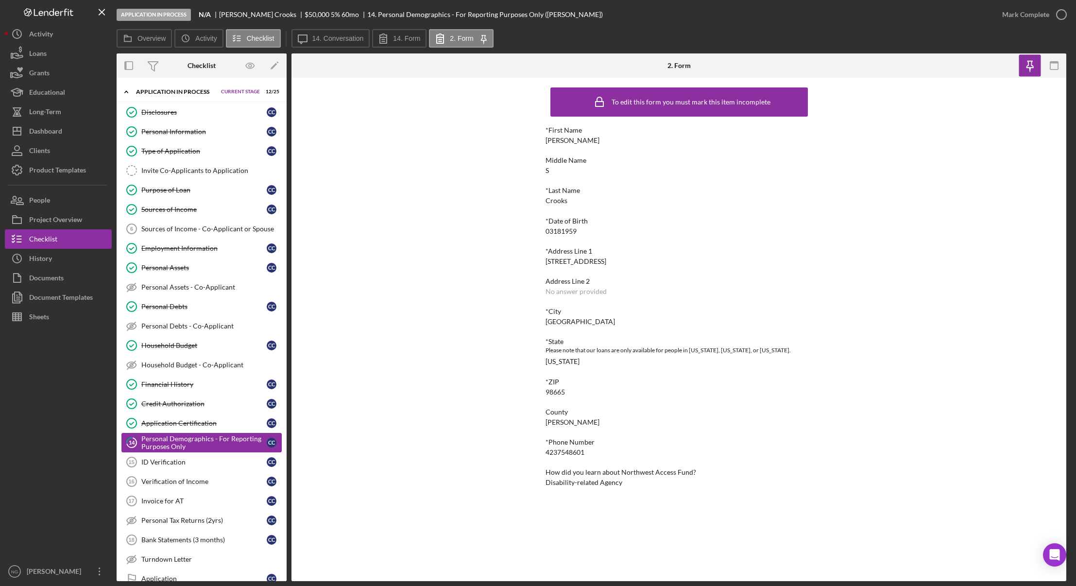
click at [211, 439] on div "Personal Demographics - For Reporting Purposes Only" at bounding box center [203, 443] width 125 height 16
click at [403, 40] on label "14. Form" at bounding box center [406, 39] width 27 height 8
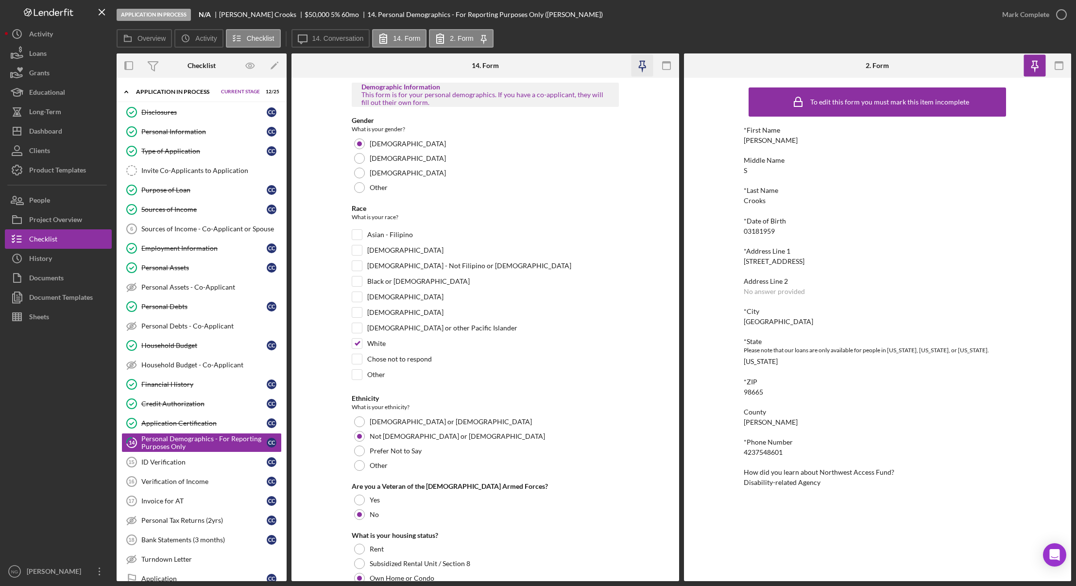
click at [640, 65] on icon "button" at bounding box center [643, 66] width 22 height 22
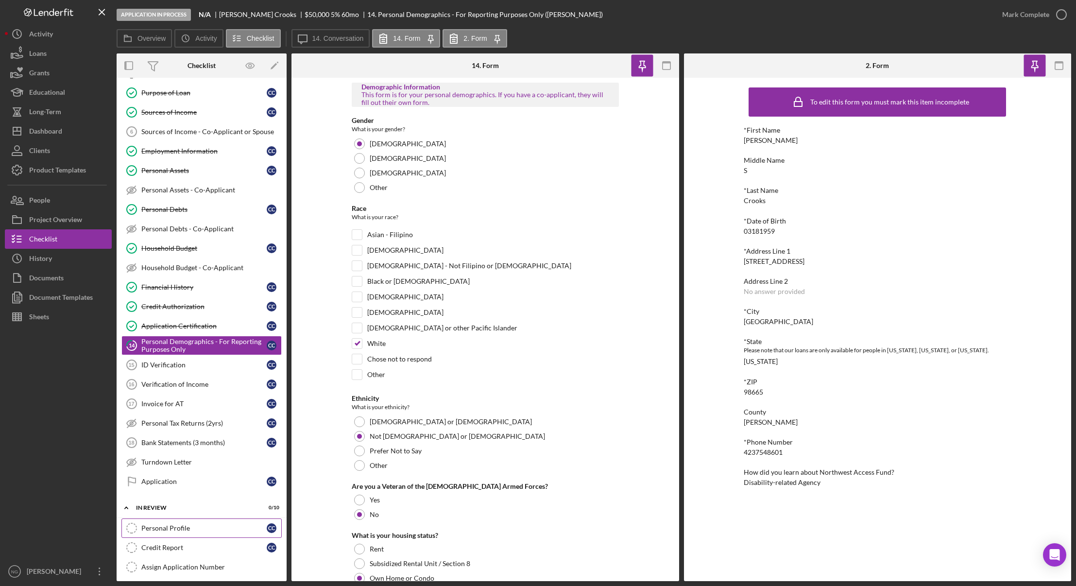
click at [182, 532] on div "Personal Profile" at bounding box center [203, 528] width 125 height 8
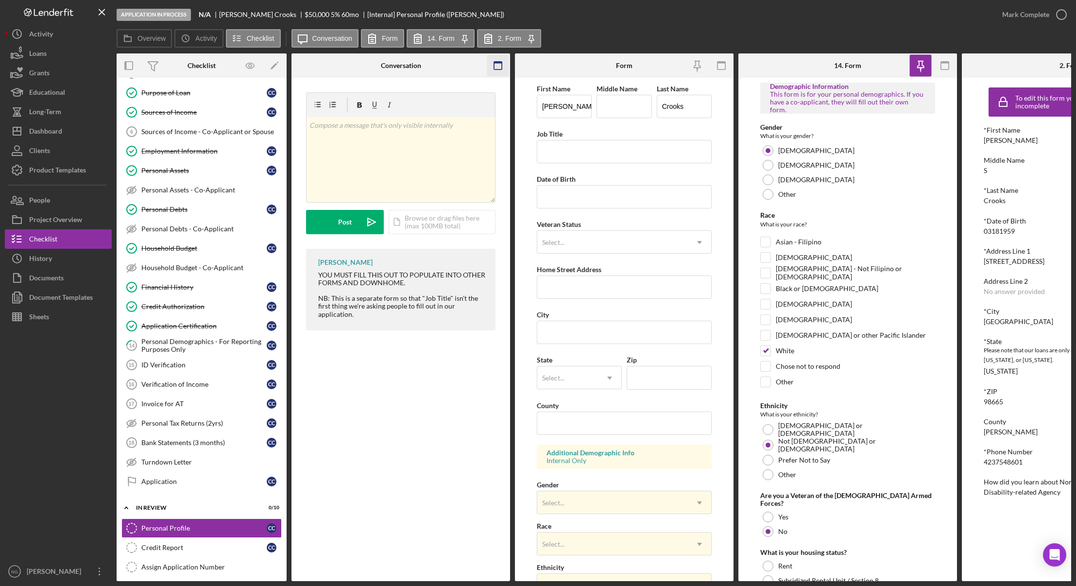
click at [502, 63] on rect "button" at bounding box center [498, 63] width 8 height 2
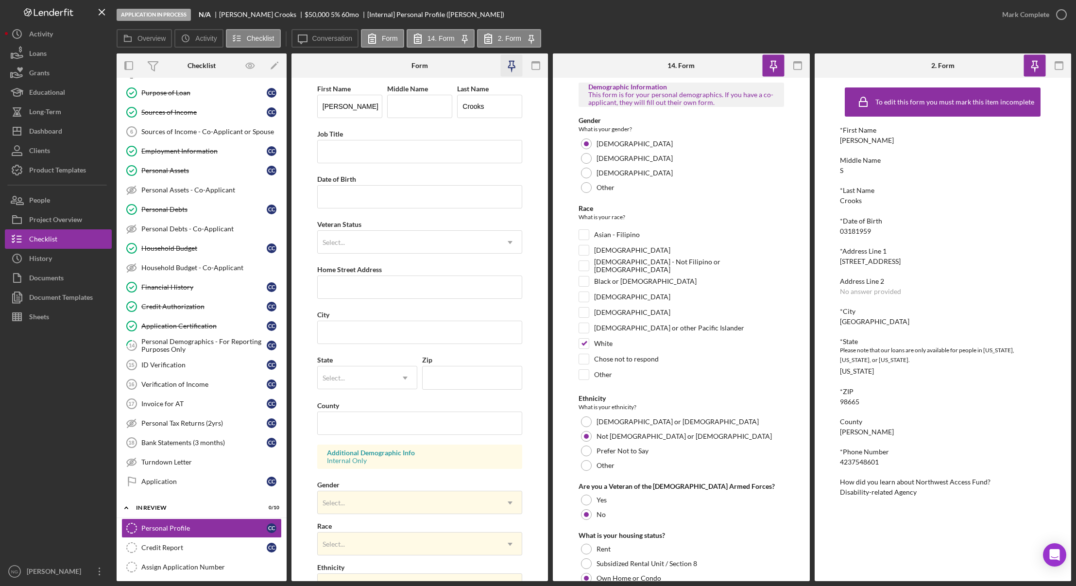
click at [508, 63] on icon "button" at bounding box center [512, 66] width 22 height 22
click at [387, 192] on input "Date of Birth" at bounding box center [420, 196] width 206 height 23
type input "[DATE]"
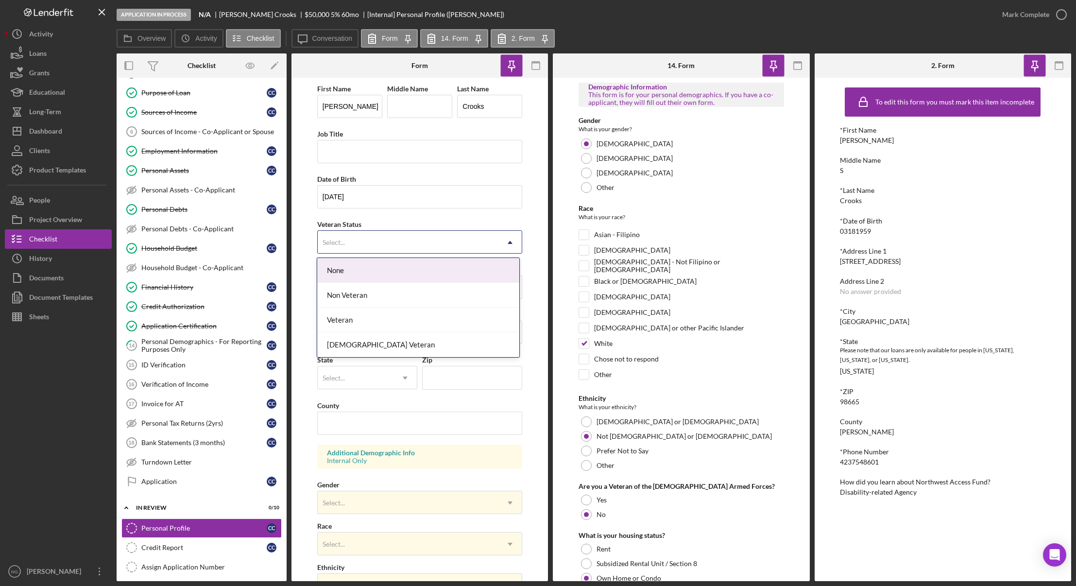
click at [412, 237] on div "Select..." at bounding box center [408, 242] width 181 height 22
click at [379, 301] on div "Non Veteran" at bounding box center [418, 295] width 202 height 25
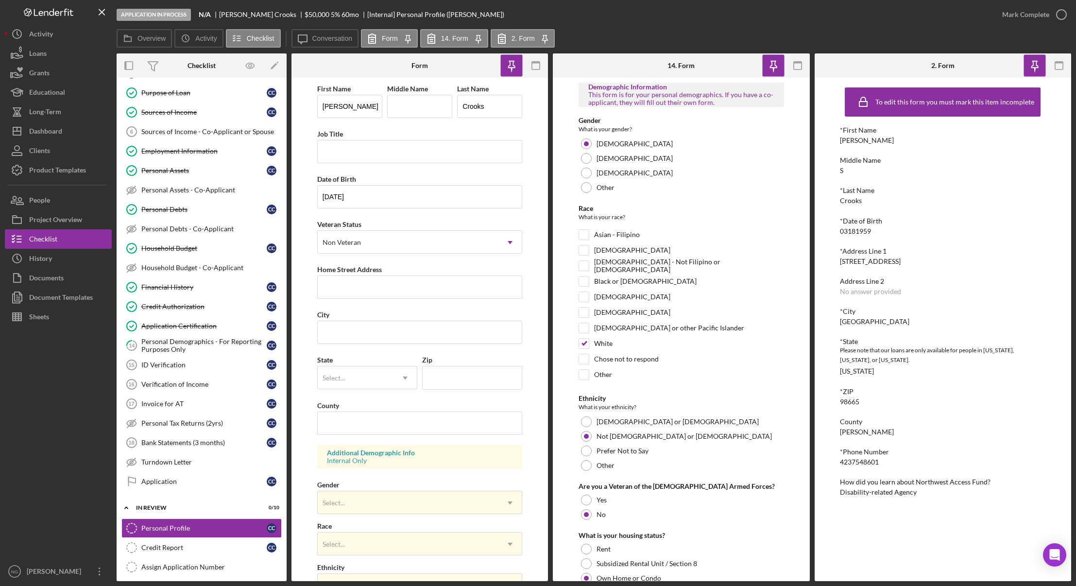
drag, startPoint x: 906, startPoint y: 263, endPoint x: 839, endPoint y: 261, distance: 67.6
click at [839, 261] on div "To edit this form you must mark this item incomplete *First Name [PERSON_NAME] …" at bounding box center [943, 329] width 257 height 503
copy div "[STREET_ADDRESS]"
click at [377, 285] on input "Home Street Address" at bounding box center [420, 287] width 206 height 23
paste input "[STREET_ADDRESS]"
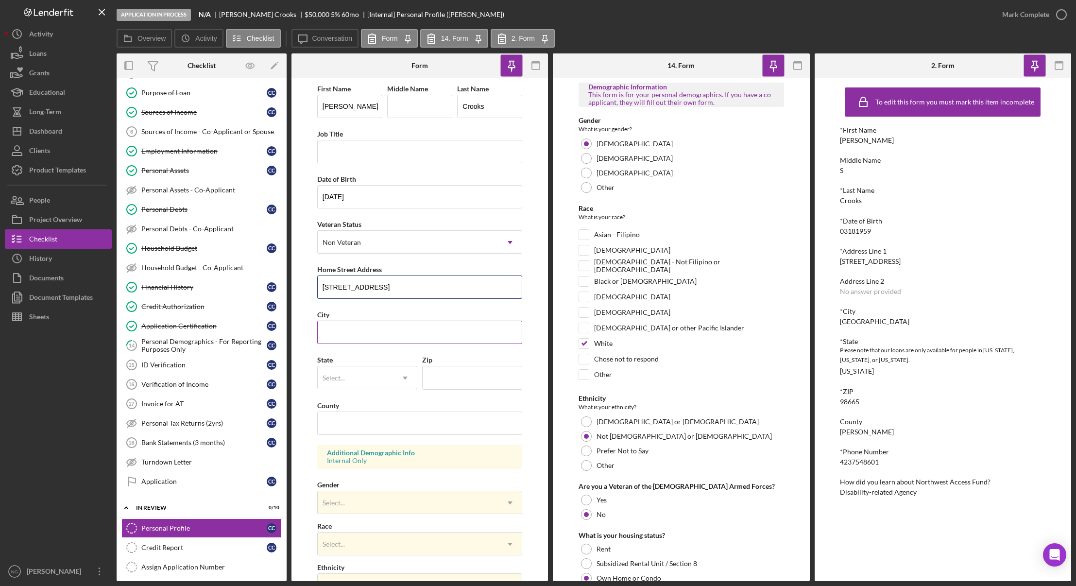
type input "[STREET_ADDRESS]"
click at [335, 323] on input "City" at bounding box center [420, 332] width 206 height 23
type input "[GEOGRAPHIC_DATA]"
type input "WA"
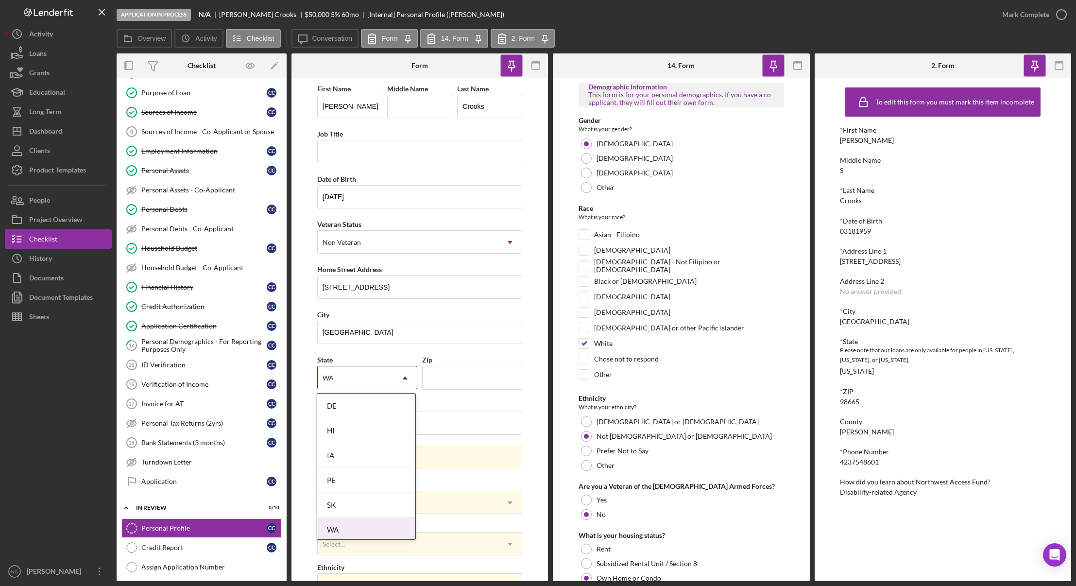
click at [338, 527] on div "WA" at bounding box center [366, 530] width 98 height 25
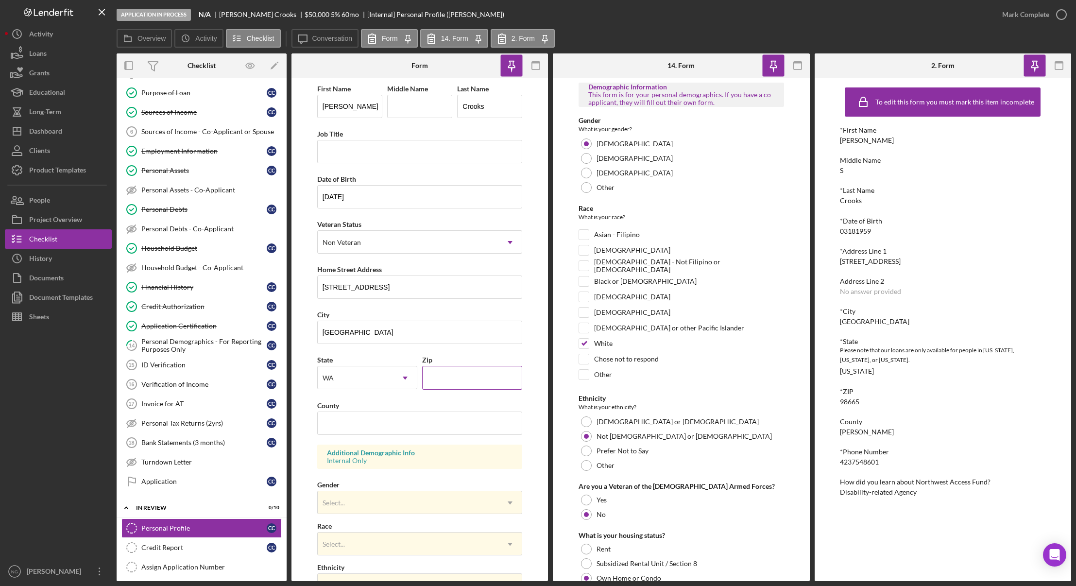
click at [454, 378] on input "Zip" at bounding box center [472, 377] width 100 height 23
type input "98665"
type input "[PERSON_NAME]"
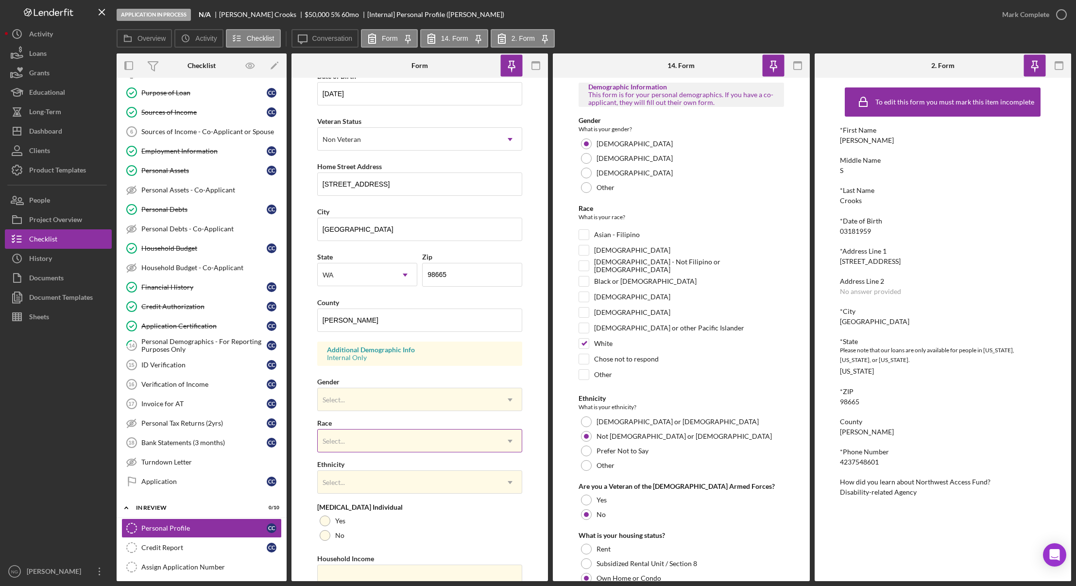
scroll to position [145, 0]
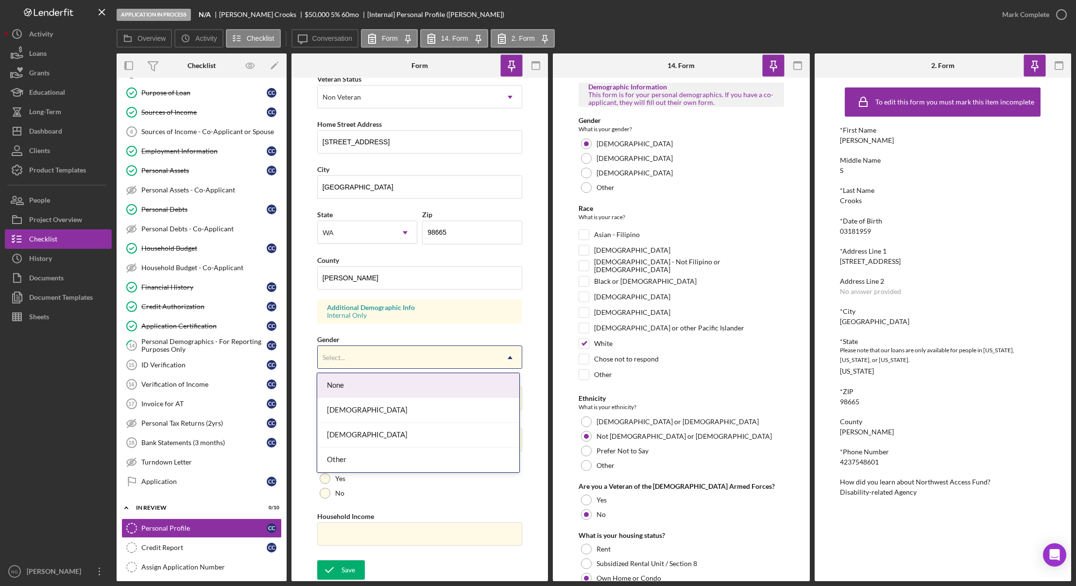
click at [391, 357] on div "Select..." at bounding box center [408, 357] width 181 height 22
click at [371, 413] on div "[DEMOGRAPHIC_DATA]" at bounding box center [418, 410] width 202 height 25
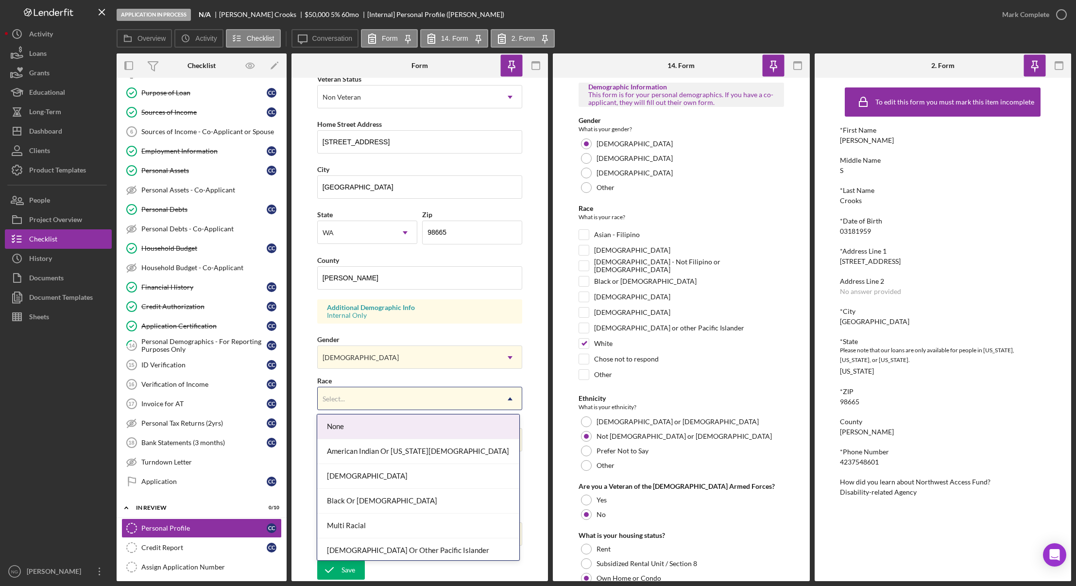
click at [362, 396] on div "Select..." at bounding box center [408, 399] width 181 height 22
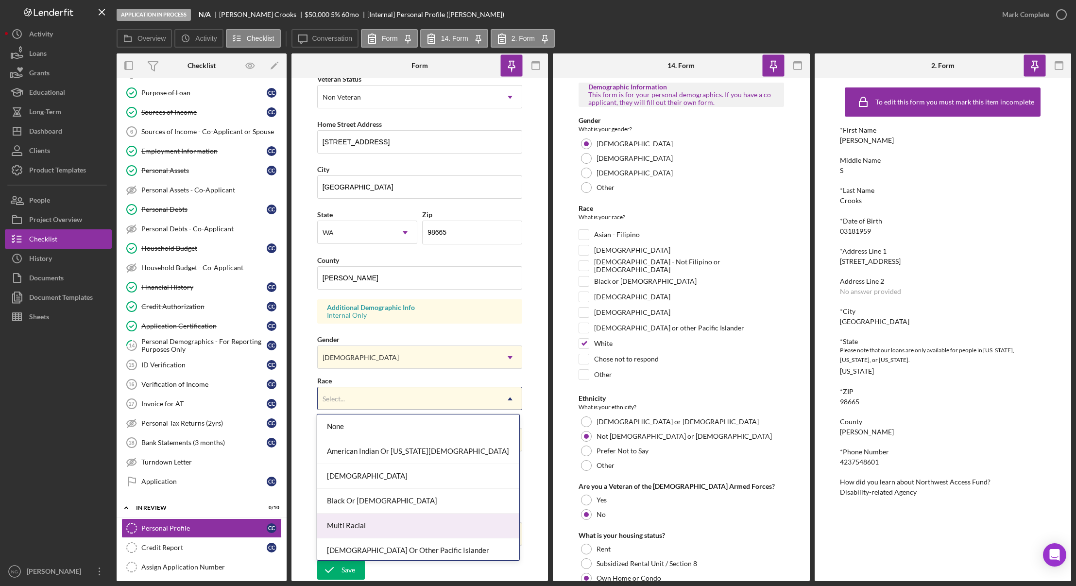
scroll to position [52, 0]
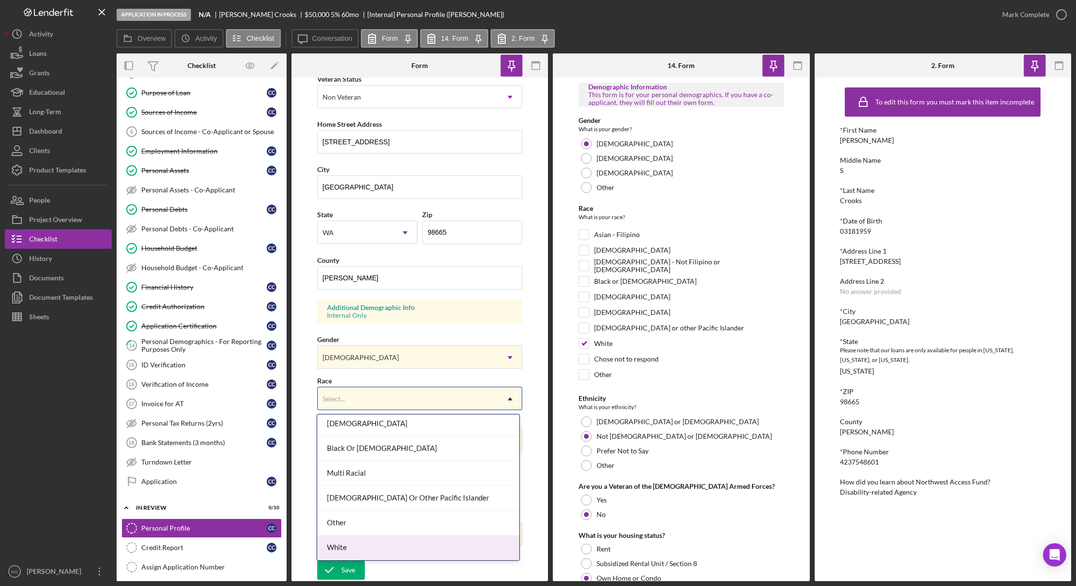
click at [391, 544] on div "White" at bounding box center [418, 548] width 202 height 25
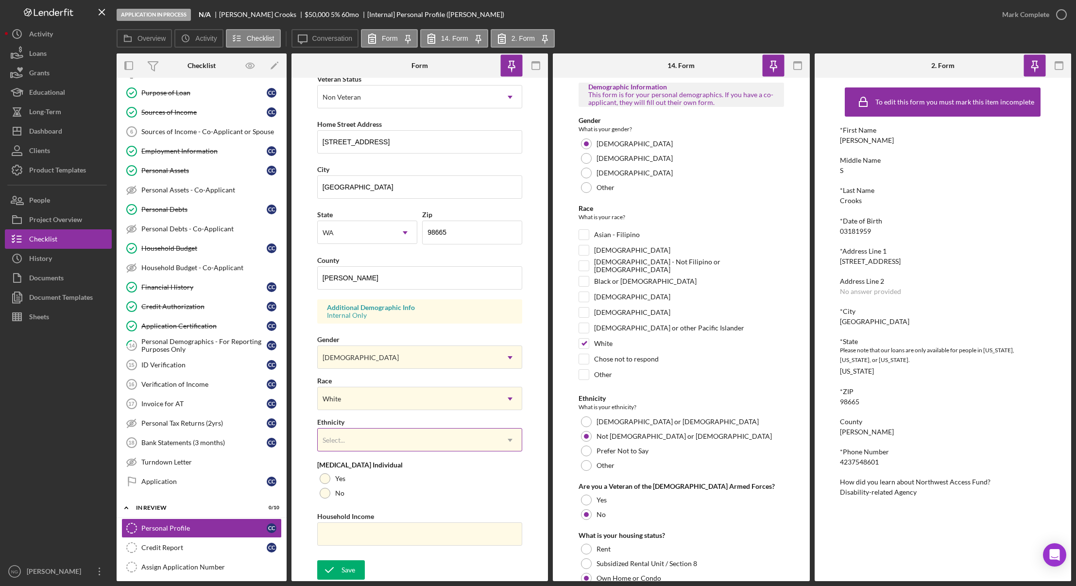
click at [347, 445] on div "Select..." at bounding box center [408, 440] width 181 height 22
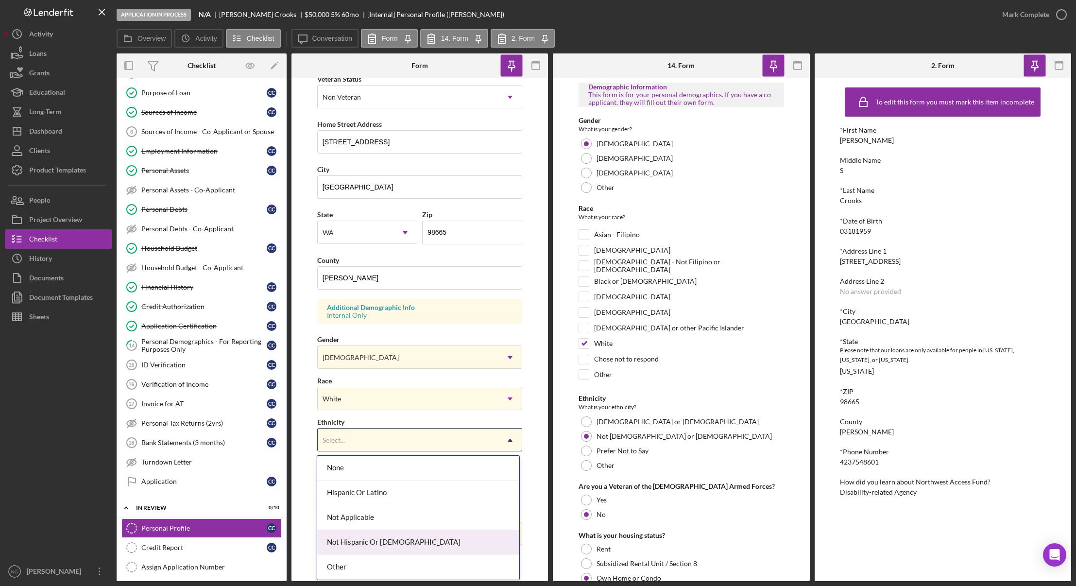
click at [367, 535] on div "Not Hispanic Or [DEMOGRAPHIC_DATA]" at bounding box center [418, 542] width 202 height 25
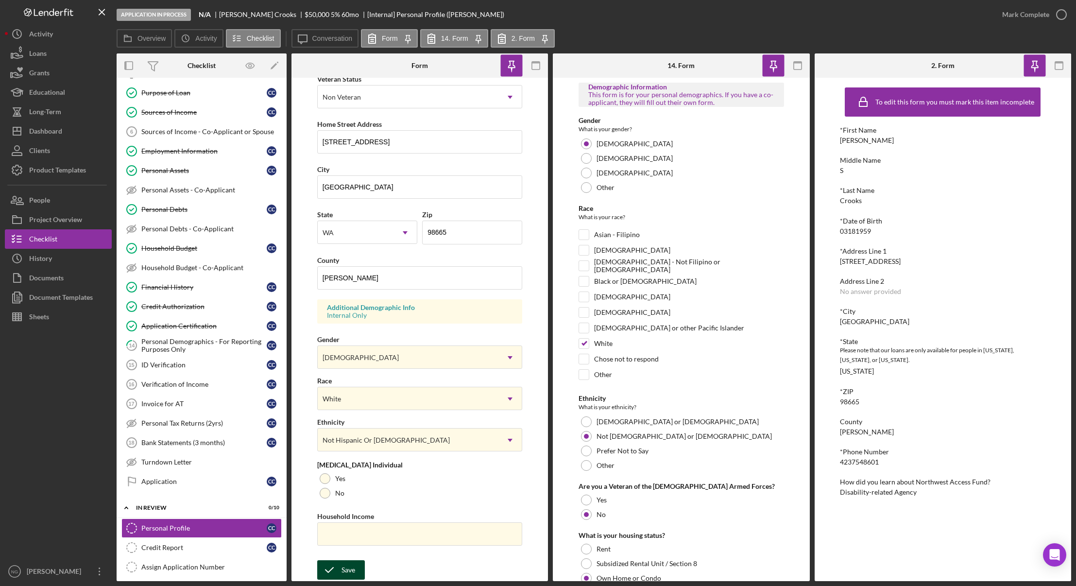
click at [345, 572] on div "Save" at bounding box center [349, 569] width 14 height 19
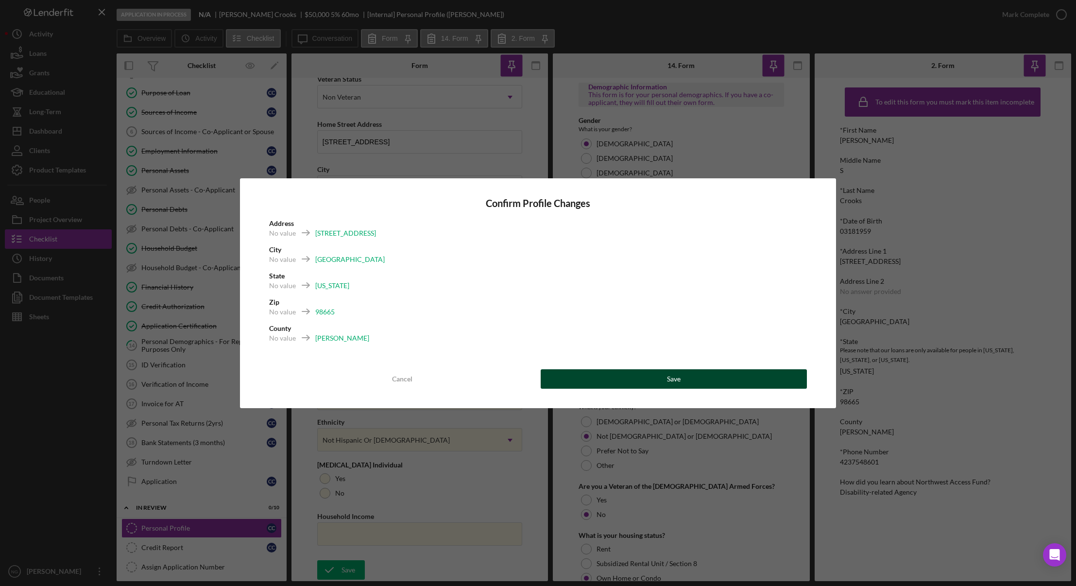
click at [688, 379] on button "Save" at bounding box center [674, 378] width 267 height 19
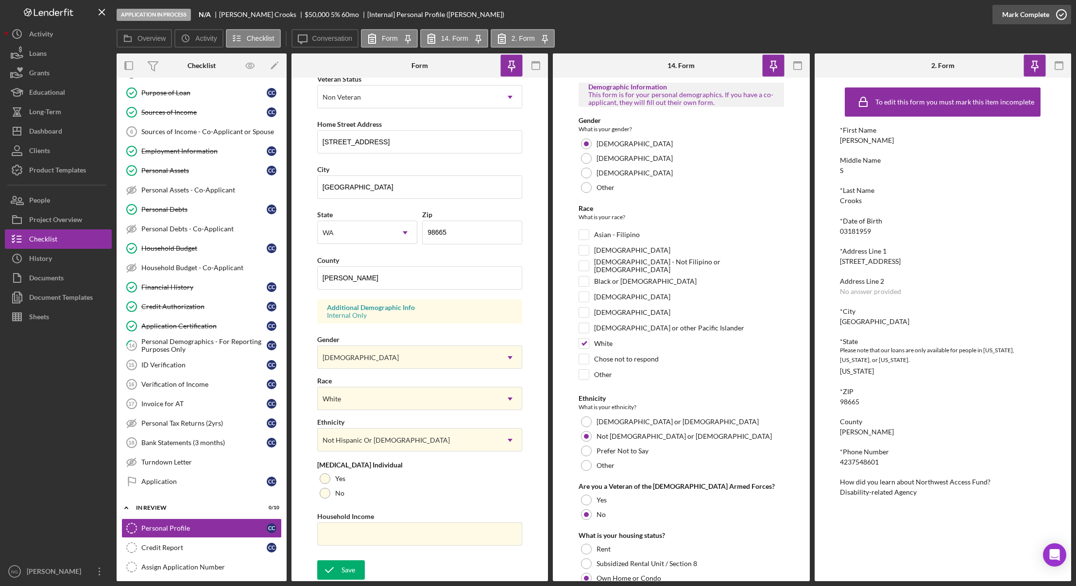
click at [1064, 11] on icon "button" at bounding box center [1062, 14] width 24 height 24
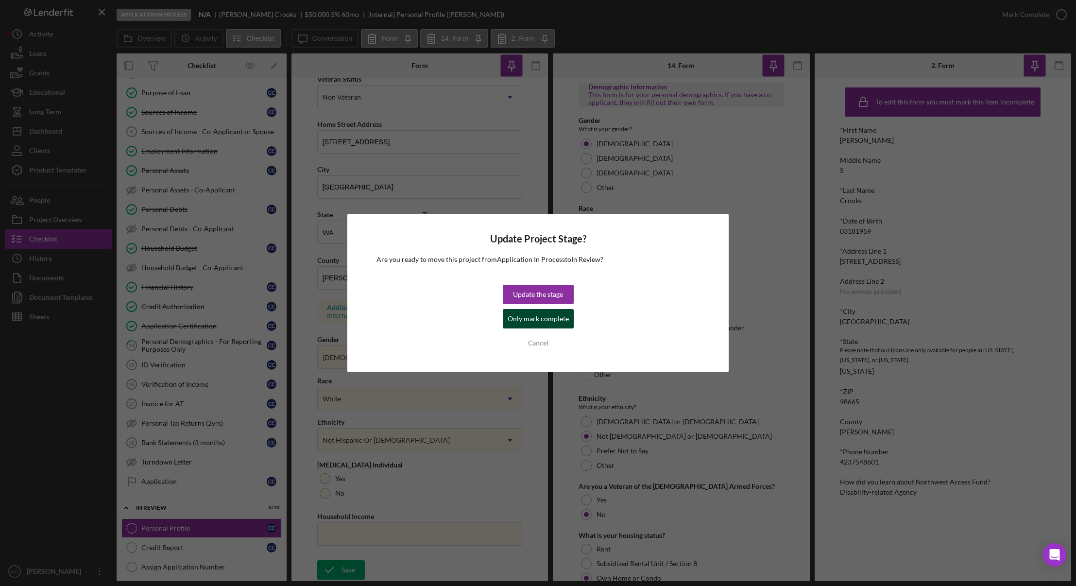
click at [547, 319] on div "Only mark complete" at bounding box center [538, 318] width 61 height 19
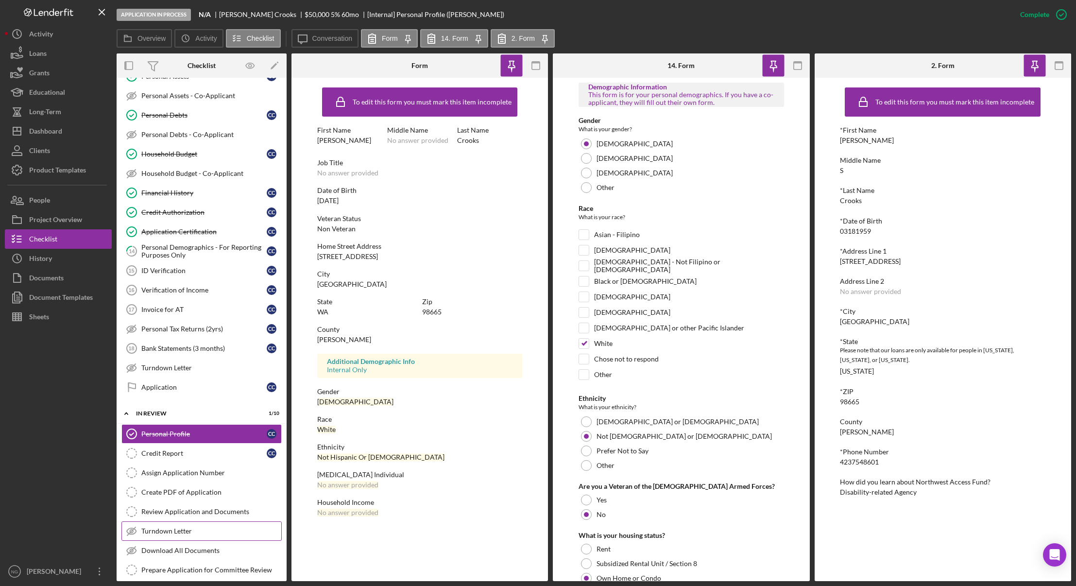
scroll to position [194, 0]
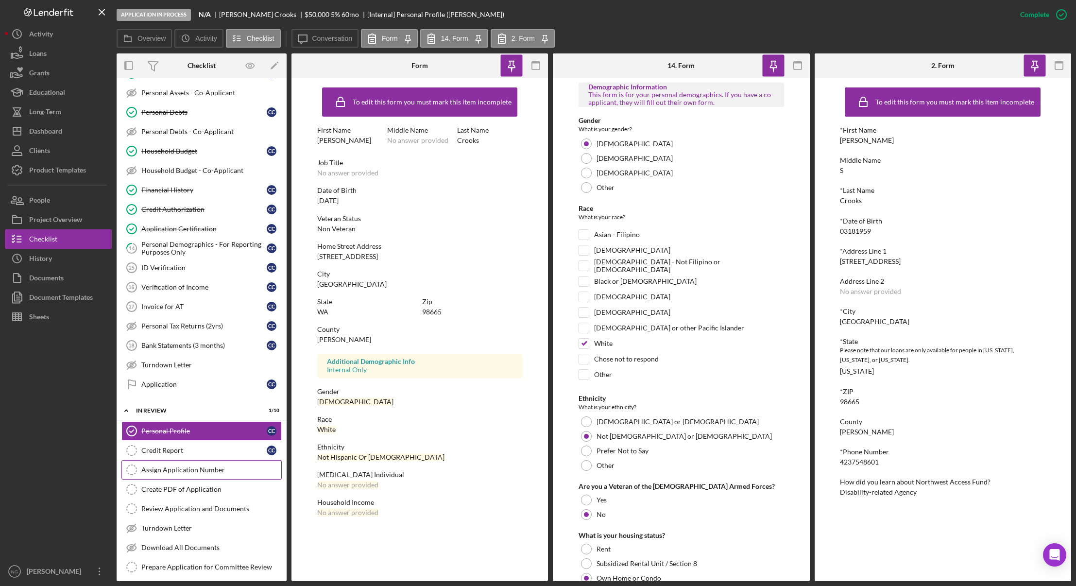
click at [191, 475] on link "Assign Application Number Assign Application Number" at bounding box center [201, 469] width 160 height 19
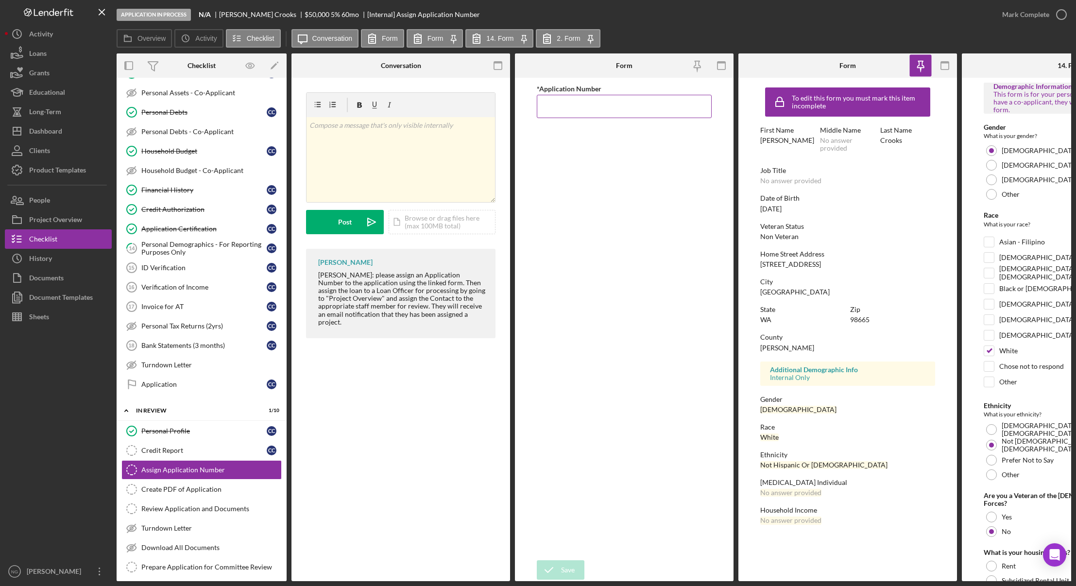
click at [641, 115] on input "*Application Number" at bounding box center [624, 106] width 175 height 23
type input "5550"
click at [568, 566] on div "Save" at bounding box center [568, 569] width 14 height 19
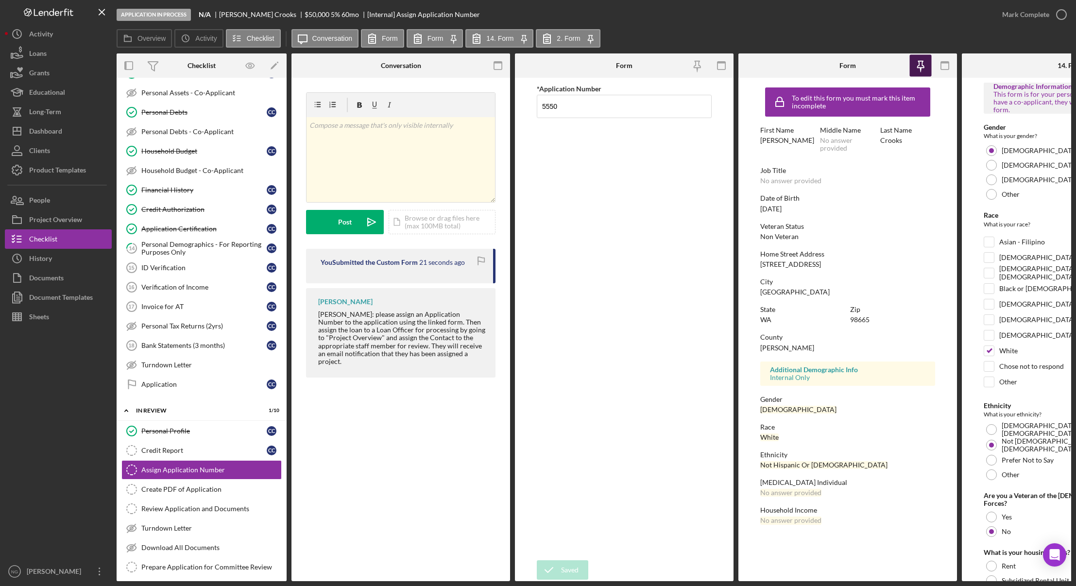
click at [921, 61] on icon "button" at bounding box center [921, 64] width 7 height 7
click at [946, 64] on icon "button" at bounding box center [946, 66] width 22 height 22
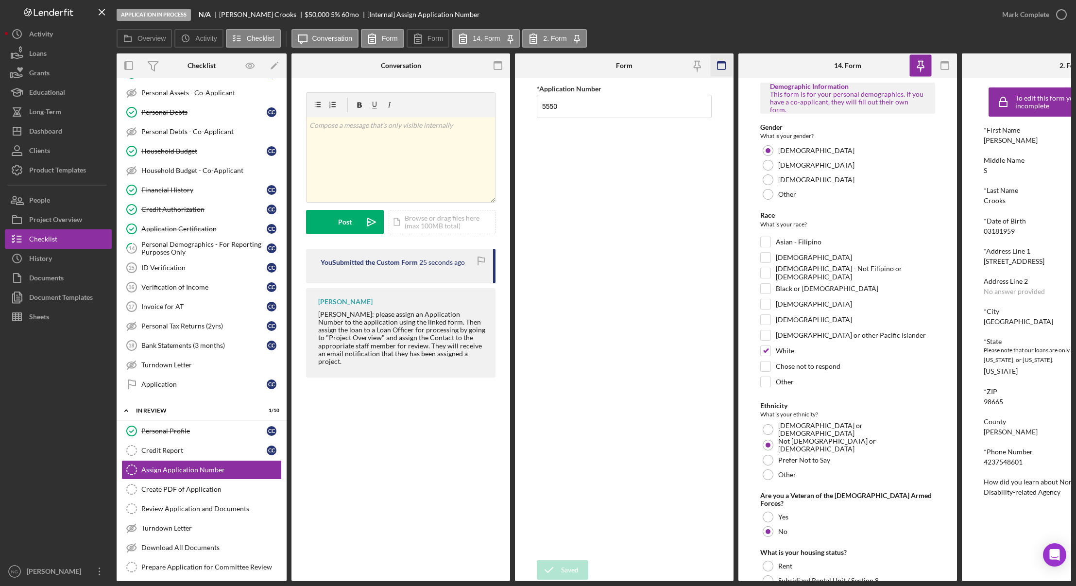
click at [725, 68] on icon "button" at bounding box center [722, 66] width 22 height 22
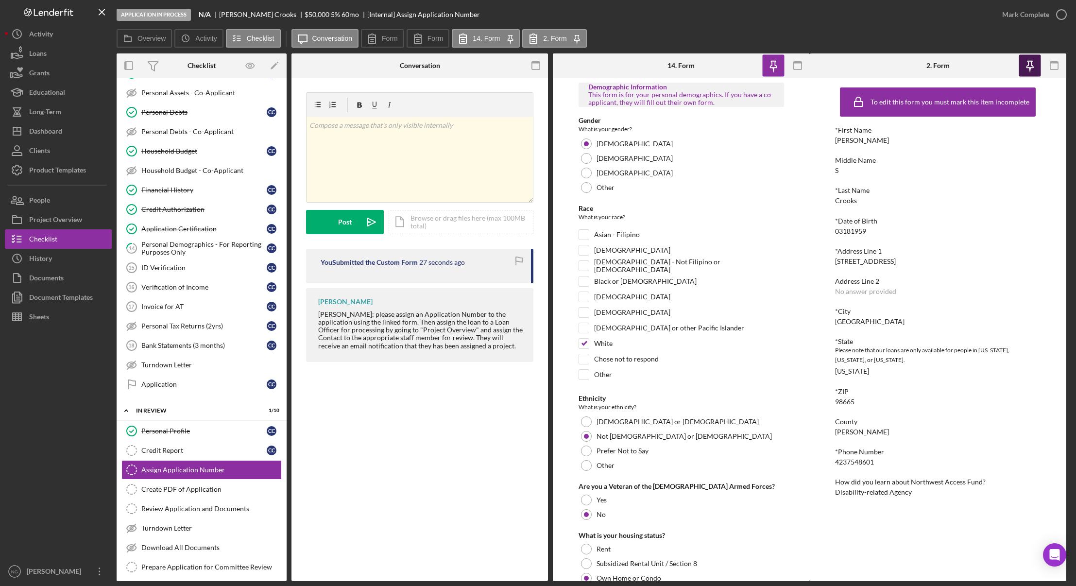
click at [1031, 64] on icon "button" at bounding box center [1030, 66] width 22 height 22
click at [1058, 65] on rect "button" at bounding box center [1055, 66] width 8 height 8
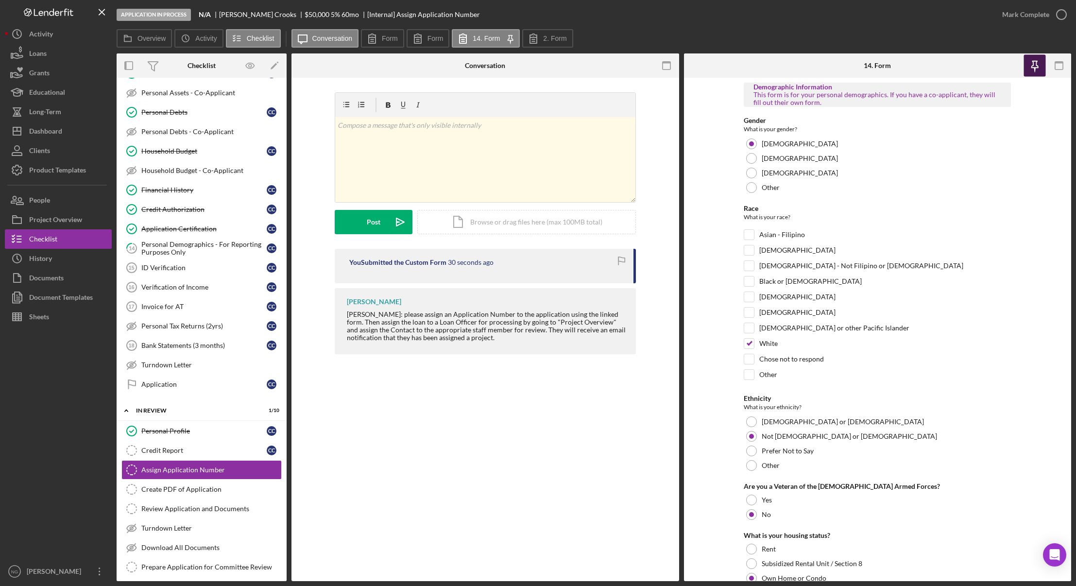
click at [1035, 68] on icon "button" at bounding box center [1035, 70] width 2 height 4
click at [179, 245] on div "Personal Demographics - For Reporting Purposes Only" at bounding box center [203, 249] width 125 height 16
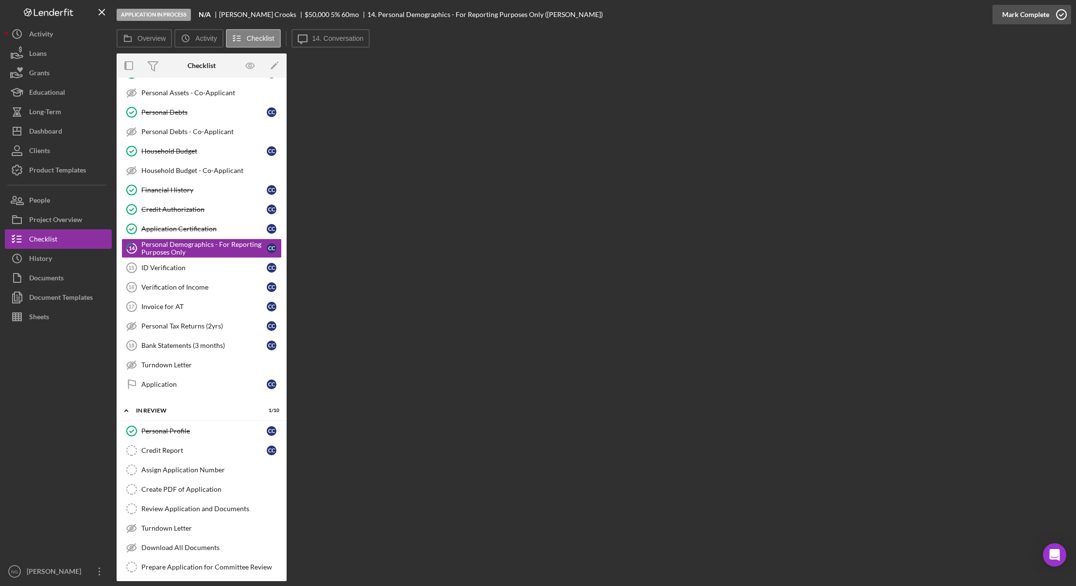
click at [1057, 17] on icon "button" at bounding box center [1062, 14] width 24 height 24
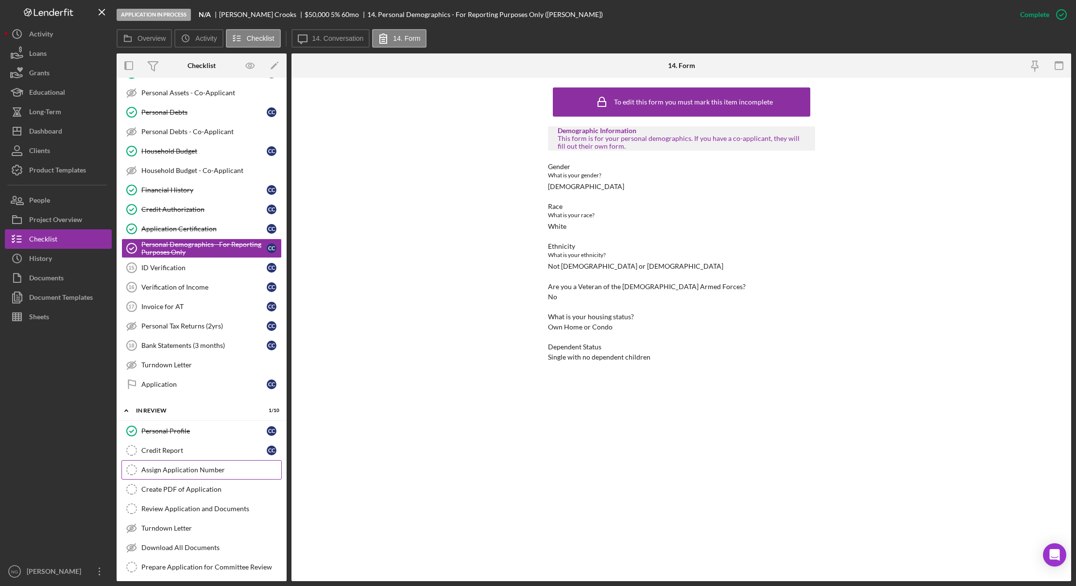
click at [180, 465] on link "Assign Application Number Assign Application Number" at bounding box center [201, 469] width 160 height 19
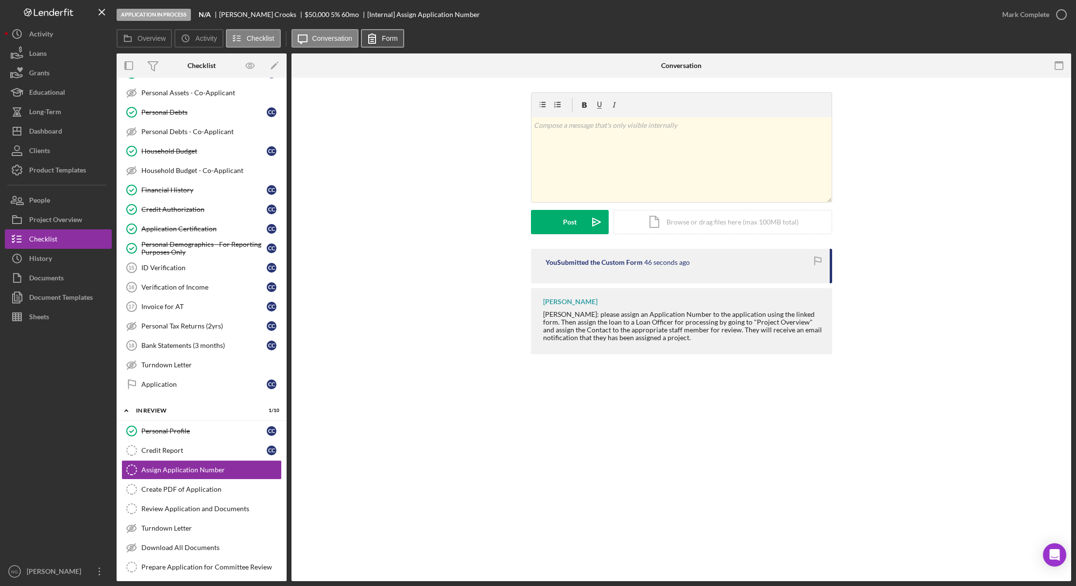
click at [396, 40] on label "Form" at bounding box center [390, 39] width 16 height 8
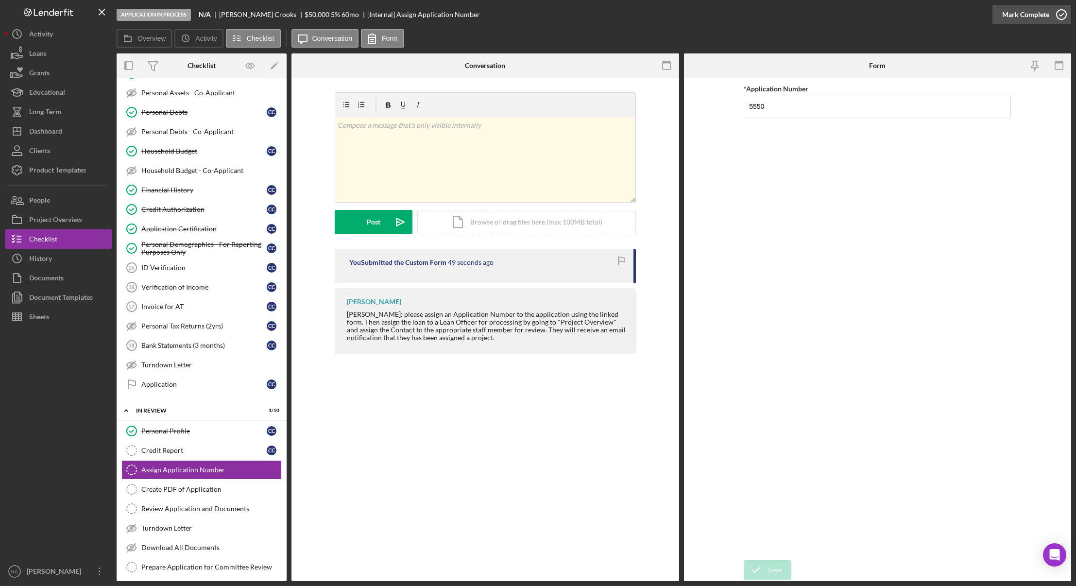
click at [1061, 18] on icon "button" at bounding box center [1062, 14] width 24 height 24
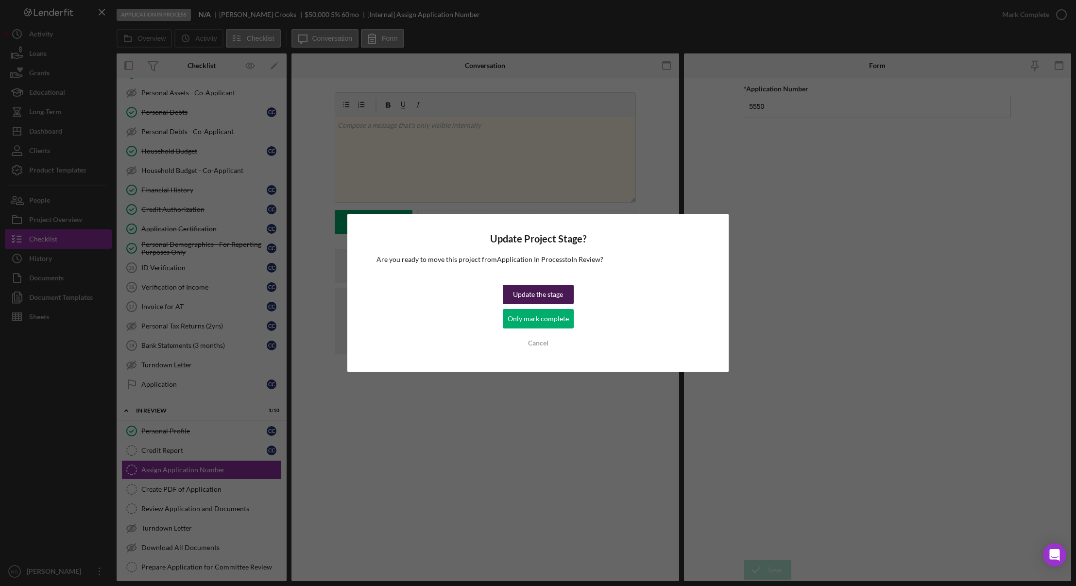
click at [550, 296] on div "Update the stage" at bounding box center [538, 294] width 50 height 19
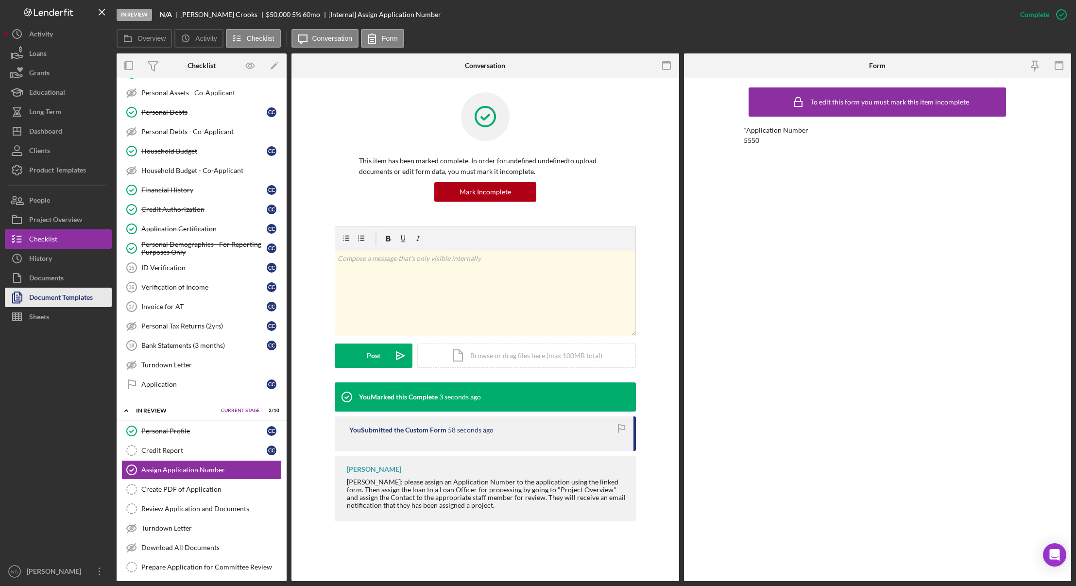
click at [55, 295] on div "Document Templates" at bounding box center [61, 299] width 64 height 22
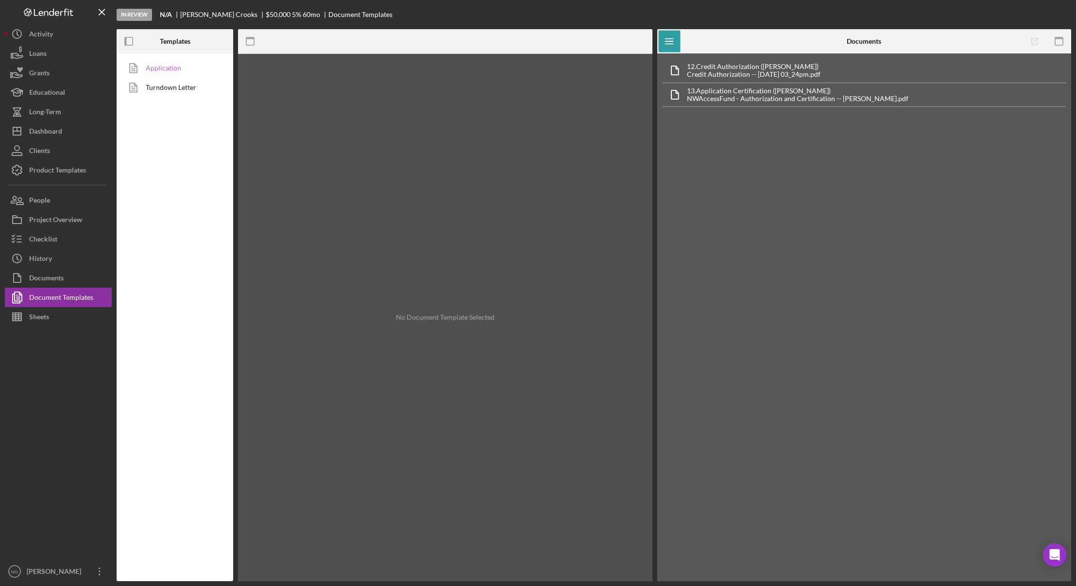
click at [164, 68] on link "Application" at bounding box center [172, 67] width 102 height 19
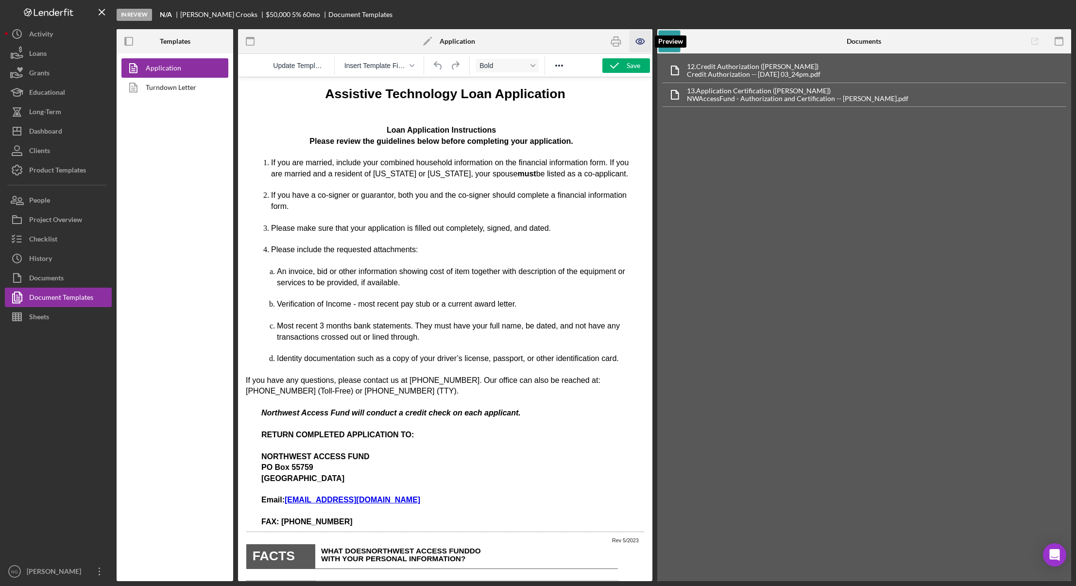
click at [636, 44] on icon "button" at bounding box center [640, 42] width 22 height 22
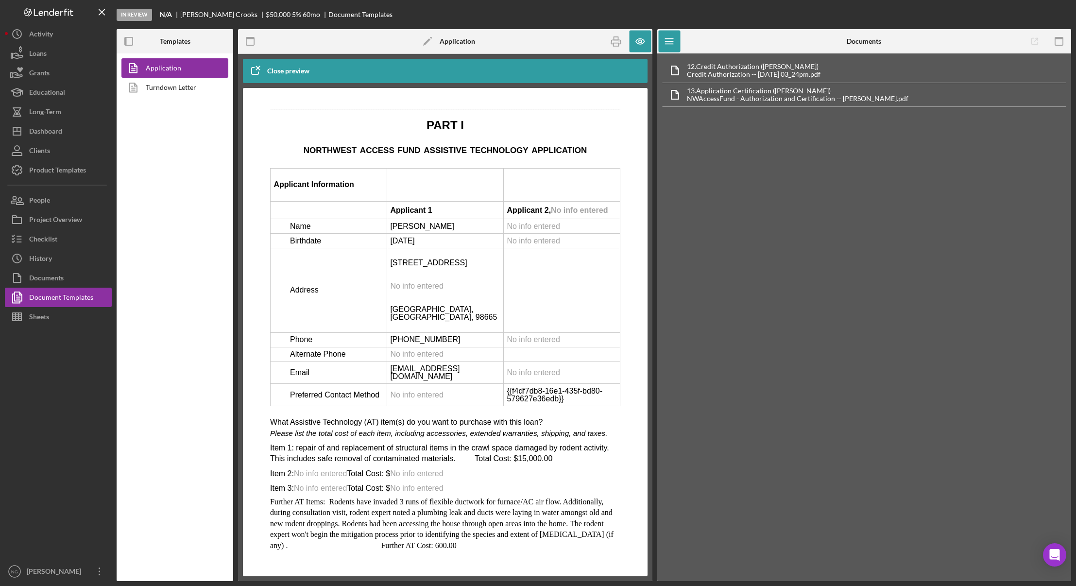
scroll to position [1507, 0]
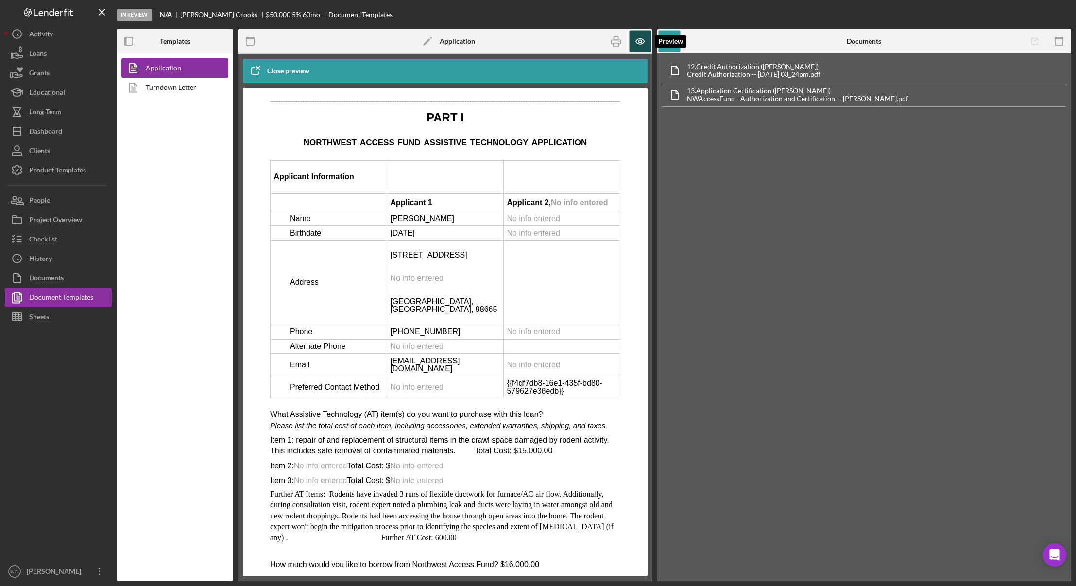
click at [637, 43] on icon "button" at bounding box center [640, 41] width 8 height 5
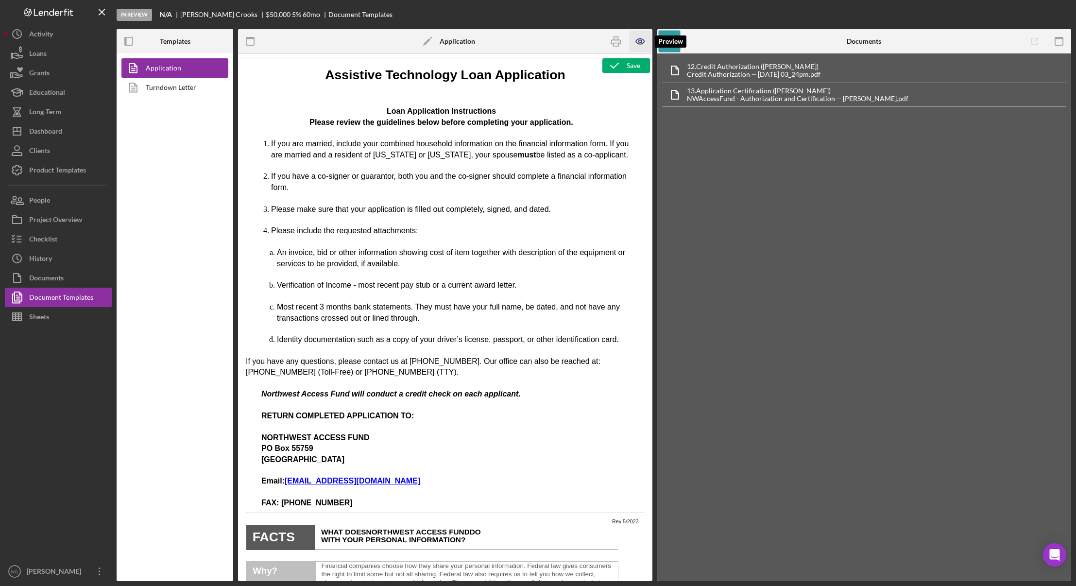
scroll to position [0, 0]
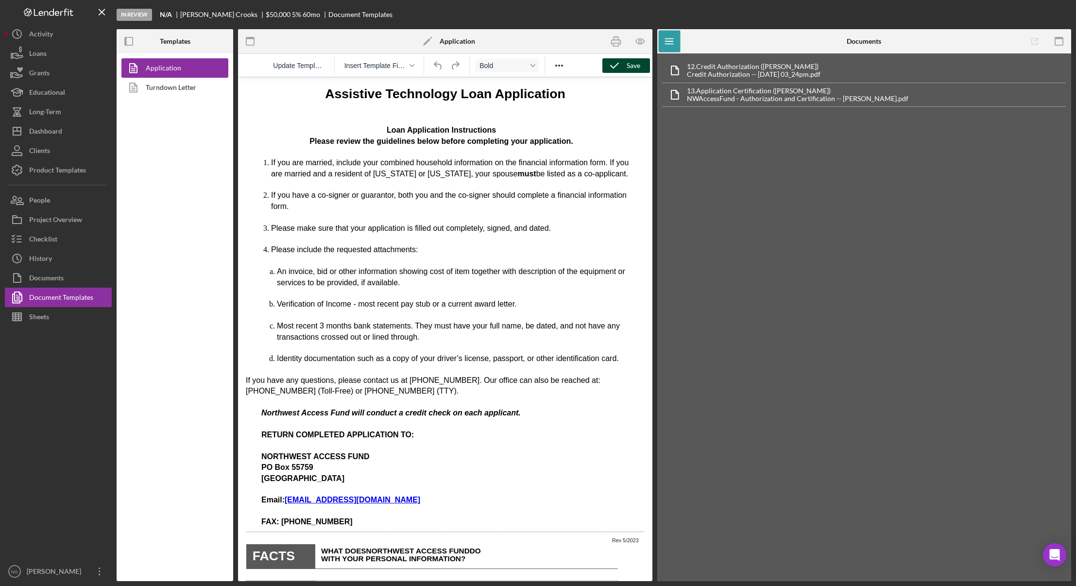
click at [625, 68] on icon "button" at bounding box center [615, 65] width 24 height 24
click at [615, 46] on icon "button" at bounding box center [616, 42] width 22 height 22
click at [56, 299] on div "Document Templates" at bounding box center [61, 299] width 64 height 22
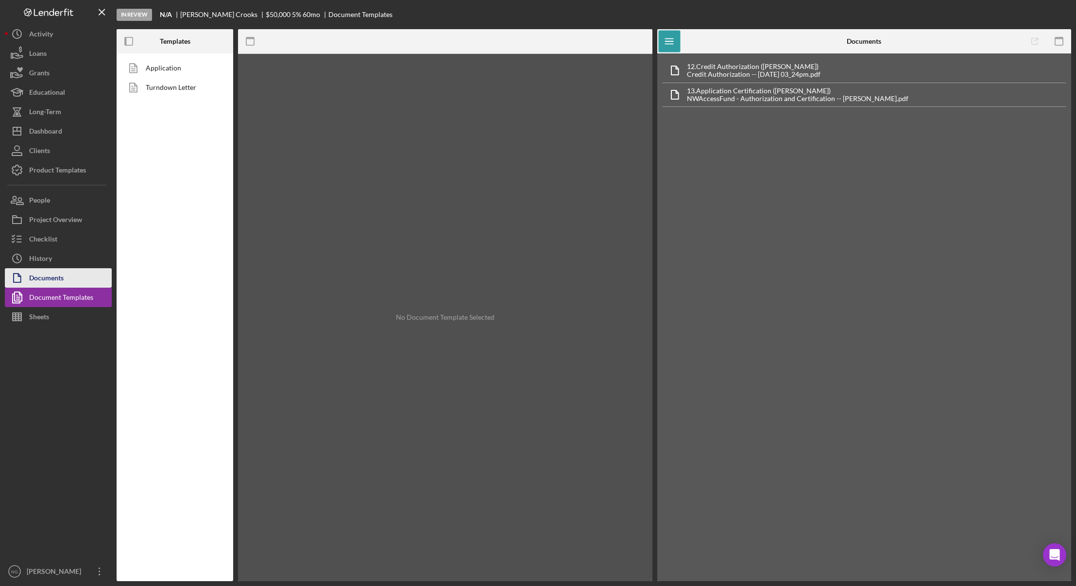
click at [43, 281] on div "Documents" at bounding box center [46, 279] width 35 height 22
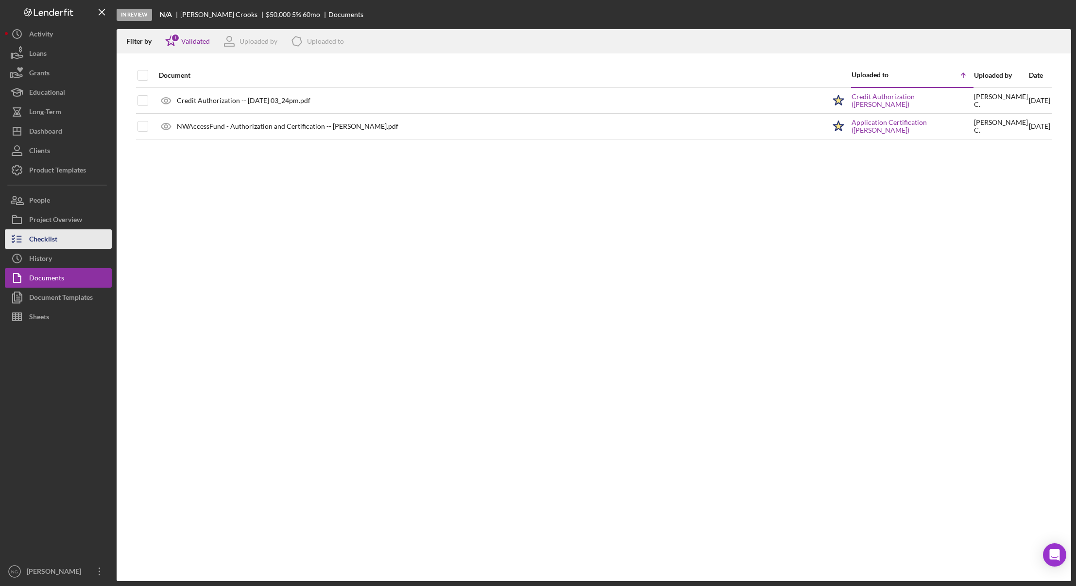
click at [47, 246] on div "Checklist" at bounding box center [43, 240] width 28 height 22
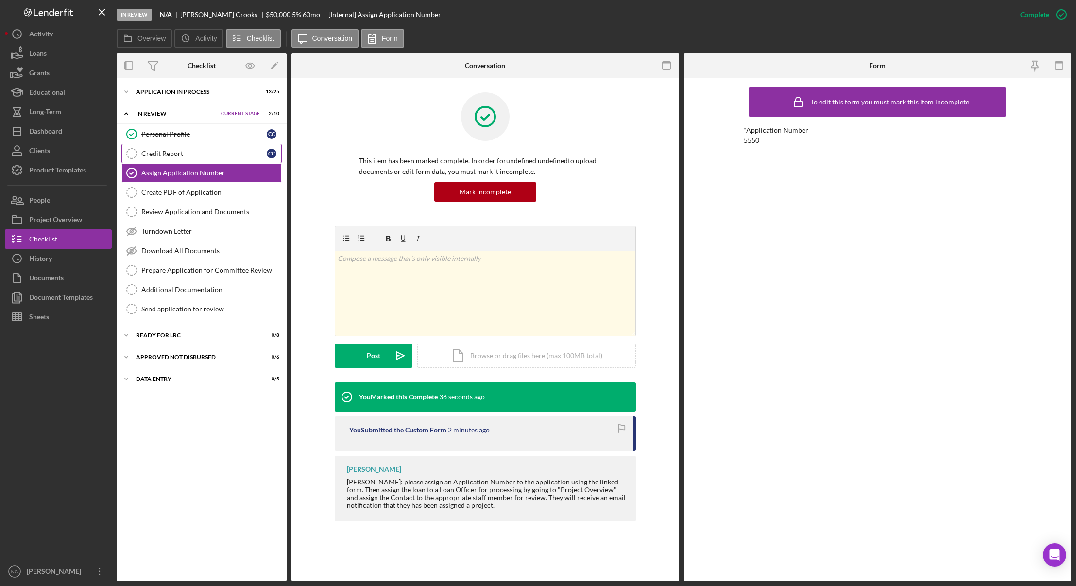
click at [170, 152] on div "Credit Report" at bounding box center [203, 154] width 125 height 8
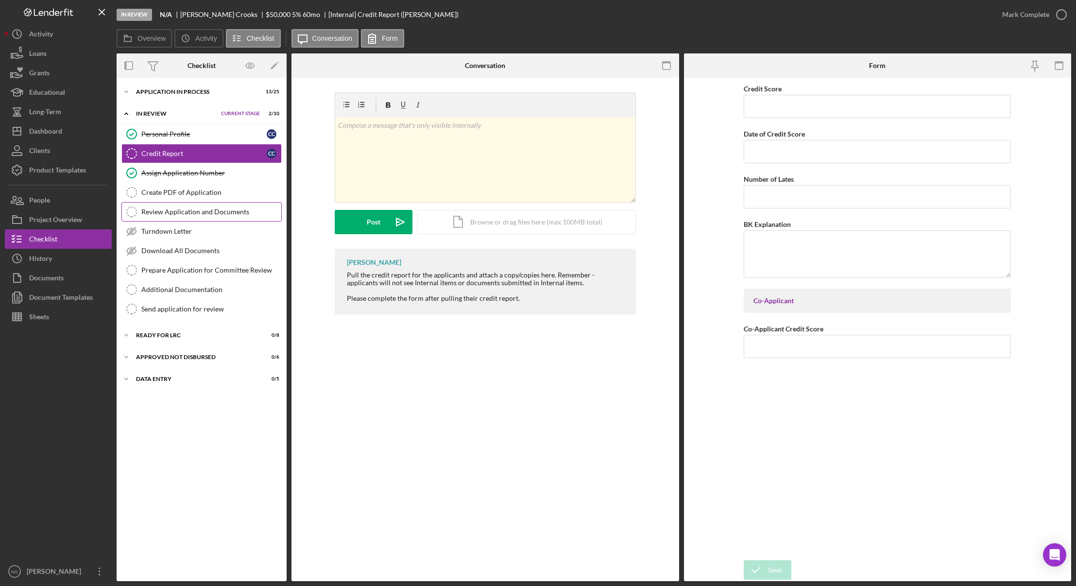
click at [184, 203] on link "Review Application and Documents Review Application and Documents" at bounding box center [201, 211] width 160 height 19
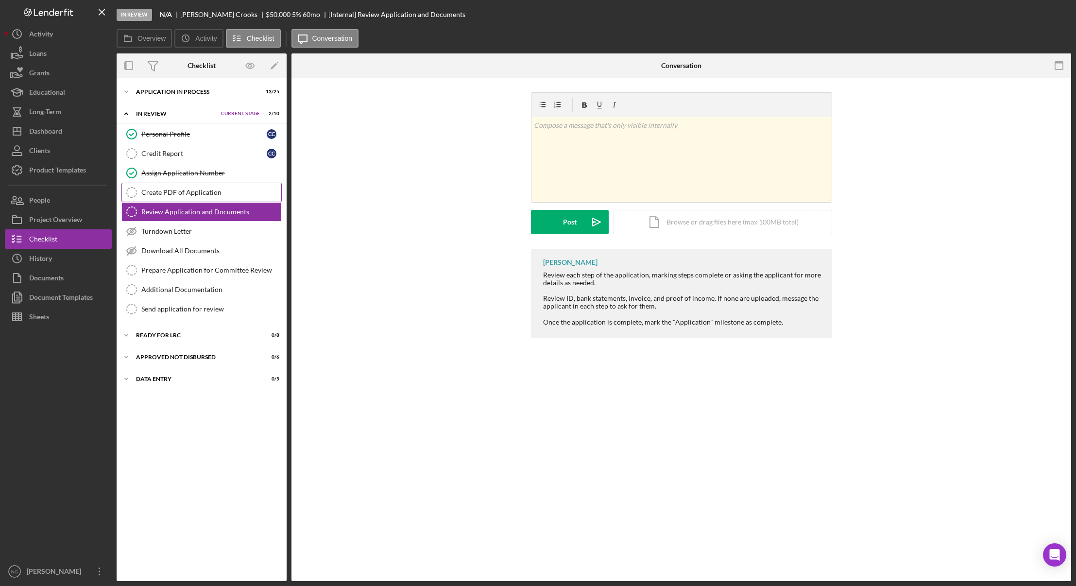
click at [188, 191] on div "Create PDF of Application" at bounding box center [211, 193] width 140 height 8
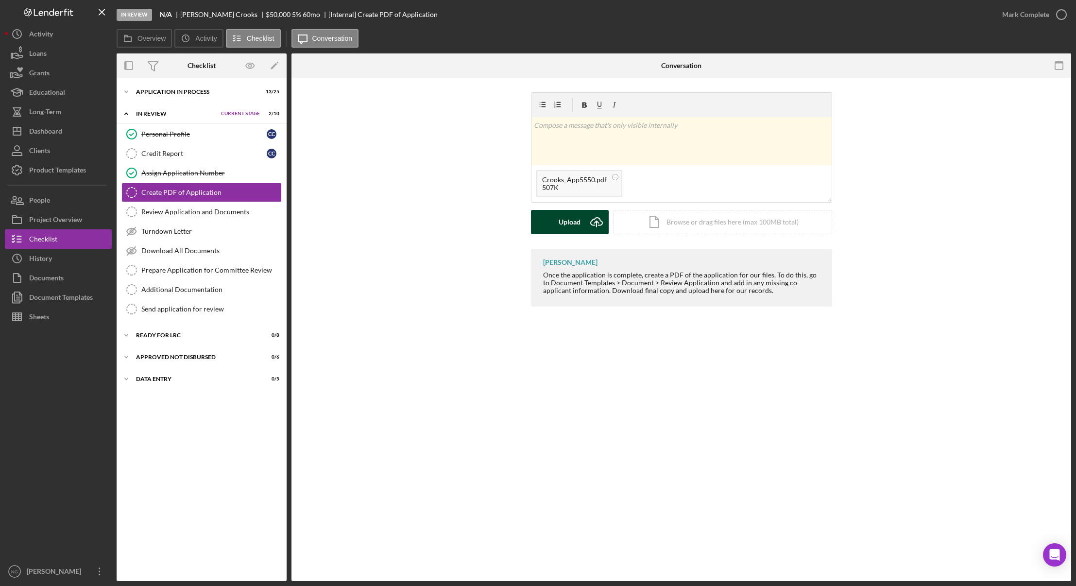
click at [568, 222] on div "Upload" at bounding box center [570, 222] width 22 height 24
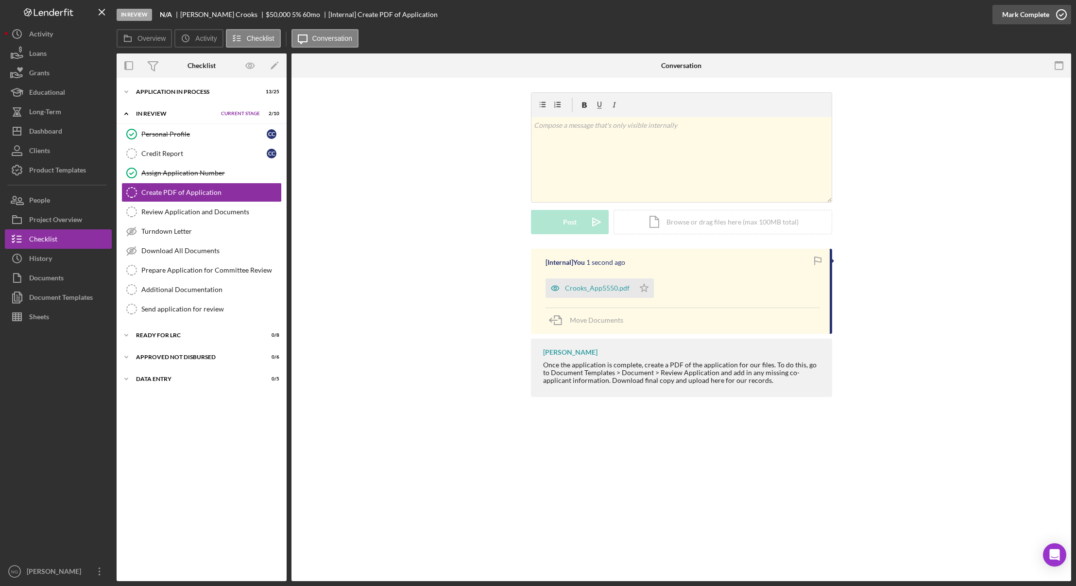
click at [1060, 17] on icon "button" at bounding box center [1062, 14] width 24 height 24
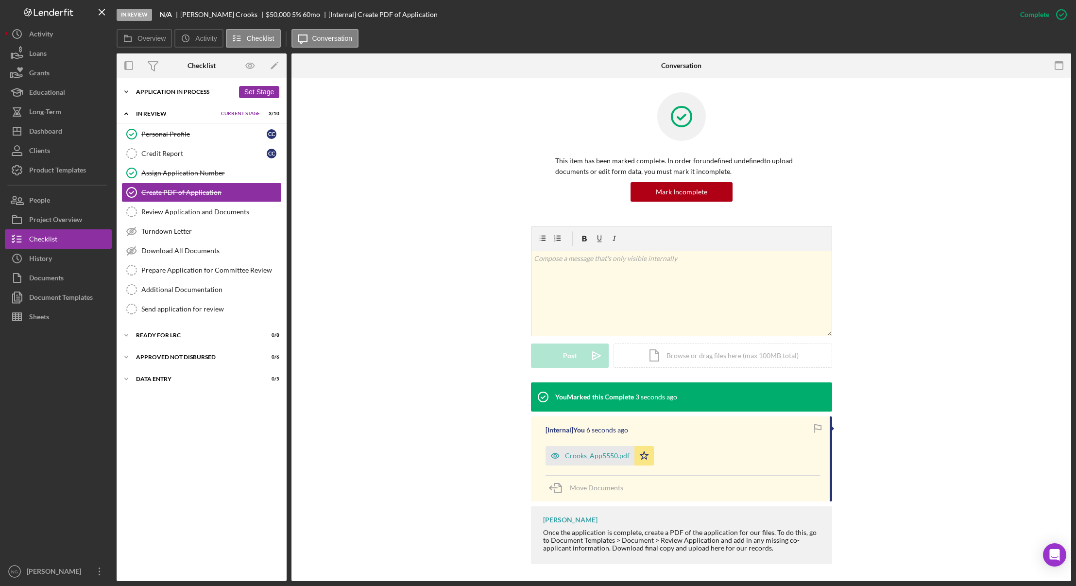
click at [167, 87] on div "Icon/Expander Application In Process 13 / 25 Set Stage" at bounding box center [202, 91] width 170 height 19
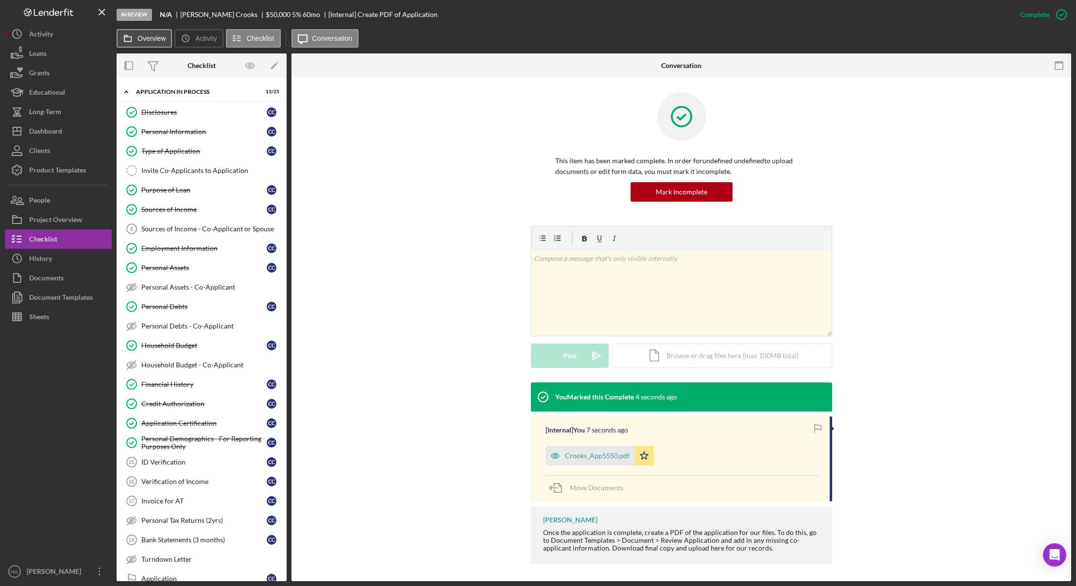
click at [148, 36] on label "Overview" at bounding box center [152, 39] width 28 height 8
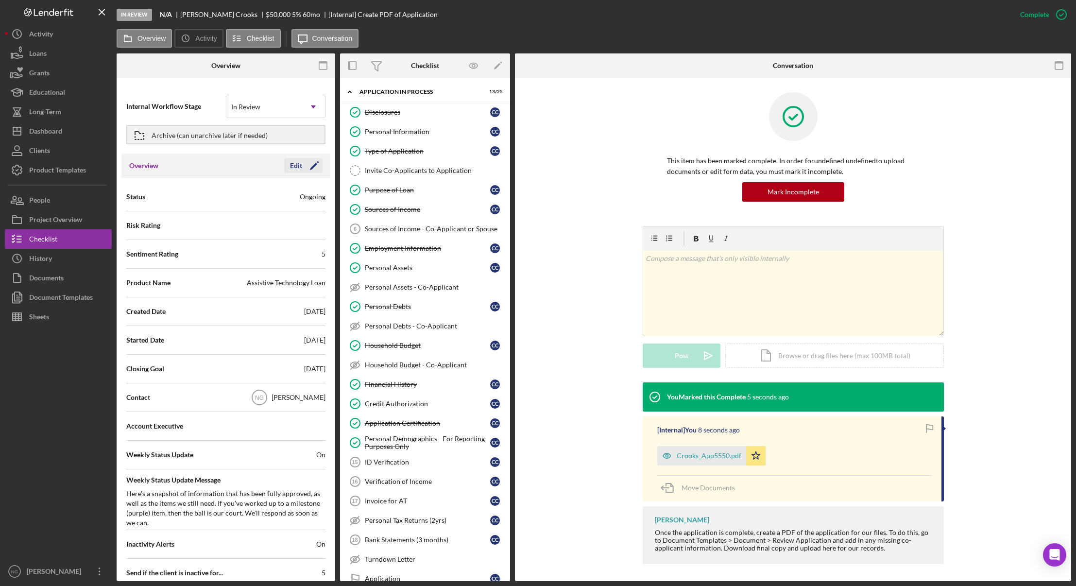
click at [308, 164] on icon "Icon/Edit" at bounding box center [314, 166] width 24 height 24
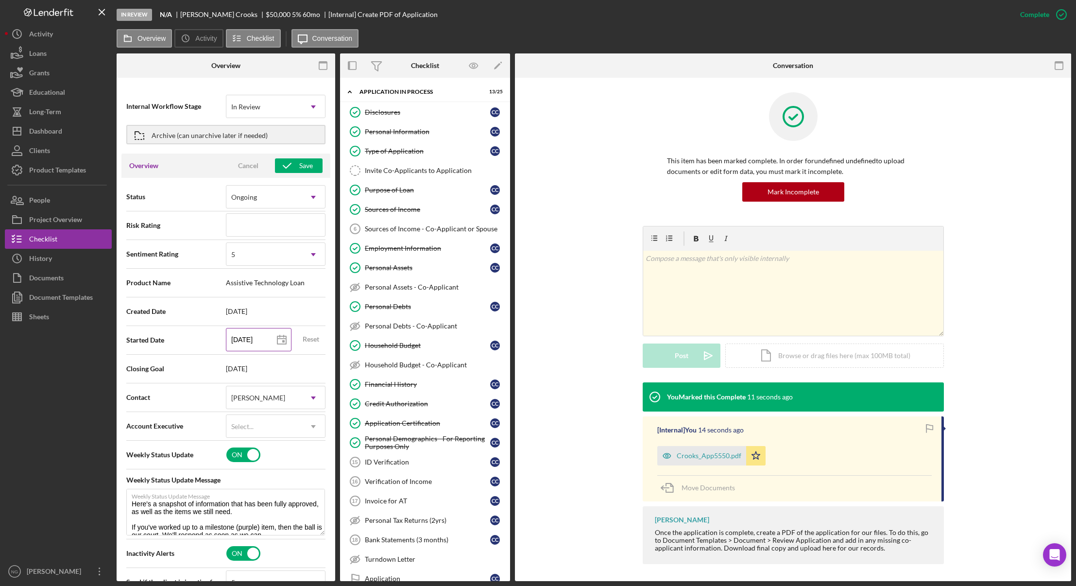
click at [255, 339] on input "[DATE]" at bounding box center [259, 339] width 66 height 23
type textarea "Here's a snapshot of information that has been fully approved, as well as the i…"
click at [283, 340] on polygon at bounding box center [281, 340] width 9 height 8
type input "[DATE]"
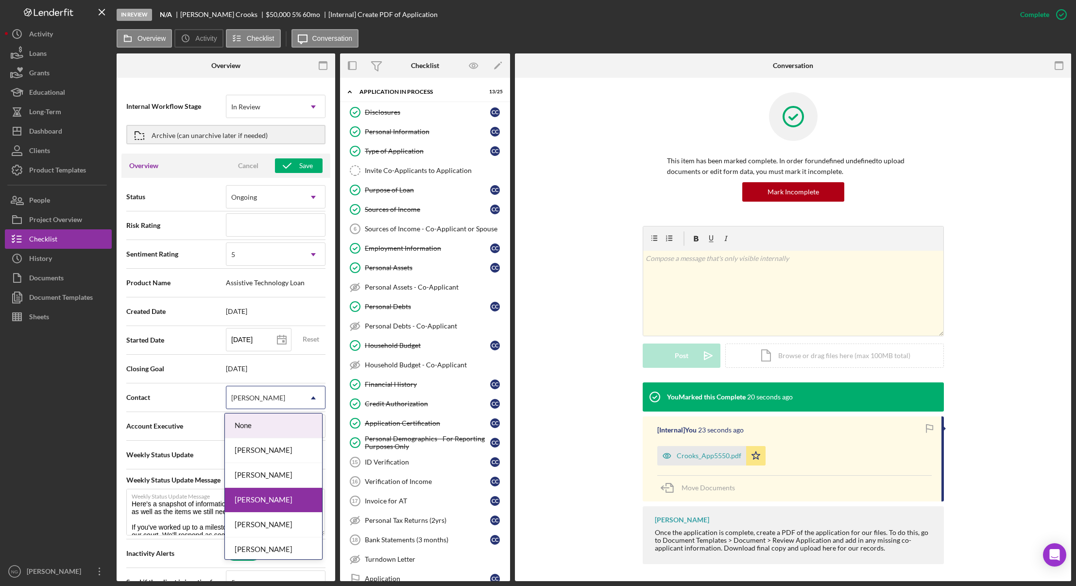
click at [290, 400] on div "[PERSON_NAME]" at bounding box center [263, 398] width 75 height 22
click at [288, 482] on div "[PERSON_NAME]" at bounding box center [273, 475] width 97 height 25
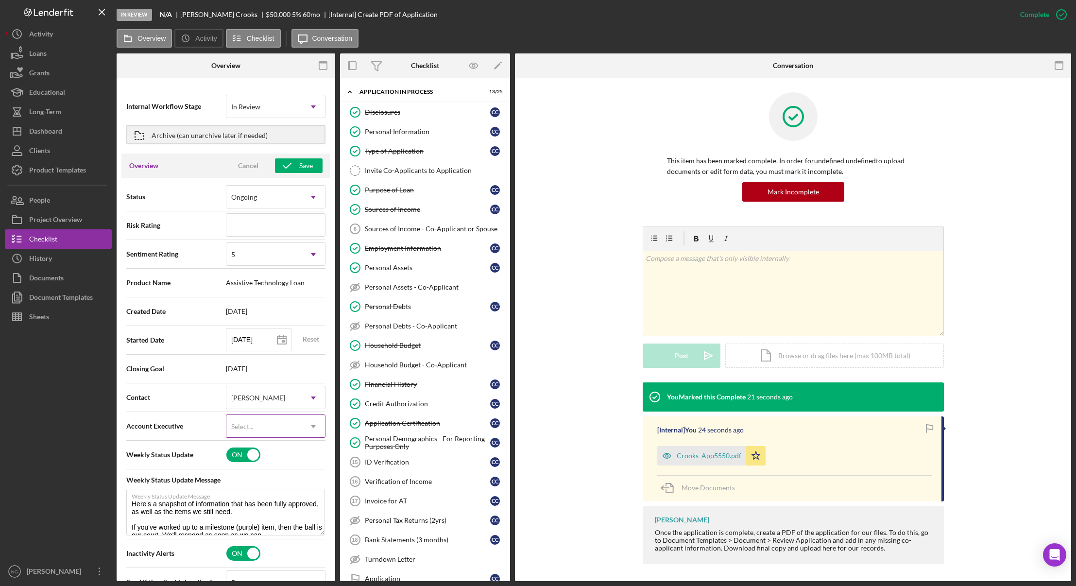
type textarea "Here's a snapshot of information that has been fully approved, as well as the i…"
click at [296, 161] on button "Save" at bounding box center [299, 165] width 48 height 15
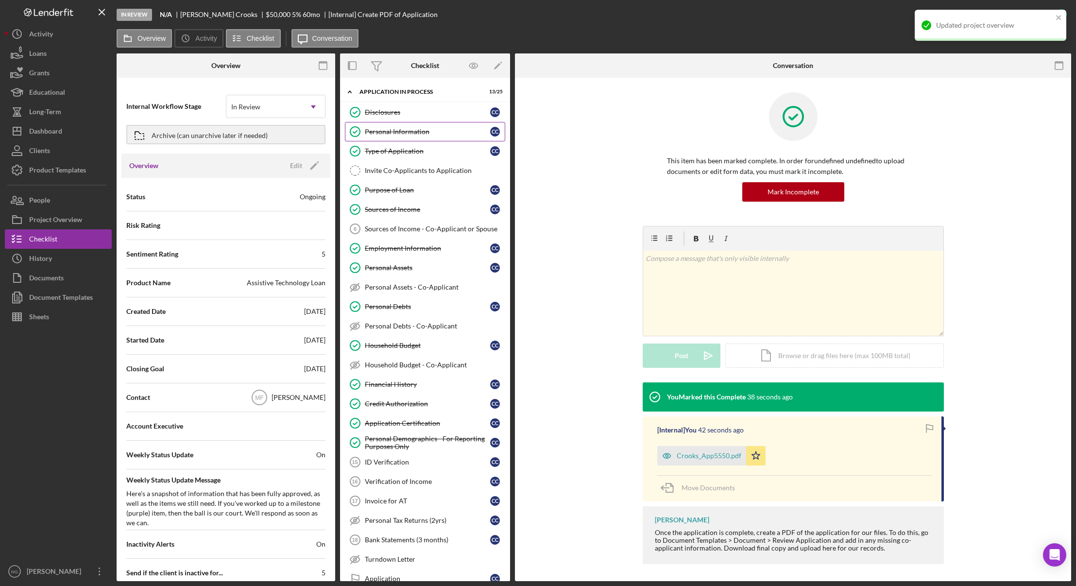
click at [424, 132] on div "Personal Information" at bounding box center [427, 132] width 125 height 8
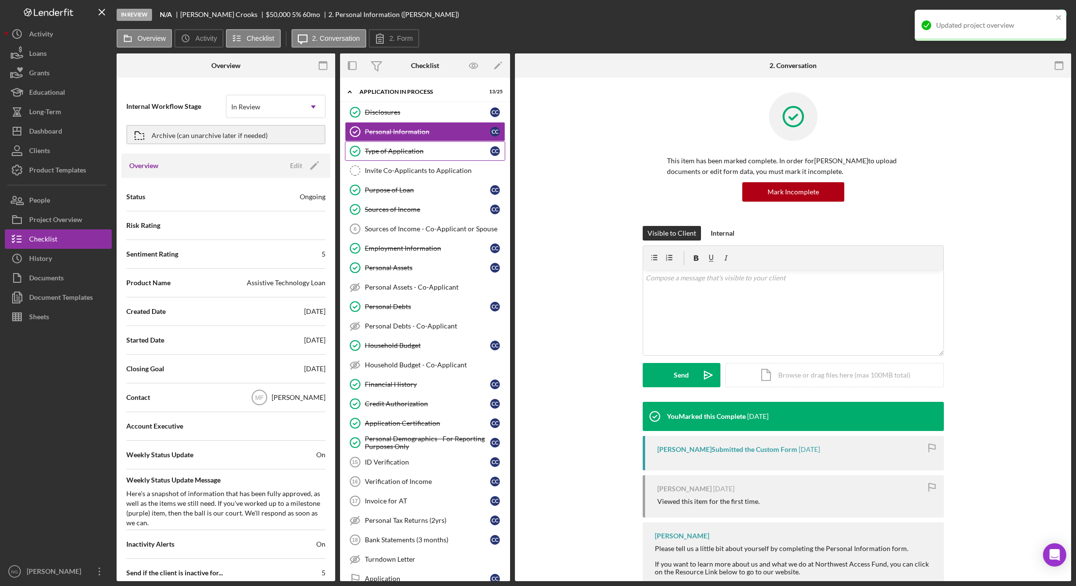
click at [427, 156] on link "Type of Application Type of Application C C" at bounding box center [425, 150] width 160 height 19
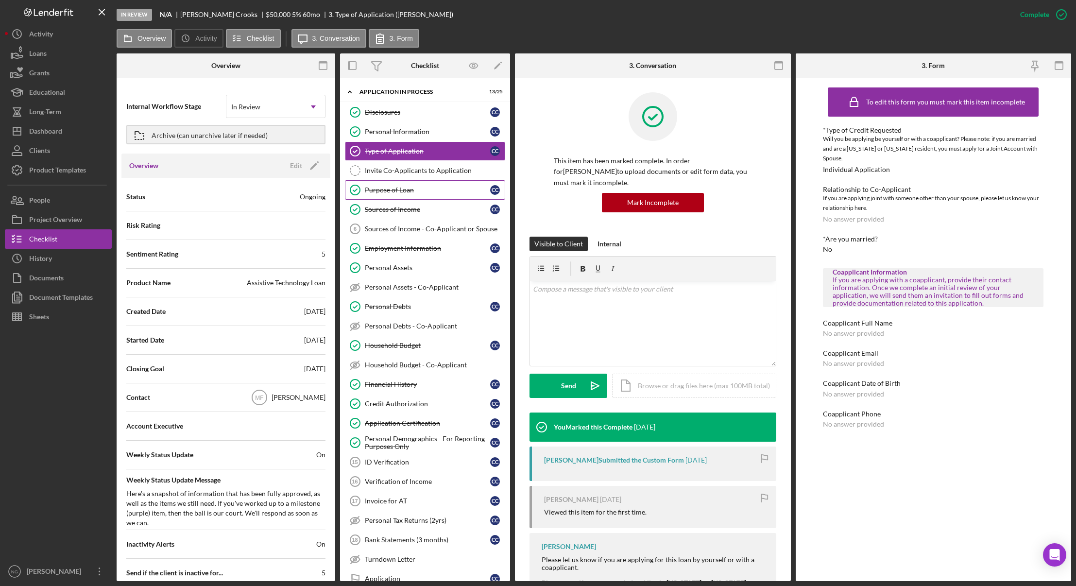
click at [427, 196] on link "Purpose of Loan Purpose of Loan C C" at bounding box center [425, 189] width 160 height 19
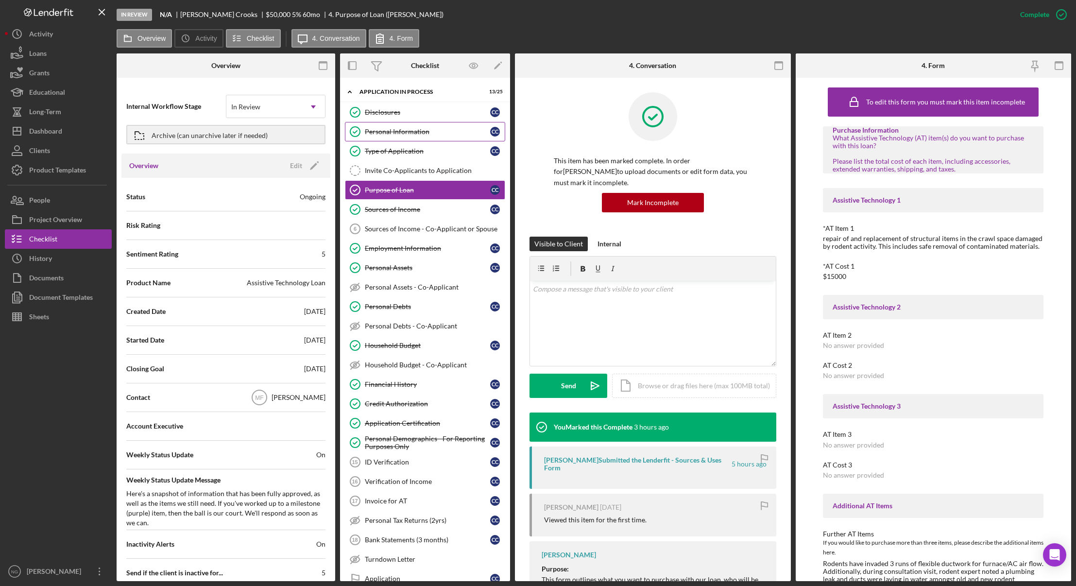
click at [414, 128] on div "Personal Information" at bounding box center [427, 132] width 125 height 8
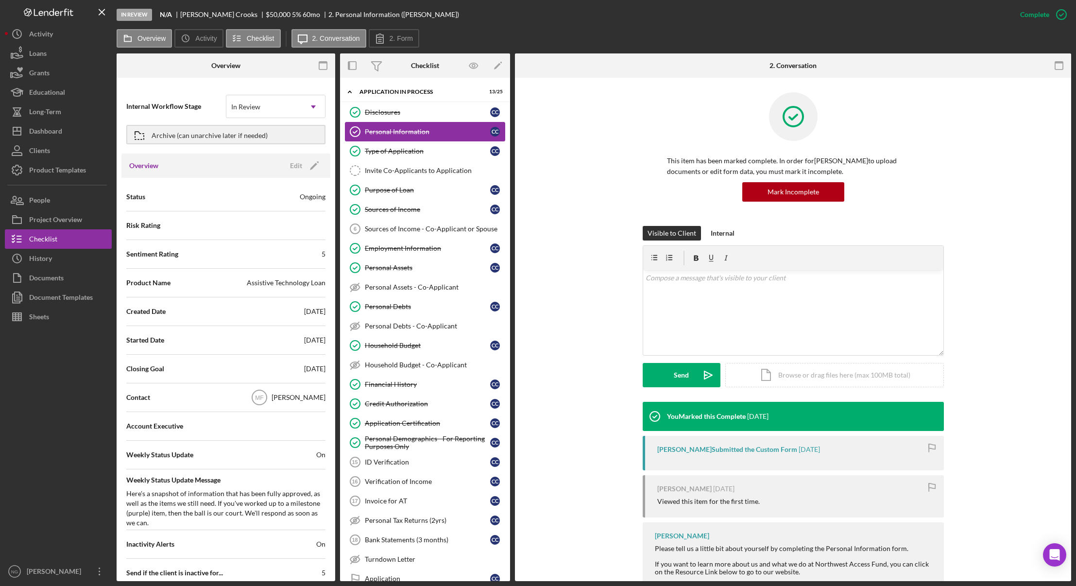
click at [428, 130] on div "Personal Information" at bounding box center [427, 132] width 125 height 8
click at [393, 40] on label "2. Form" at bounding box center [401, 39] width 23 height 8
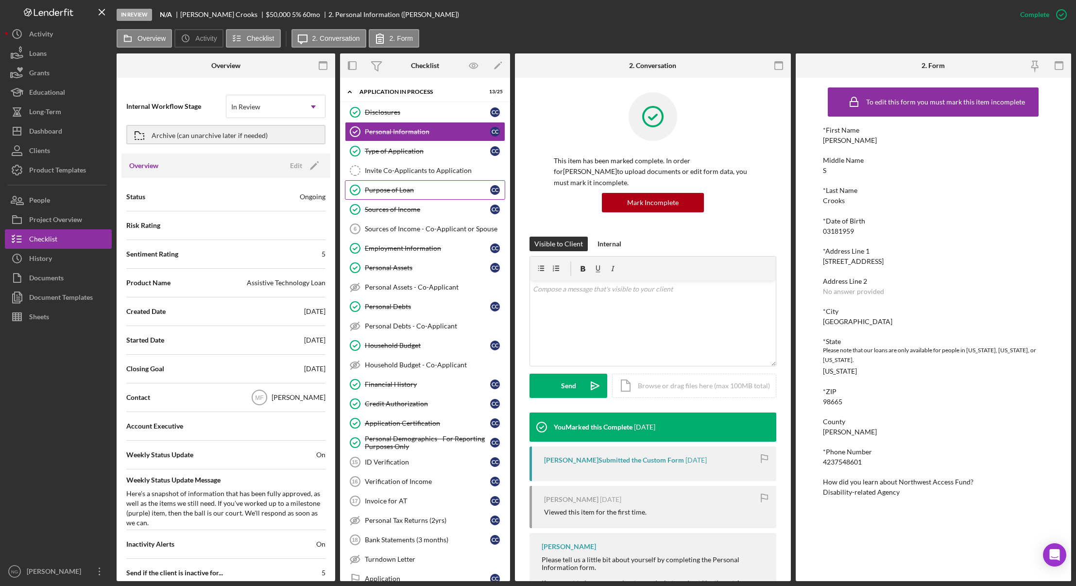
click at [419, 193] on div "Purpose of Loan" at bounding box center [427, 190] width 125 height 8
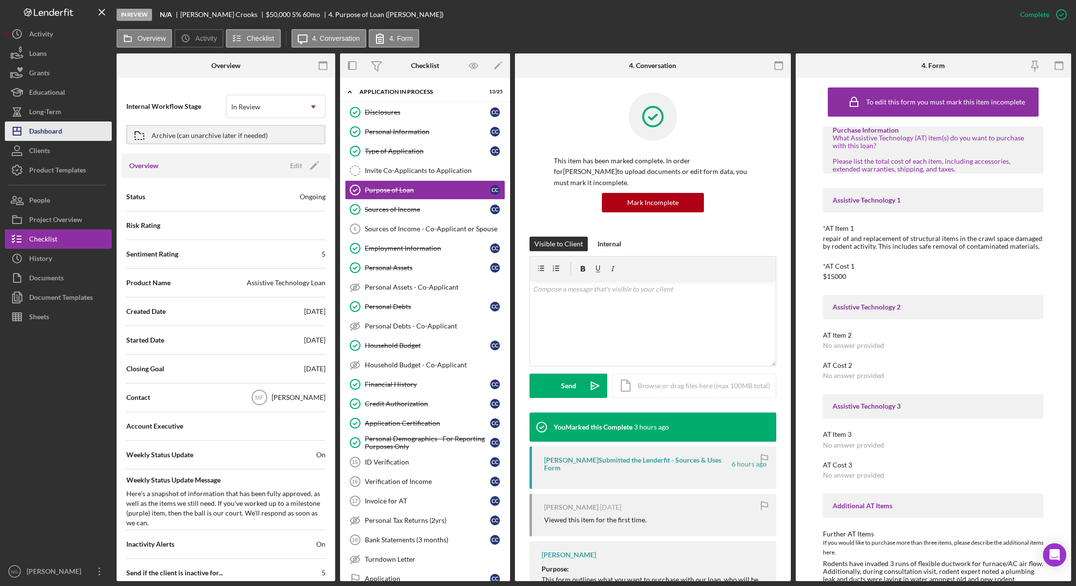
click at [53, 129] on div "Dashboard" at bounding box center [45, 132] width 33 height 22
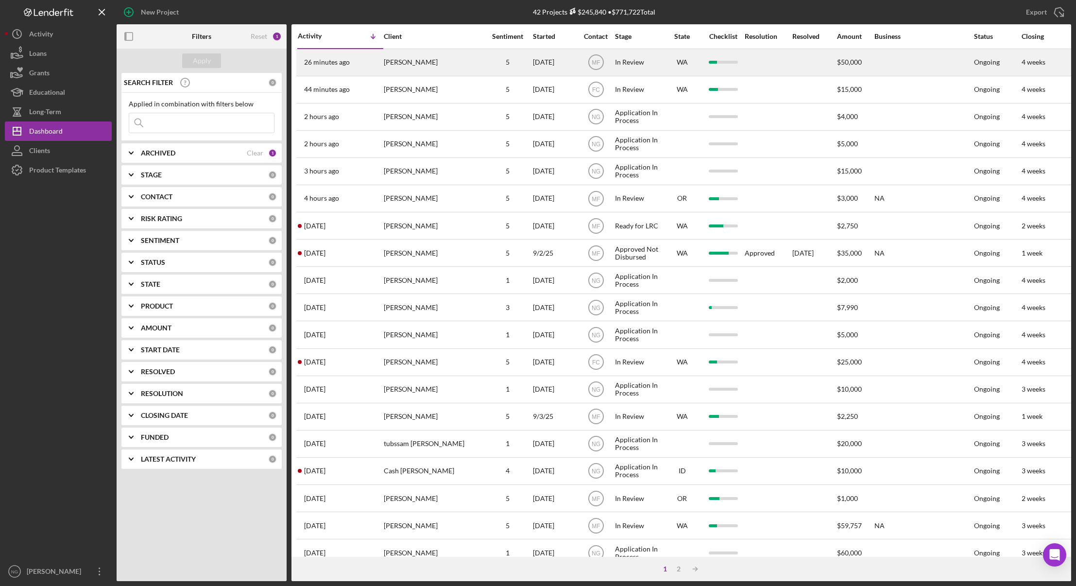
click at [375, 67] on div "26 minutes ago [PERSON_NAME]" at bounding box center [340, 63] width 85 height 26
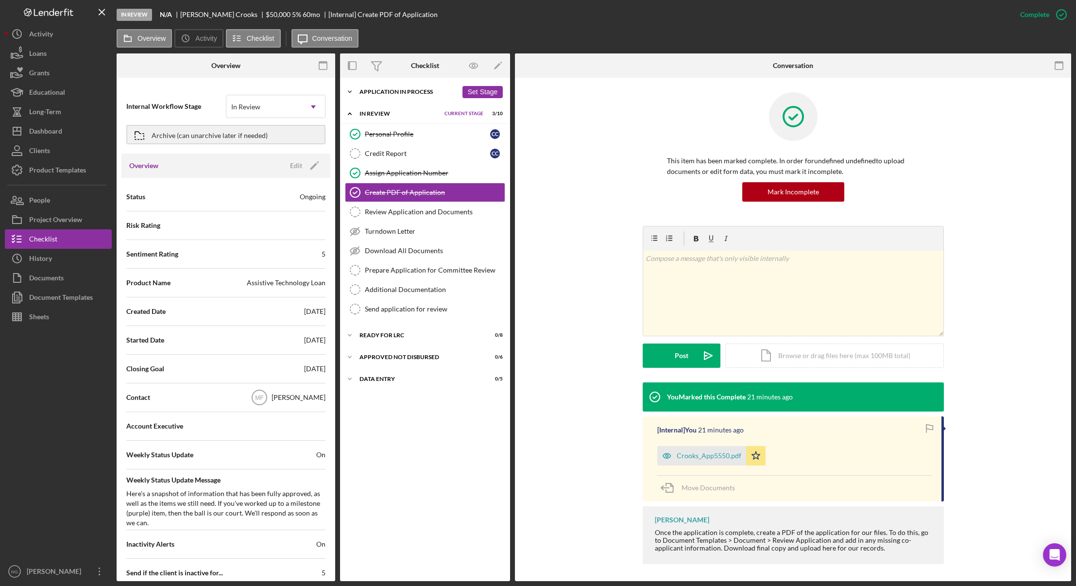
click at [375, 93] on div "Application In Process" at bounding box center [409, 92] width 98 height 6
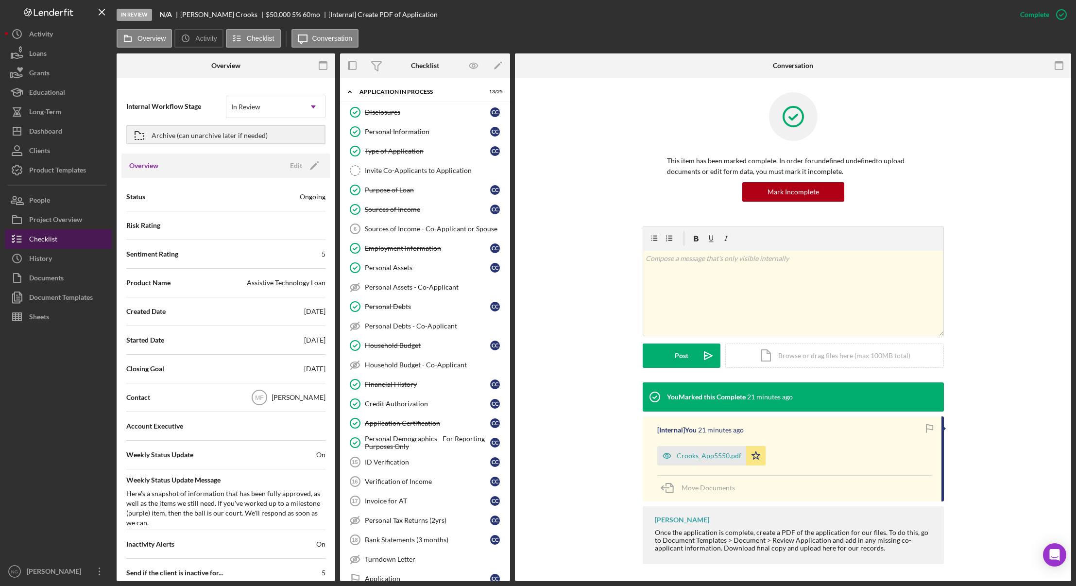
click at [61, 237] on button "Checklist" at bounding box center [58, 238] width 107 height 19
click at [68, 137] on button "Icon/Dashboard Dashboard" at bounding box center [58, 130] width 107 height 19
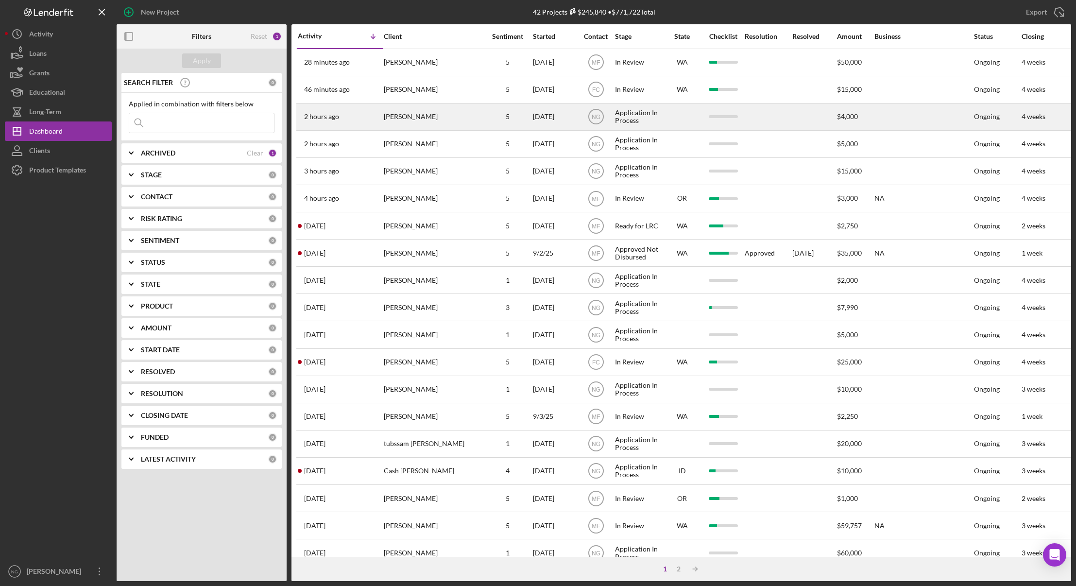
click at [430, 122] on div "[PERSON_NAME]" at bounding box center [432, 117] width 97 height 26
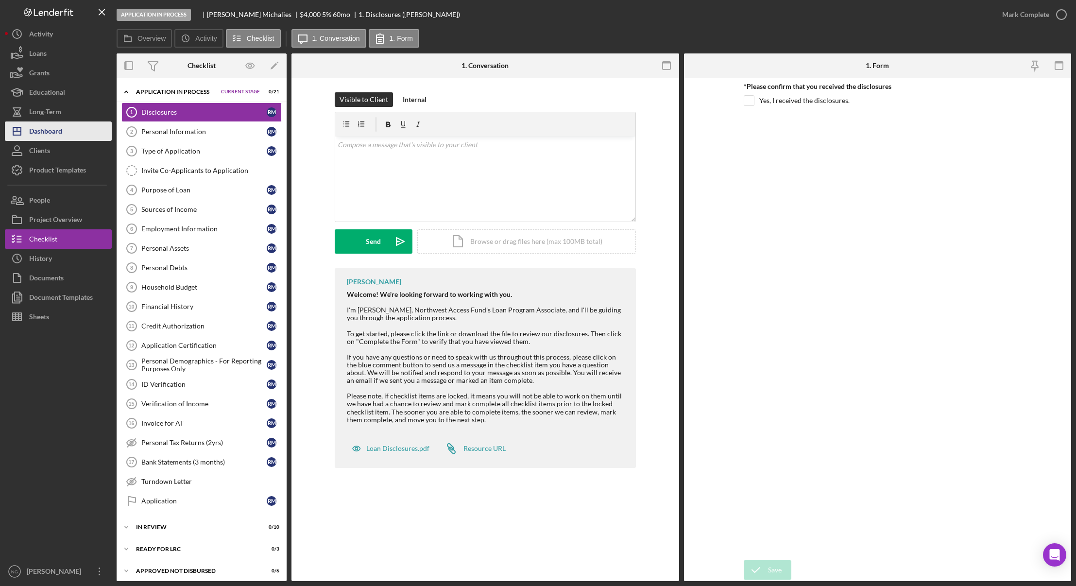
click at [88, 133] on button "Icon/Dashboard Dashboard" at bounding box center [58, 130] width 107 height 19
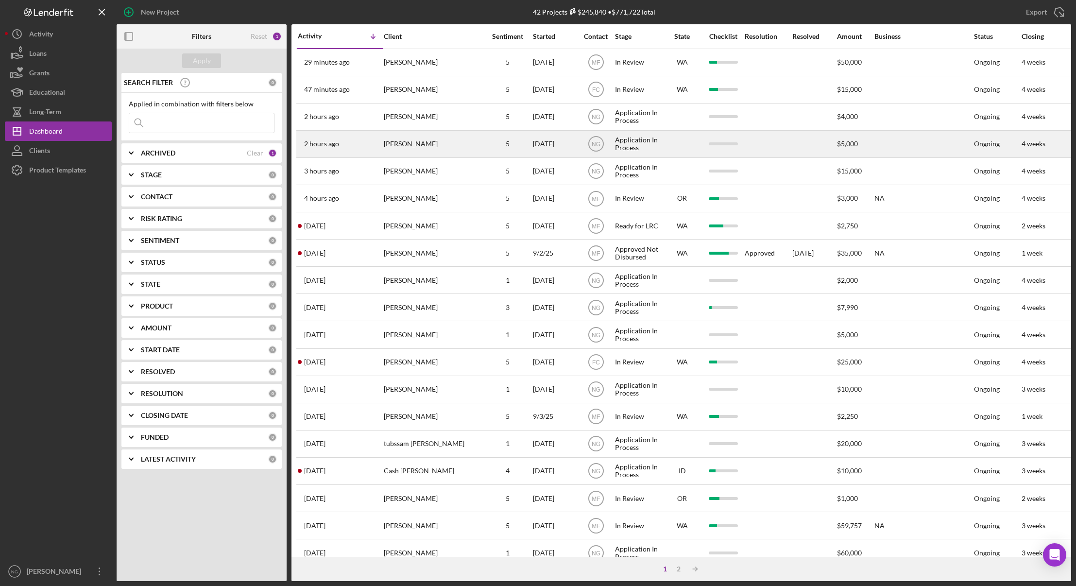
click at [453, 147] on div "[PERSON_NAME]" at bounding box center [432, 144] width 97 height 26
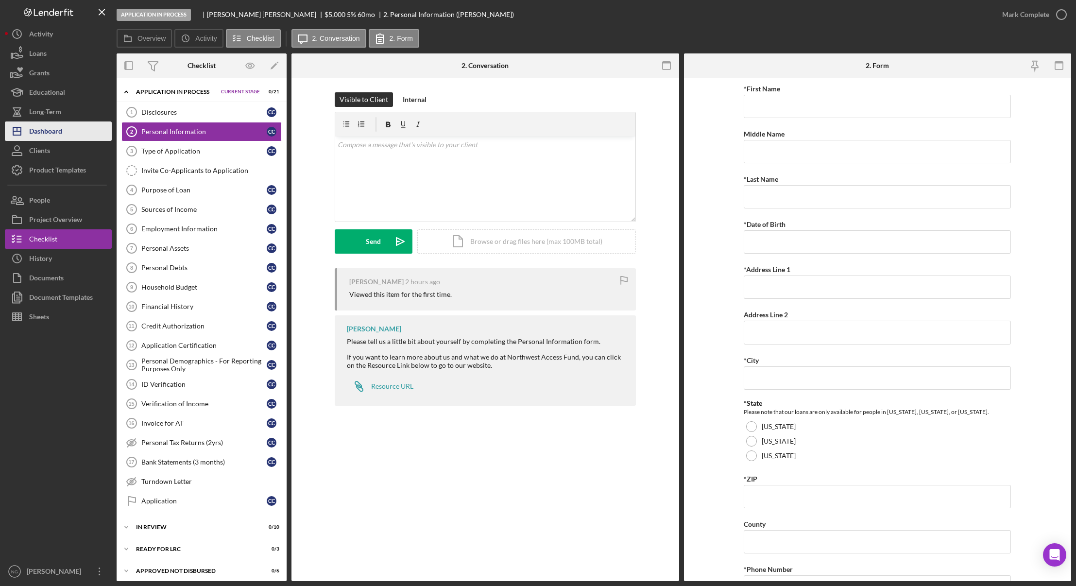
click at [60, 131] on div "Dashboard" at bounding box center [45, 132] width 33 height 22
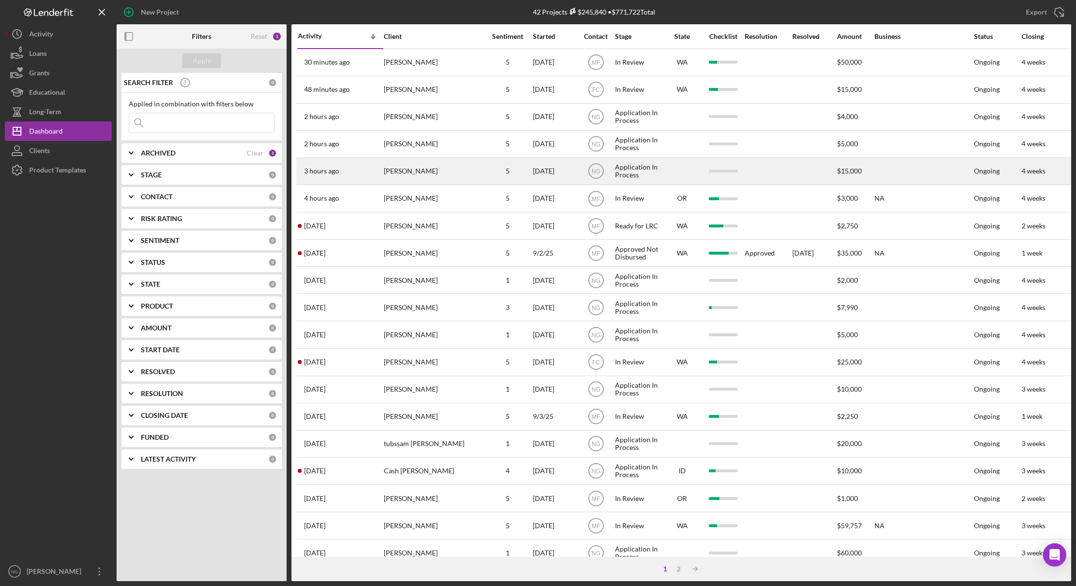
click at [387, 168] on div "[PERSON_NAME]" at bounding box center [432, 171] width 97 height 26
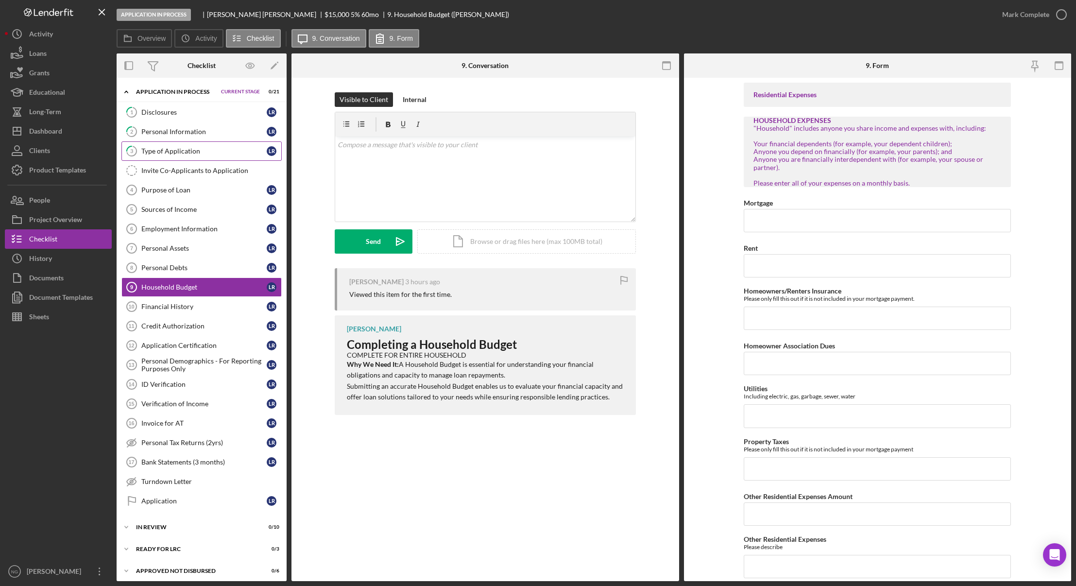
click at [192, 148] on div "Type of Application" at bounding box center [203, 151] width 125 height 8
